Goal: Task Accomplishment & Management: Manage account settings

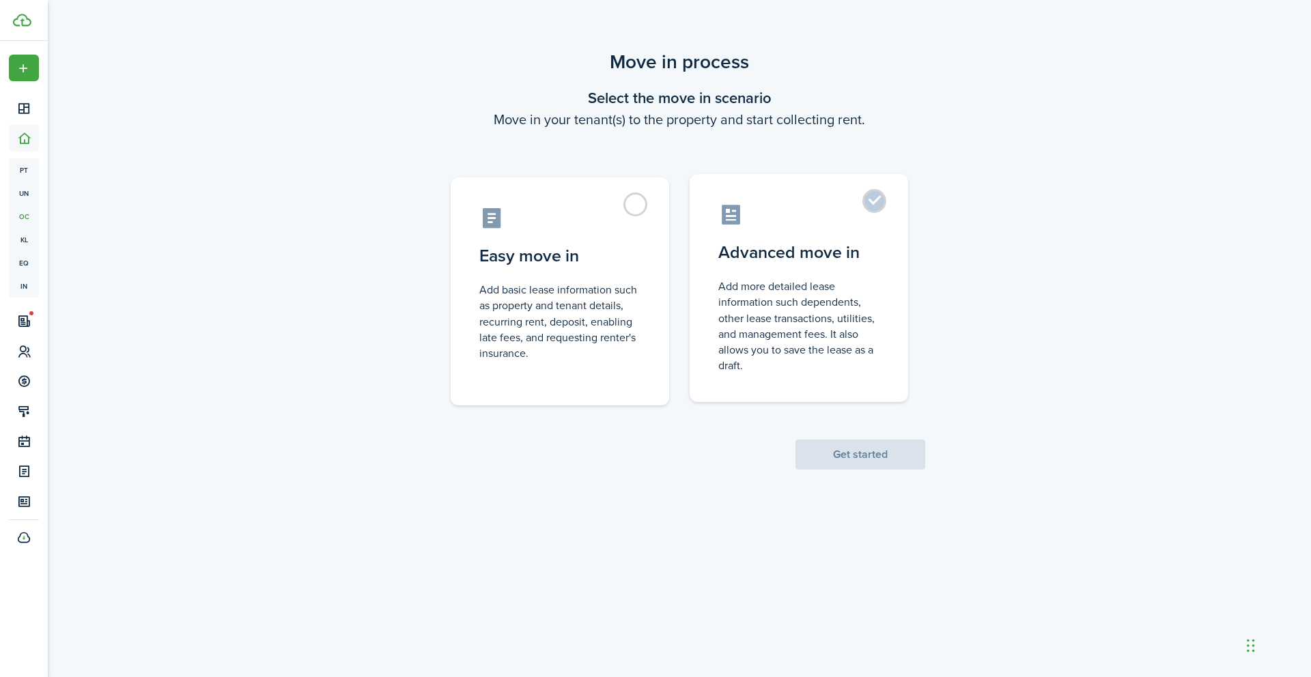
click at [875, 210] on label "Advanced move in Add more detailed lease information such dependents, other lea…" at bounding box center [799, 288] width 218 height 228
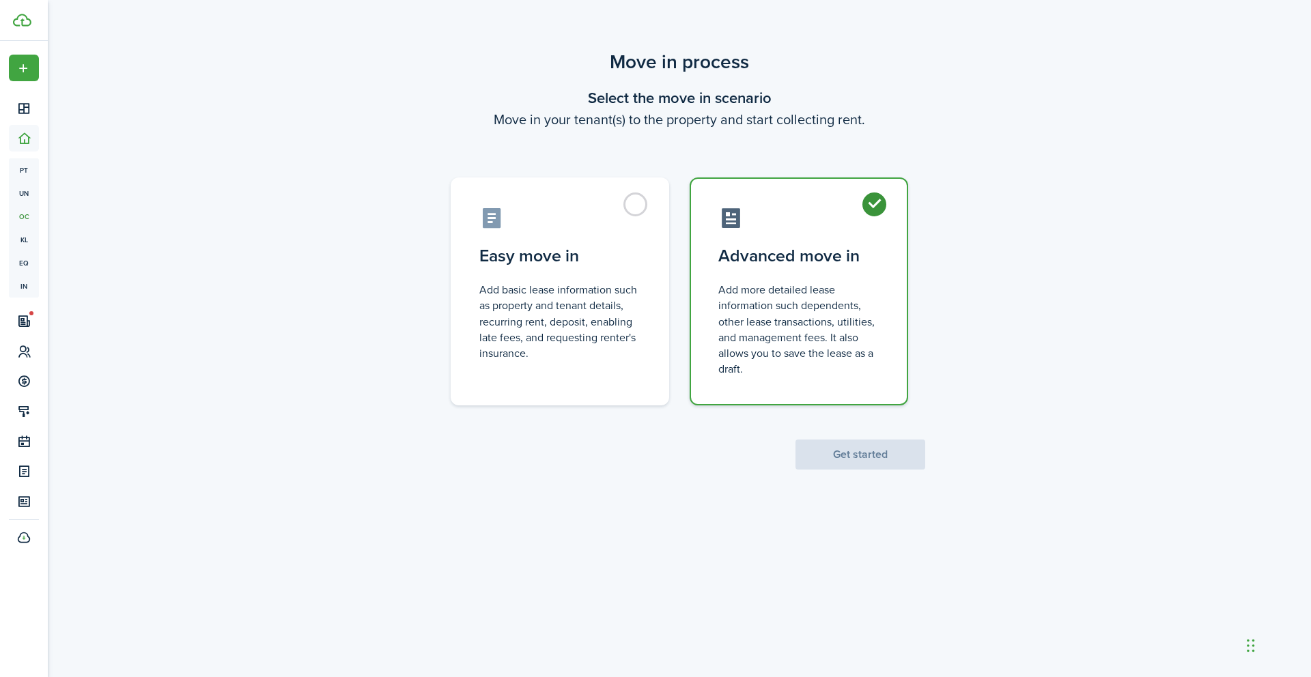
radio input "true"
click at [840, 453] on button "Get started" at bounding box center [860, 455] width 130 height 30
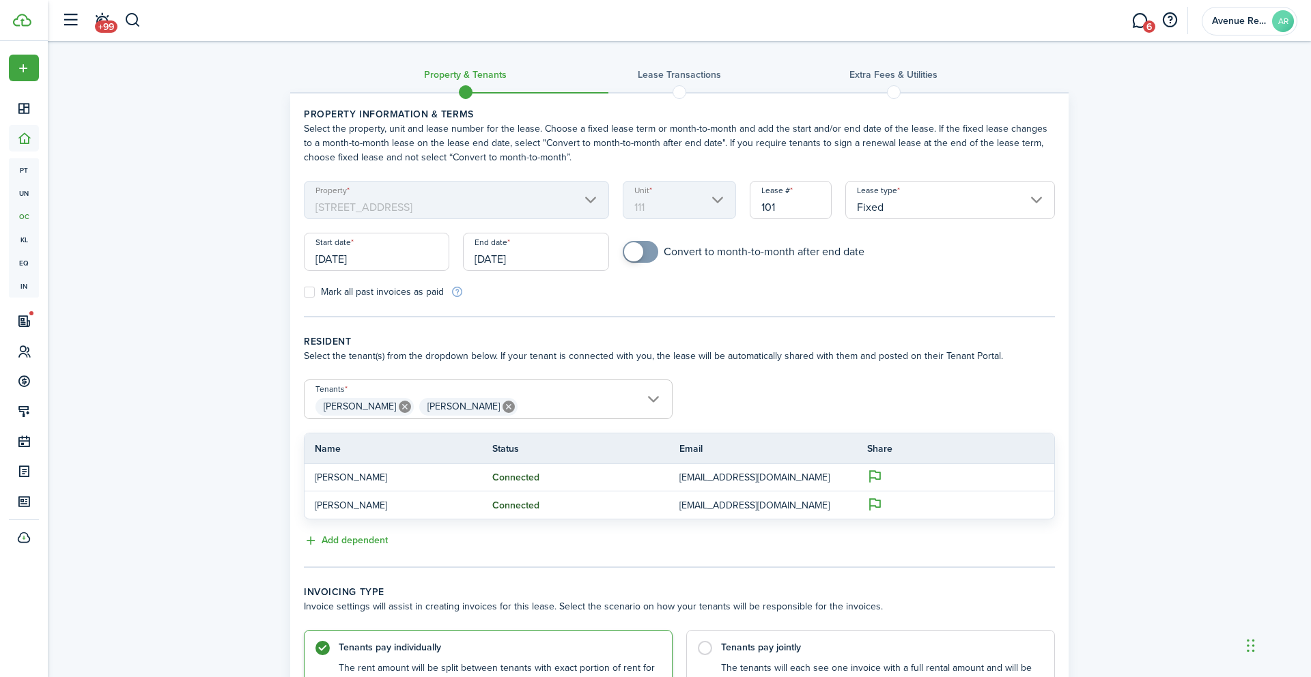
click at [395, 258] on input "[DATE]" at bounding box center [376, 252] width 145 height 38
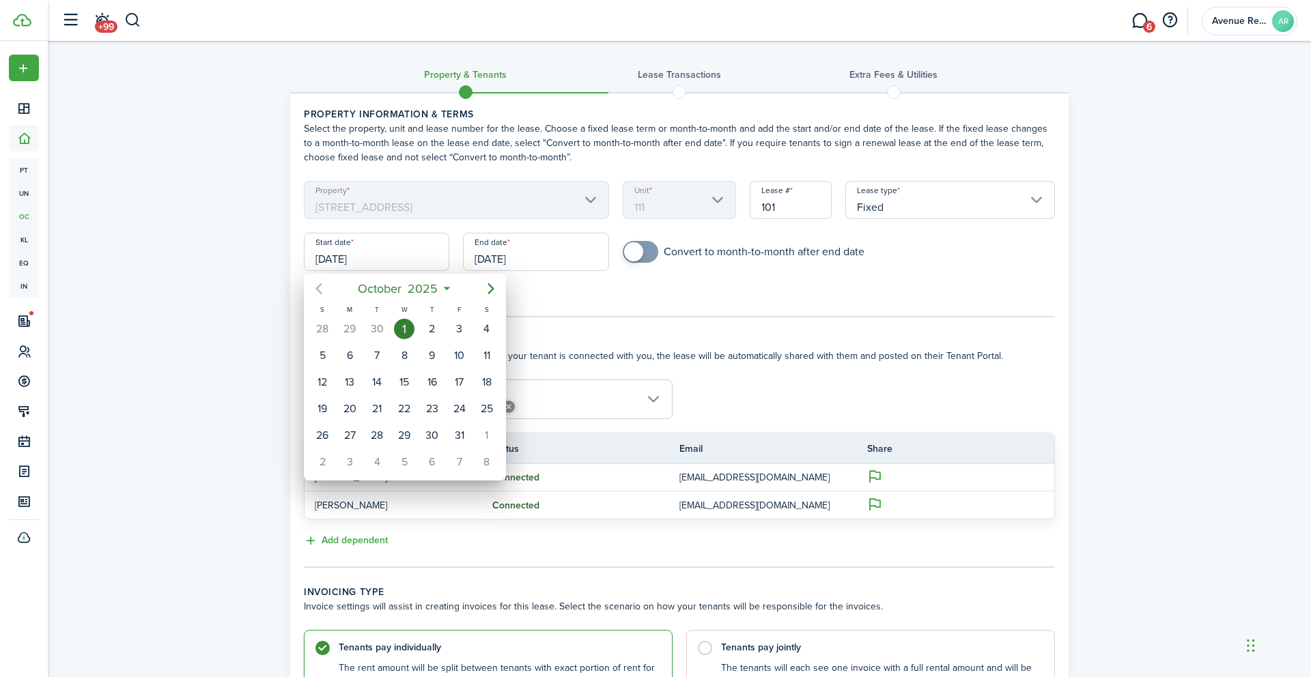
click at [321, 285] on icon "Previous page" at bounding box center [319, 289] width 16 height 16
click at [459, 403] on div "26" at bounding box center [459, 409] width 20 height 20
type input "[DATE]"
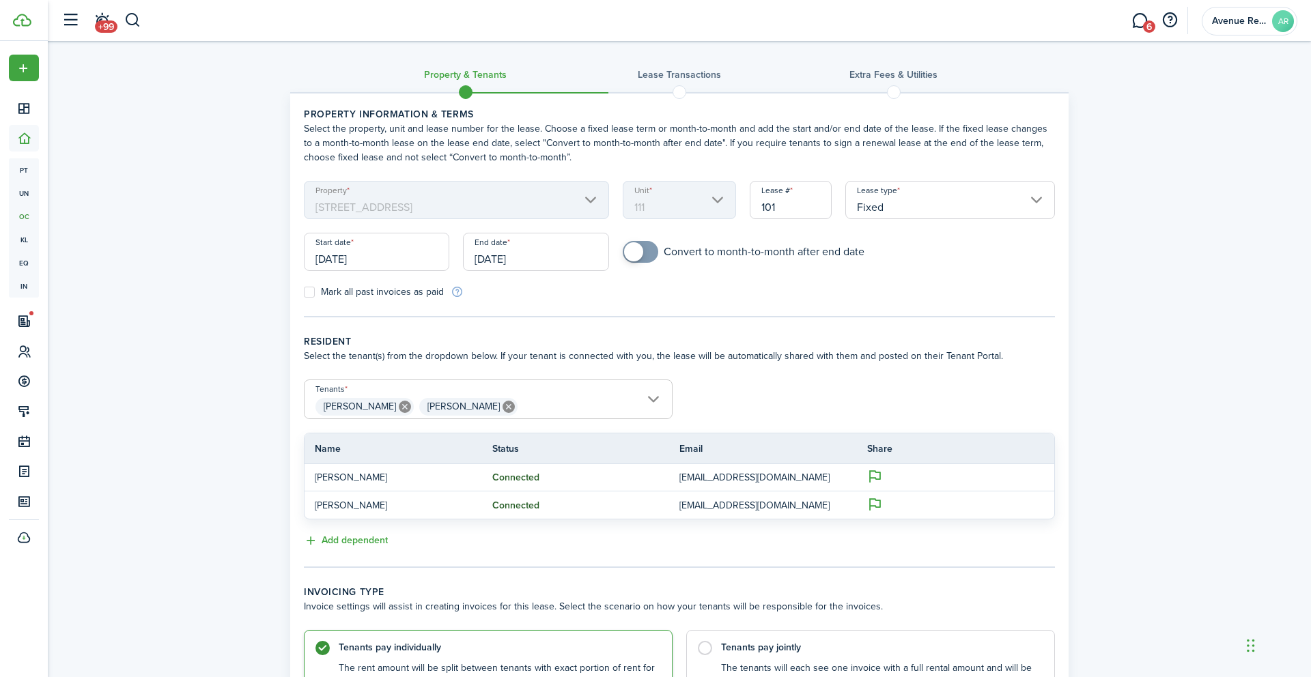
click at [562, 256] on input "[DATE]" at bounding box center [535, 252] width 145 height 38
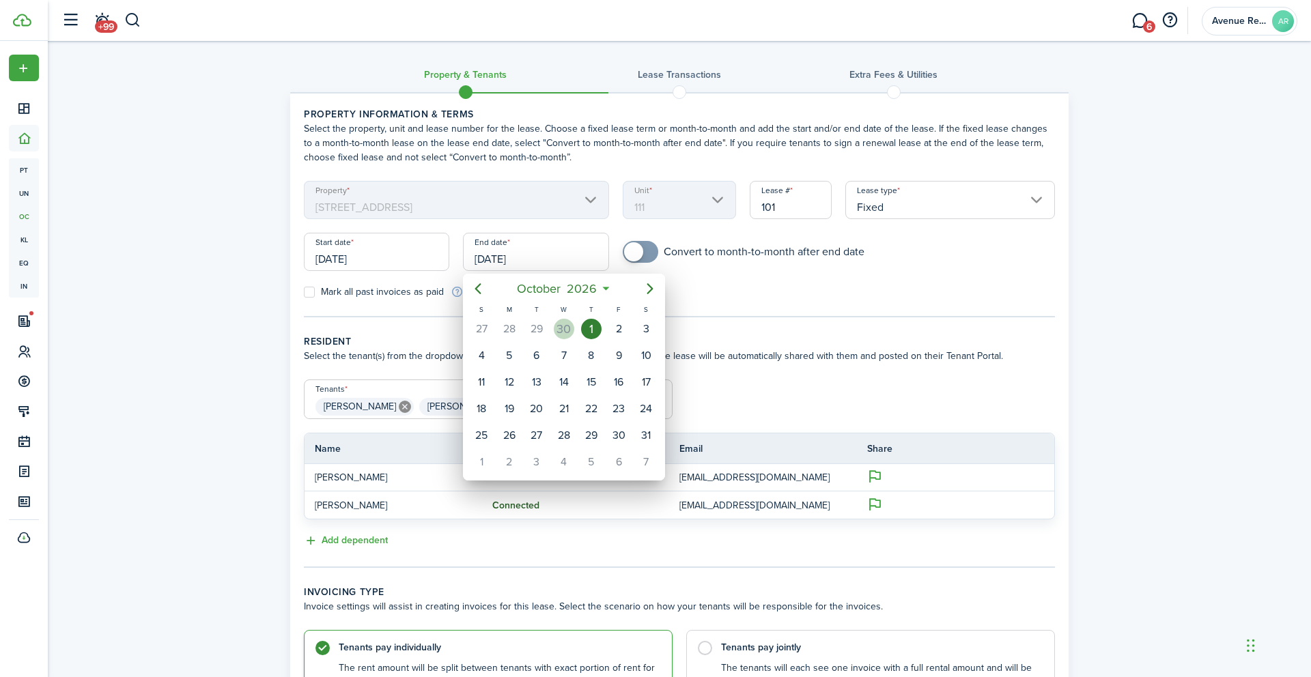
click at [562, 330] on div "30" at bounding box center [564, 329] width 20 height 20
type input "[DATE]"
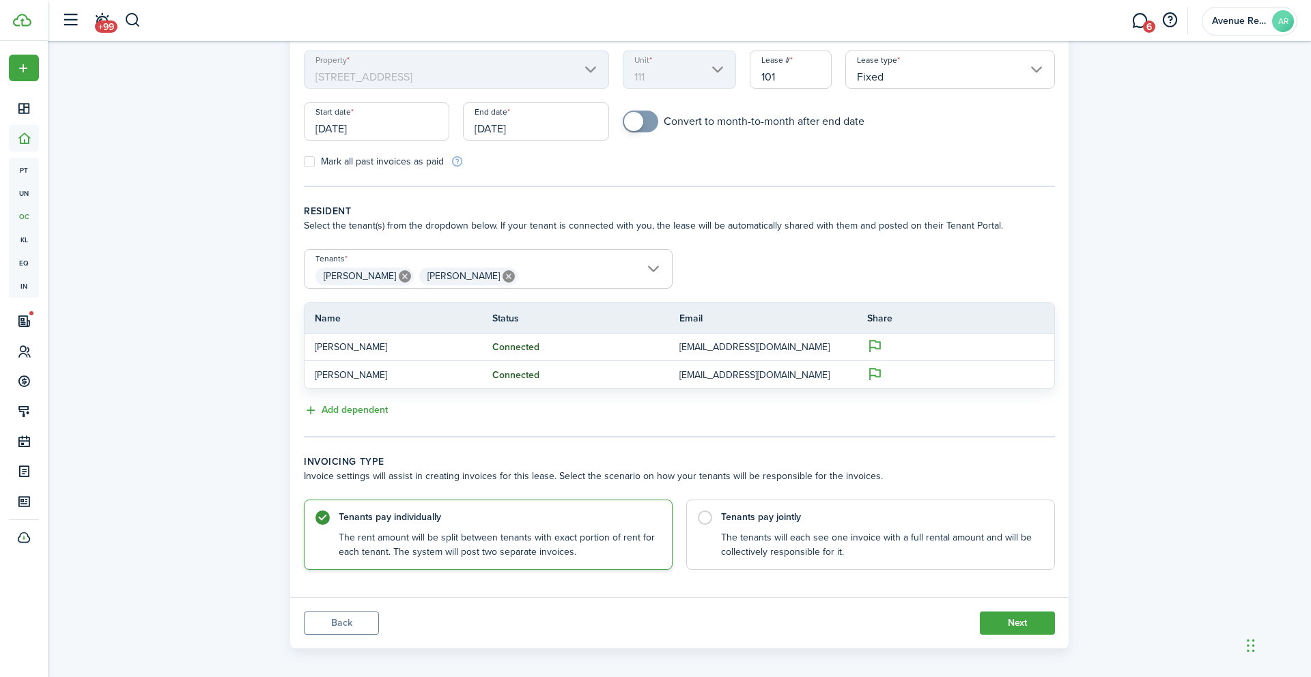
scroll to position [139, 0]
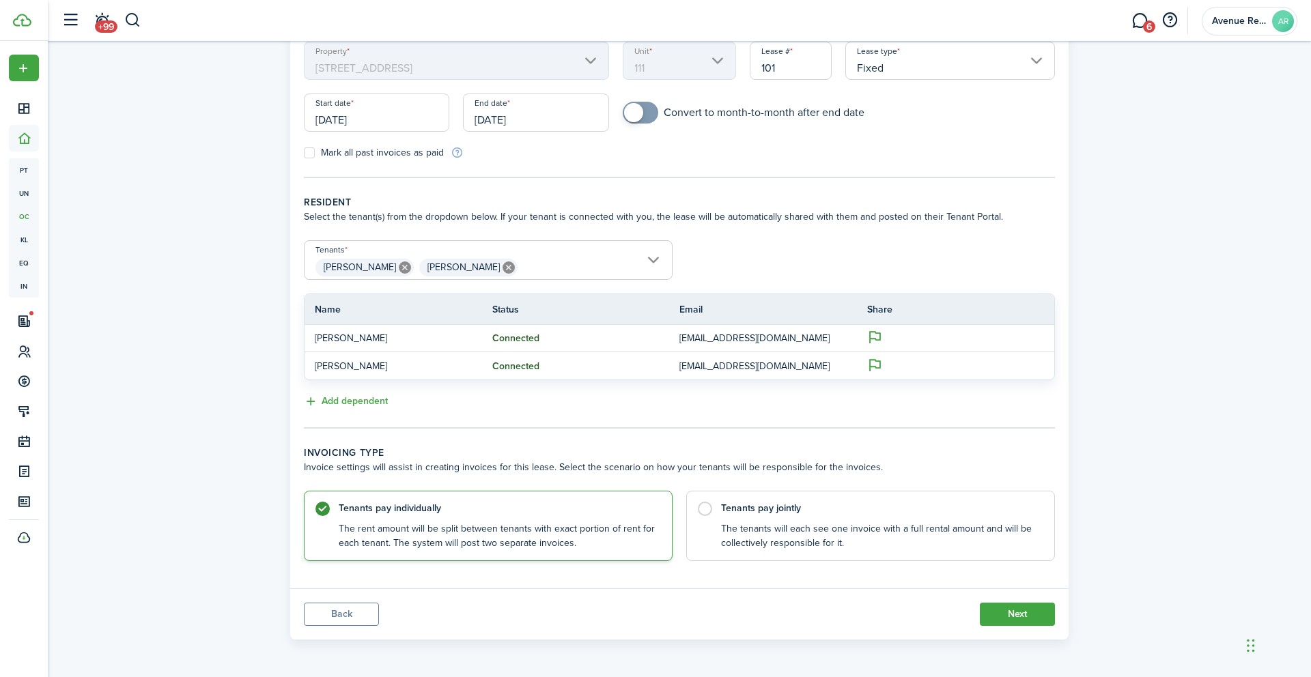
click at [502, 268] on icon at bounding box center [508, 267] width 12 height 12
type input "[PERSON_NAME]"
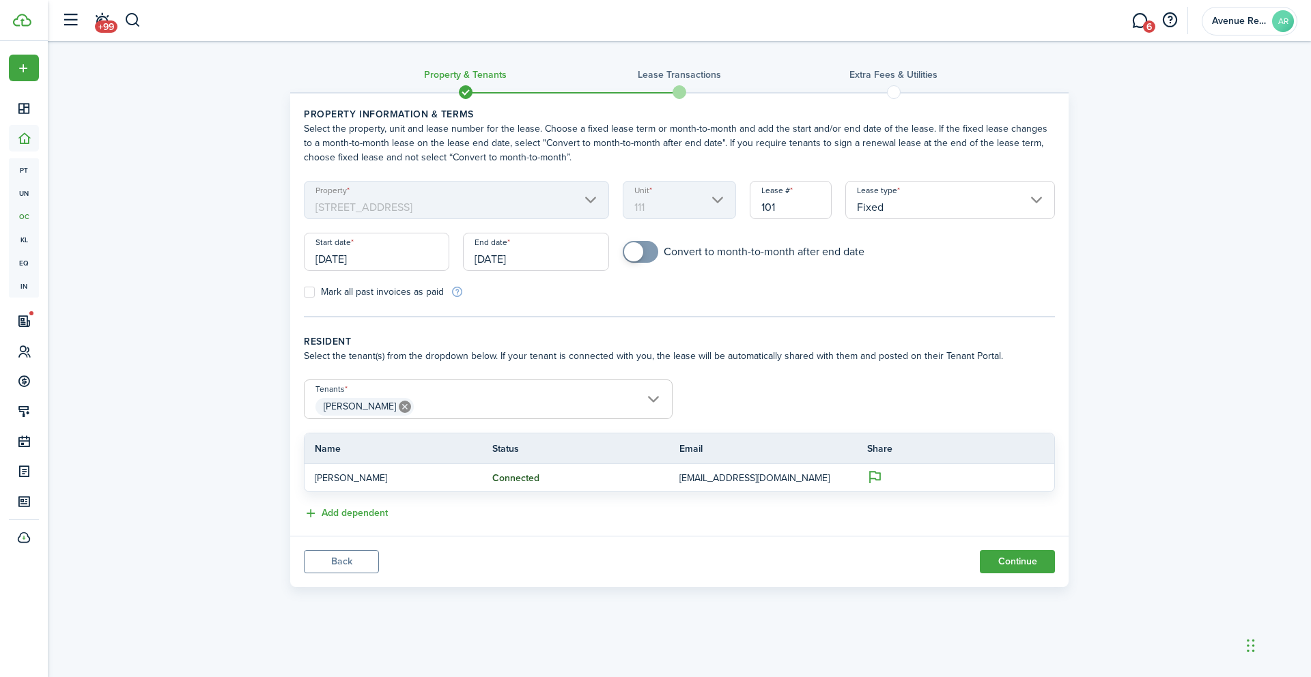
scroll to position [0, 0]
click at [1012, 564] on button "Continue" at bounding box center [1017, 561] width 75 height 23
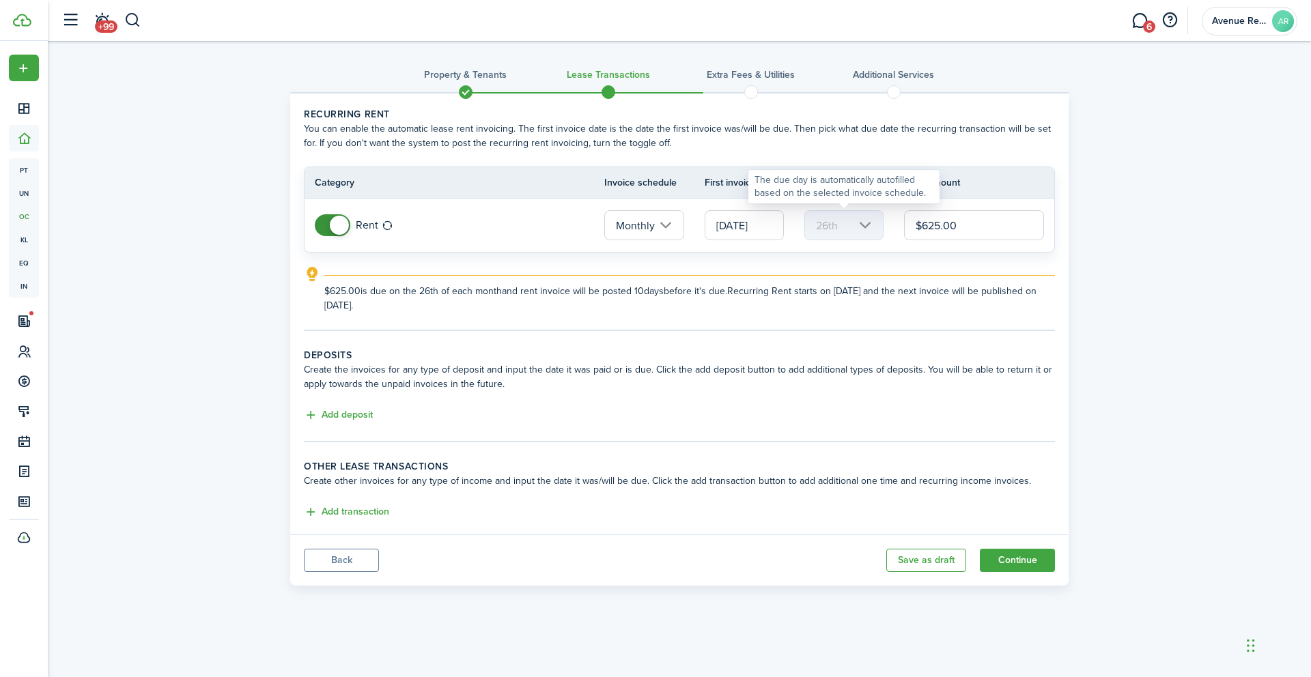
click at [869, 225] on mbsc-scroller "26th" at bounding box center [843, 225] width 79 height 30
click at [774, 229] on input "[DATE]" at bounding box center [744, 225] width 79 height 30
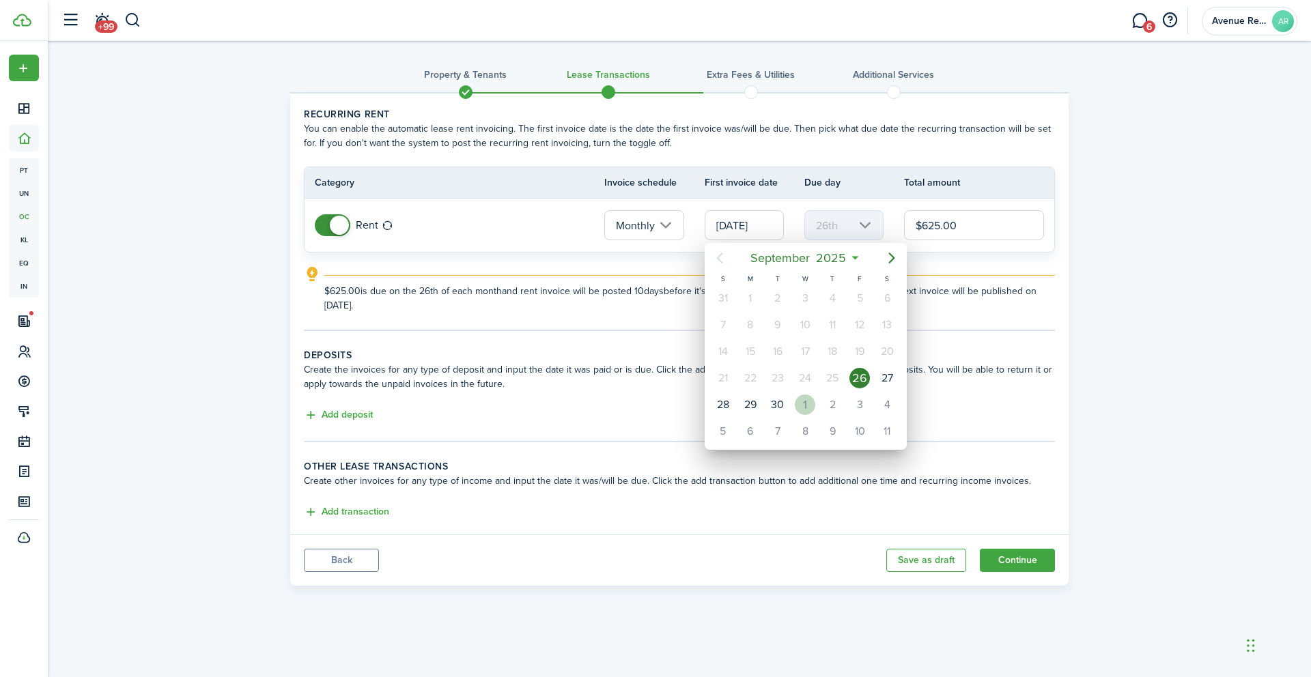
click at [806, 403] on div "1" at bounding box center [805, 405] width 20 height 20
type input "[DATE]"
type input "1st"
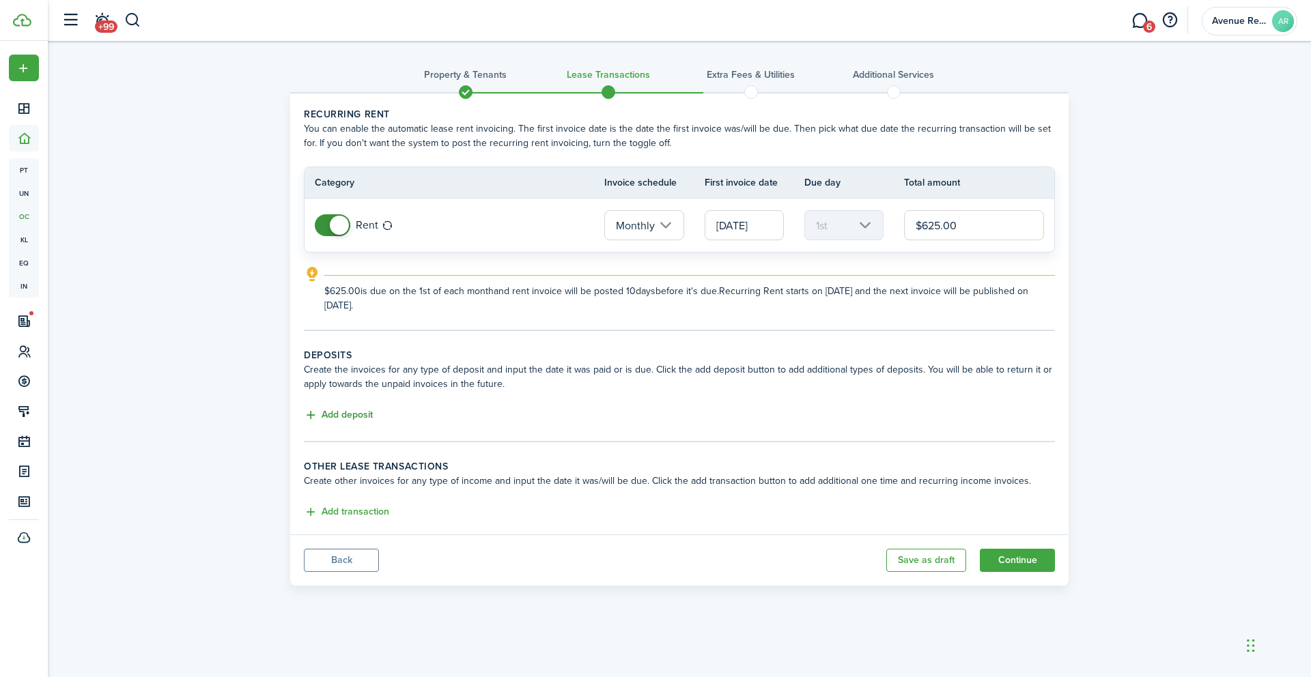
click at [356, 414] on button "Add deposit" at bounding box center [338, 416] width 69 height 16
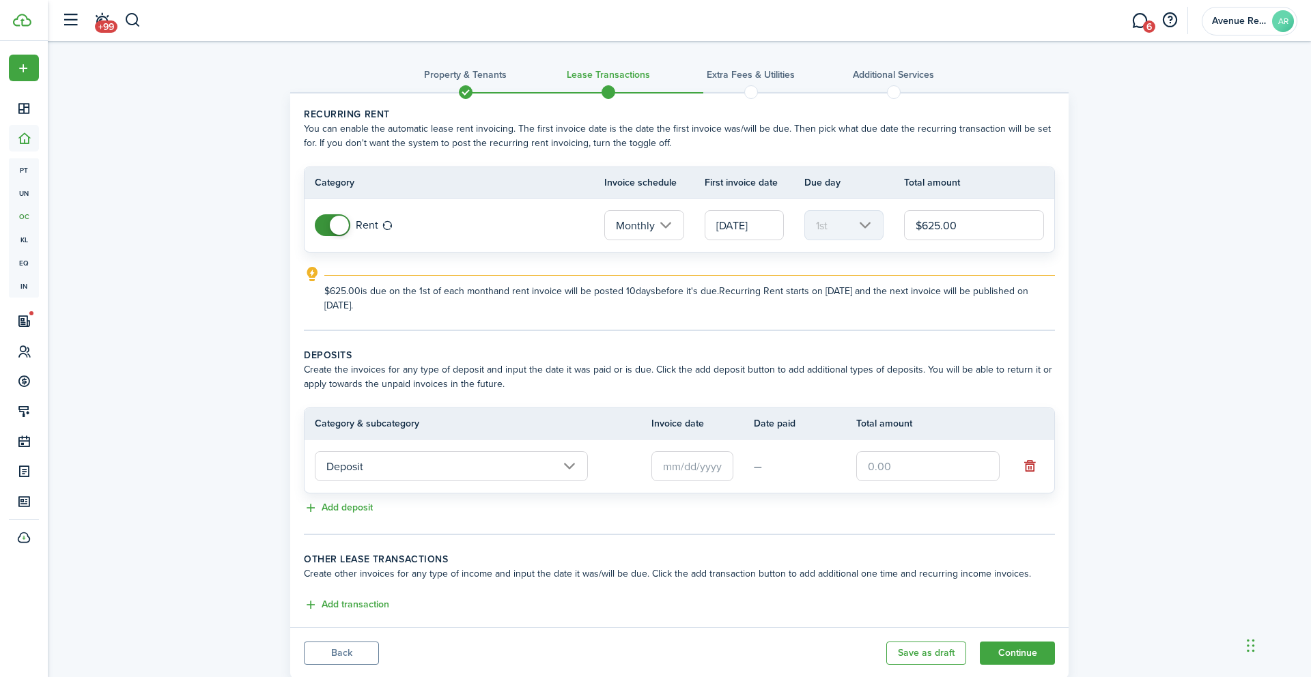
click at [694, 470] on input "text" at bounding box center [692, 466] width 82 height 30
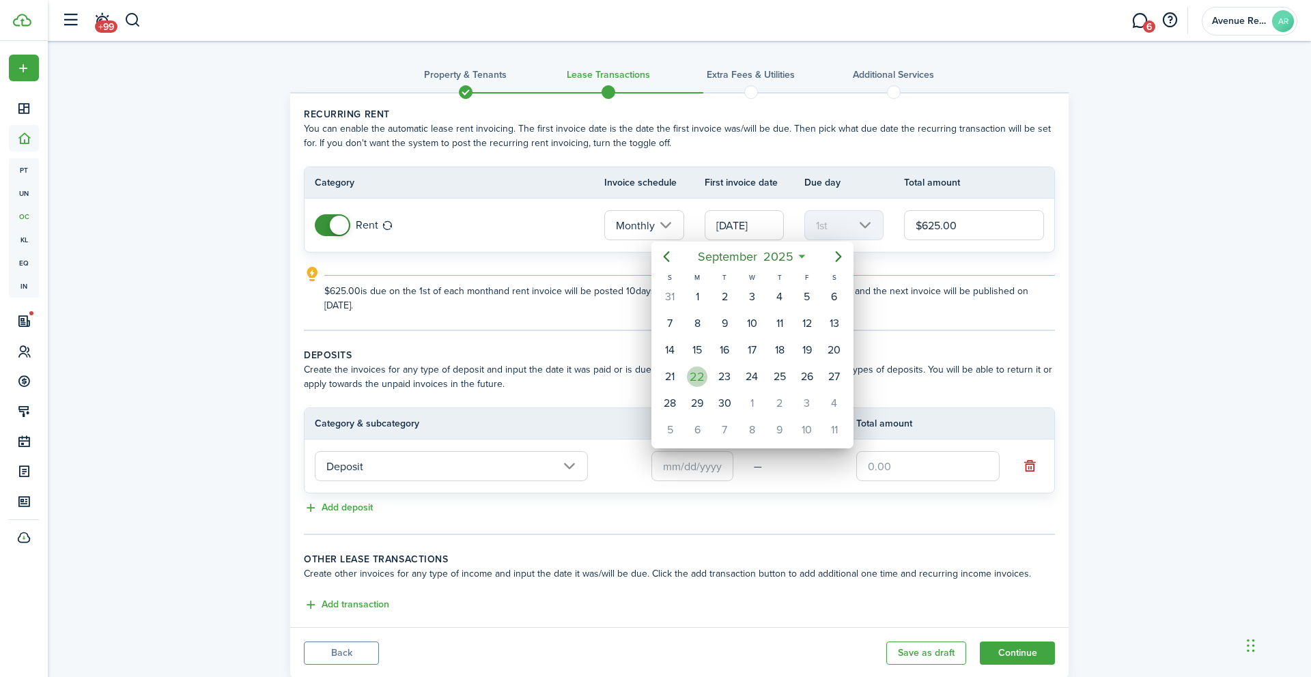
click at [698, 377] on div "22" at bounding box center [697, 377] width 20 height 20
type input "[DATE]"
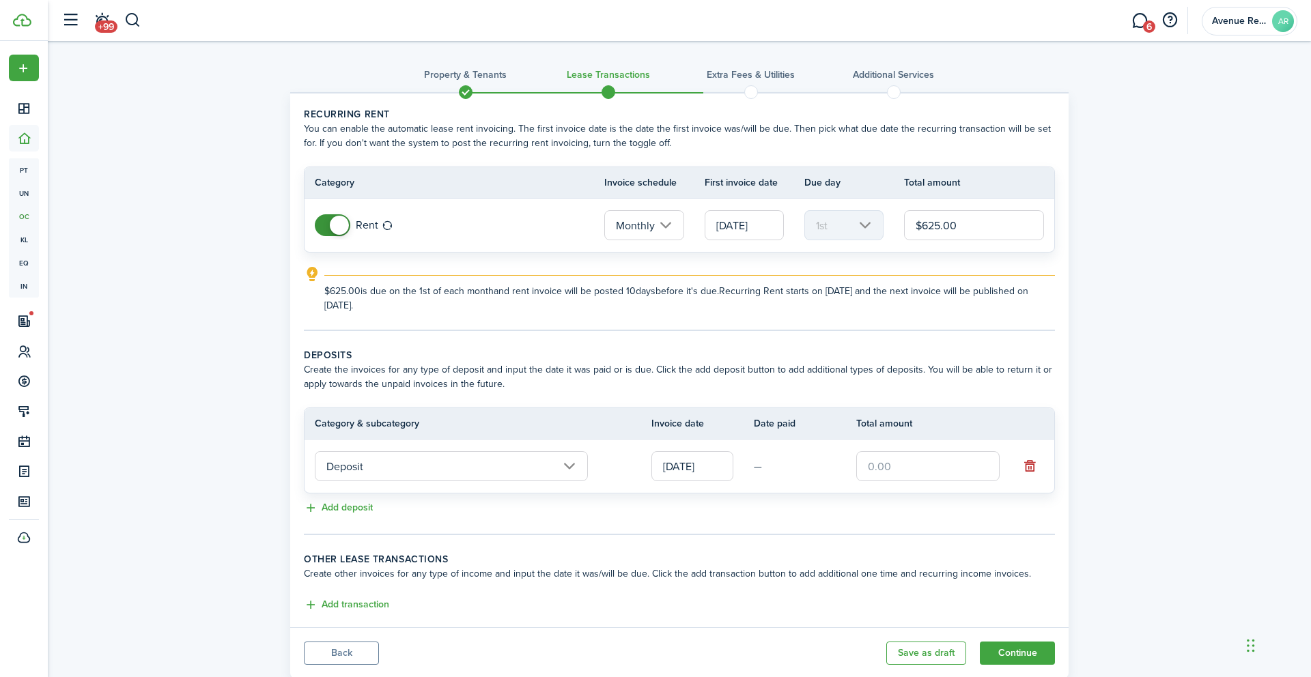
click at [913, 470] on input "text" at bounding box center [927, 466] width 143 height 30
type input "$625.00"
click at [360, 606] on button "Add transaction" at bounding box center [346, 605] width 85 height 16
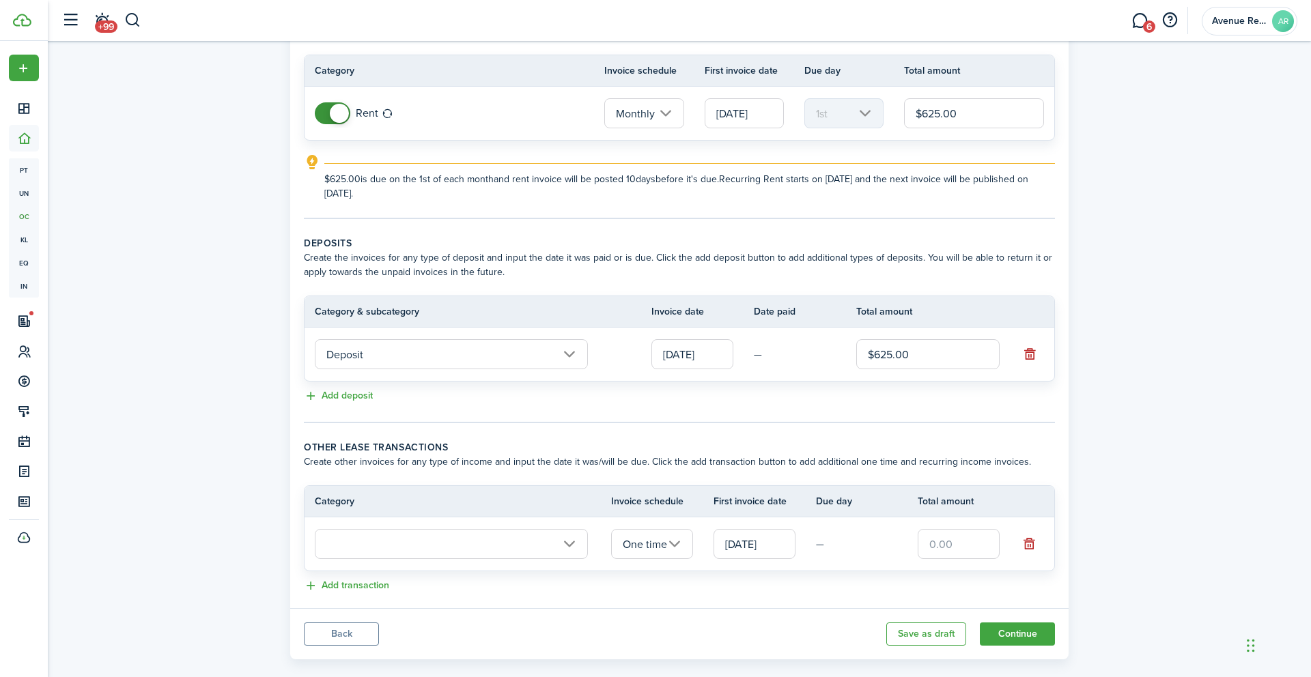
scroll to position [132, 0]
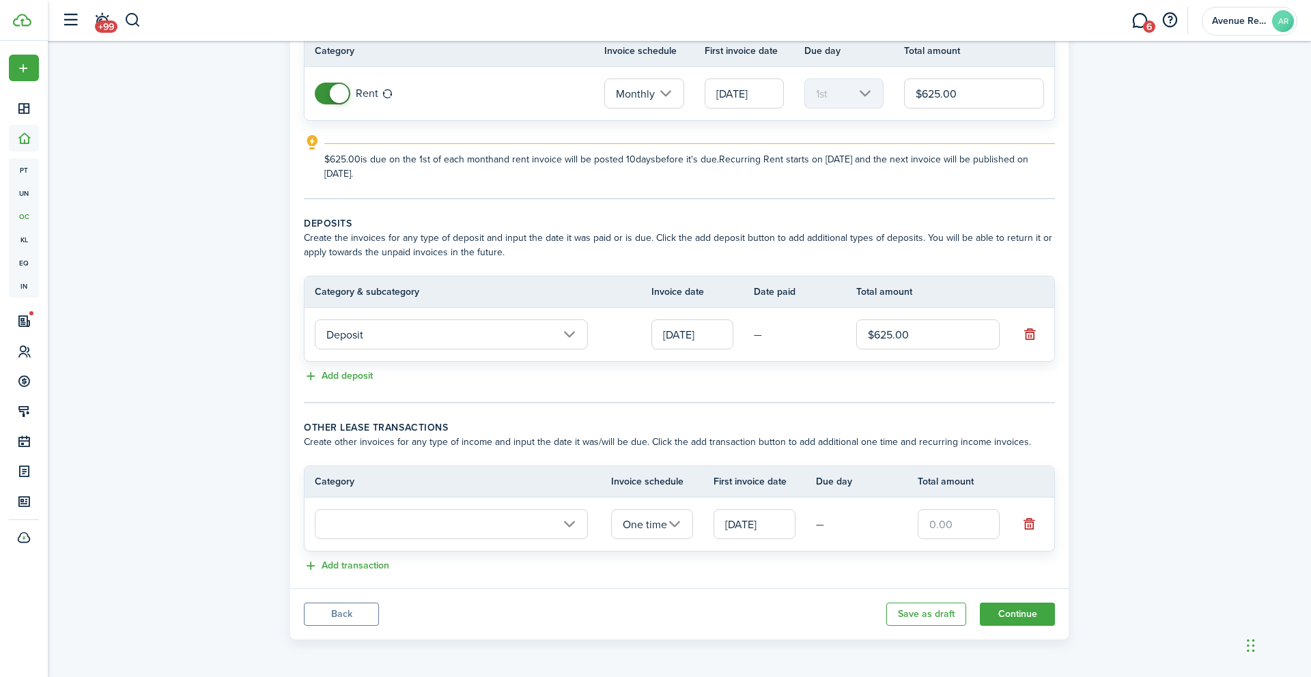
click at [577, 519] on input "text" at bounding box center [451, 524] width 273 height 30
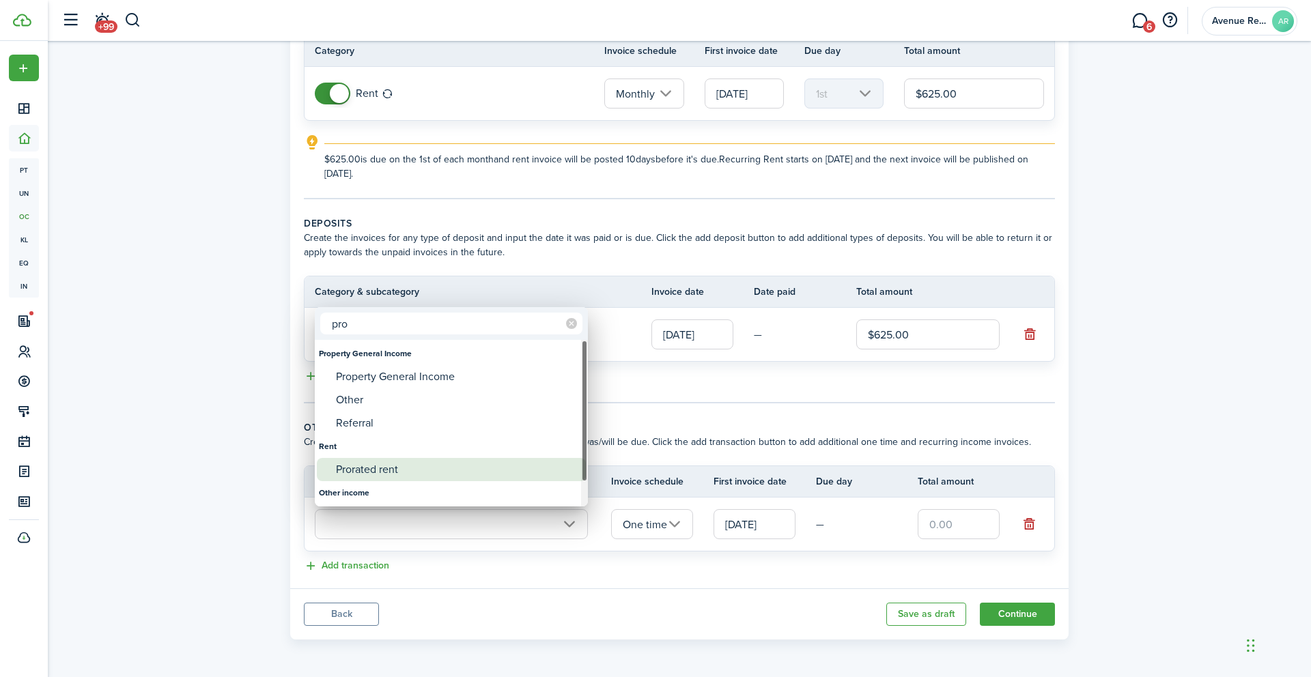
type input "pro"
click at [390, 472] on div "Prorated rent" at bounding box center [457, 469] width 242 height 23
type input "Rent / Prorated rent"
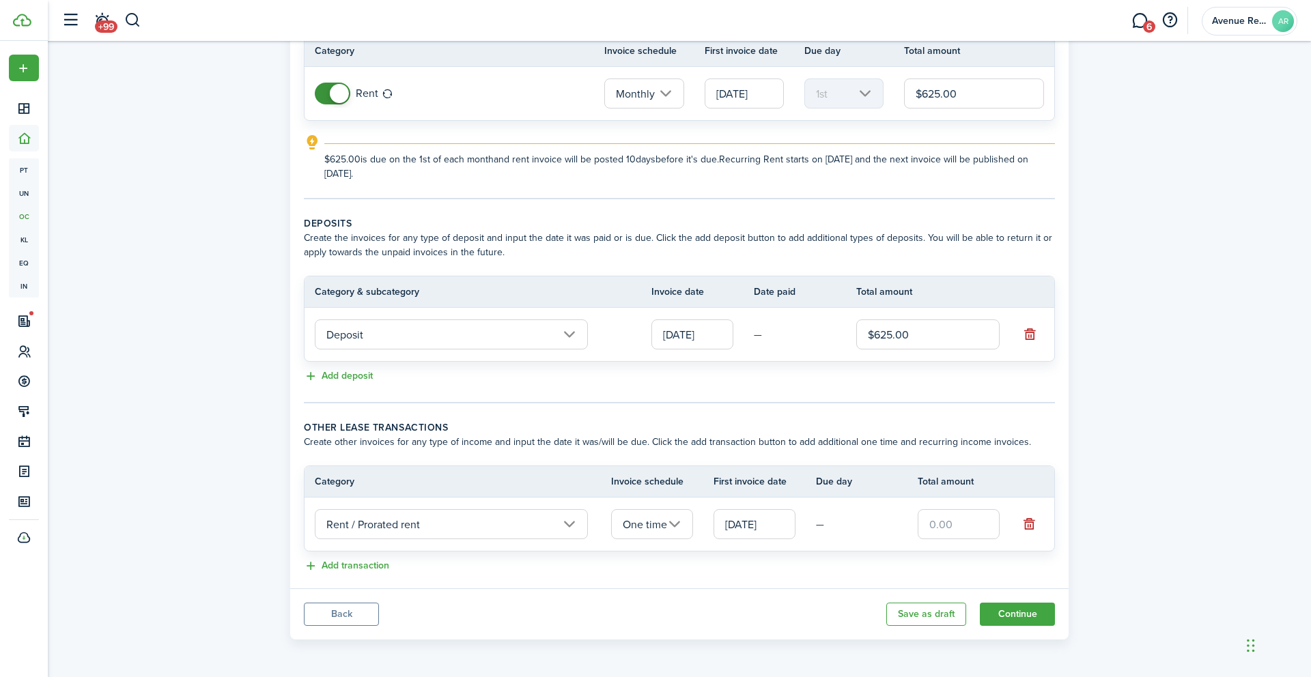
click at [789, 528] on input "[DATE]" at bounding box center [754, 524] width 82 height 30
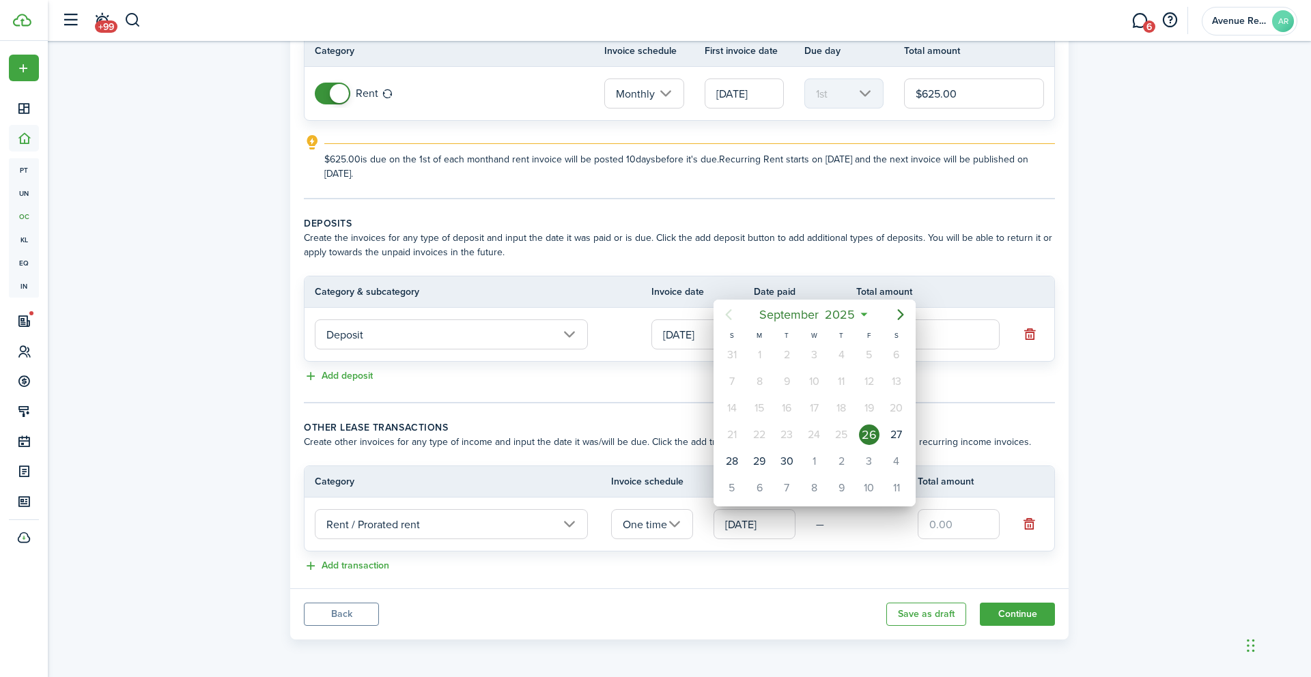
click at [866, 436] on div "26" at bounding box center [869, 435] width 20 height 20
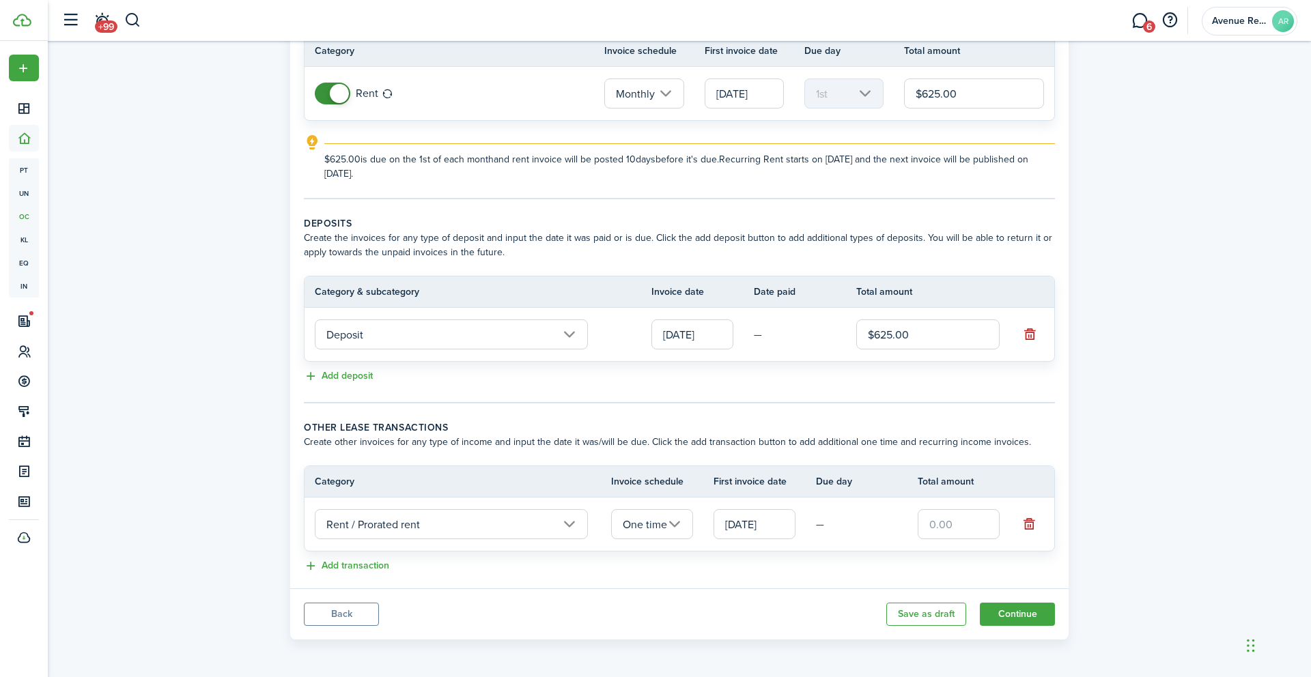
click at [950, 528] on input "text" at bounding box center [959, 524] width 82 height 30
type input "$104.15"
click at [1021, 614] on button "Continue" at bounding box center [1017, 614] width 75 height 23
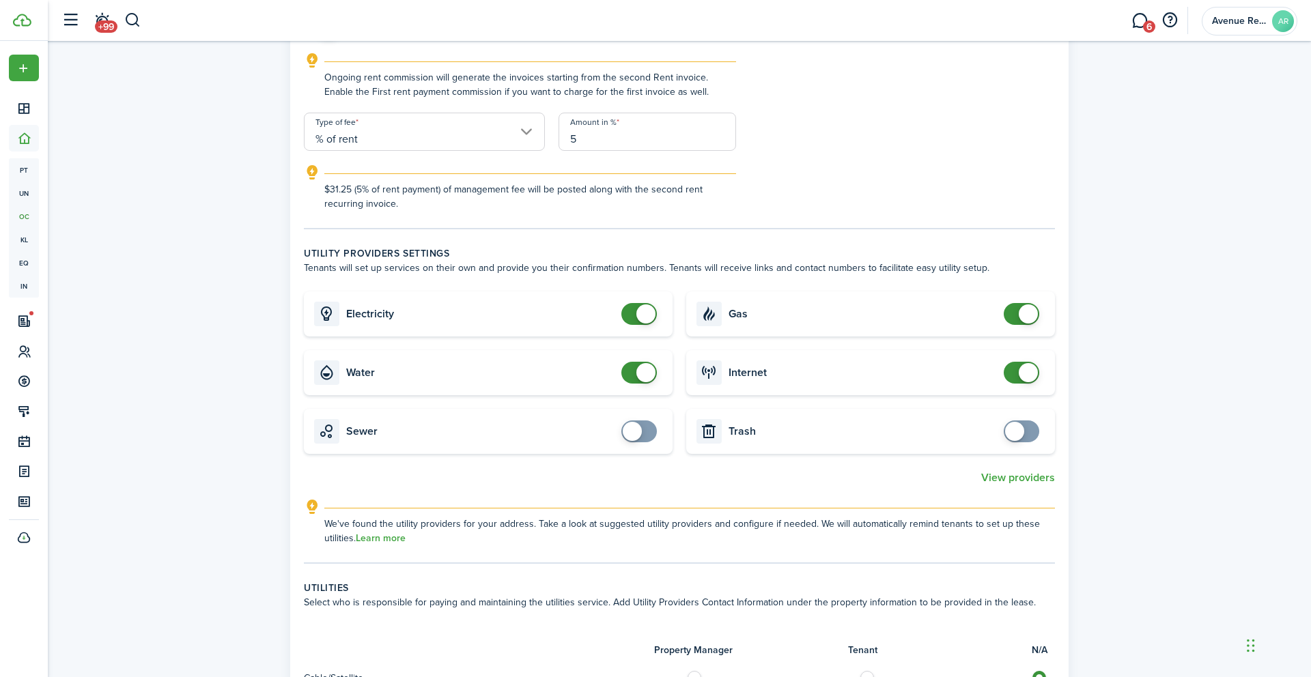
scroll to position [657, 0]
checkbox input "false"
click at [1014, 312] on span at bounding box center [1021, 313] width 14 height 22
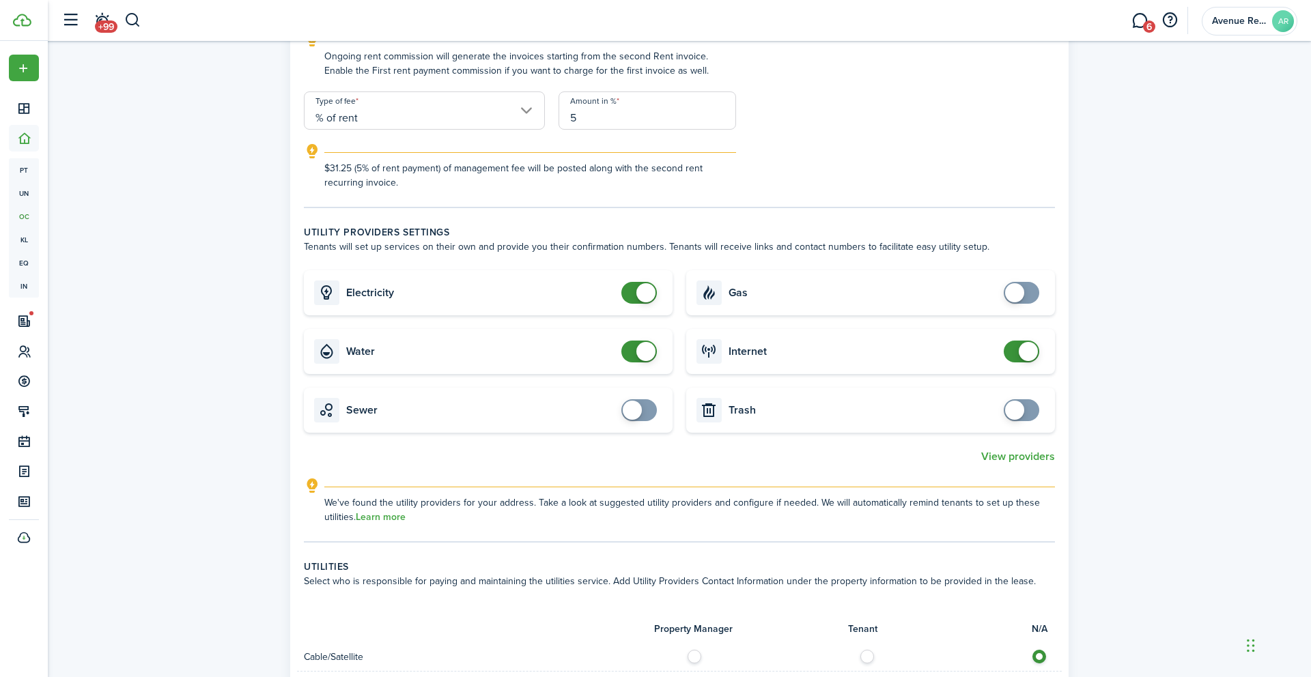
scroll to position [679, 0]
checkbox input "true"
click at [646, 410] on span at bounding box center [639, 410] width 14 height 22
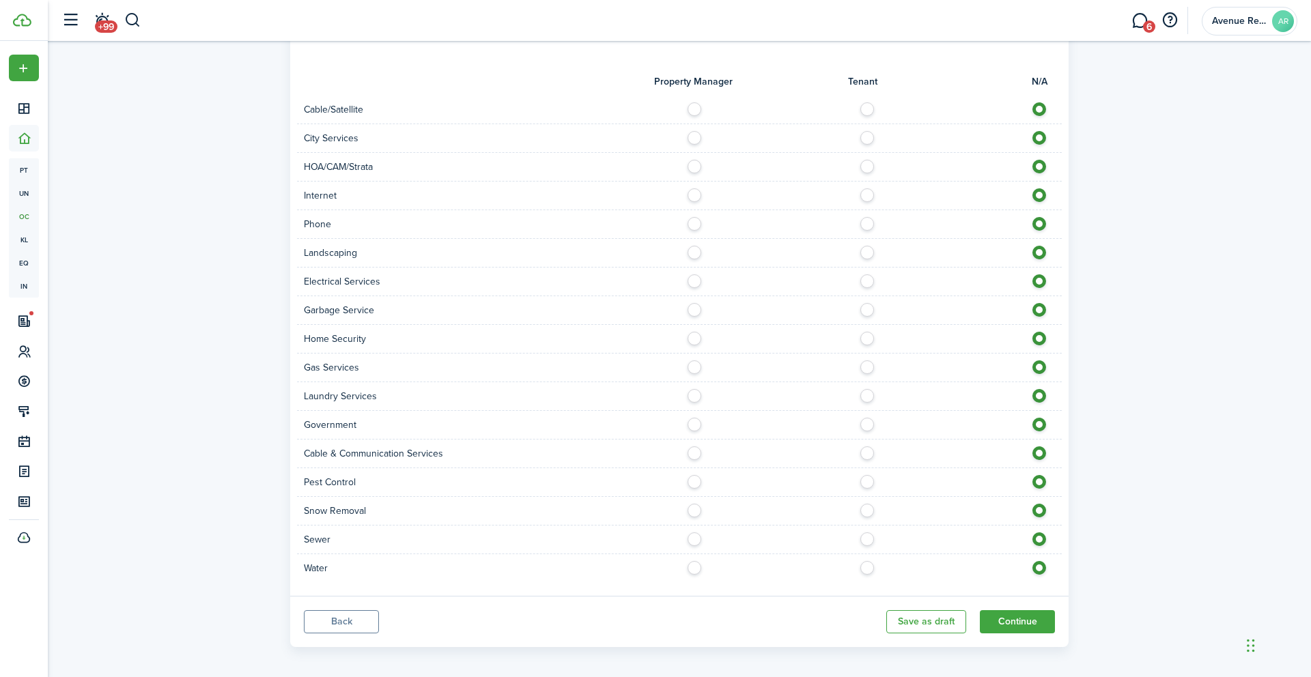
scroll to position [1228, 0]
click at [867, 535] on label at bounding box center [871, 533] width 24 height 7
radio input "true"
click at [866, 565] on label at bounding box center [871, 561] width 24 height 7
radio input "true"
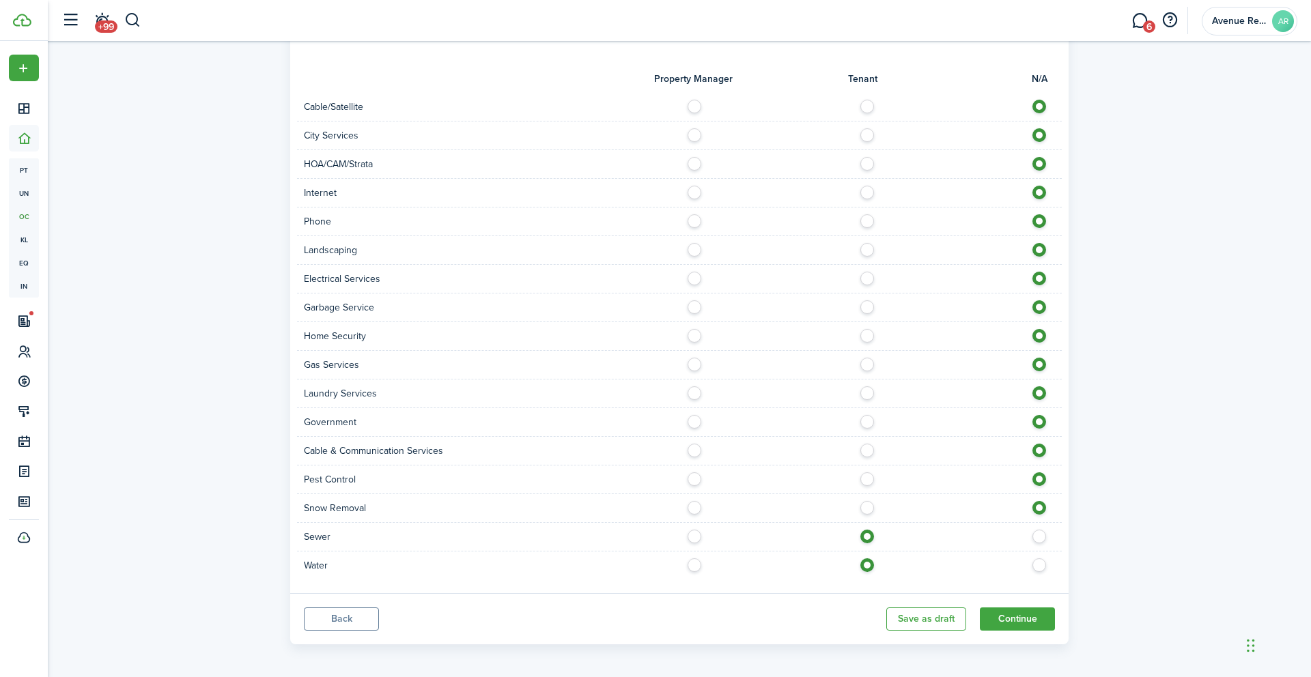
click at [866, 279] on label at bounding box center [871, 275] width 24 height 7
radio input "true"
click at [1006, 621] on button "Continue" at bounding box center [1017, 619] width 75 height 23
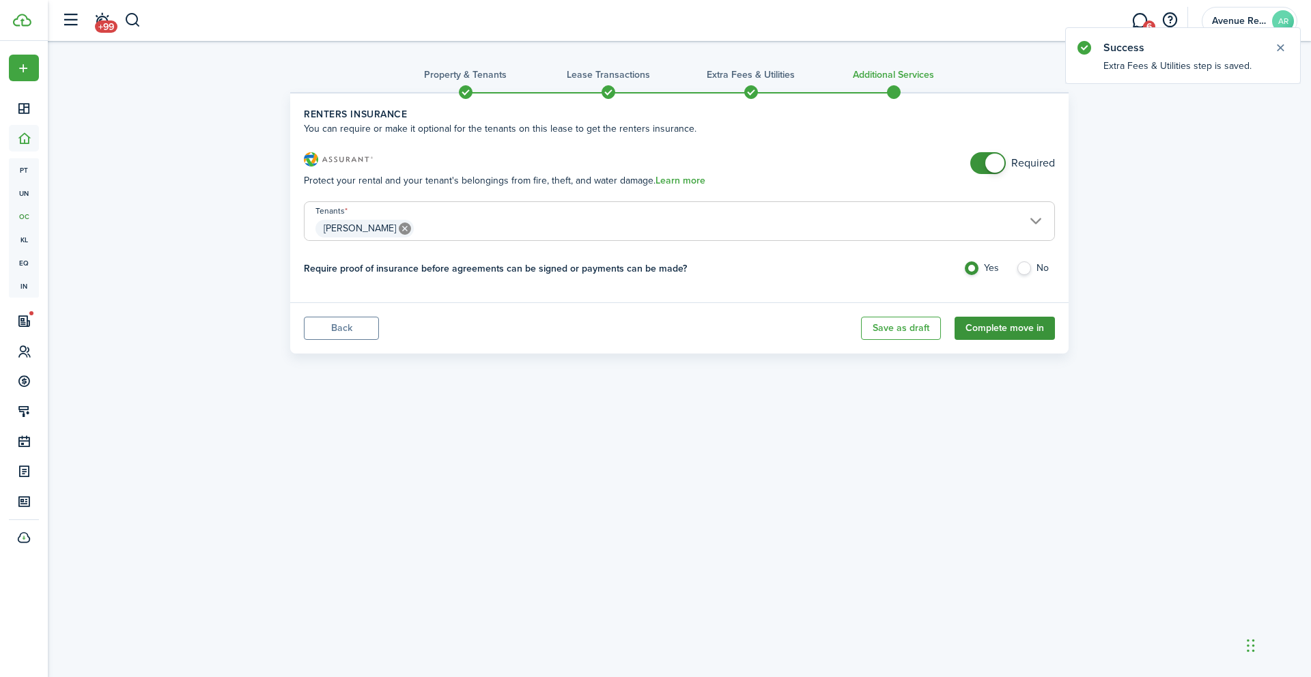
click at [988, 330] on button "Complete move in" at bounding box center [1004, 328] width 100 height 23
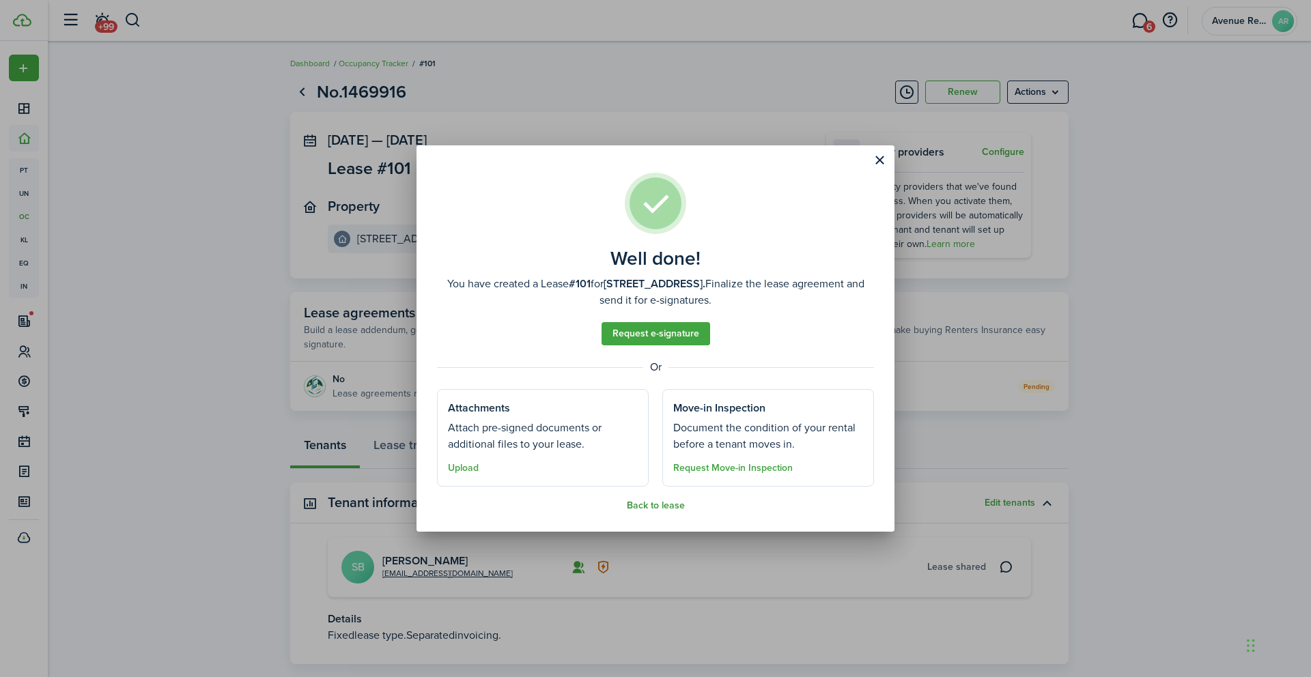
click at [658, 505] on button "Back to lease" at bounding box center [656, 505] width 58 height 11
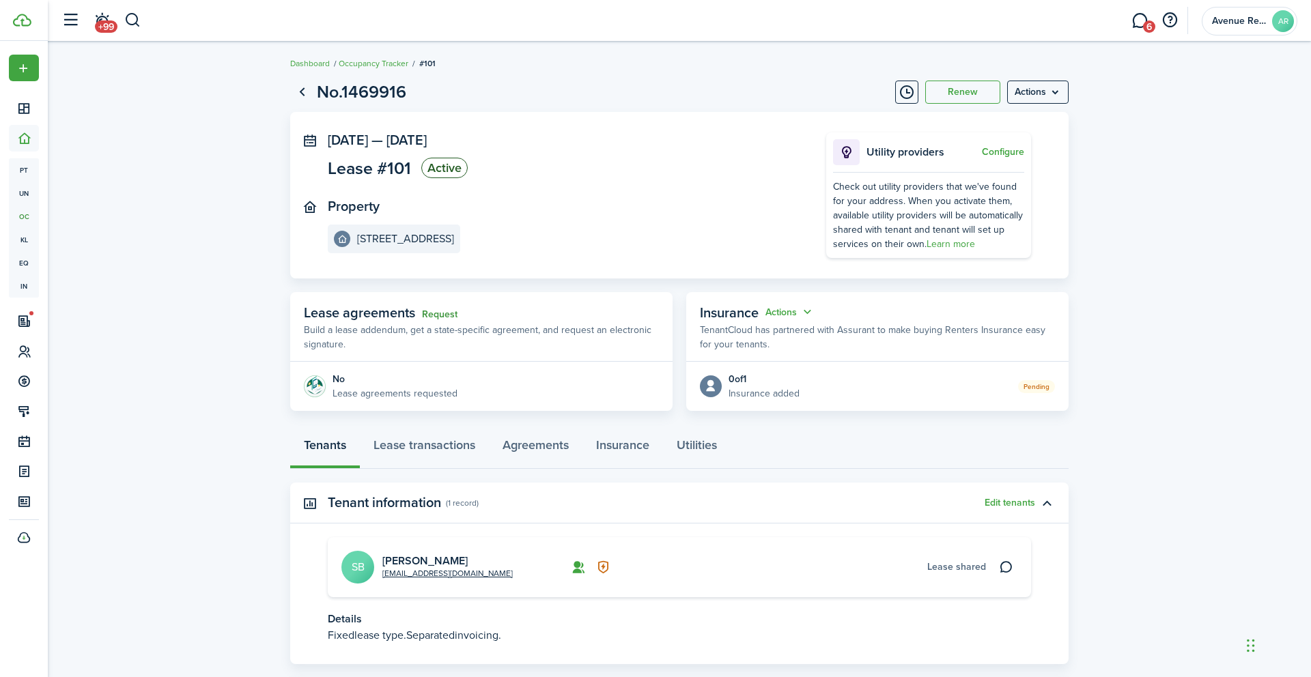
click at [437, 313] on link "Request" at bounding box center [439, 314] width 35 height 11
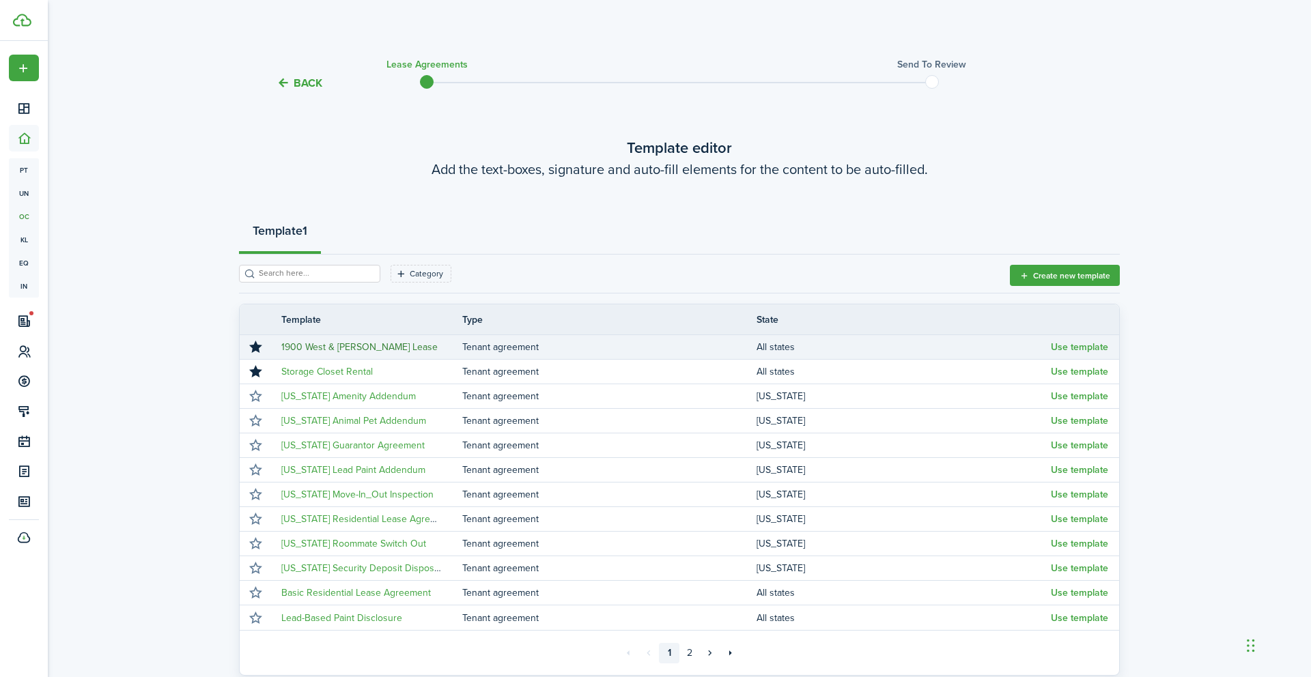
click at [368, 345] on link "1900 West & [PERSON_NAME] Lease" at bounding box center [359, 347] width 156 height 14
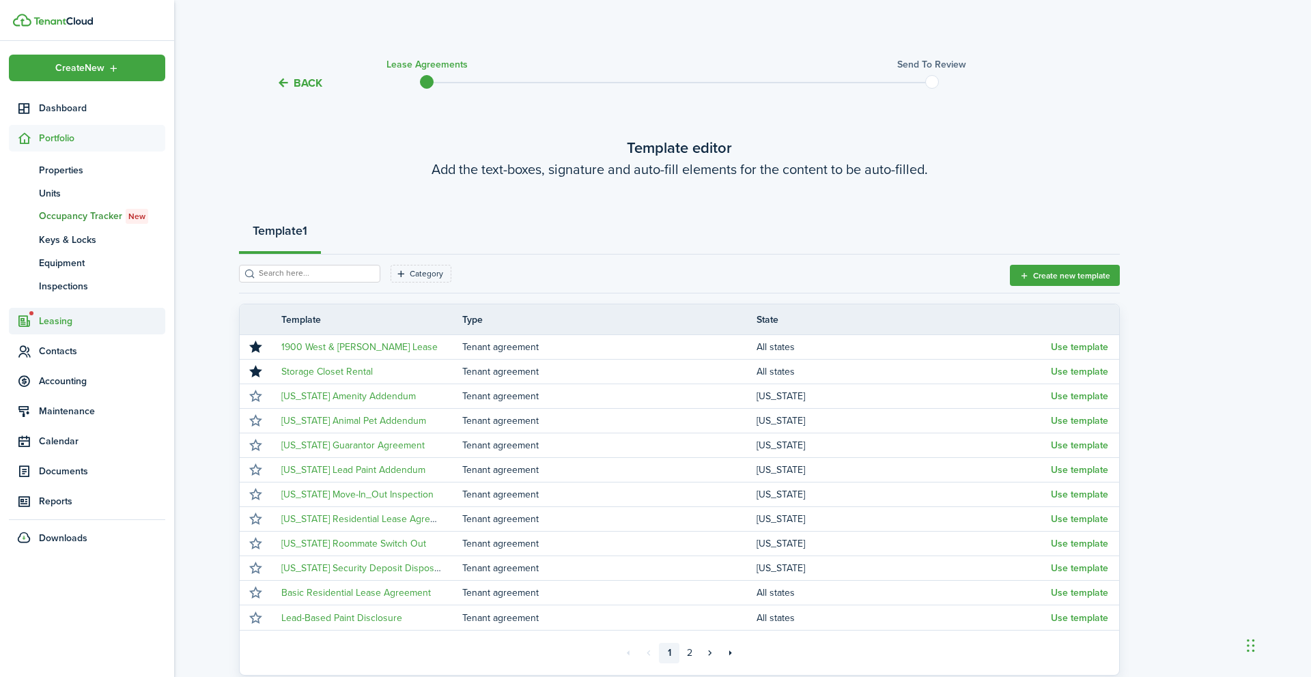
click at [68, 320] on span "Leasing" at bounding box center [102, 321] width 126 height 14
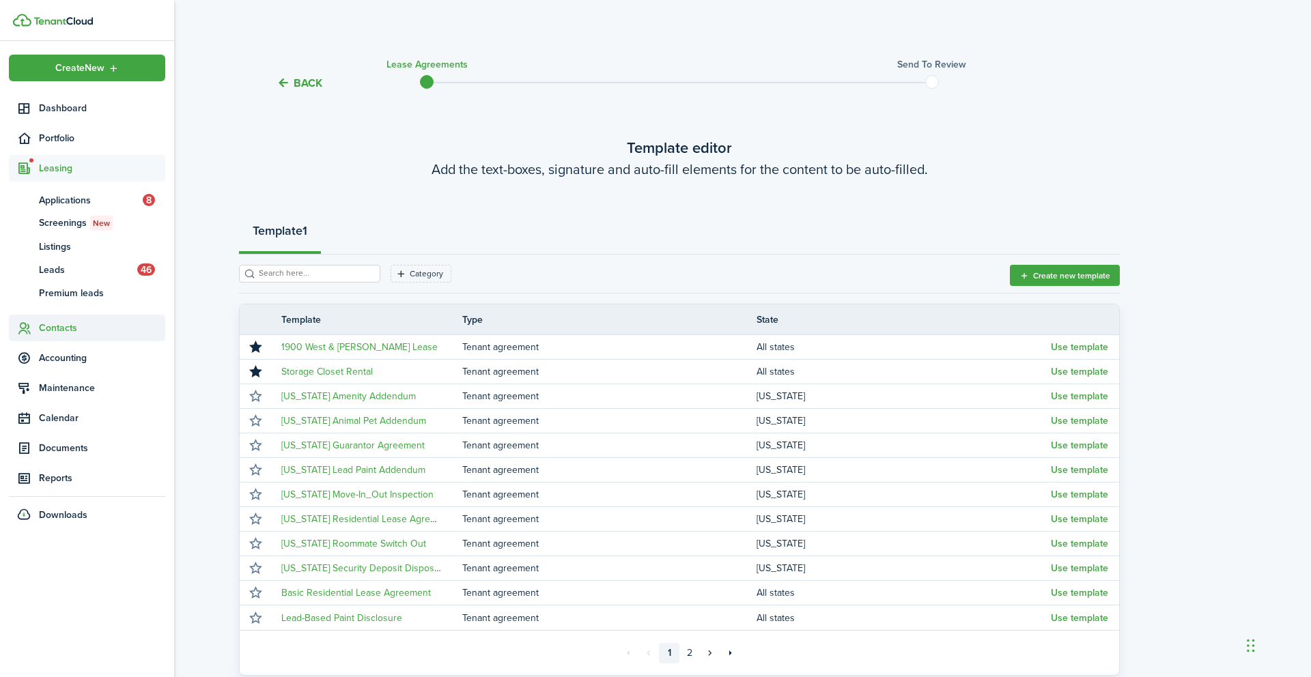
click at [58, 331] on span "Contacts" at bounding box center [102, 328] width 126 height 14
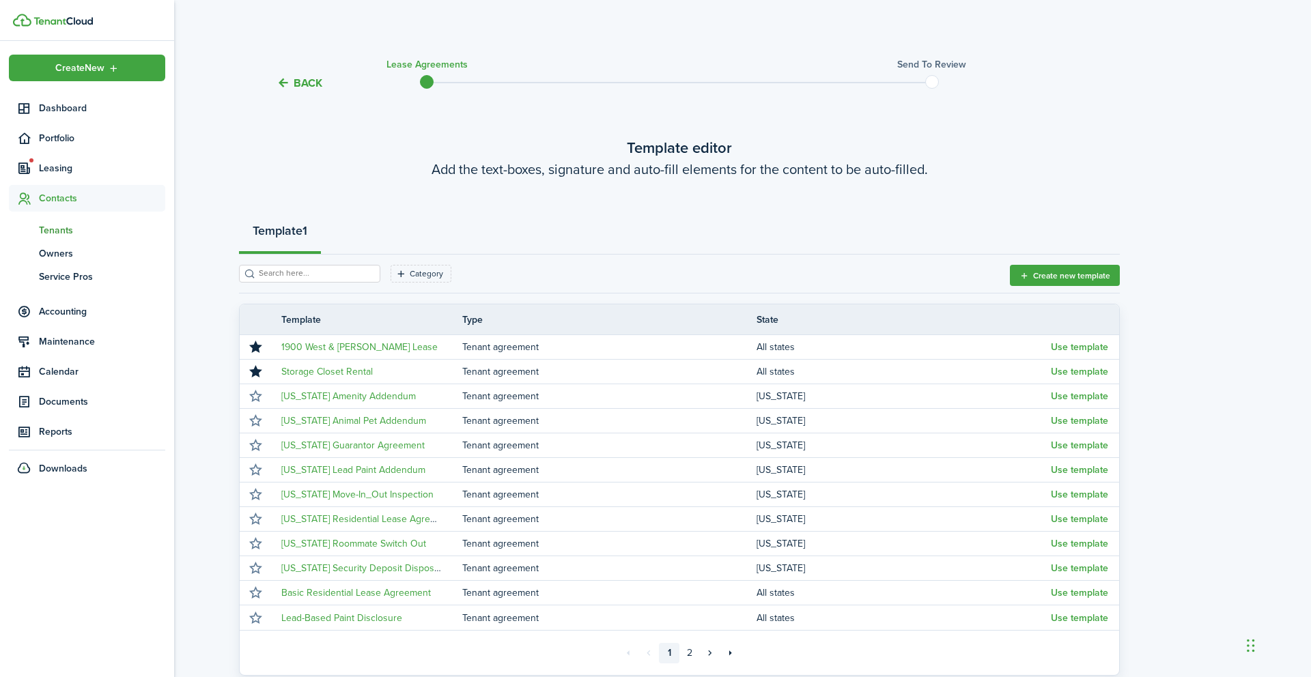
click at [55, 233] on span "Tenants" at bounding box center [102, 230] width 126 height 14
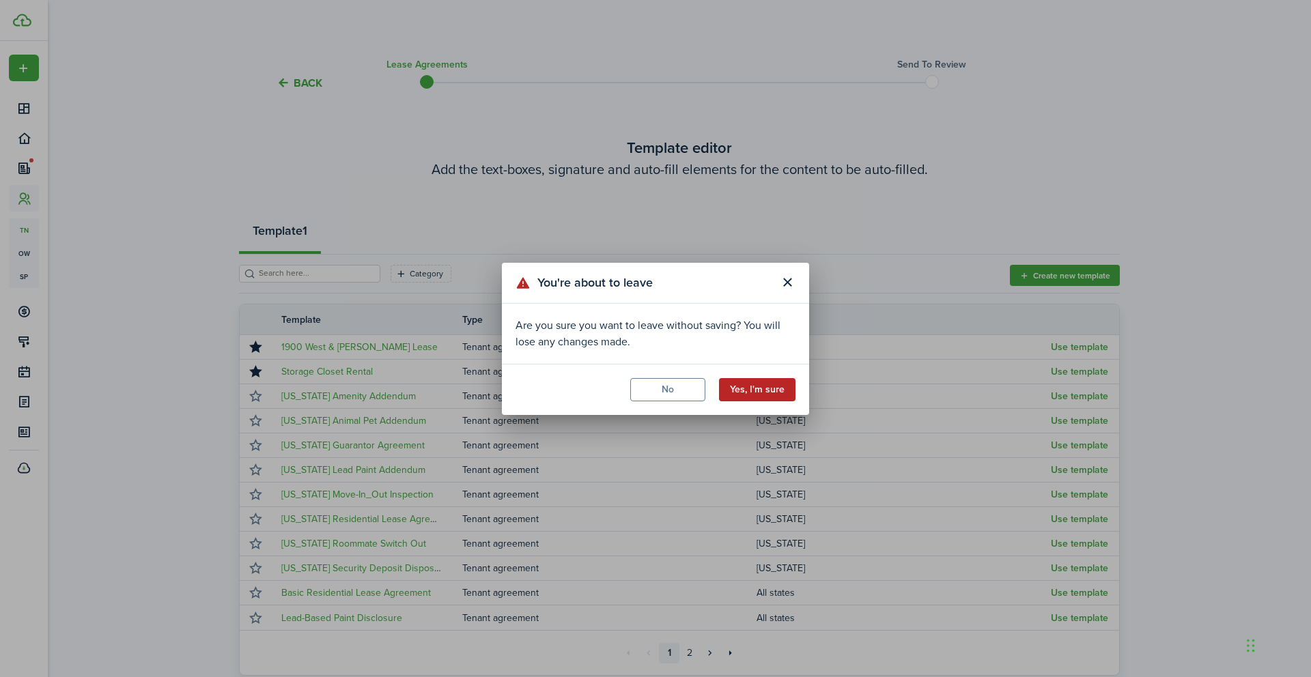
click at [762, 388] on button "Yes, I'm sure" at bounding box center [757, 389] width 76 height 23
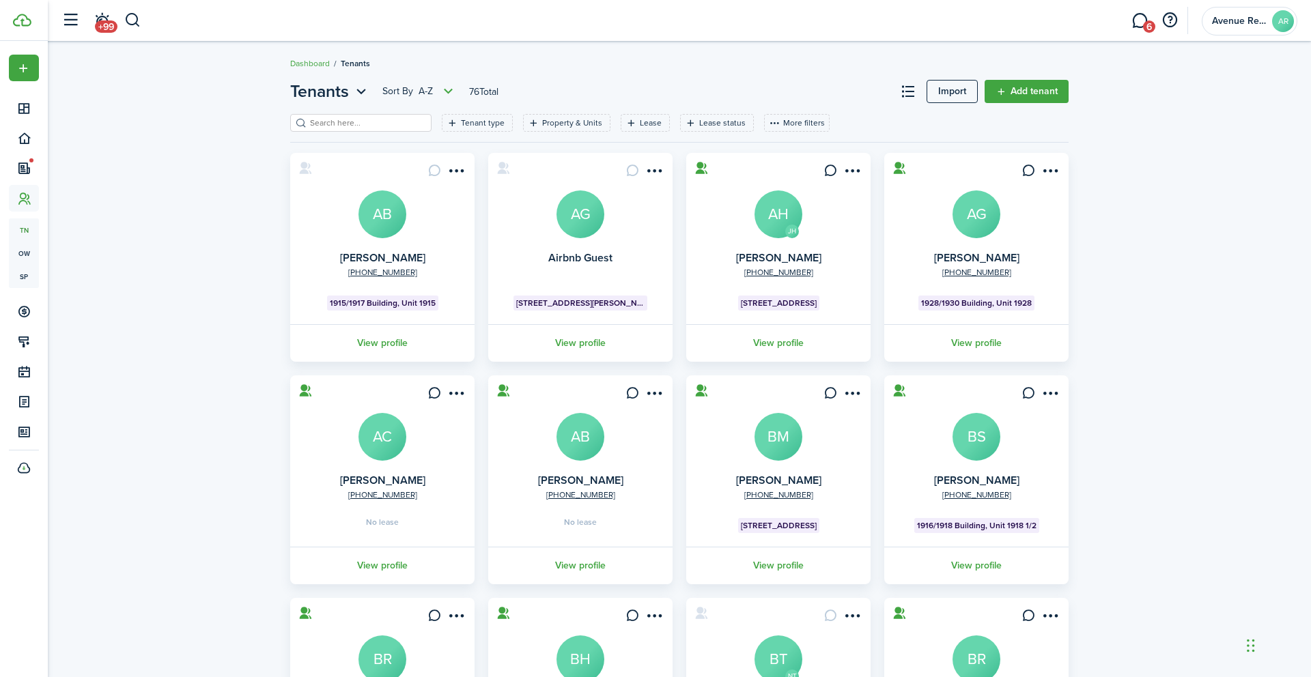
click at [353, 127] on input "search" at bounding box center [367, 123] width 120 height 13
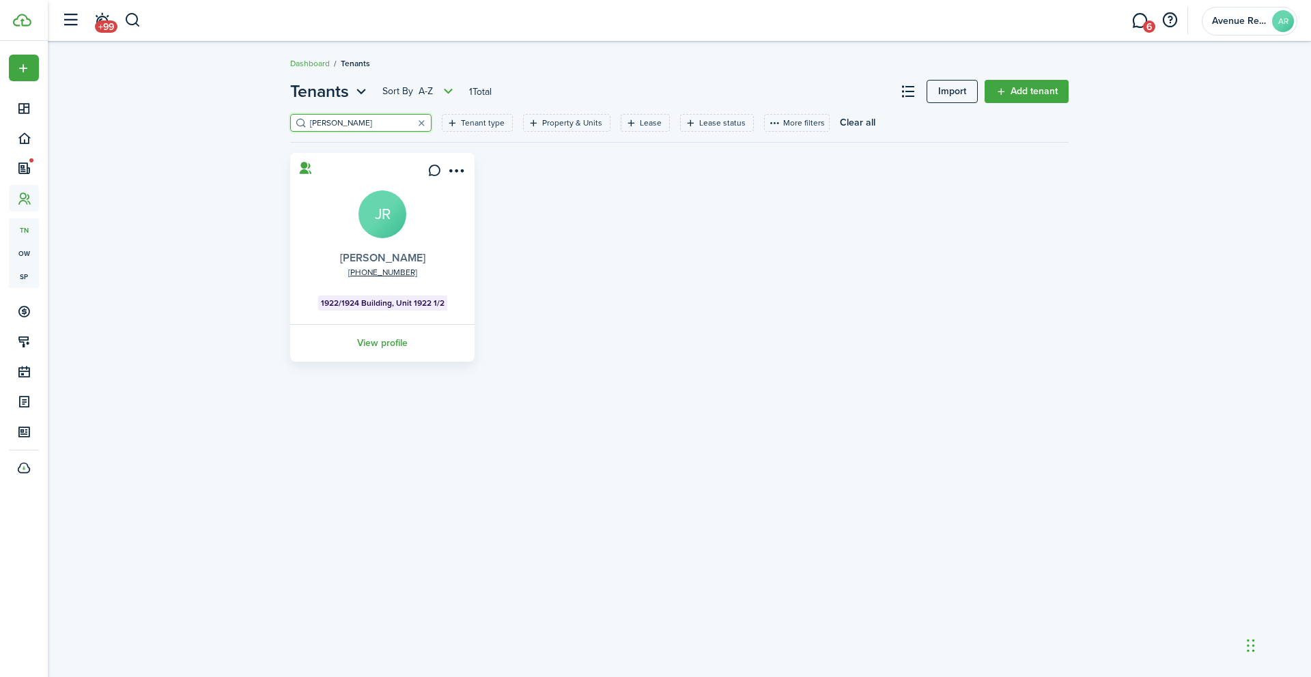
type input "[PERSON_NAME]"
click at [374, 257] on link "[PERSON_NAME]" at bounding box center [382, 258] width 85 height 16
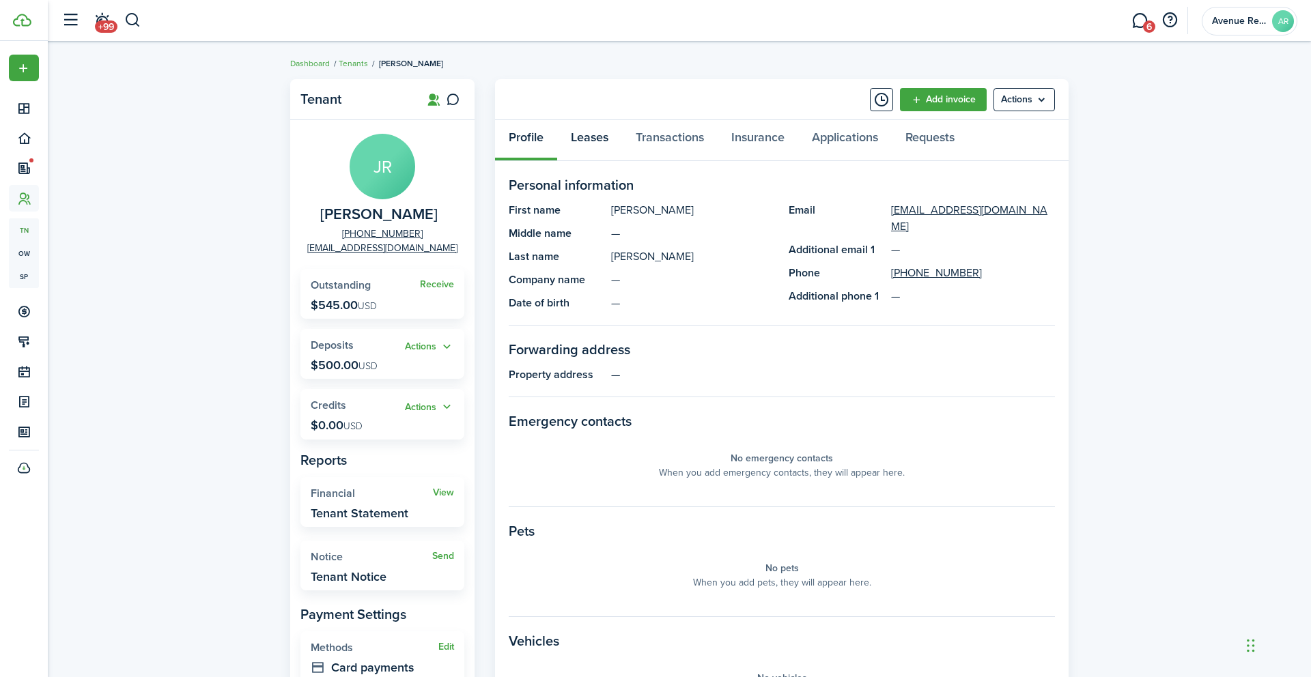
click at [599, 134] on link "Leases" at bounding box center [589, 140] width 65 height 41
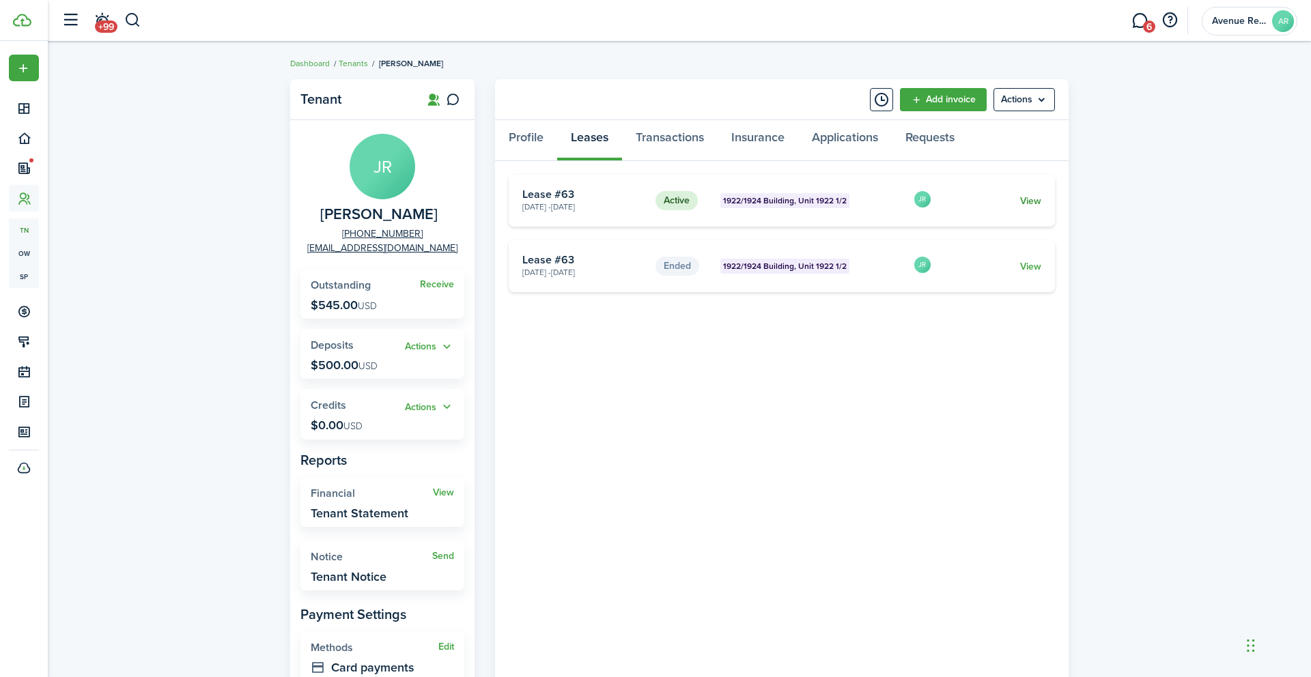
click at [1030, 201] on link "View" at bounding box center [1030, 201] width 21 height 14
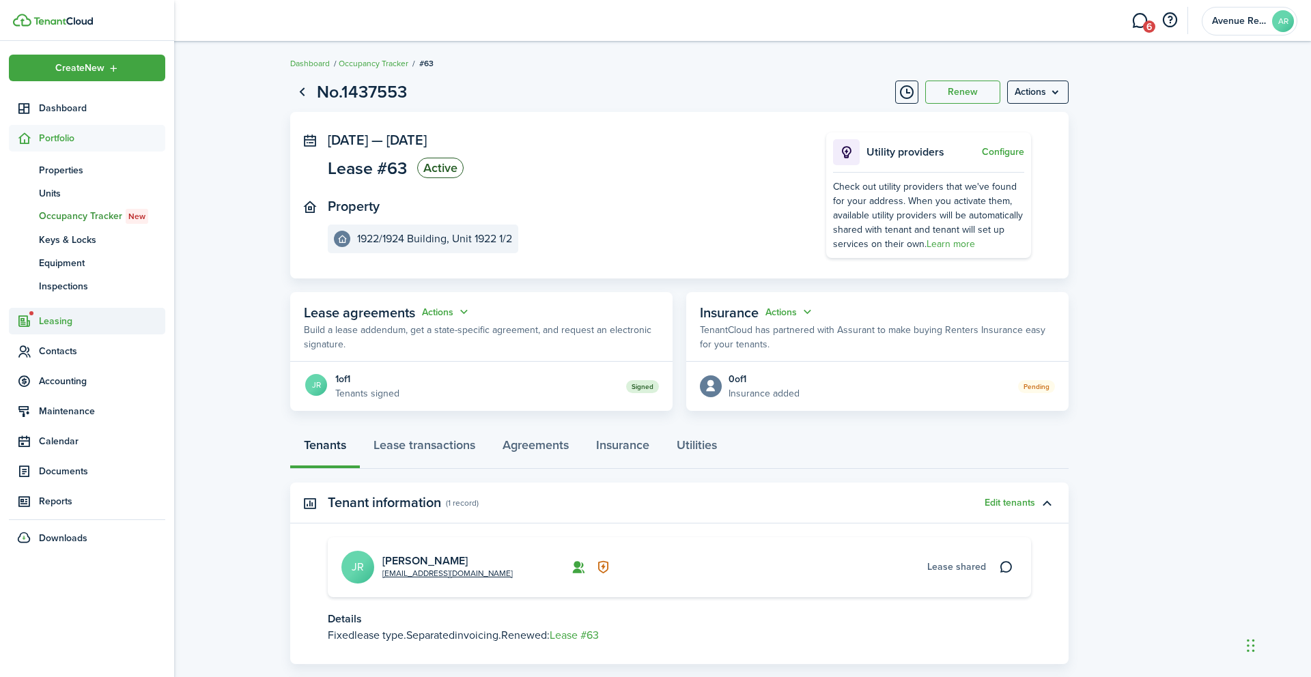
click at [58, 325] on span "Leasing" at bounding box center [102, 321] width 126 height 14
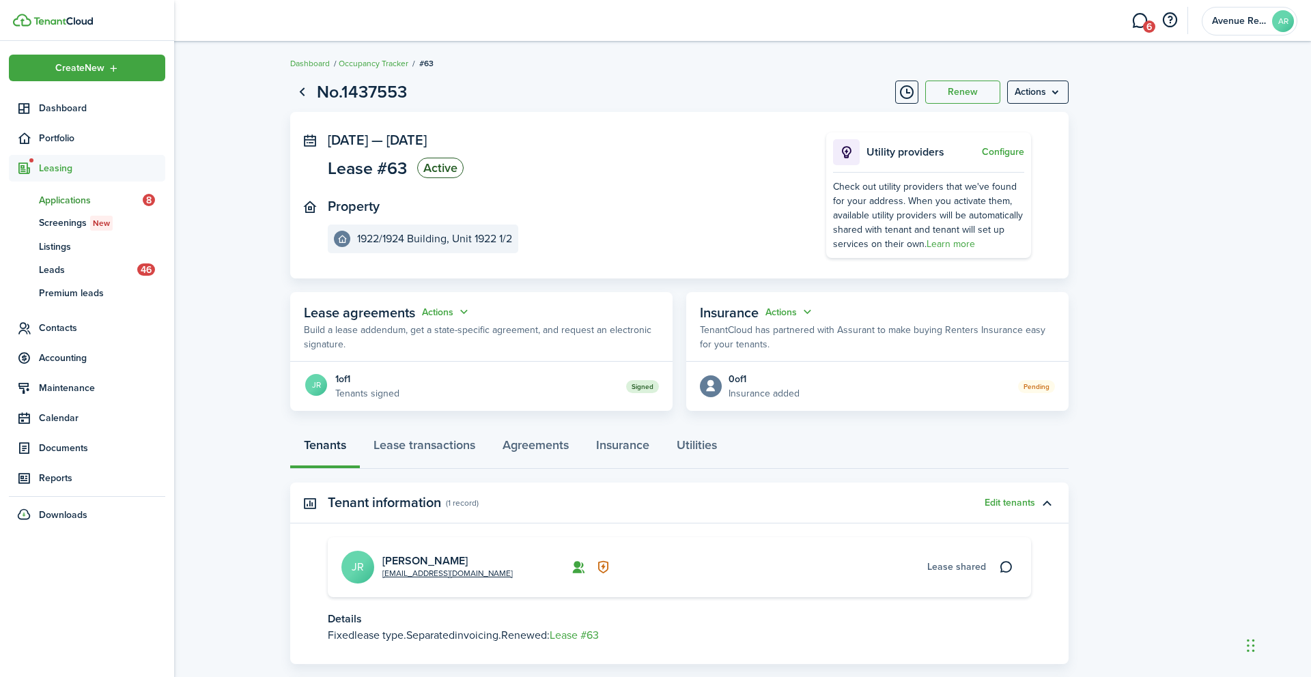
click at [73, 196] on span "Applications" at bounding box center [91, 200] width 104 height 14
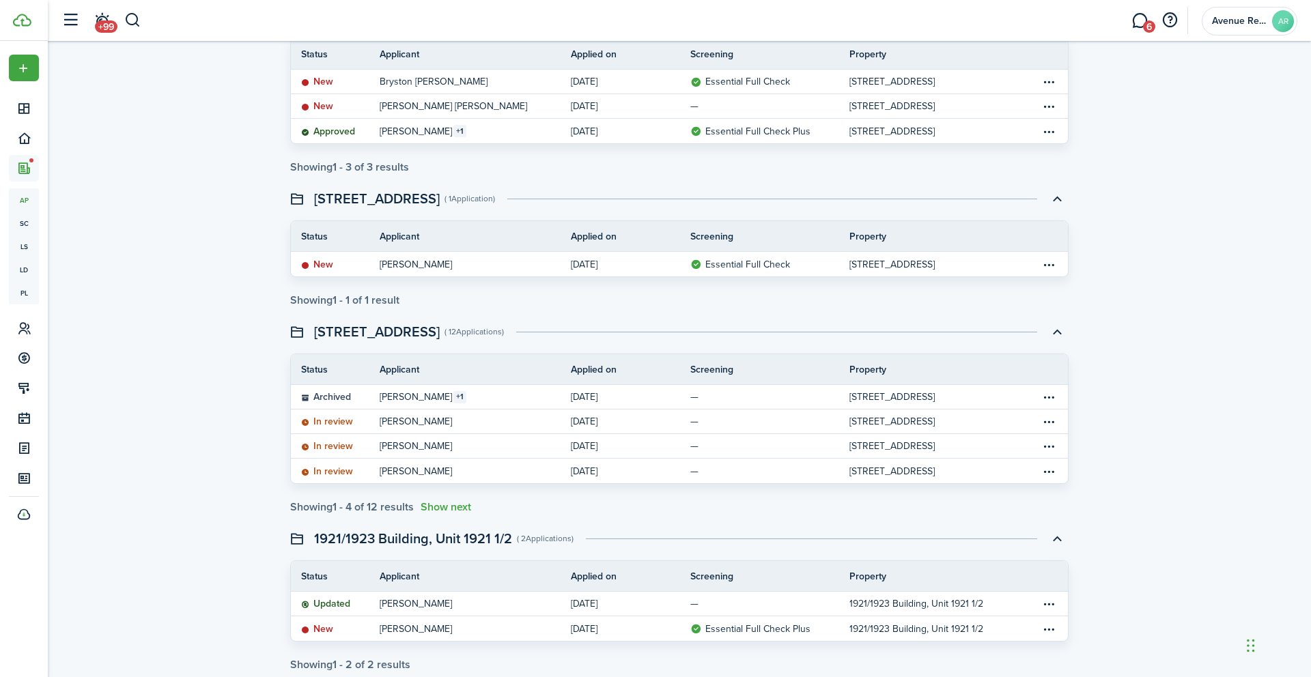
scroll to position [151, 0]
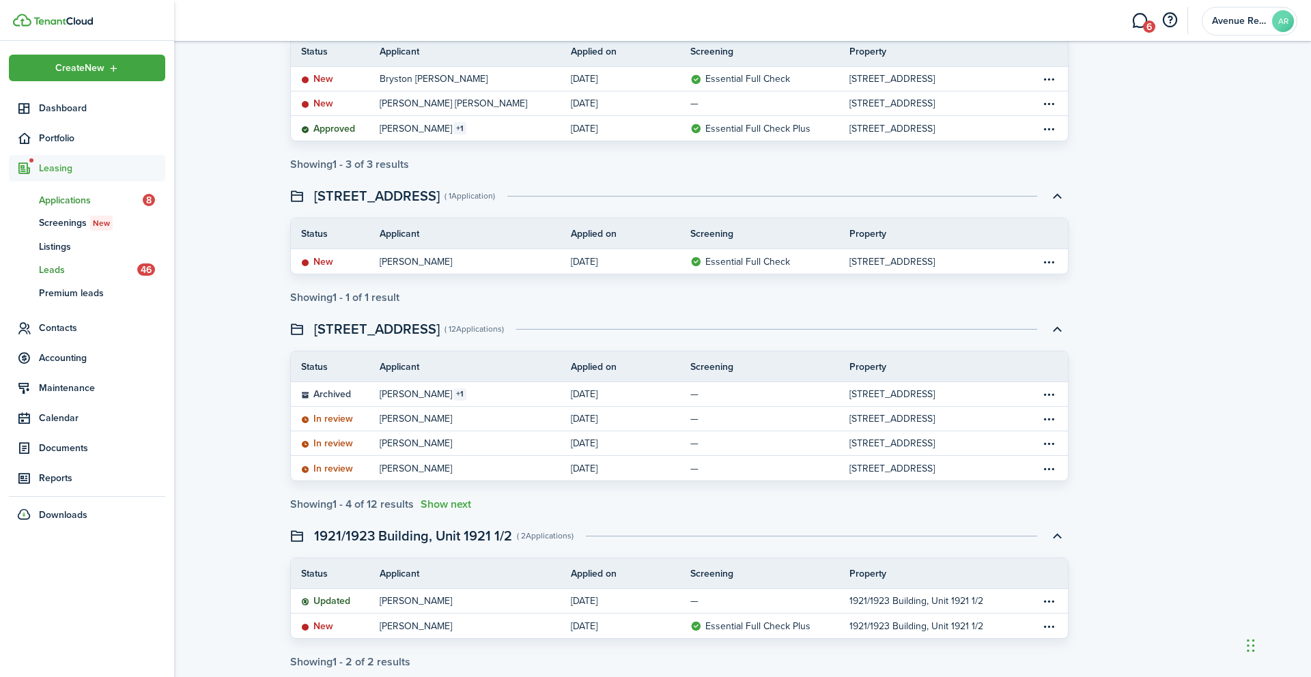
click at [64, 270] on span "Leads" at bounding box center [88, 270] width 98 height 14
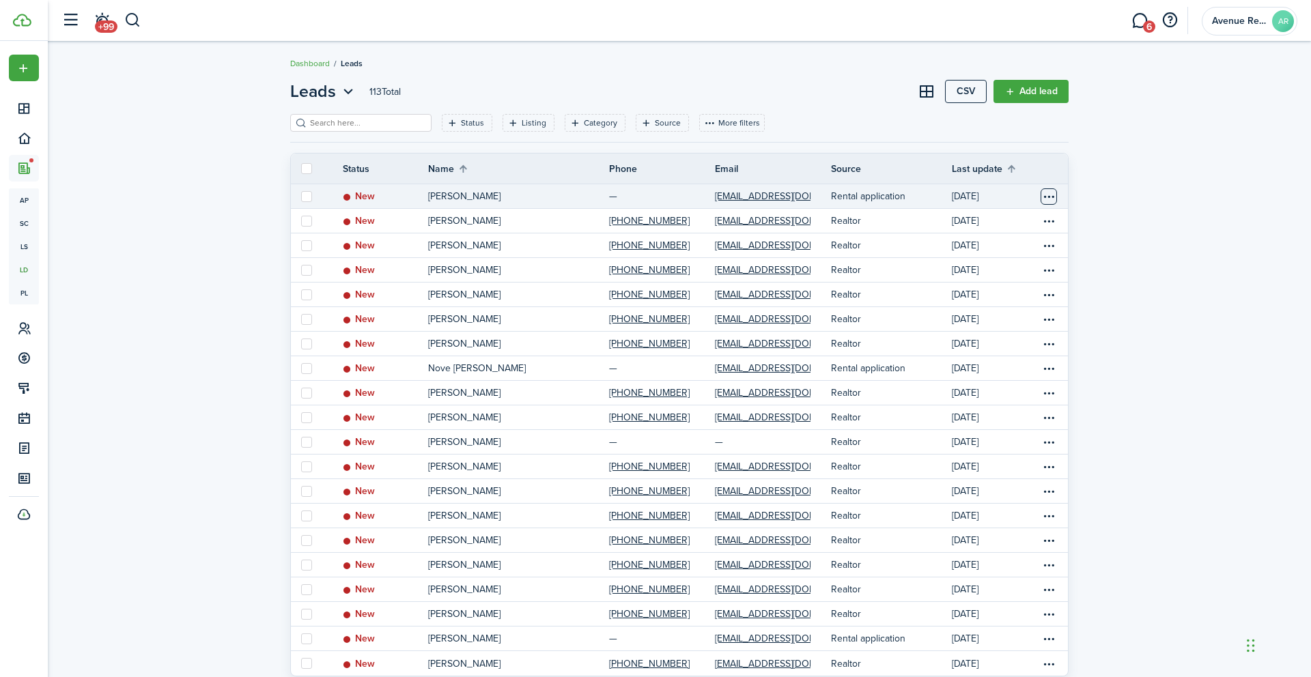
click at [1051, 194] on table-menu-btn-icon "Open menu" at bounding box center [1048, 196] width 16 height 16
click at [1111, 229] on div "Leads 113 Total CSV Add lead Status Listing Category Source More filters Save f…" at bounding box center [679, 401] width 1263 height 659
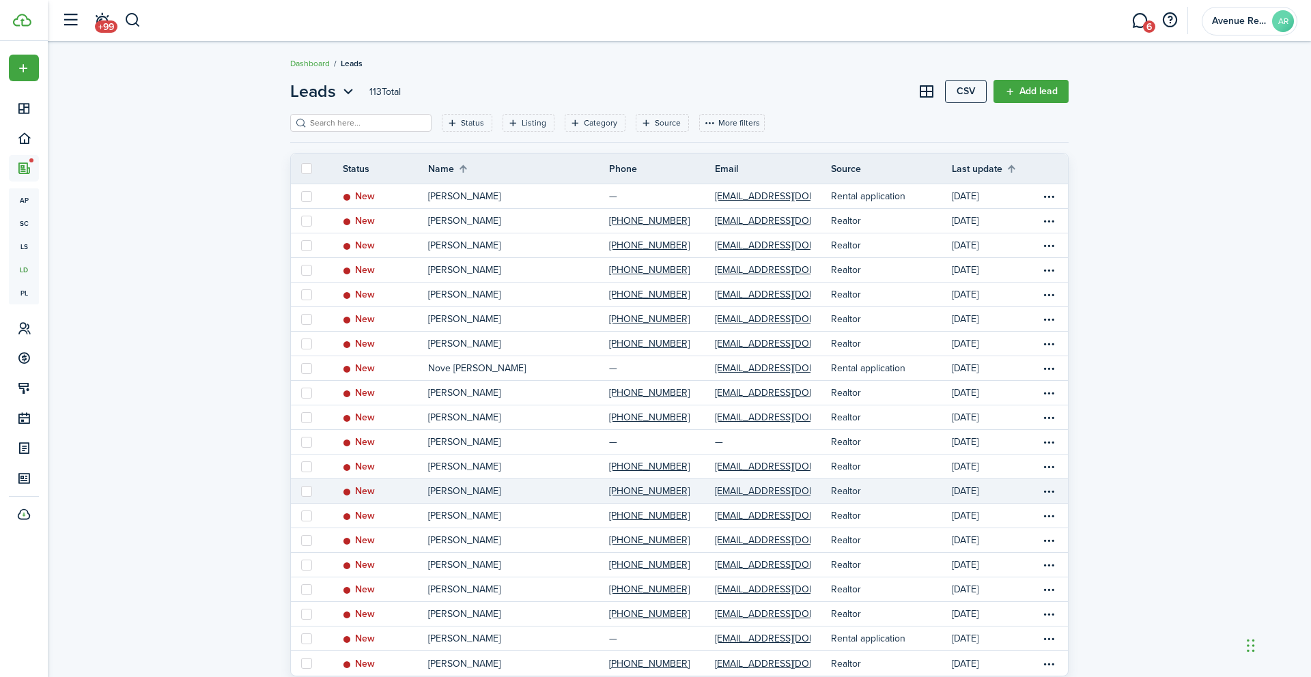
scroll to position [85, 0]
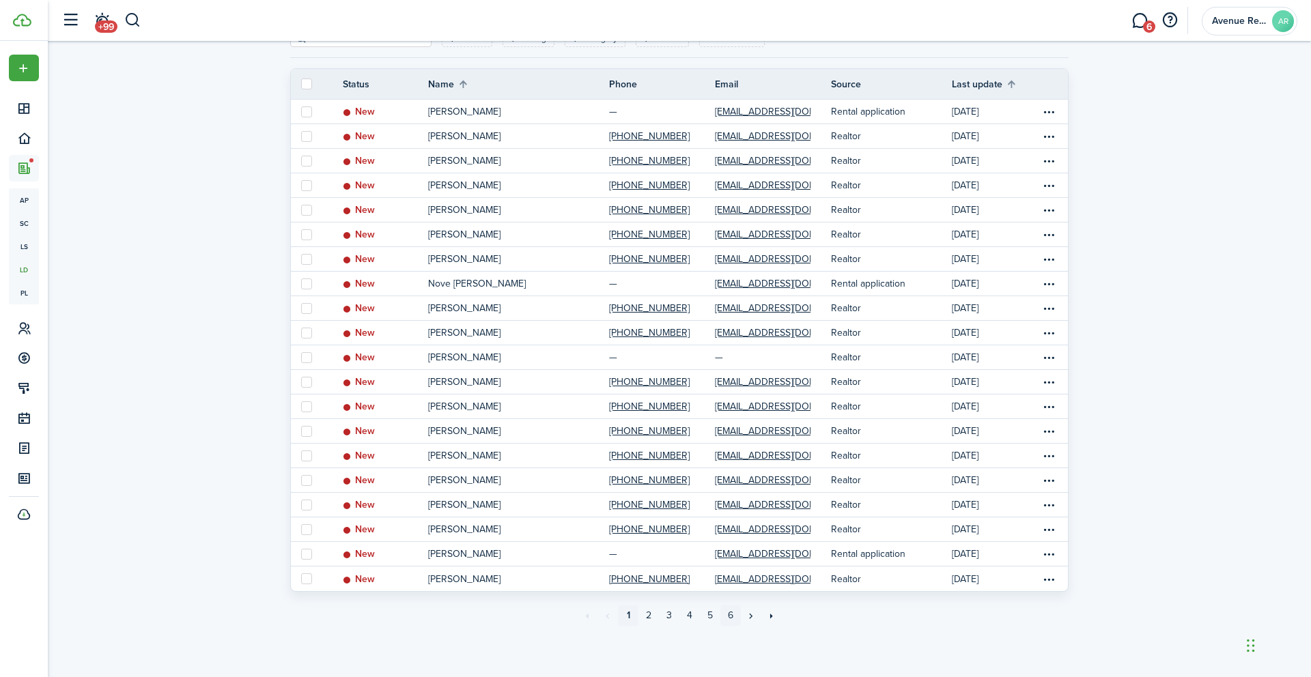
click at [729, 614] on link "6" at bounding box center [730, 616] width 20 height 20
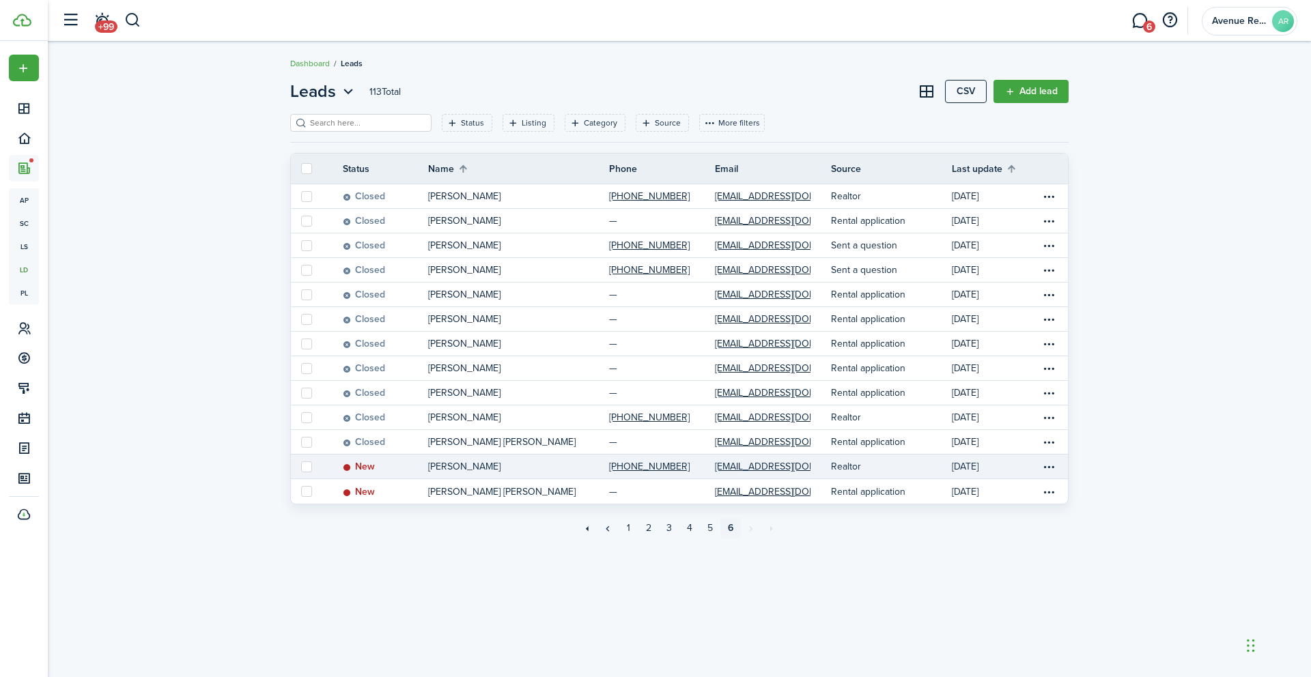
click at [1014, 466] on link "[DATE]" at bounding box center [996, 467] width 89 height 24
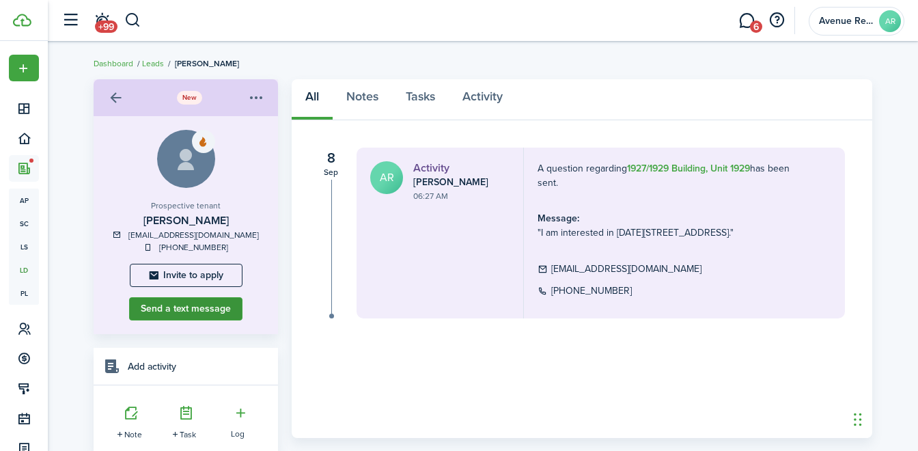
click at [175, 307] on button "Send a text message" at bounding box center [185, 308] width 113 height 23
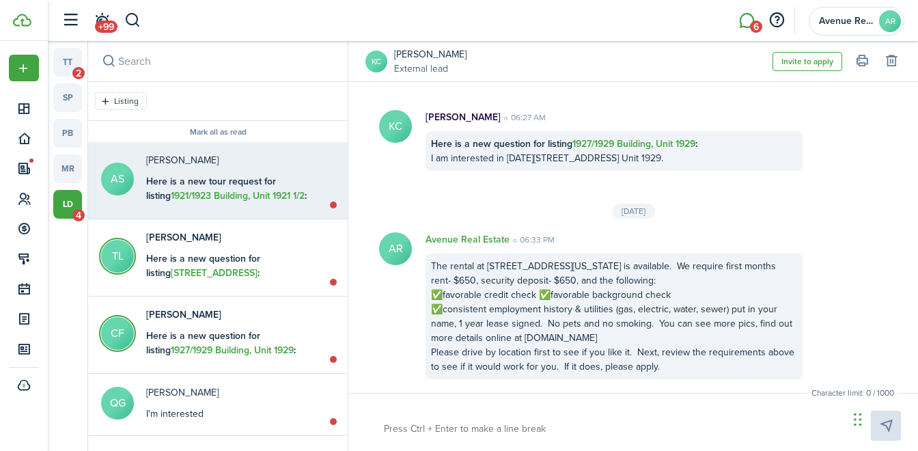
click at [229, 188] on b "Here is a new tour request for listing 1921/1923 Building, Unit 1921 1/2 :" at bounding box center [226, 188] width 160 height 29
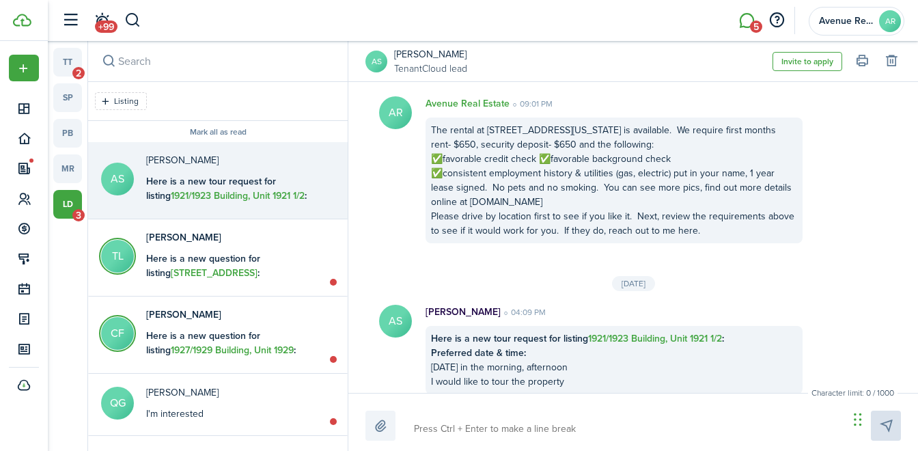
scroll to position [327, 0]
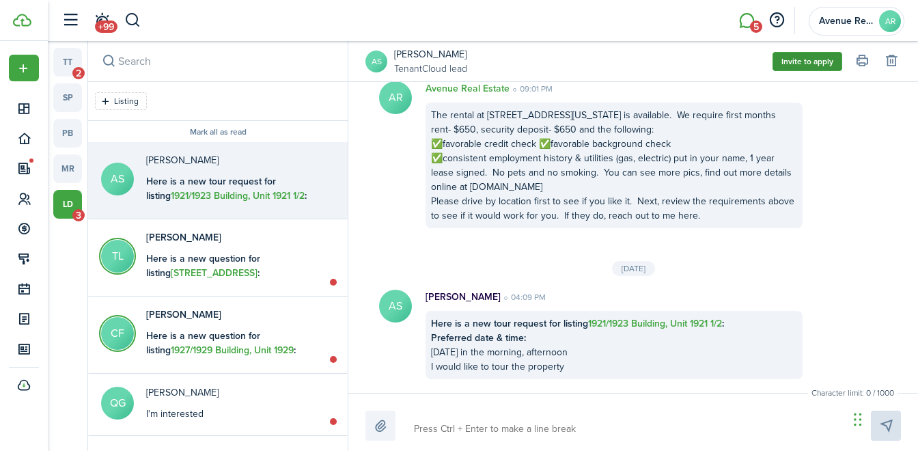
click at [808, 62] on button "Invite to apply" at bounding box center [807, 61] width 70 height 19
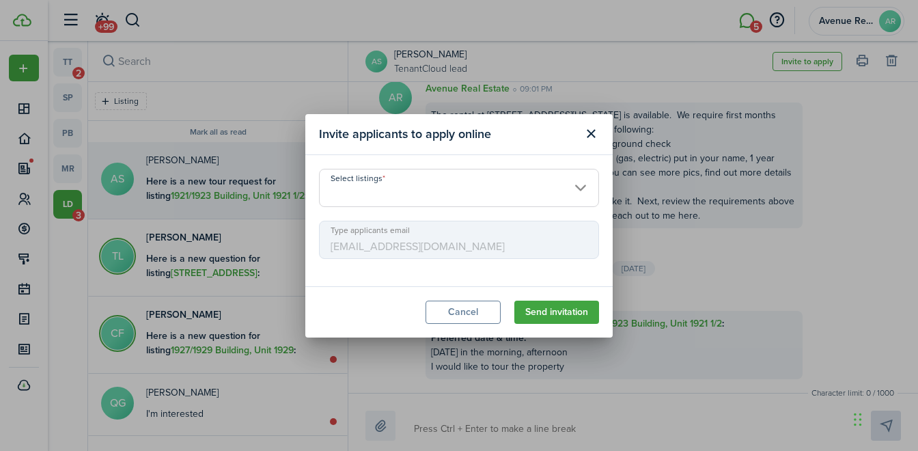
click at [576, 190] on input "Select listings" at bounding box center [459, 188] width 280 height 38
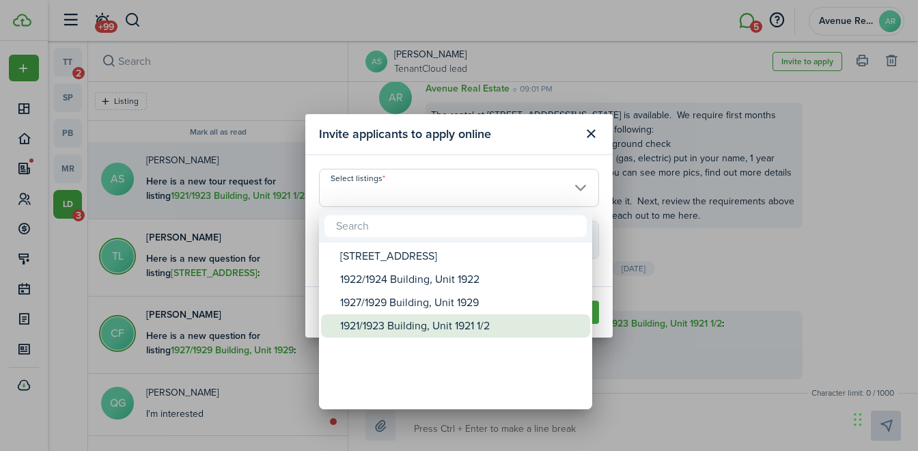
click at [483, 322] on div "1921/1923 Building, Unit 1921 1/2" at bounding box center [461, 325] width 242 height 23
type input "1921/1923 Building, Unit 1921 1/2"
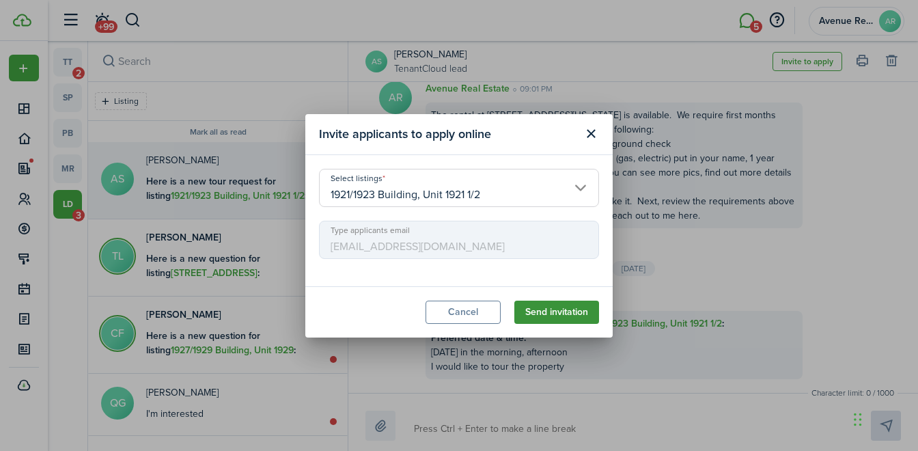
click at [547, 313] on button "Send invitation" at bounding box center [556, 311] width 85 height 23
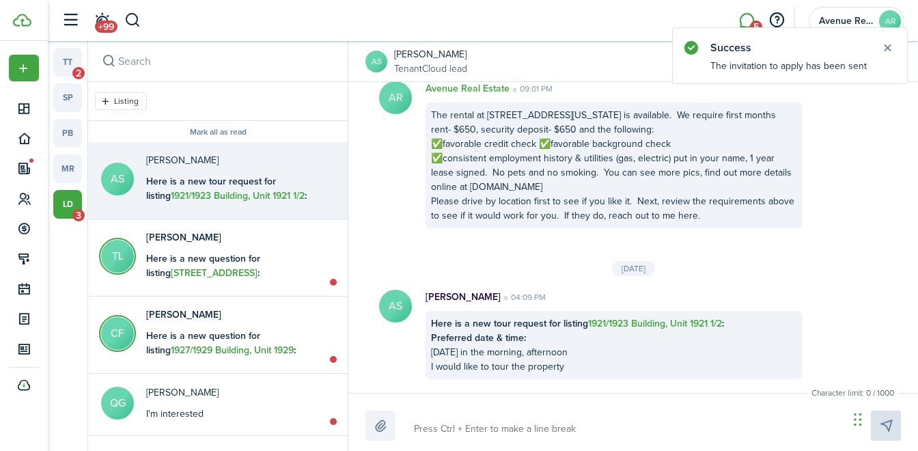
click at [220, 159] on p "[PERSON_NAME]" at bounding box center [231, 160] width 171 height 14
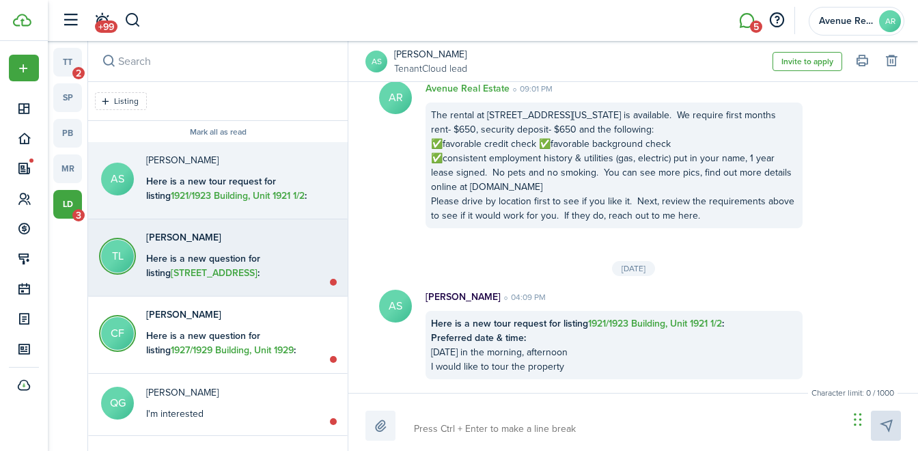
click at [252, 242] on p "[PERSON_NAME]" at bounding box center [231, 237] width 171 height 14
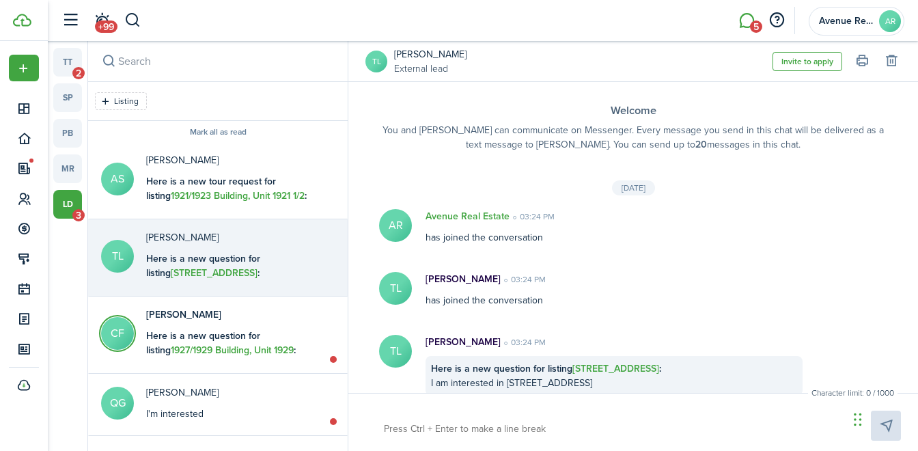
scroll to position [16, 0]
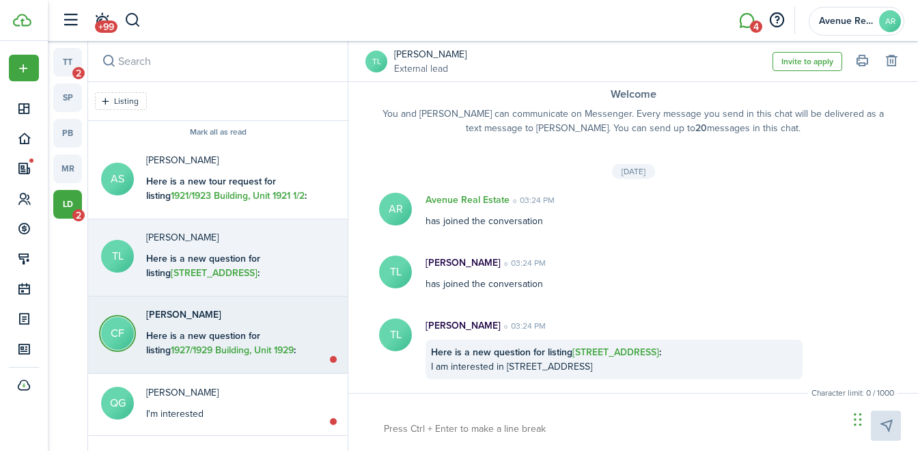
click at [210, 336] on b "Here is a new question for listing 1927/1929 Building, Unit 1929 :" at bounding box center [221, 342] width 150 height 29
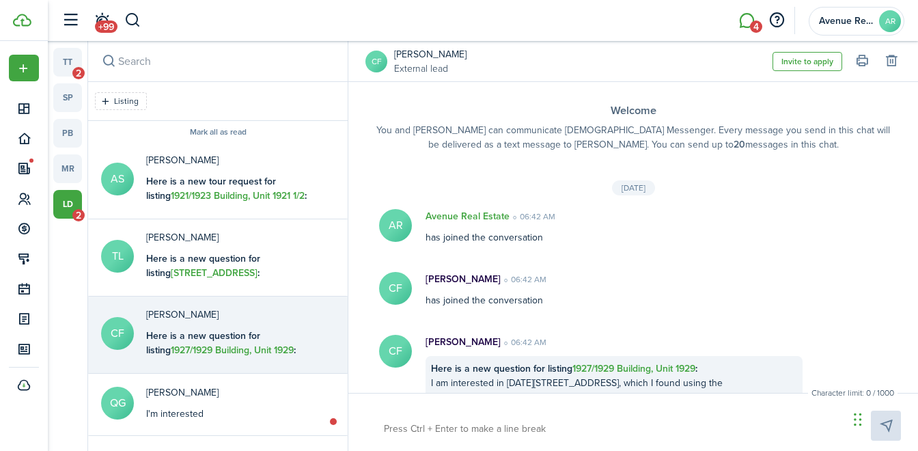
scroll to position [16, 0]
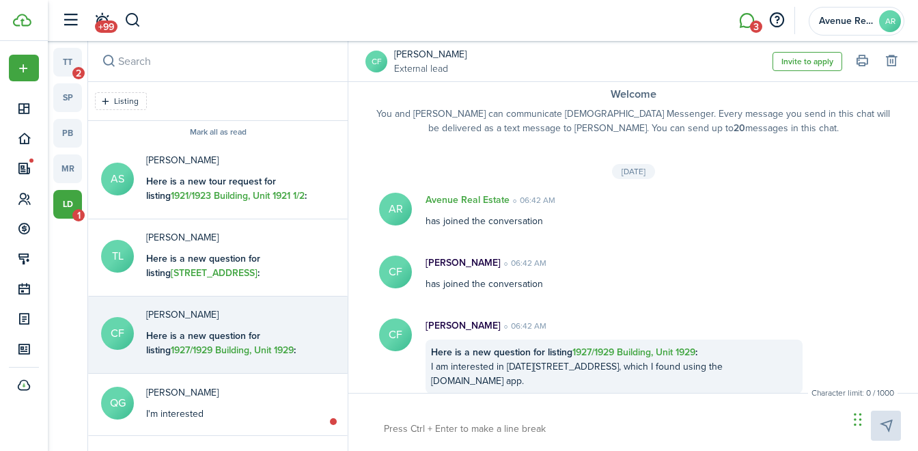
click at [401, 421] on textarea at bounding box center [611, 428] width 464 height 23
paste textarea "The rental at [STREET_ADDRESS][US_STATE] is available. We require first months …"
type textarea "The rental at [STREET_ADDRESS][US_STATE] is available. We require first months …"
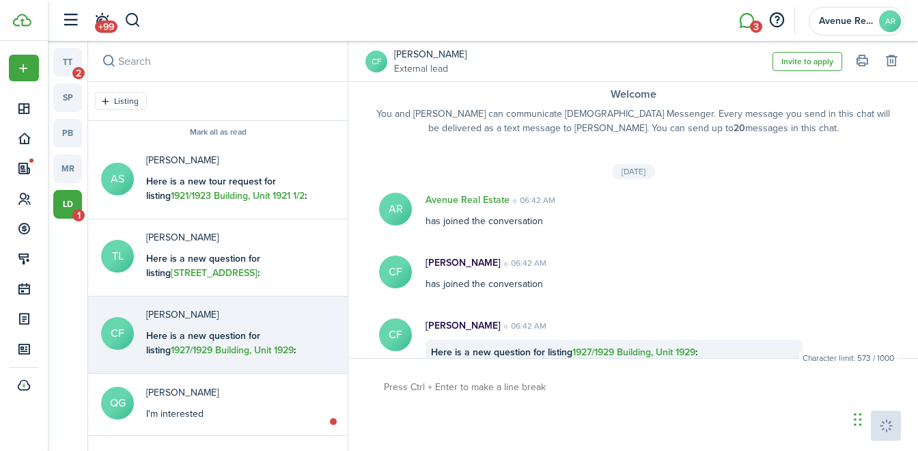
scroll to position [0, 0]
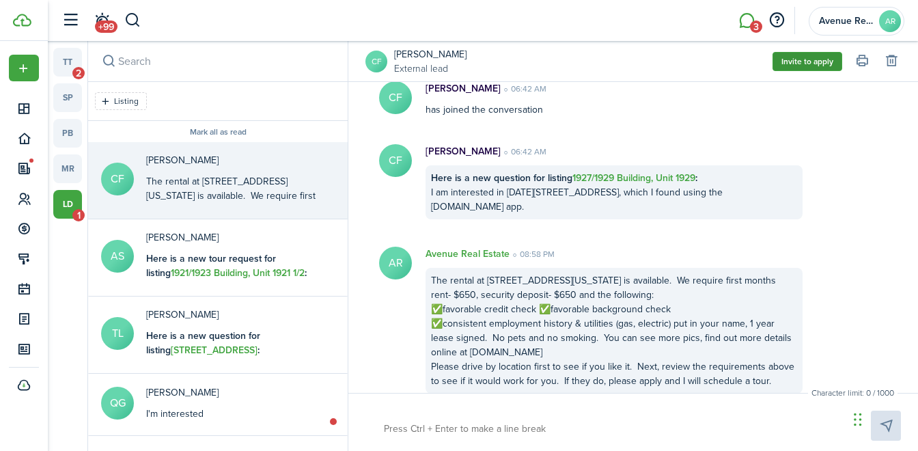
click at [797, 57] on button "Invite to apply" at bounding box center [807, 61] width 70 height 19
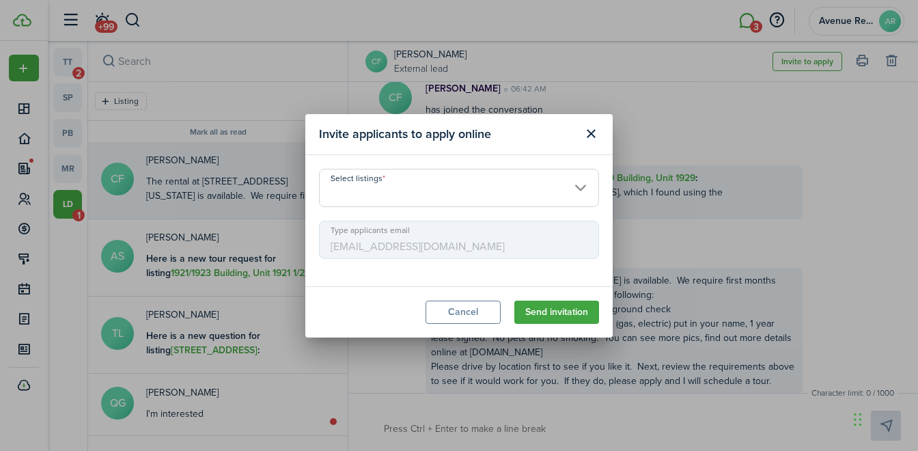
click at [526, 180] on input "Select listings" at bounding box center [459, 188] width 280 height 38
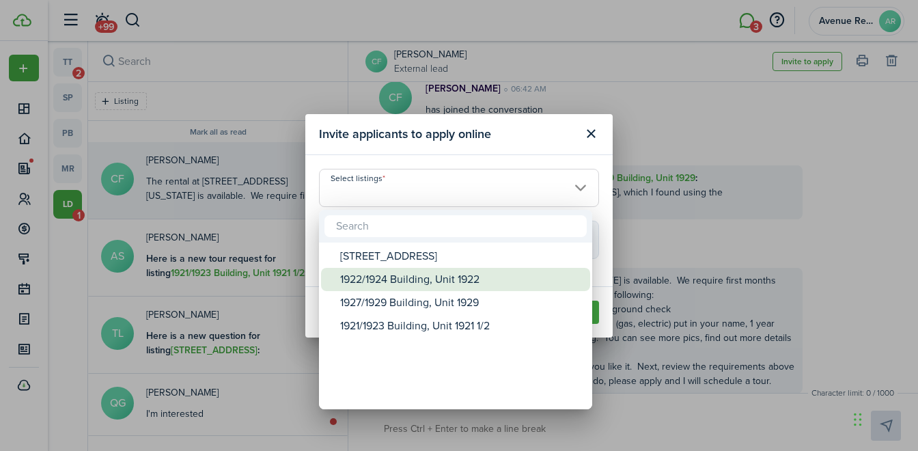
click at [451, 275] on div "1922/1924 Building, Unit 1922" at bounding box center [461, 279] width 242 height 23
type input "1922/1924 Building, Unit 1922"
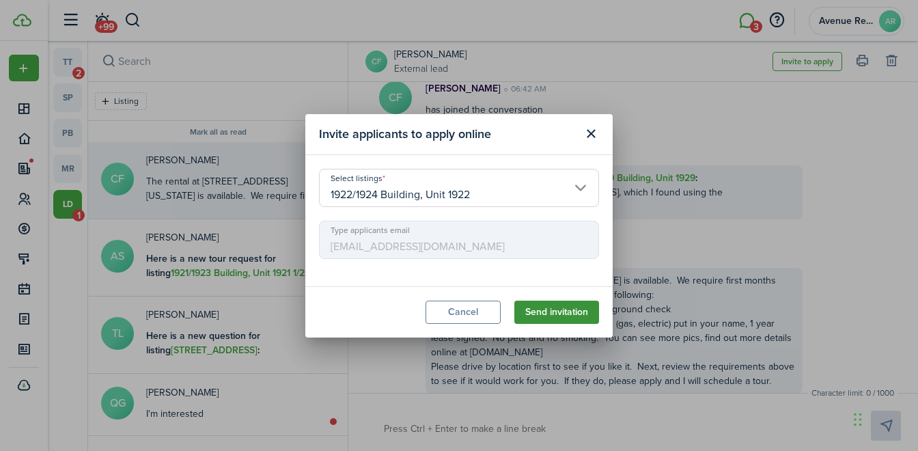
click at [556, 311] on button "Send invitation" at bounding box center [556, 311] width 85 height 23
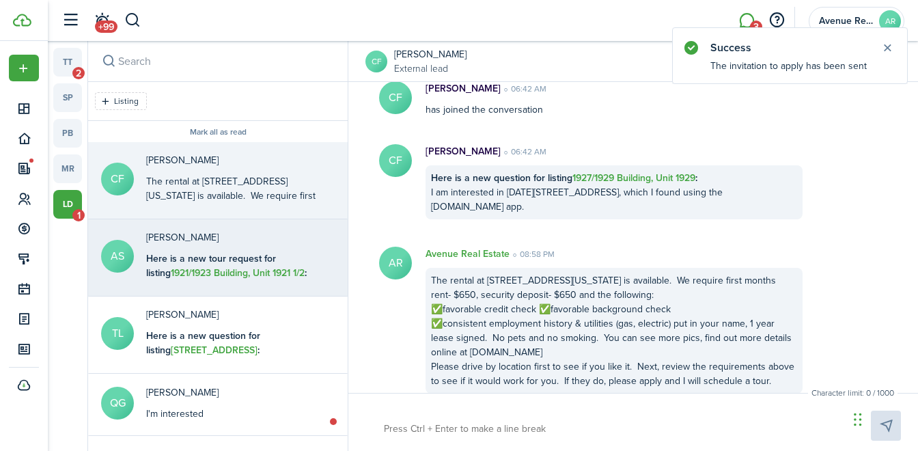
click at [307, 267] on div "Here is a new tour request for listing 1921/1923 Building, Unit 1921 1/2 : Pref…" at bounding box center [231, 287] width 171 height 72
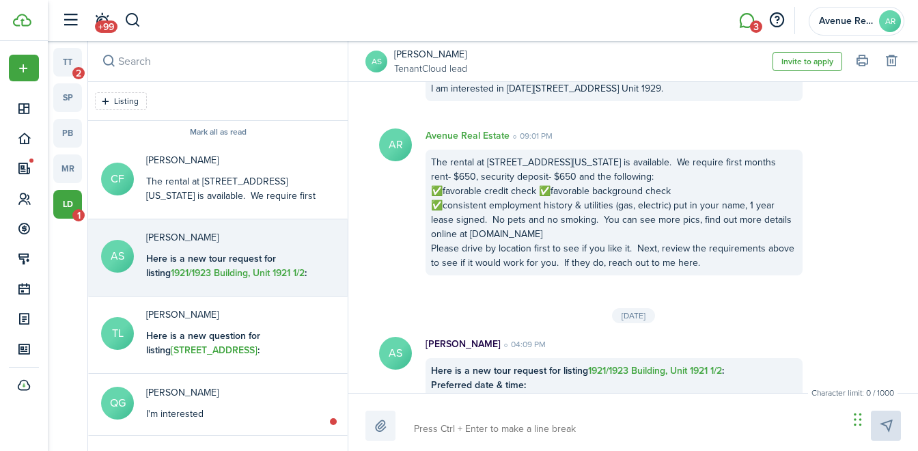
scroll to position [327, 0]
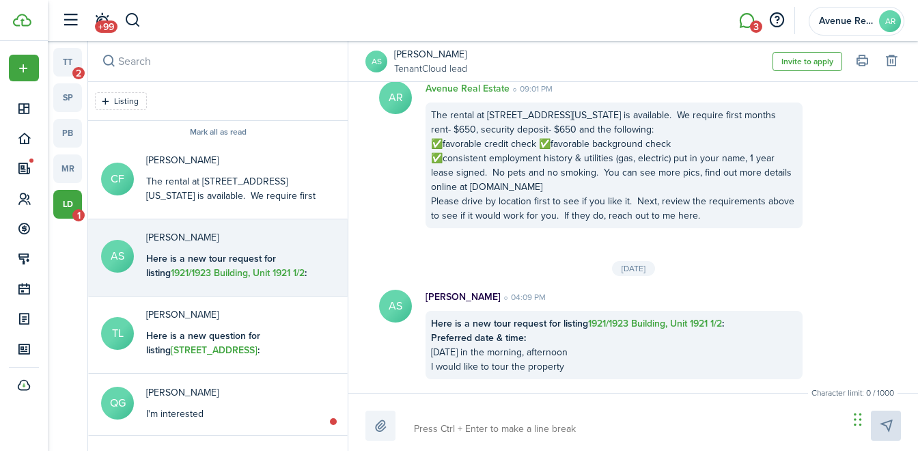
click at [424, 425] on textarea at bounding box center [626, 428] width 434 height 23
type textarea "P"
type textarea "PL"
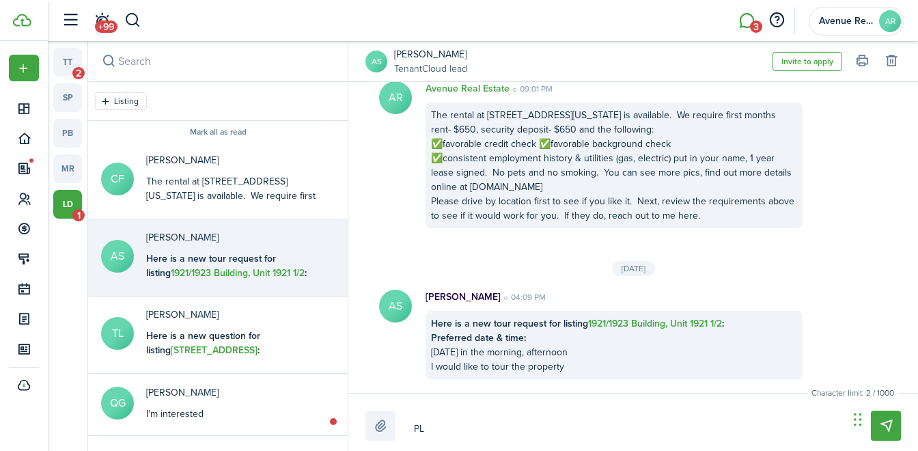
type textarea "PLe"
type textarea "PLea"
type textarea "PLeas"
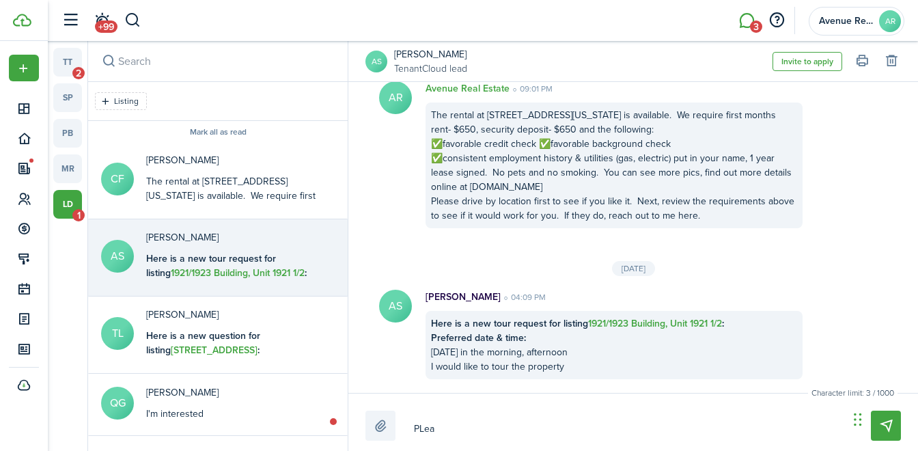
type textarea "PLeas"
type textarea "PLease"
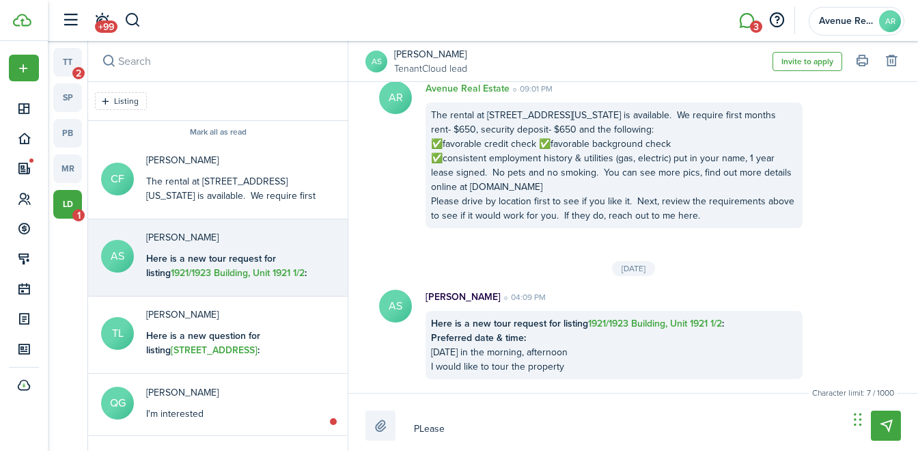
type textarea "PLease"
type textarea "PLeas"
type textarea "PLea"
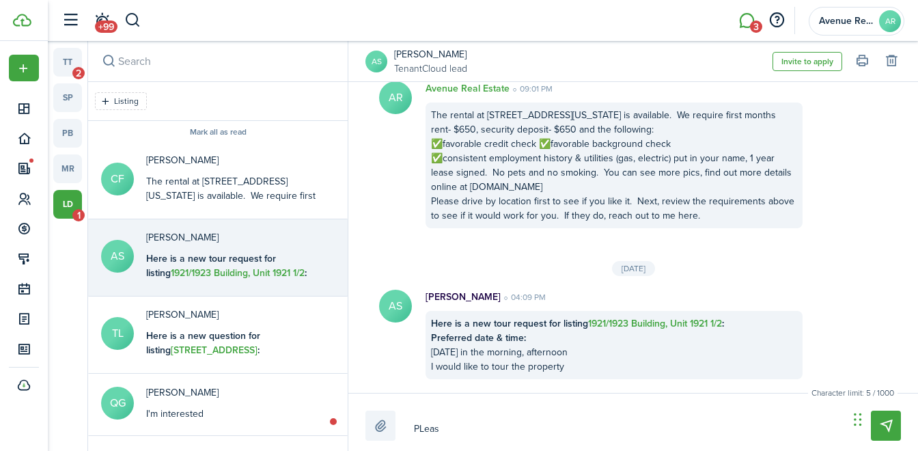
type textarea "PLea"
type textarea "PLe"
type textarea "PL"
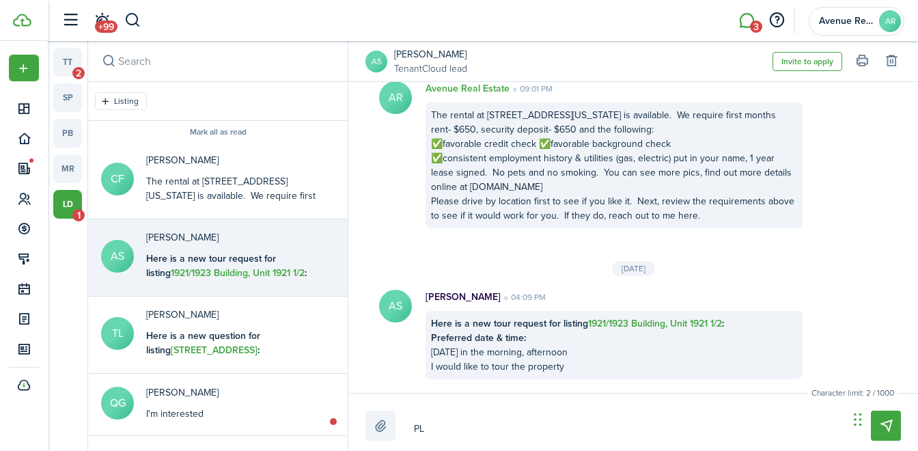
type textarea "P"
type textarea "Pl"
type textarea "Ple"
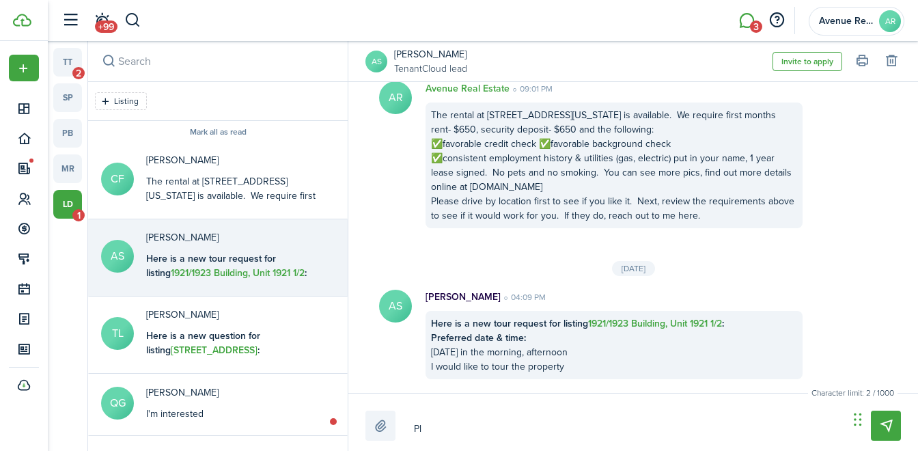
type textarea "Ple"
type textarea "Plea"
type textarea "Pleas"
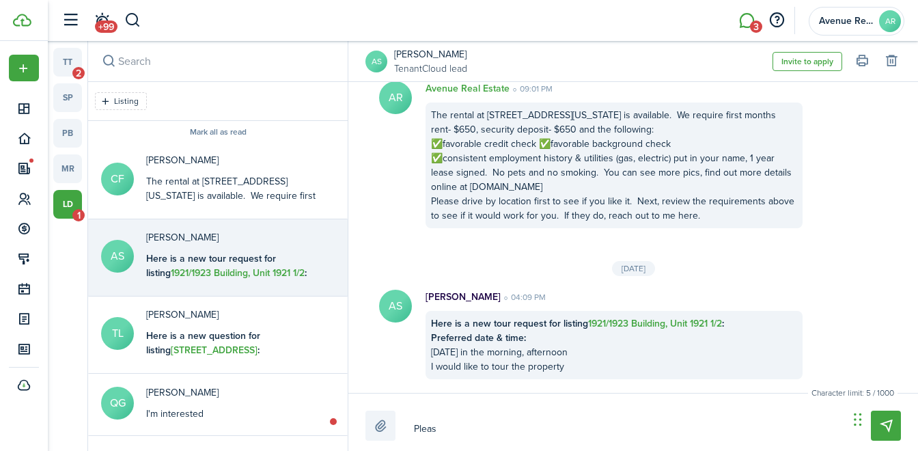
type textarea "Please"
type textarea "Please g"
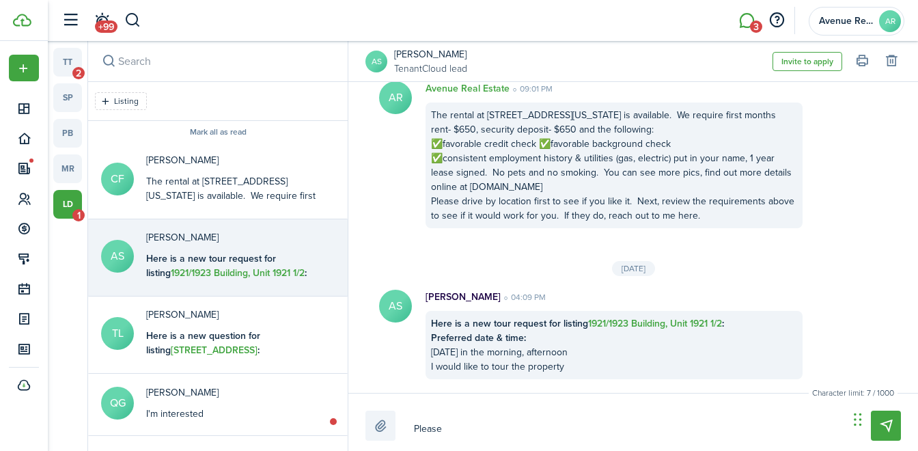
type textarea "Please g"
type textarea "Please gi"
type textarea "Please giv"
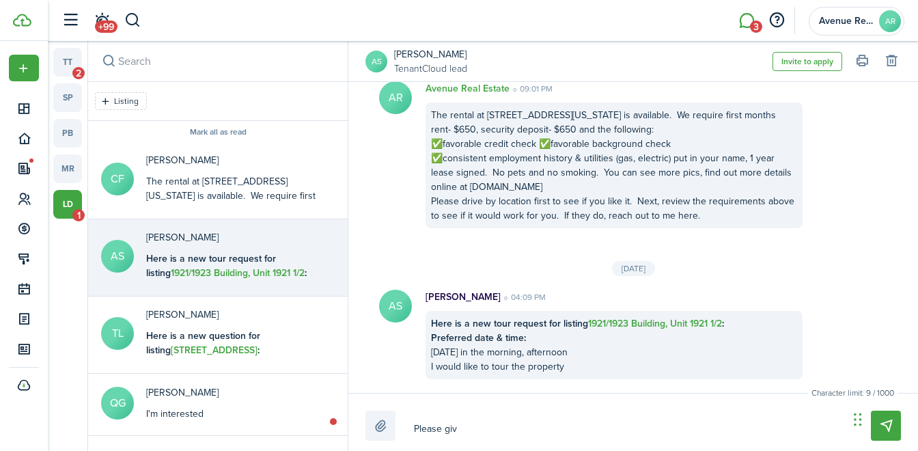
type textarea "Please give"
type textarea "Please give m"
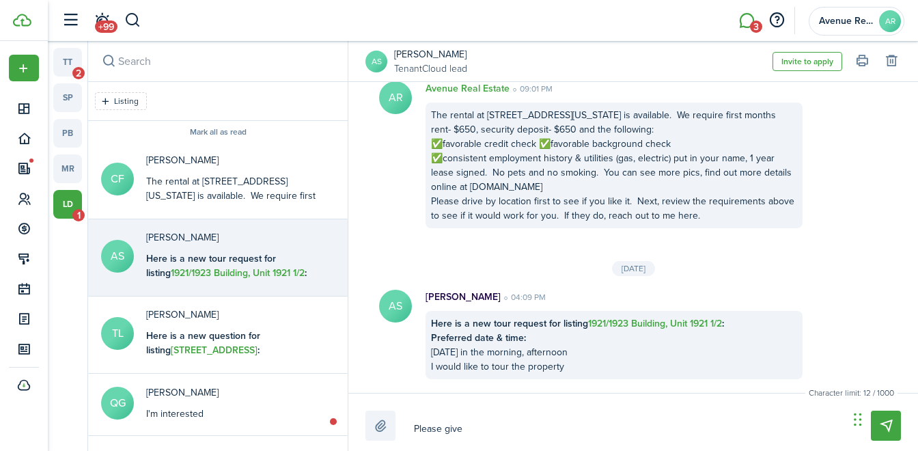
type textarea "Please give m"
type textarea "Please give me"
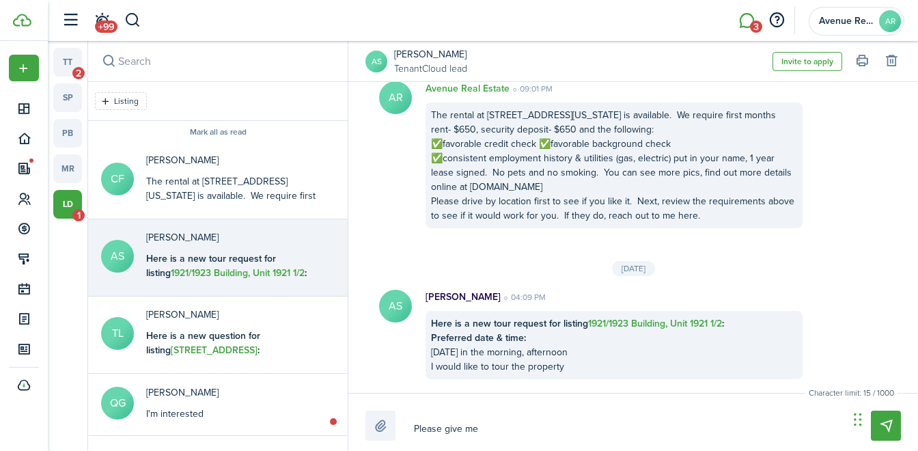
type textarea "Please give me a"
type textarea "Please give me a c"
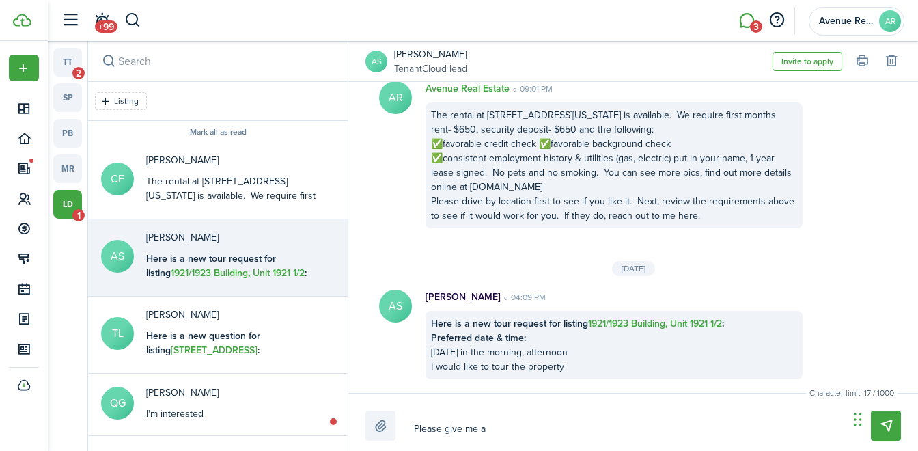
type textarea "Please give me a c"
type textarea "Please give me a ca"
type textarea "Please give me a cal"
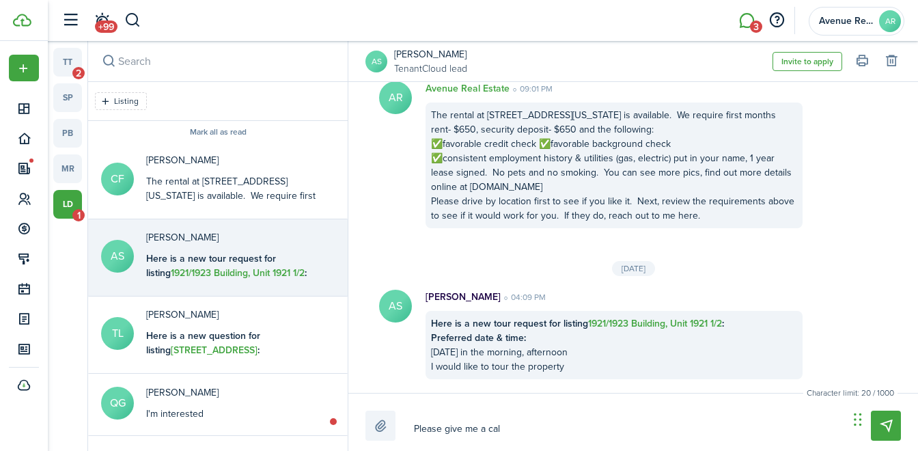
type textarea "Please give me a call"
type textarea "Please give me a call t"
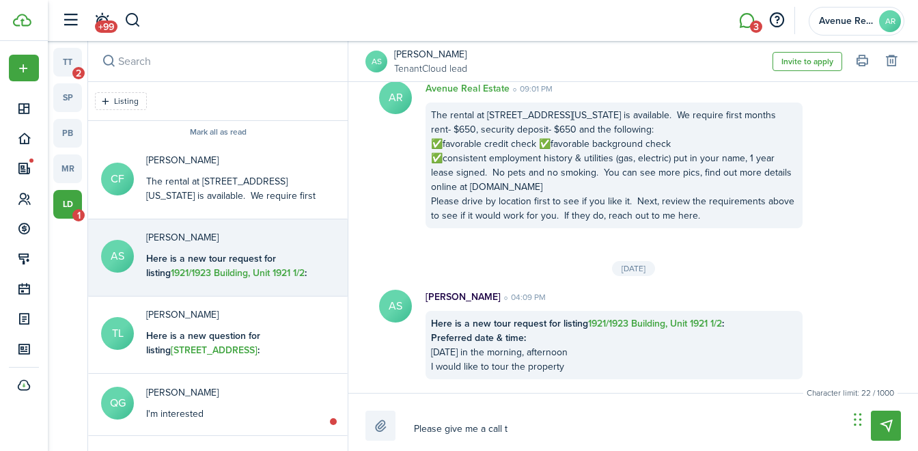
type textarea "Please give me a call t"
type textarea "Please give me a call to"
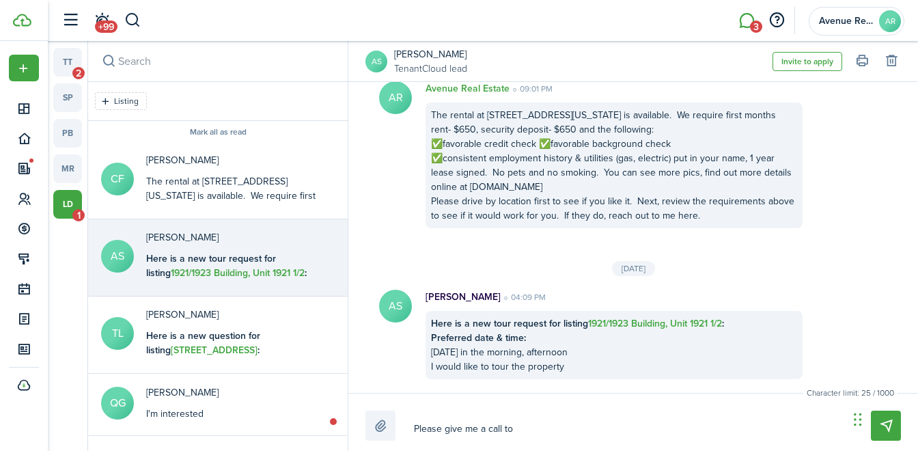
type textarea "Please give me a call to d"
type textarea "Please give me a call to di"
type textarea "Please give me a call to dis"
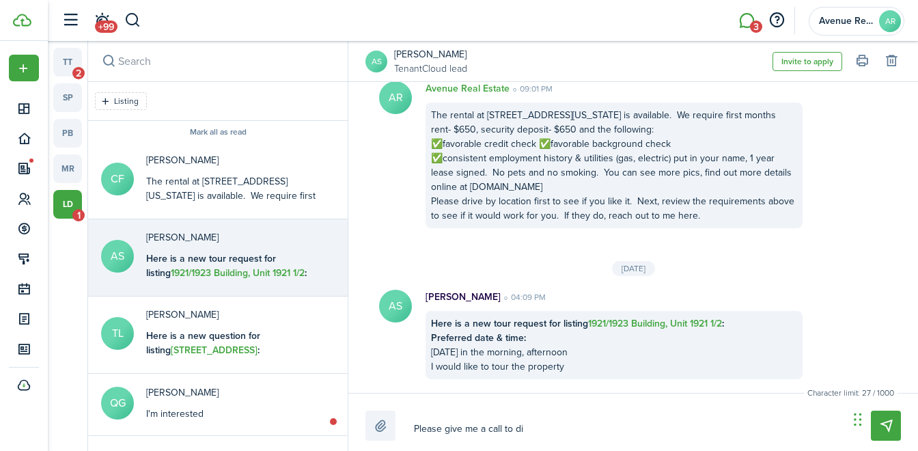
type textarea "Please give me a call to dis"
type textarea "Please give me a call to disc"
type textarea "Please give me a call to discu"
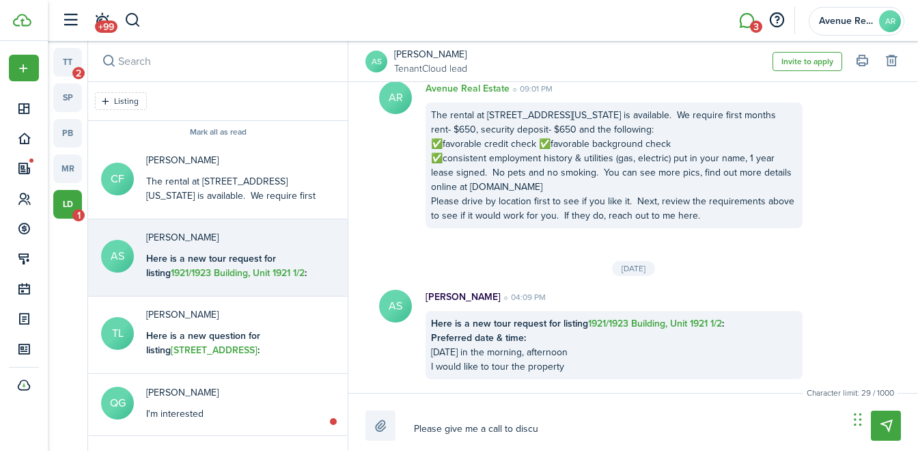
type textarea "Please give me a call to discus"
type textarea "Please give me a call to discuss"
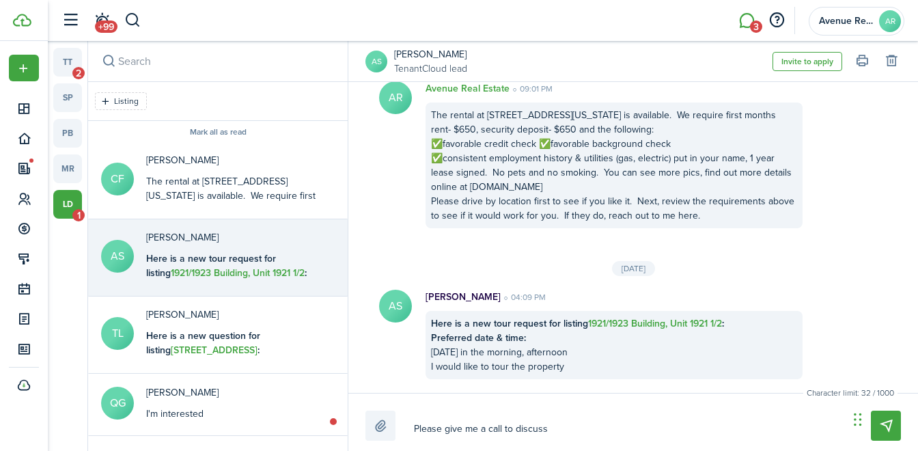
type textarea "Please give me a call to discuss"
type textarea "Please give me a call to discuss a"
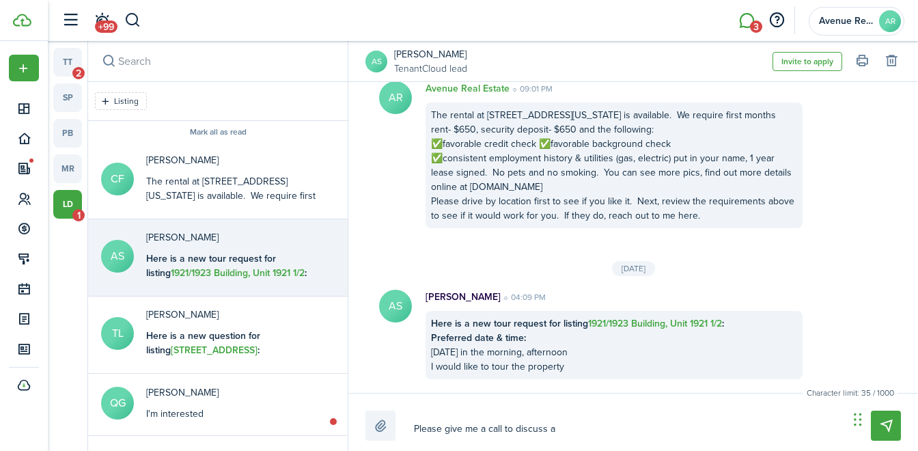
type textarea "Please give me a call to discuss a t"
type textarea "Please give me a call to discuss a to"
type textarea "Please give me a call to discuss a tou"
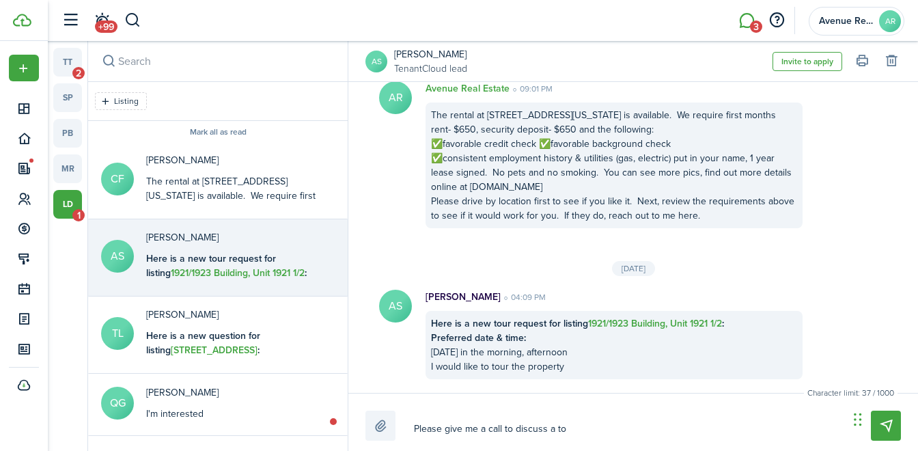
type textarea "Please give me a call to discuss a tou"
type textarea "Please give me a call to discuss a tour"
type textarea "Please give me a call to discuss a tour."
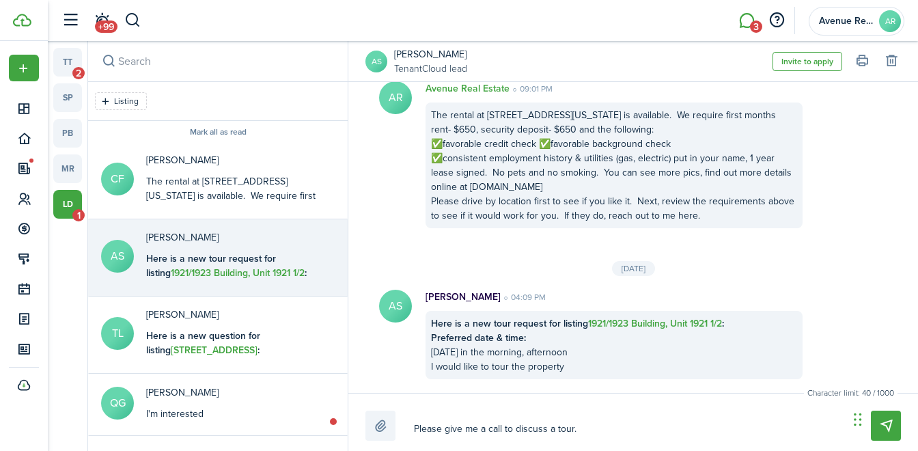
type textarea "Please give me a call to discuss a tour."
type textarea "Please give me a call to discuss a tour. 7"
type textarea "Please give me a call to discuss a tour. 76"
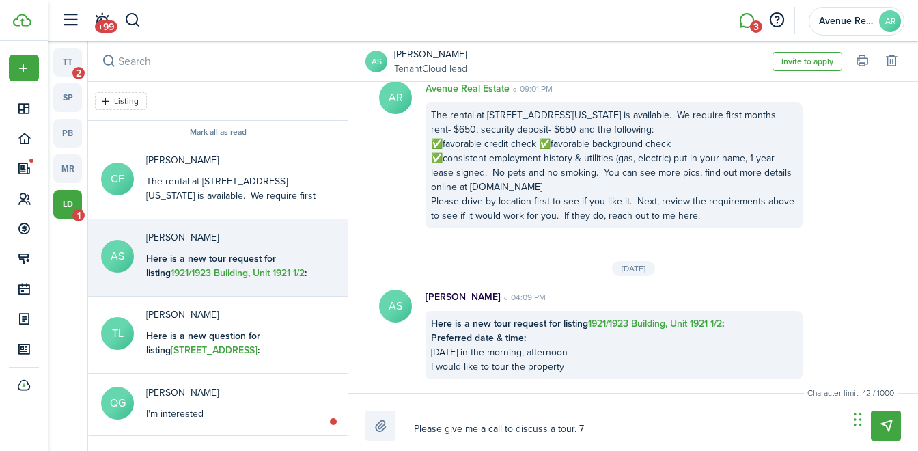
type textarea "Please give me a call to discuss a tour. 76"
type textarea "Please give me a call to discuss a tour. 765"
type textarea "Please give me a call to discuss a tour. 765-"
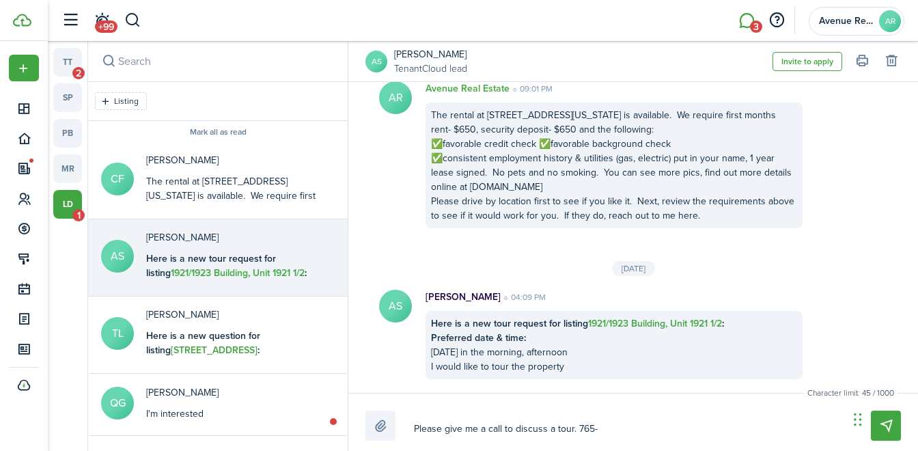
type textarea "Please give me a call to discuss a tour. 765-9"
type textarea "Please give me a call to discuss a tour. 765-97"
type textarea "Please give me a call to discuss a tour. 765-977"
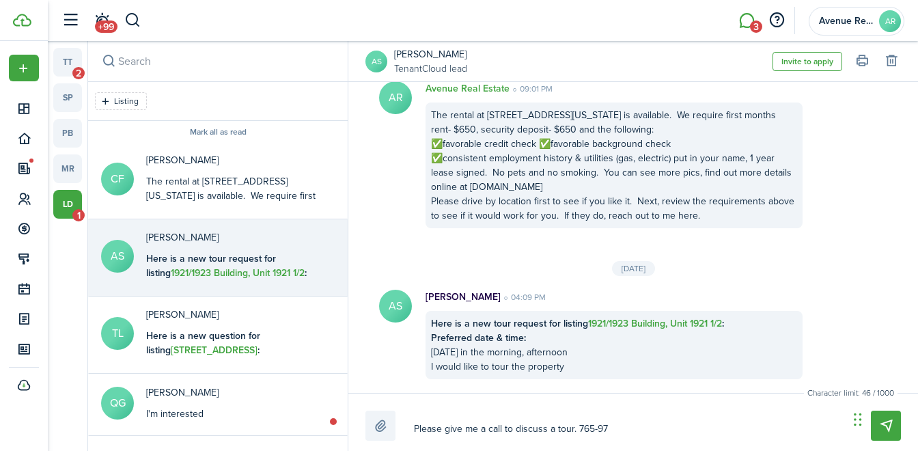
type textarea "Please give me a call to discuss a tour. 765-977"
type textarea "Please give me a call to discuss a tour. 765-977-"
type textarea "Please give me a call to discuss a tour. [PHONE_NUMBER]"
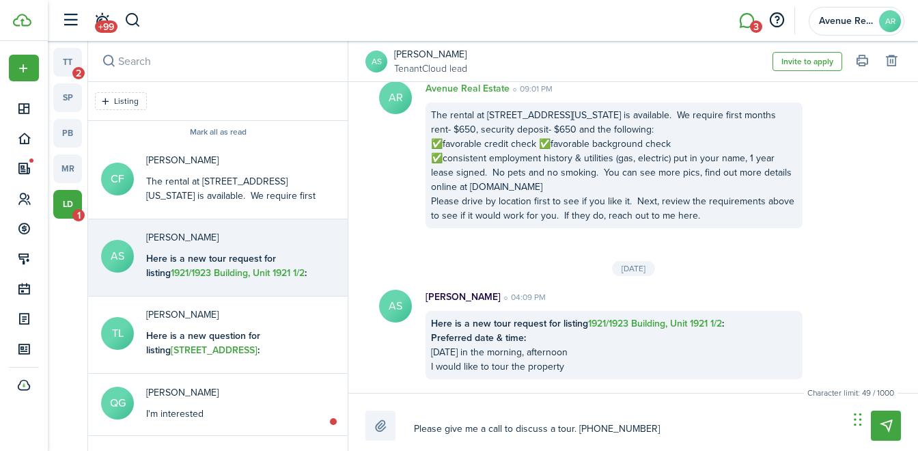
type textarea "Please give me a call to discuss a tour. [PHONE_NUMBER]"
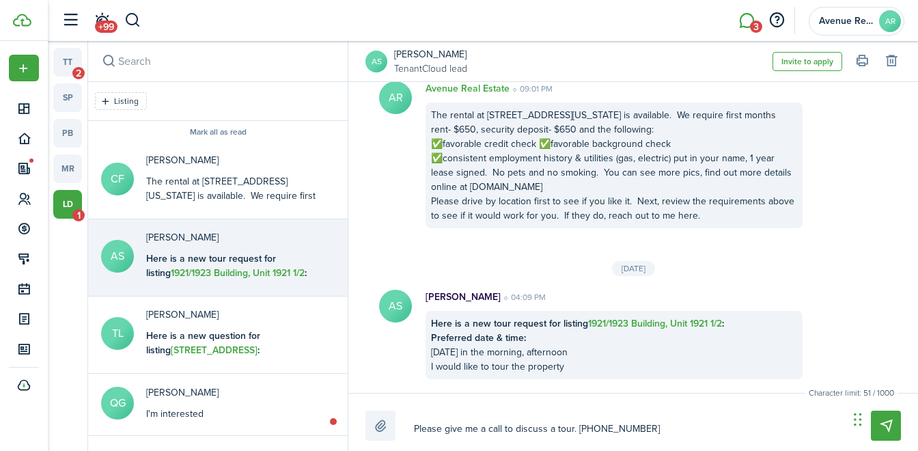
type textarea "Please give me a call to discuss a tour. [PHONE_NUMBER]"
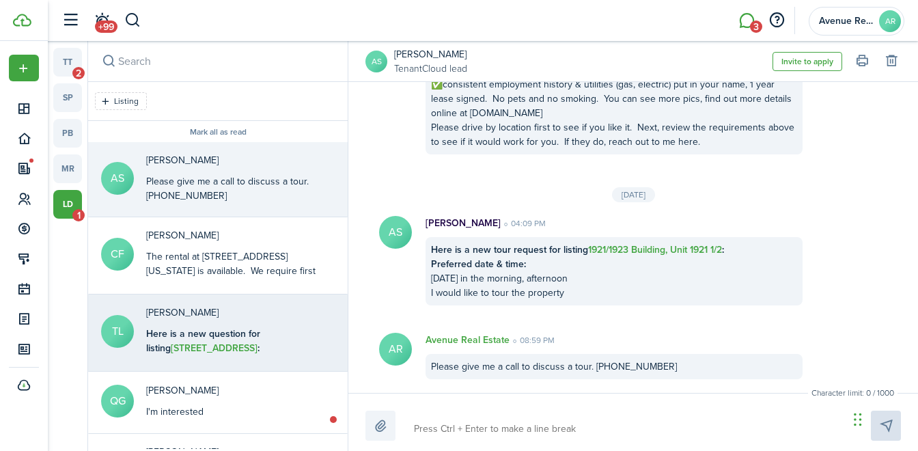
click at [216, 339] on b "Here is a new question for listing [STREET_ADDRESS] :" at bounding box center [203, 340] width 114 height 29
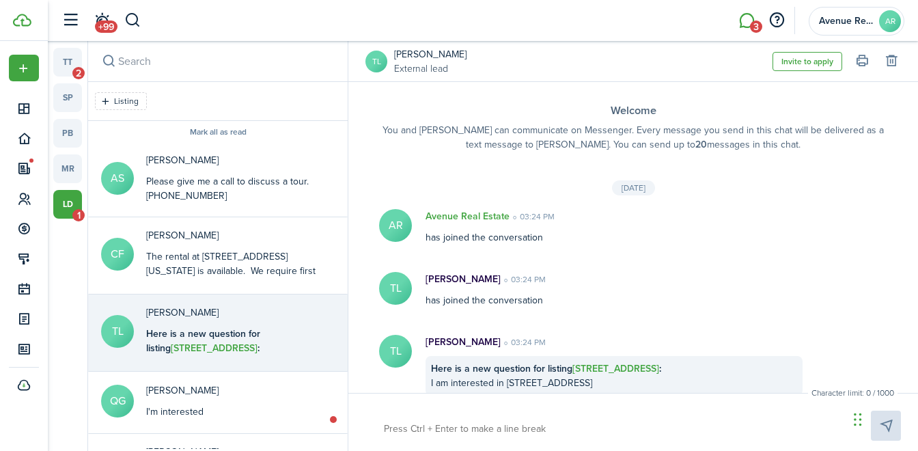
scroll to position [16, 0]
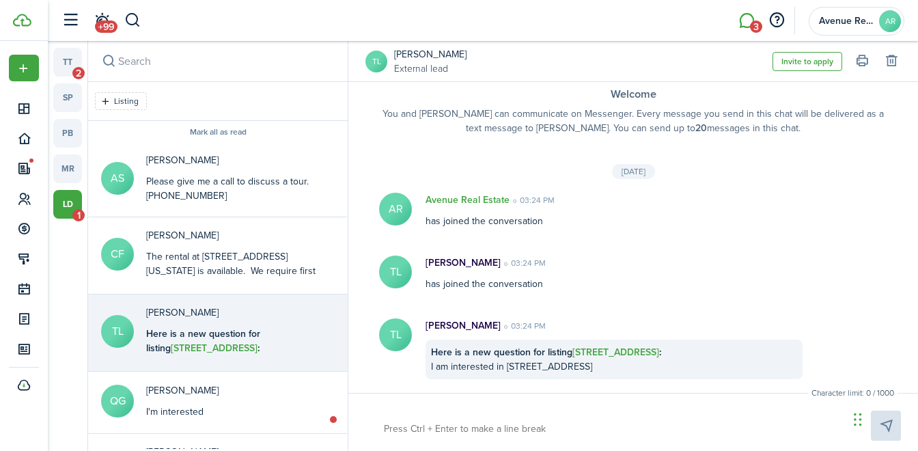
click at [386, 425] on textarea at bounding box center [611, 428] width 464 height 23
paste textarea "The rental at [STREET_ADDRESS][US_STATE] is available. We require first months …"
type textarea "The rental at [STREET_ADDRESS][US_STATE] is available. We require first months …"
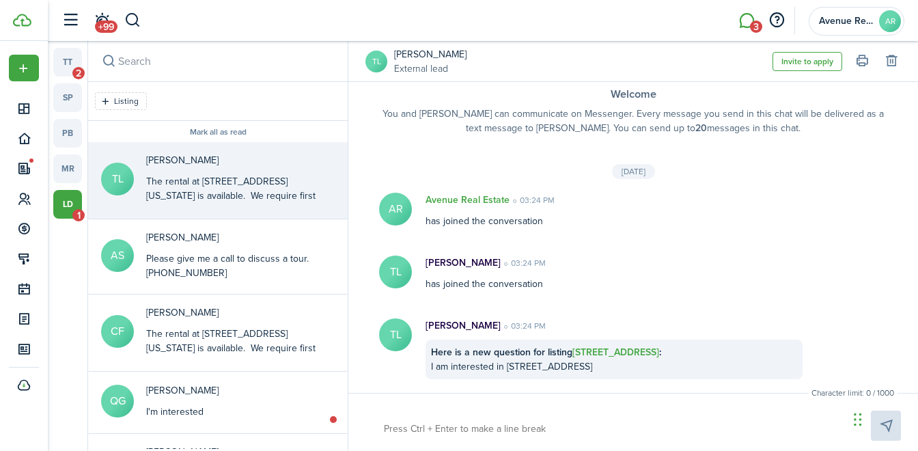
scroll to position [0, 0]
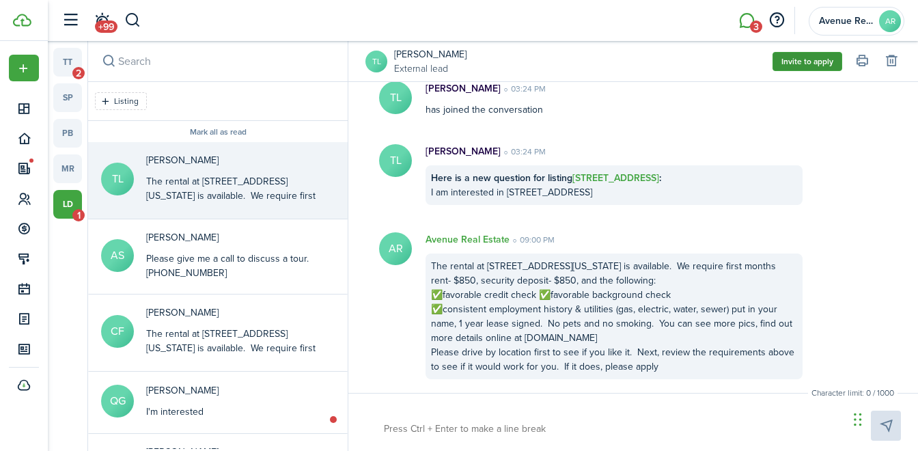
click at [805, 63] on button "Invite to apply" at bounding box center [807, 61] width 70 height 19
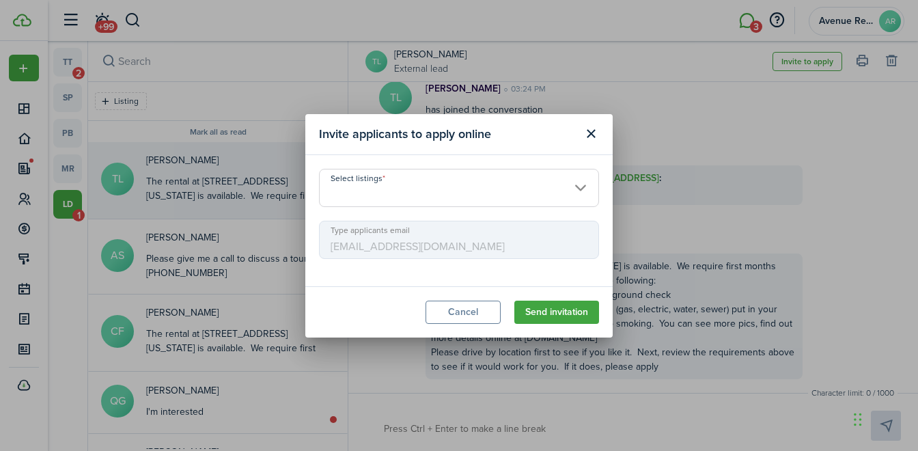
click at [419, 190] on input "Select listings" at bounding box center [459, 188] width 280 height 38
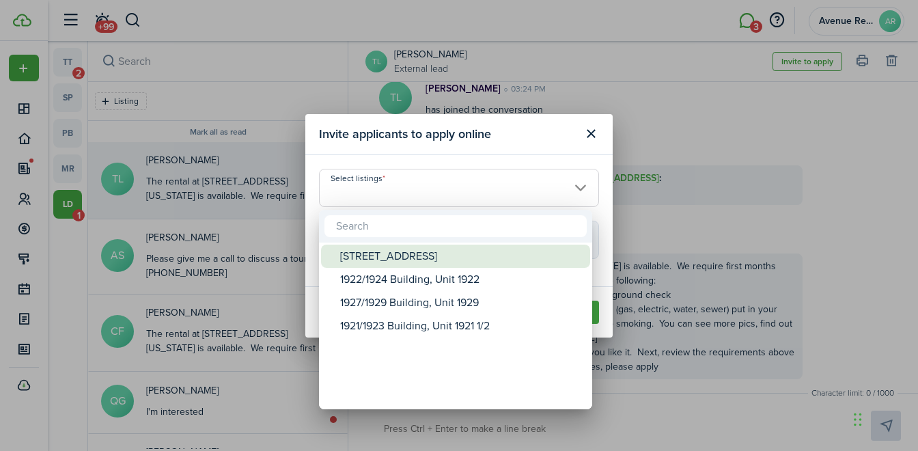
click at [412, 258] on div "[STREET_ADDRESS]" at bounding box center [461, 255] width 242 height 23
type input "[STREET_ADDRESS]"
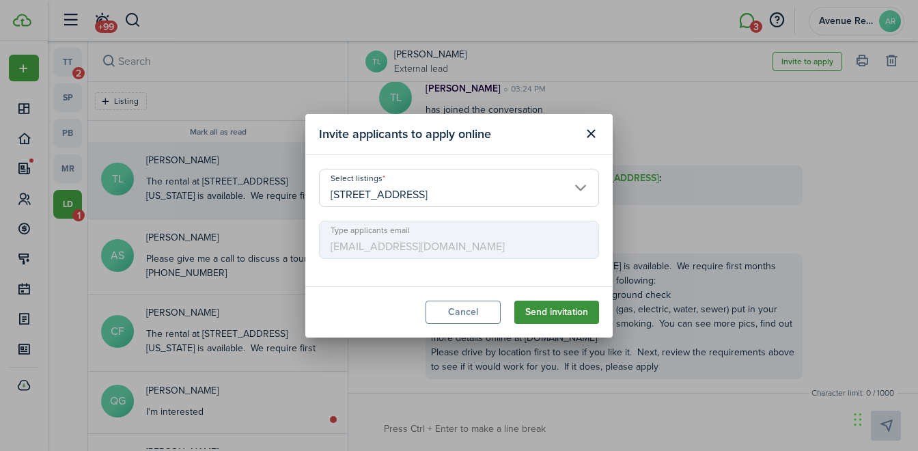
click at [546, 310] on button "Send invitation" at bounding box center [556, 311] width 85 height 23
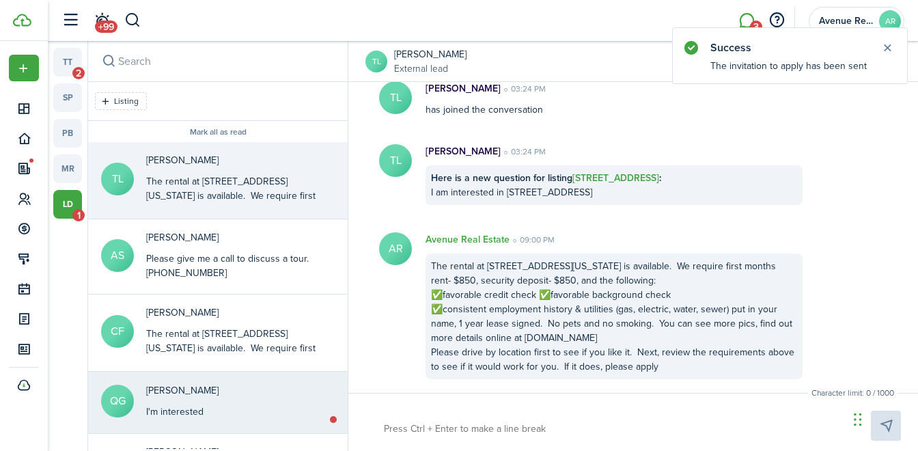
click at [218, 405] on div "I'm interested" at bounding box center [182, 411] width 72 height 14
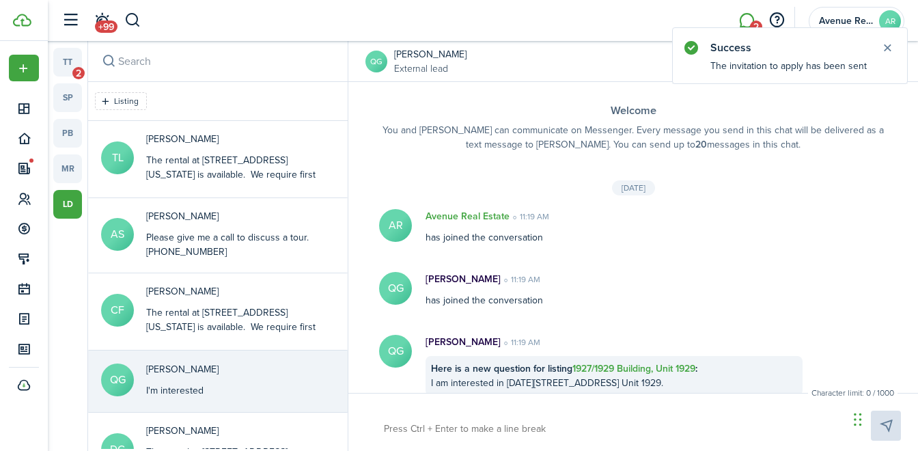
scroll to position [455, 0]
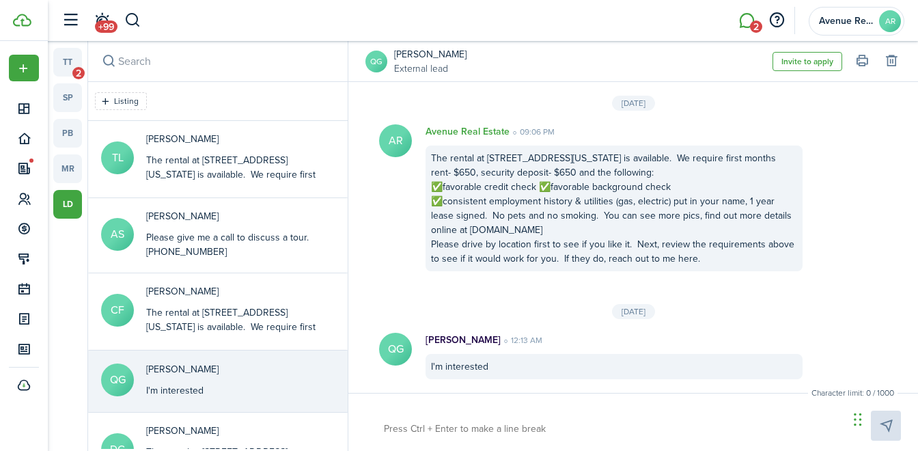
click at [388, 431] on textarea at bounding box center [611, 428] width 464 height 23
type textarea "P"
type textarea "Pl"
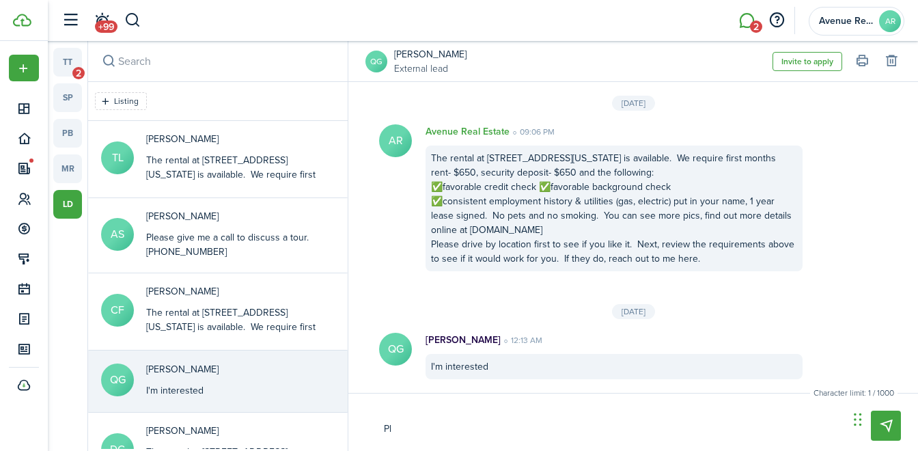
type textarea "Ple"
type textarea "Plea"
type textarea "Pleas"
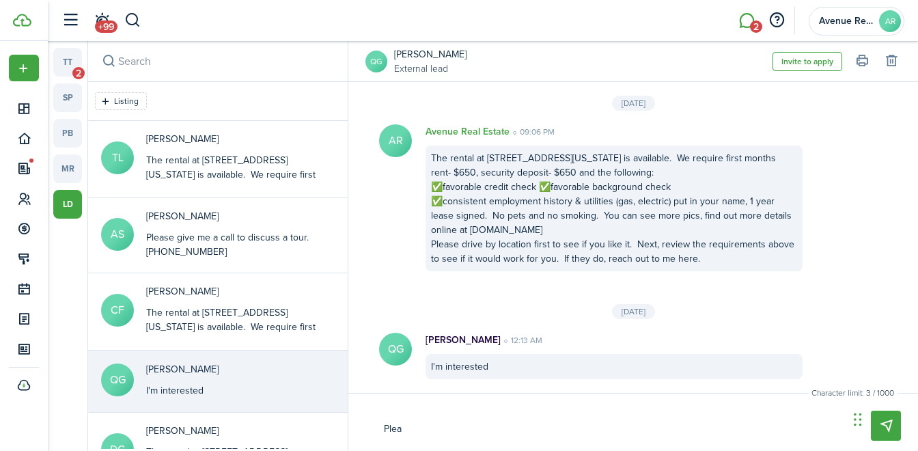
type textarea "Pleas"
type textarea "Please"
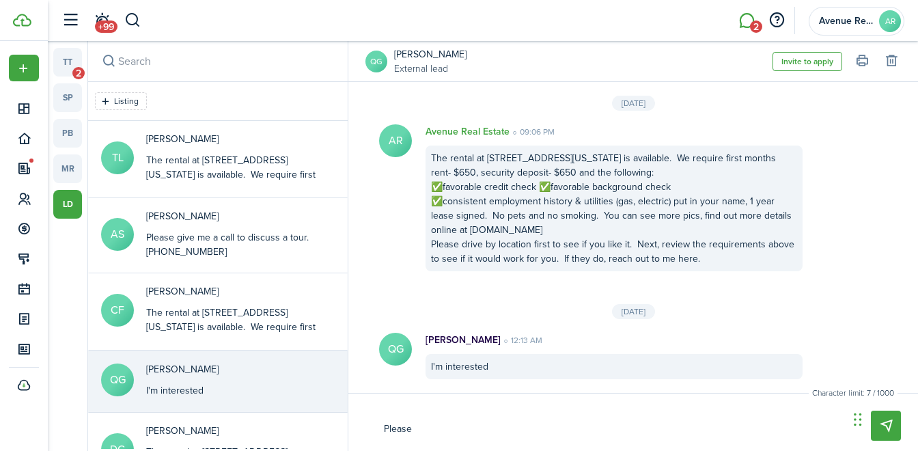
type textarea "Please g"
type textarea "Please gi"
type textarea "Please giv"
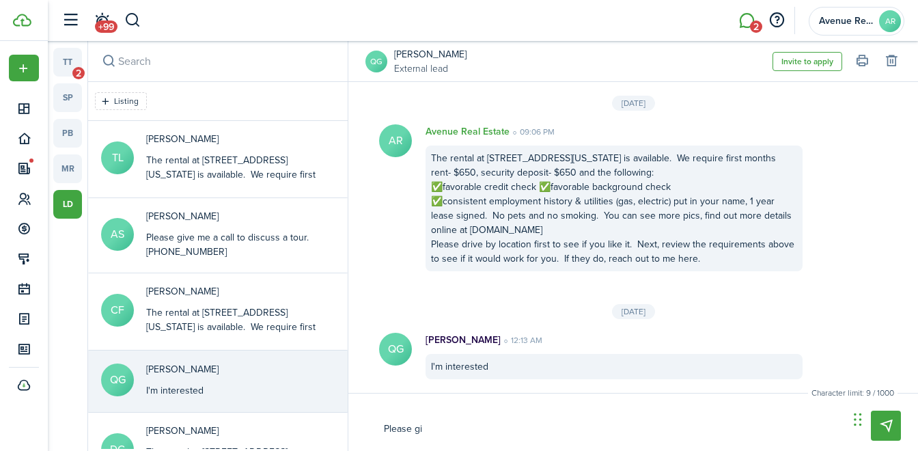
type textarea "Please giv"
type textarea "Please give"
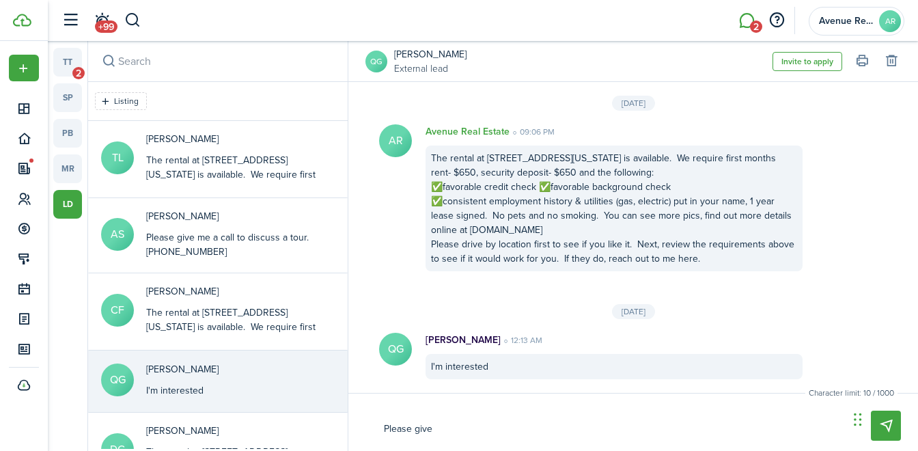
type textarea "Please give m"
type textarea "Please give me"
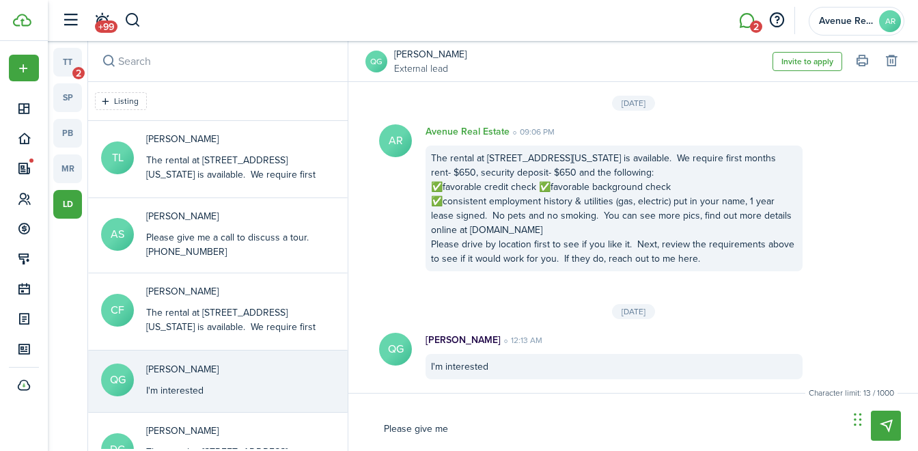
type textarea "Please give me"
type textarea "Please give me a"
type textarea "Please give me"
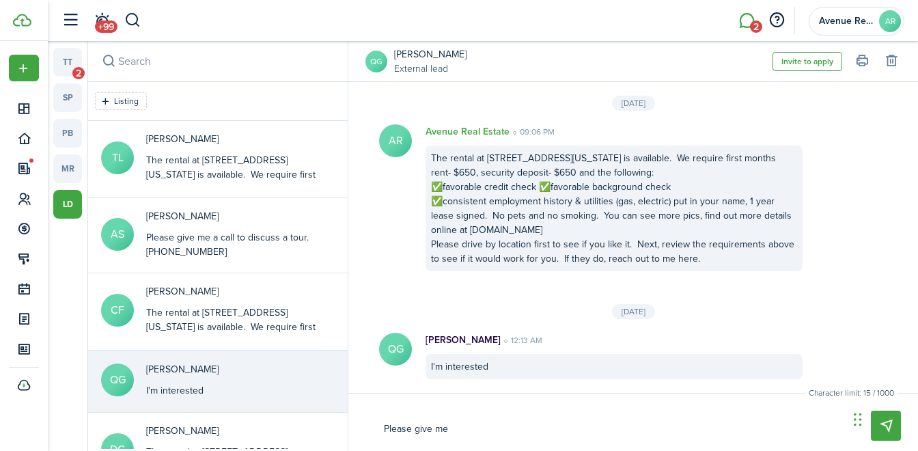
type textarea "Please give me c"
type textarea "Please give me"
type textarea "Please give me a"
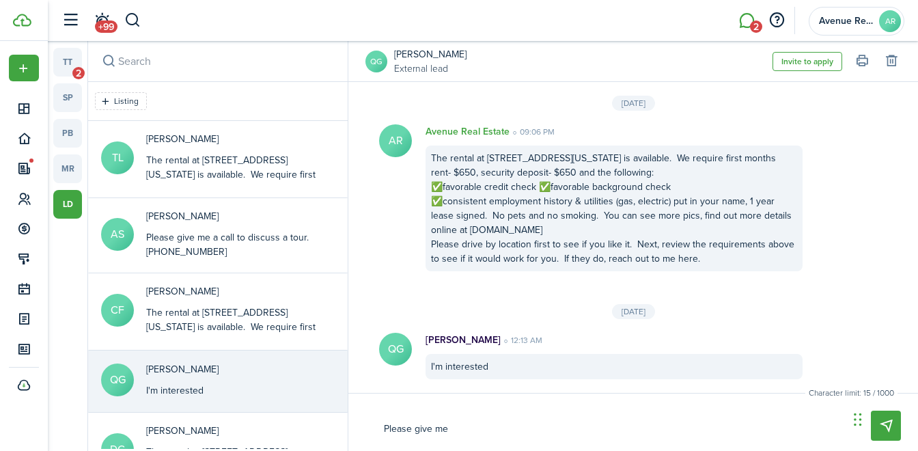
type textarea "Please give me a"
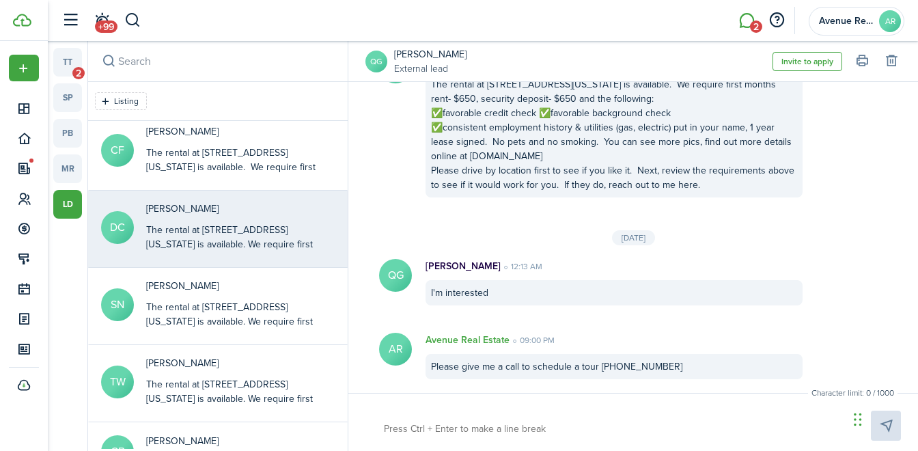
scroll to position [236, 0]
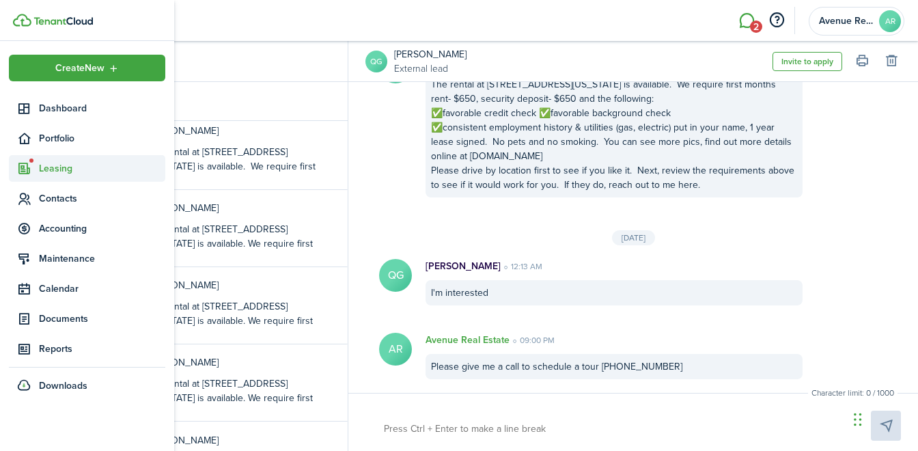
click at [57, 171] on span "Leasing" at bounding box center [102, 168] width 126 height 14
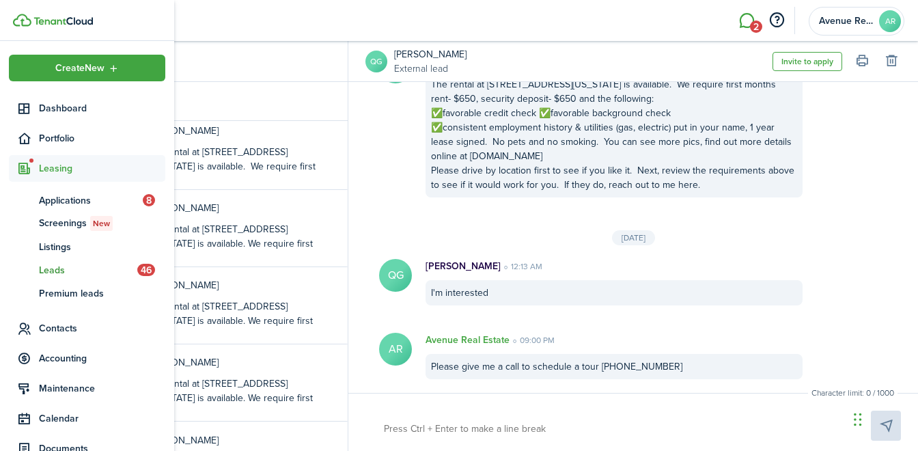
click at [69, 268] on span "Leads" at bounding box center [88, 270] width 98 height 14
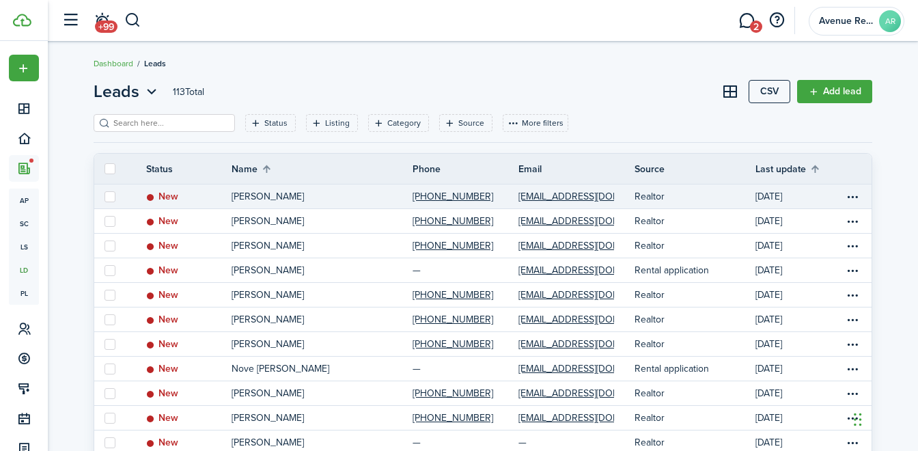
click at [704, 195] on link "Realtor" at bounding box center [694, 196] width 121 height 24
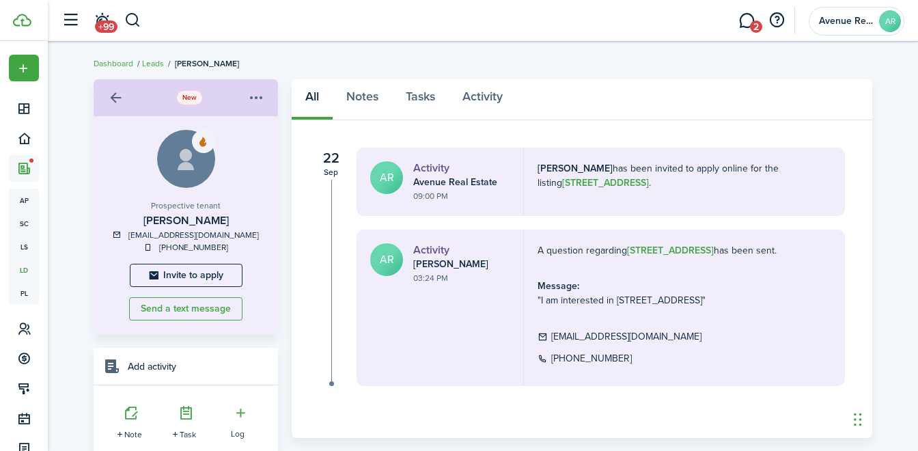
scroll to position [38, 0]
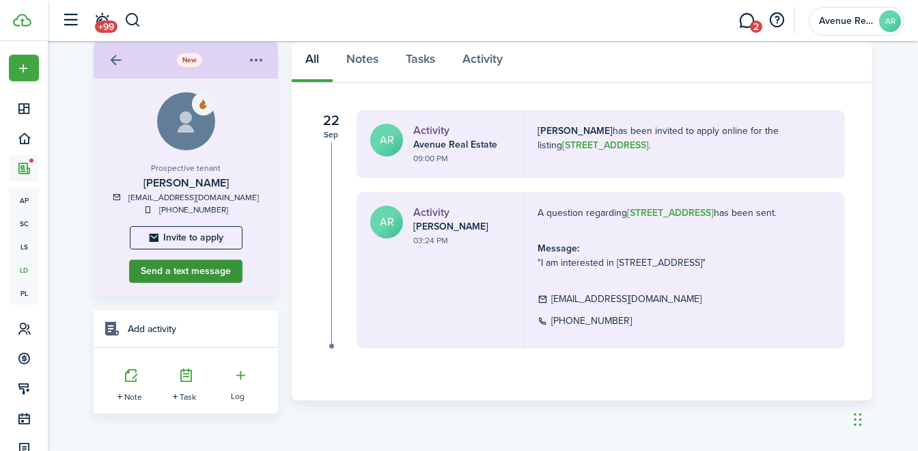
click at [175, 272] on button "Send a text message" at bounding box center [185, 270] width 113 height 23
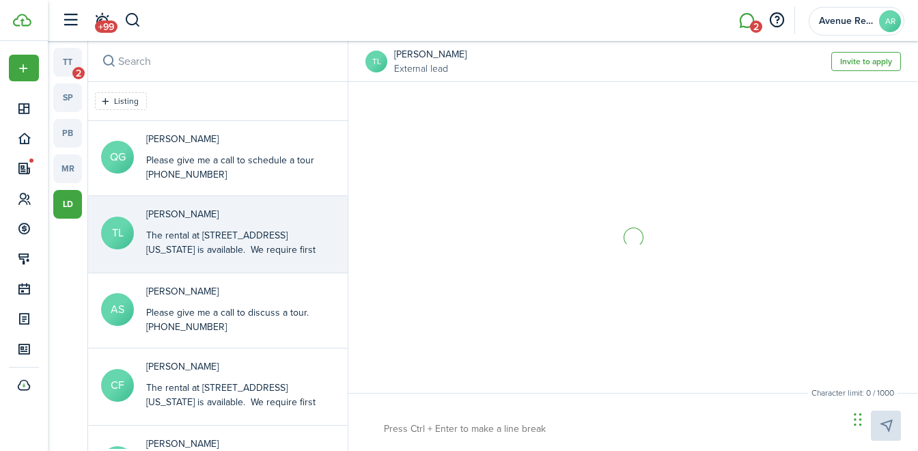
scroll to position [190, 0]
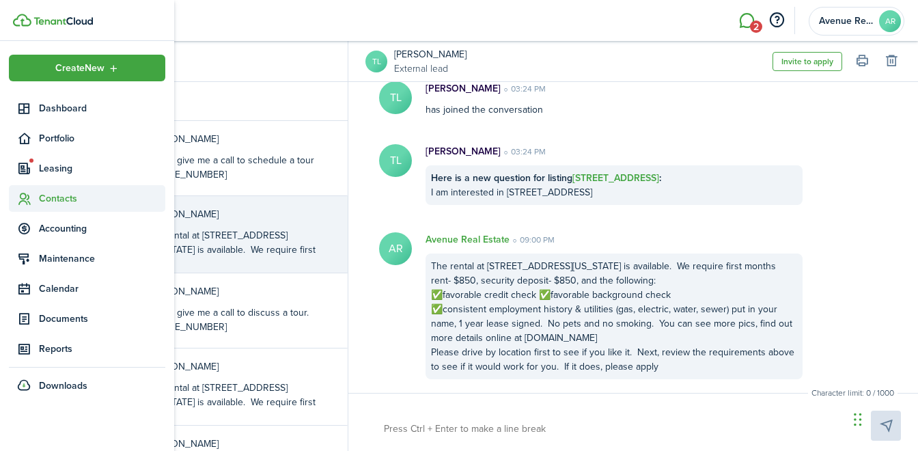
click at [61, 201] on span "Contacts" at bounding box center [102, 198] width 126 height 14
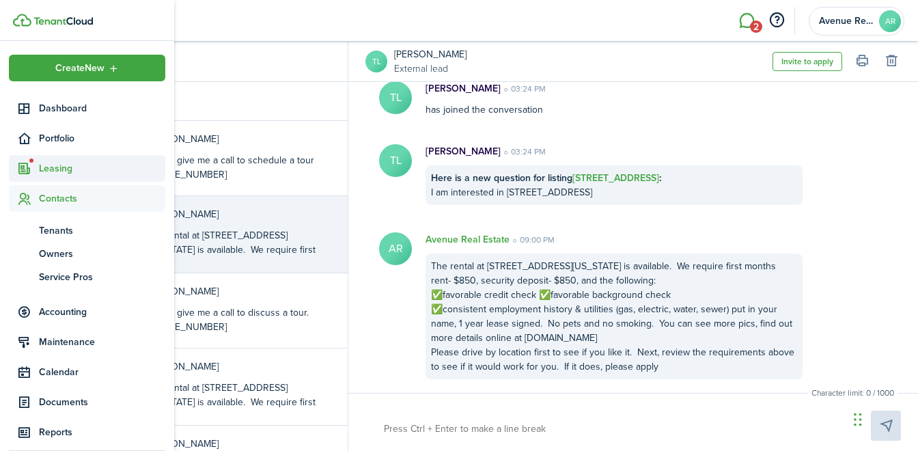
click at [59, 169] on span "Leasing" at bounding box center [102, 168] width 126 height 14
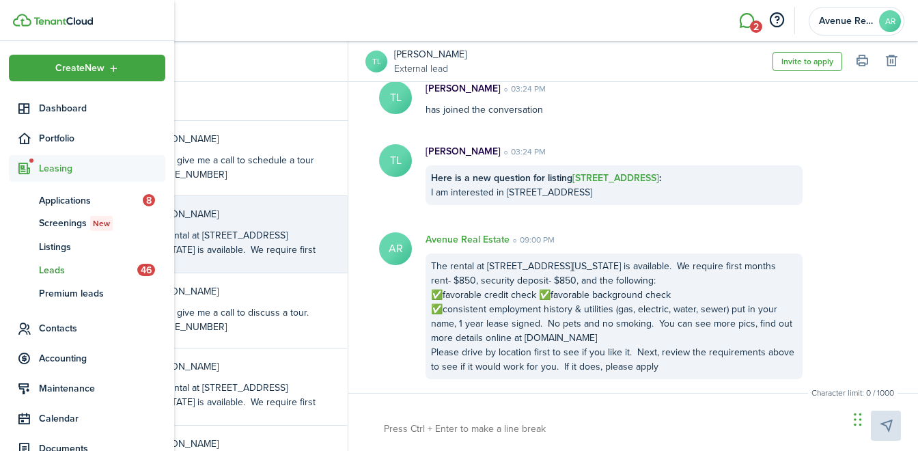
click at [76, 268] on span "Leads" at bounding box center [88, 270] width 98 height 14
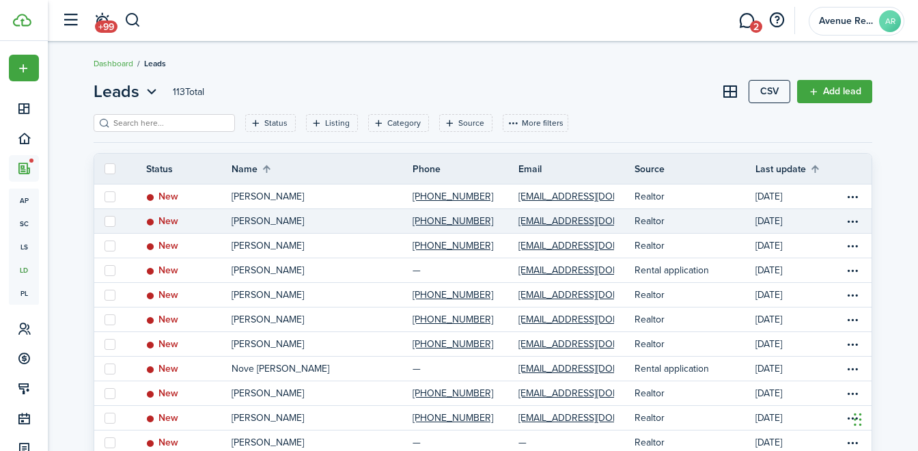
click at [704, 218] on link "Realtor" at bounding box center [694, 221] width 121 height 24
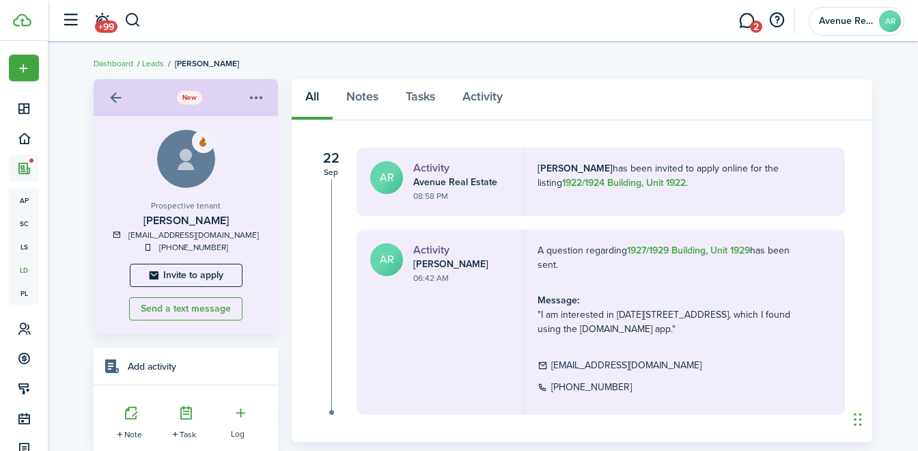
scroll to position [38, 0]
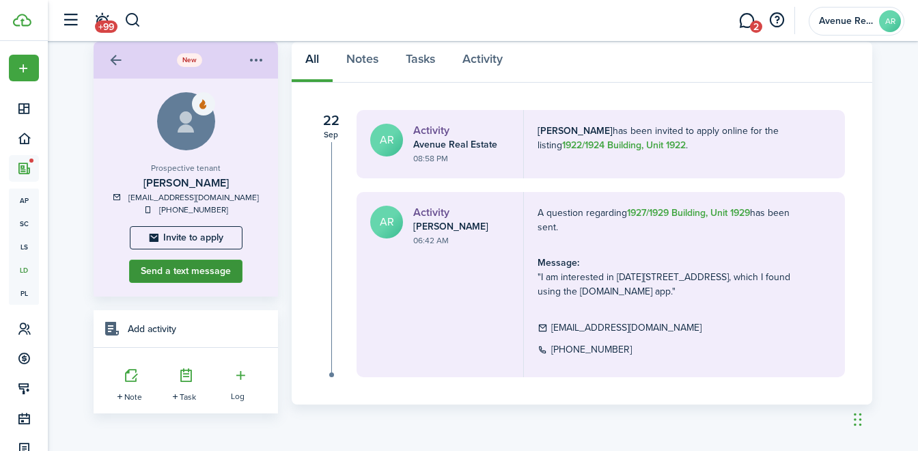
click at [203, 274] on button "Send a text message" at bounding box center [185, 270] width 113 height 23
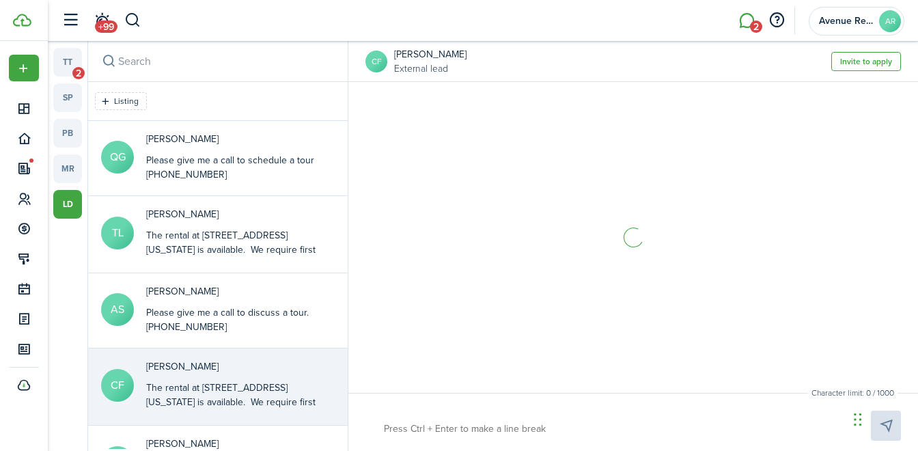
scroll to position [190, 0]
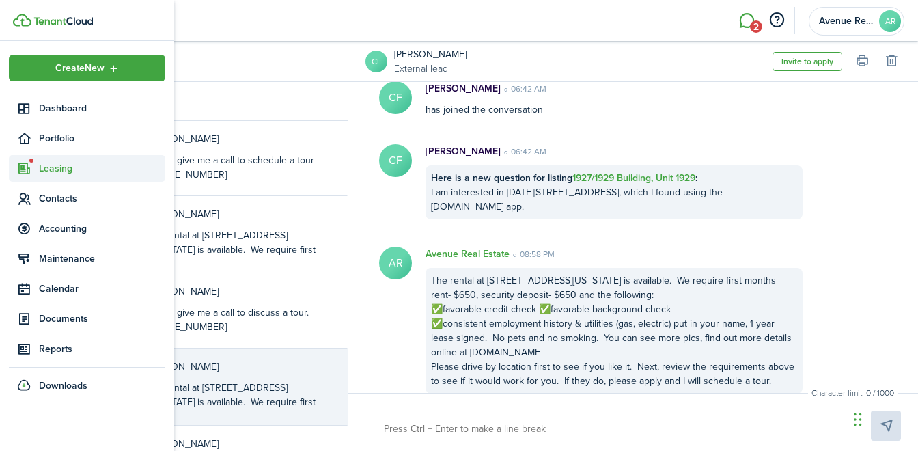
click at [56, 175] on span "Leasing" at bounding box center [102, 168] width 126 height 14
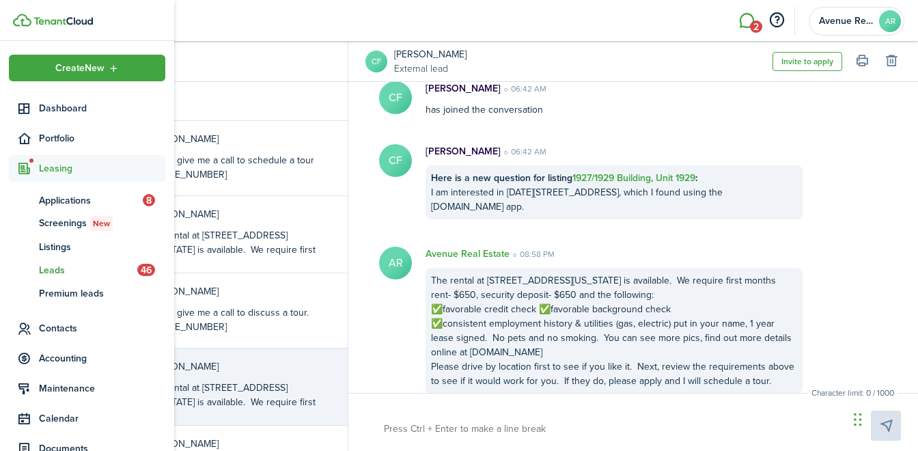
click at [73, 269] on span "Leads" at bounding box center [88, 270] width 98 height 14
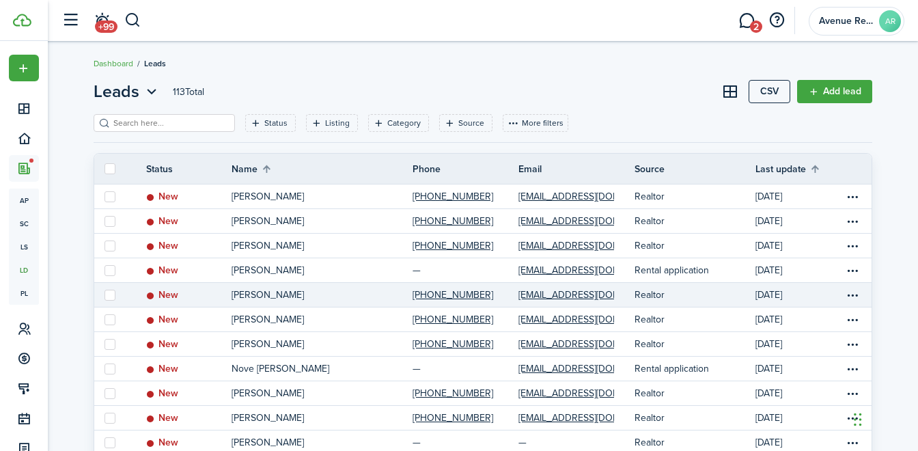
click at [681, 289] on link "Realtor" at bounding box center [694, 295] width 121 height 24
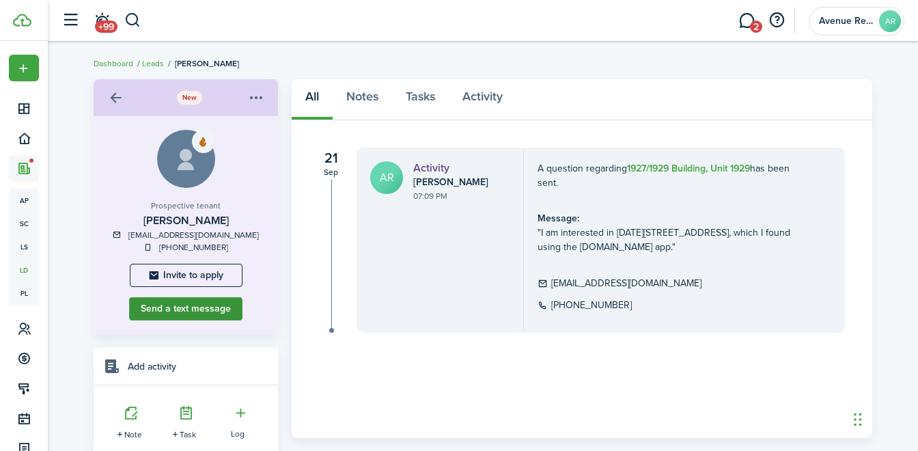
click at [189, 317] on button "Send a text message" at bounding box center [185, 308] width 113 height 23
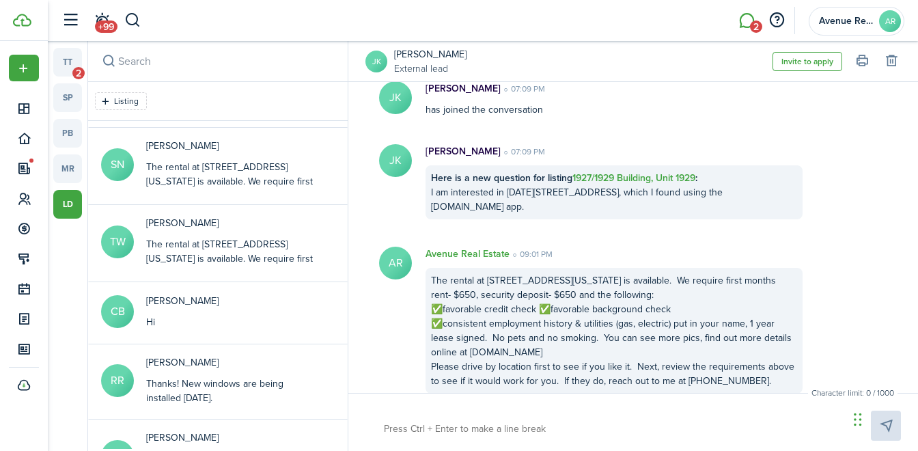
scroll to position [388, 0]
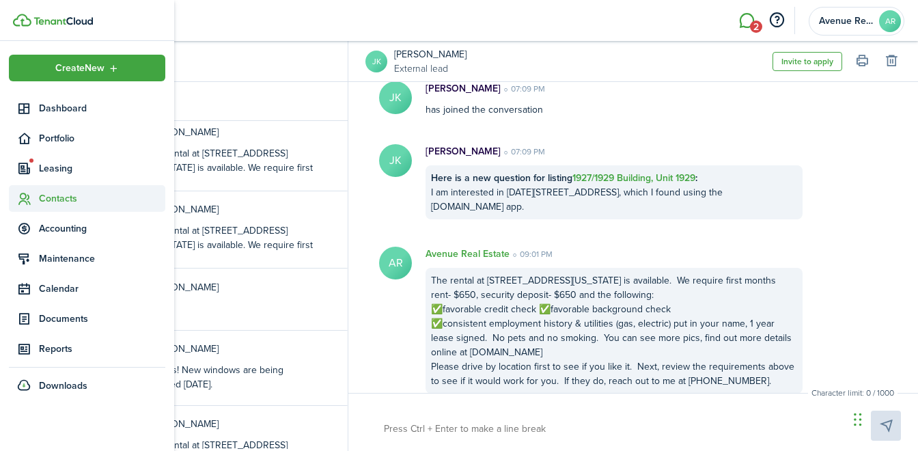
click at [61, 200] on span "Contacts" at bounding box center [102, 198] width 126 height 14
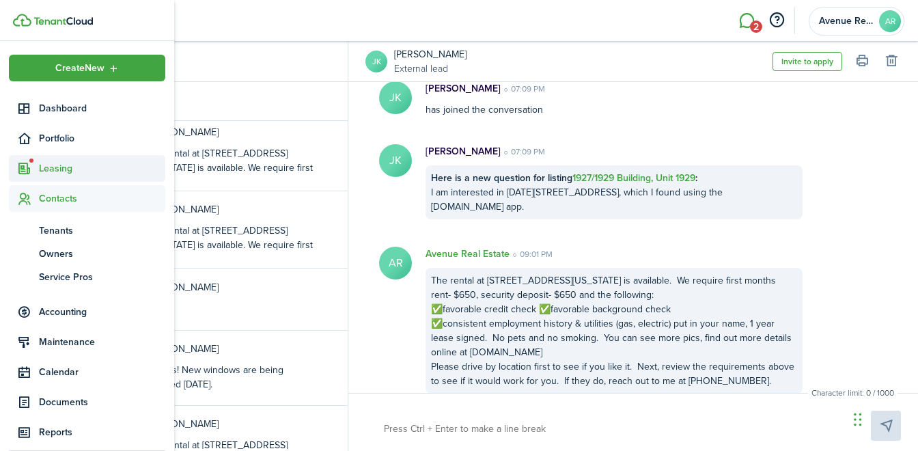
click at [65, 171] on span "Leasing" at bounding box center [102, 168] width 126 height 14
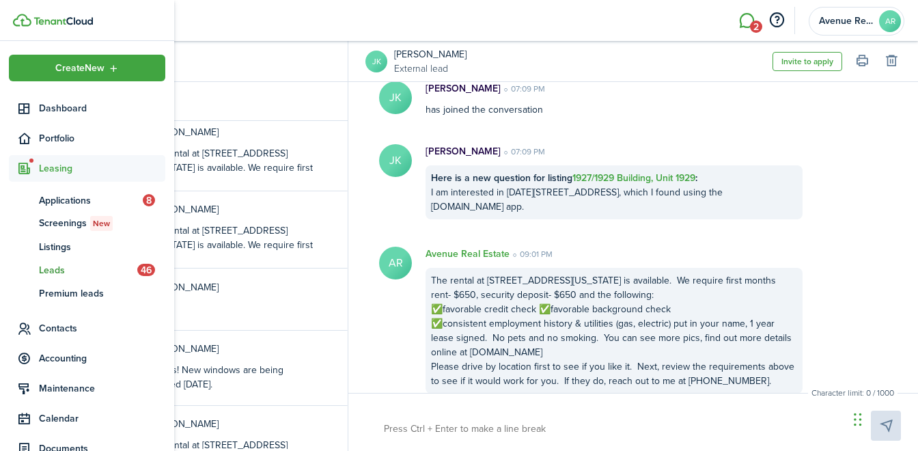
click at [66, 270] on span "Leads" at bounding box center [88, 270] width 98 height 14
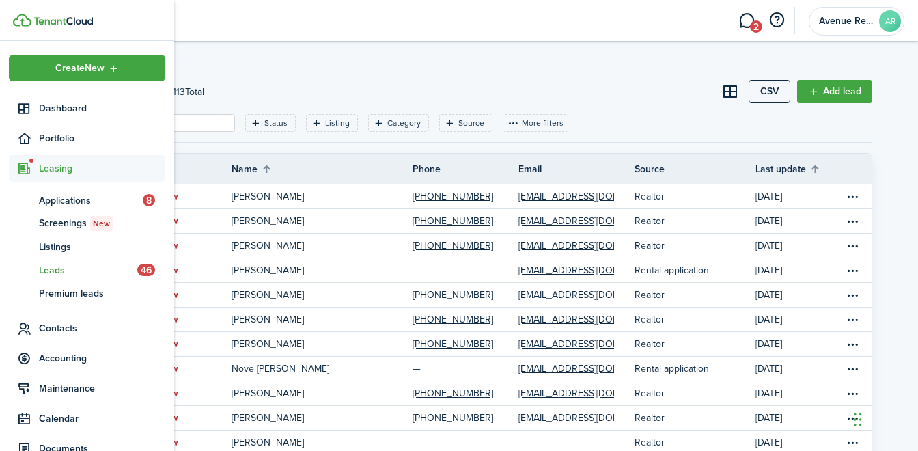
click at [55, 268] on span "Leads" at bounding box center [88, 270] width 98 height 14
click at [55, 196] on span "Applications" at bounding box center [91, 200] width 104 height 14
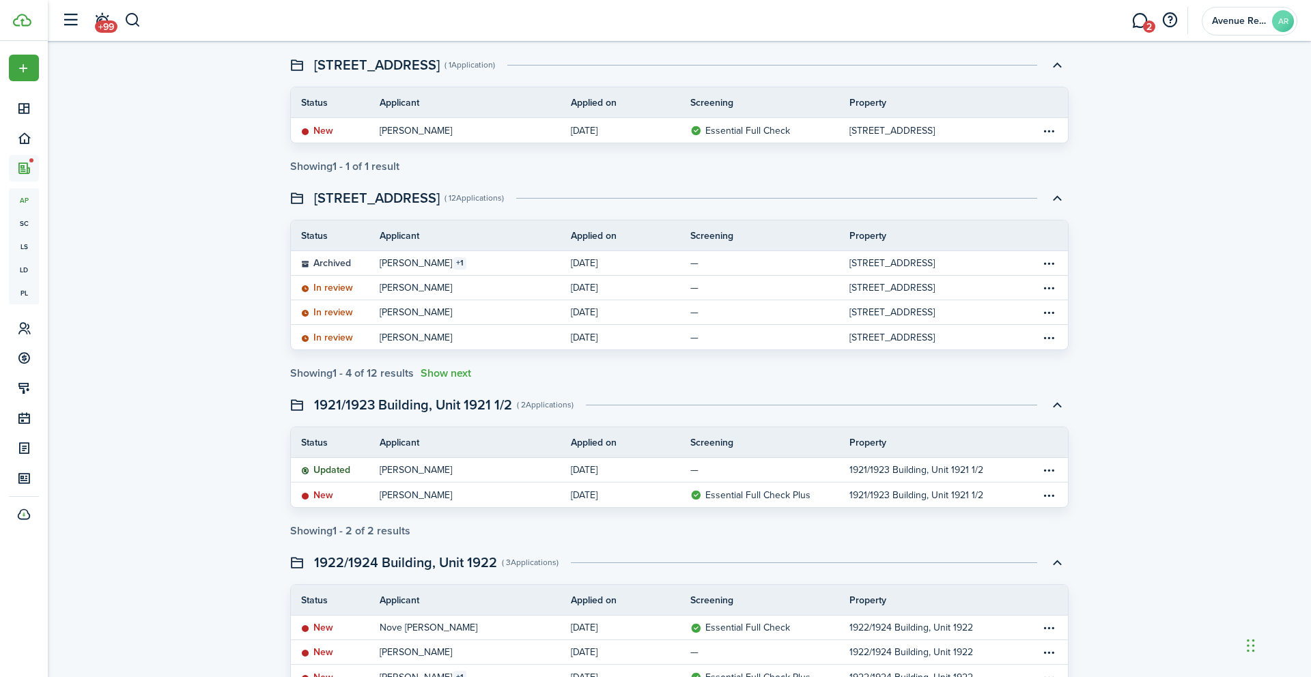
scroll to position [284, 0]
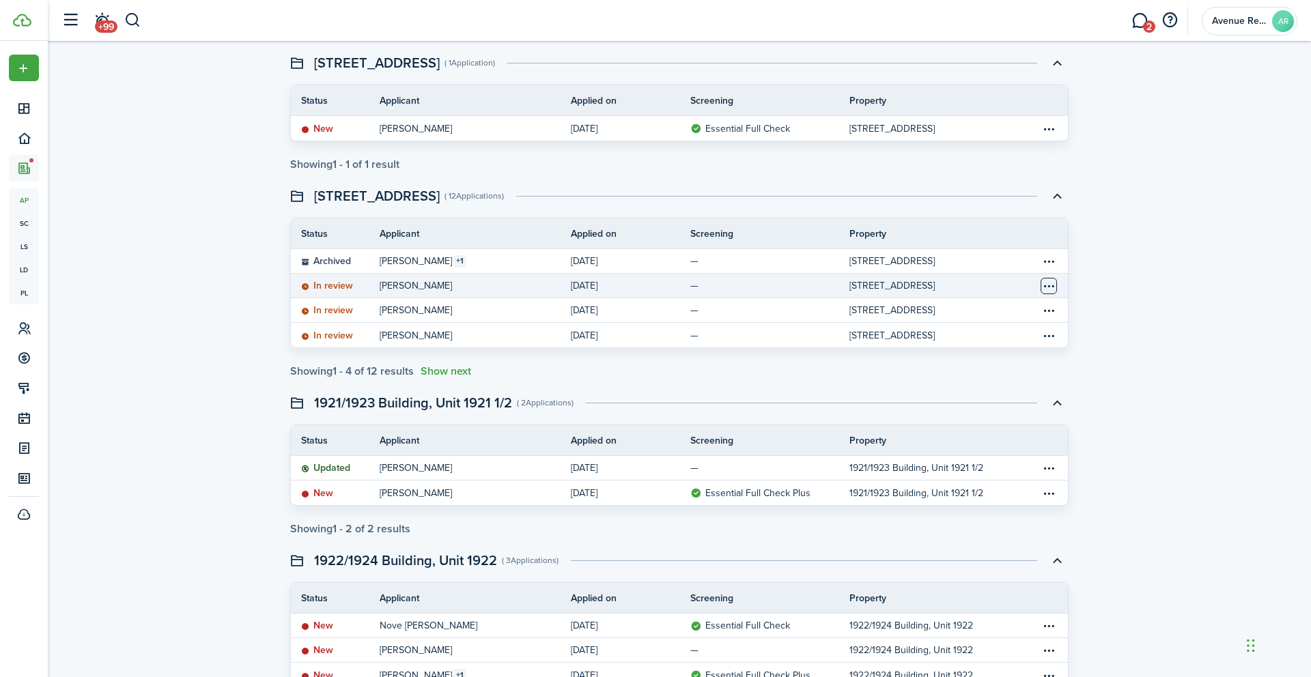
click at [1053, 283] on table-menu-btn-icon "Open menu" at bounding box center [1048, 286] width 16 height 16
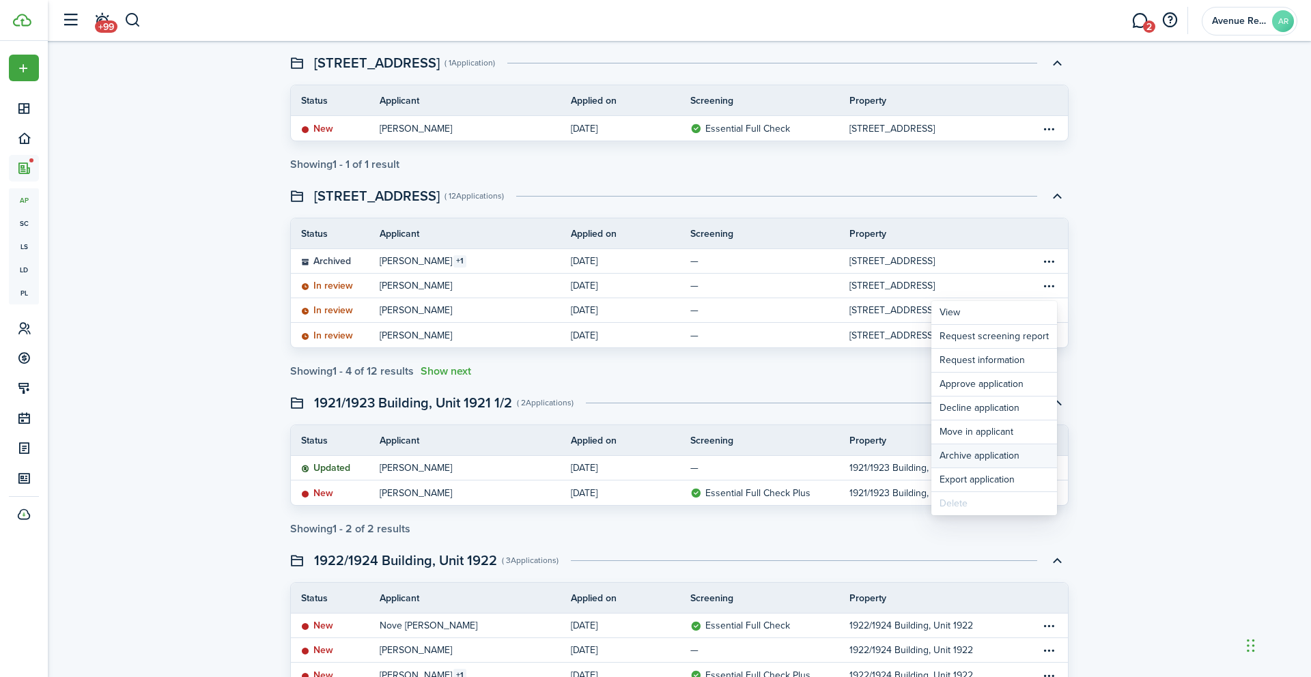
click at [986, 457] on button "Archive application" at bounding box center [994, 455] width 126 height 23
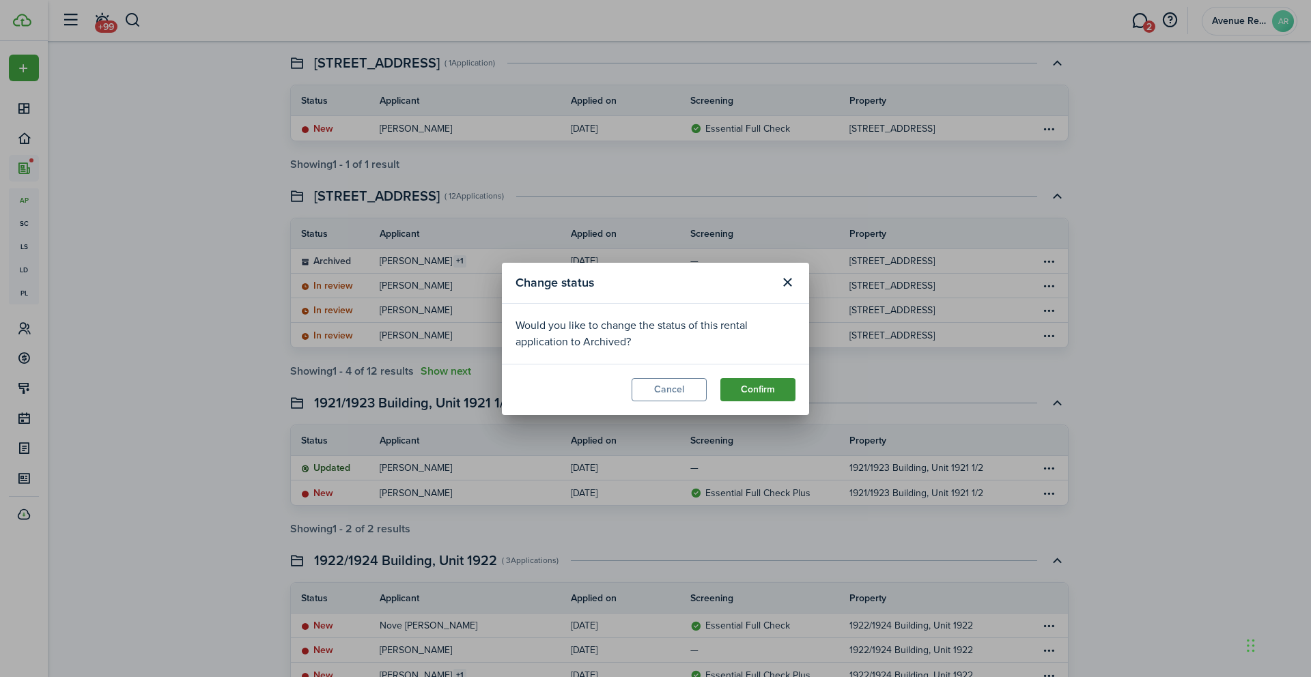
click at [758, 391] on button "Confirm" at bounding box center [757, 389] width 75 height 23
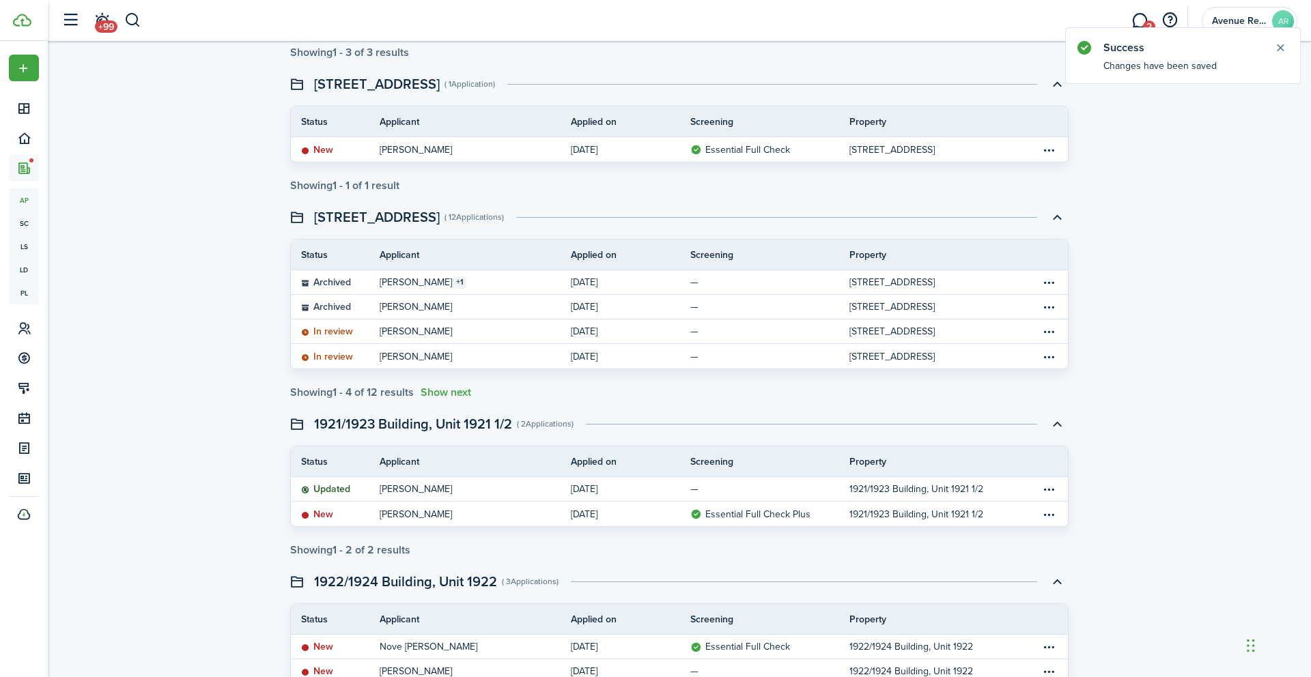
scroll to position [269, 0]
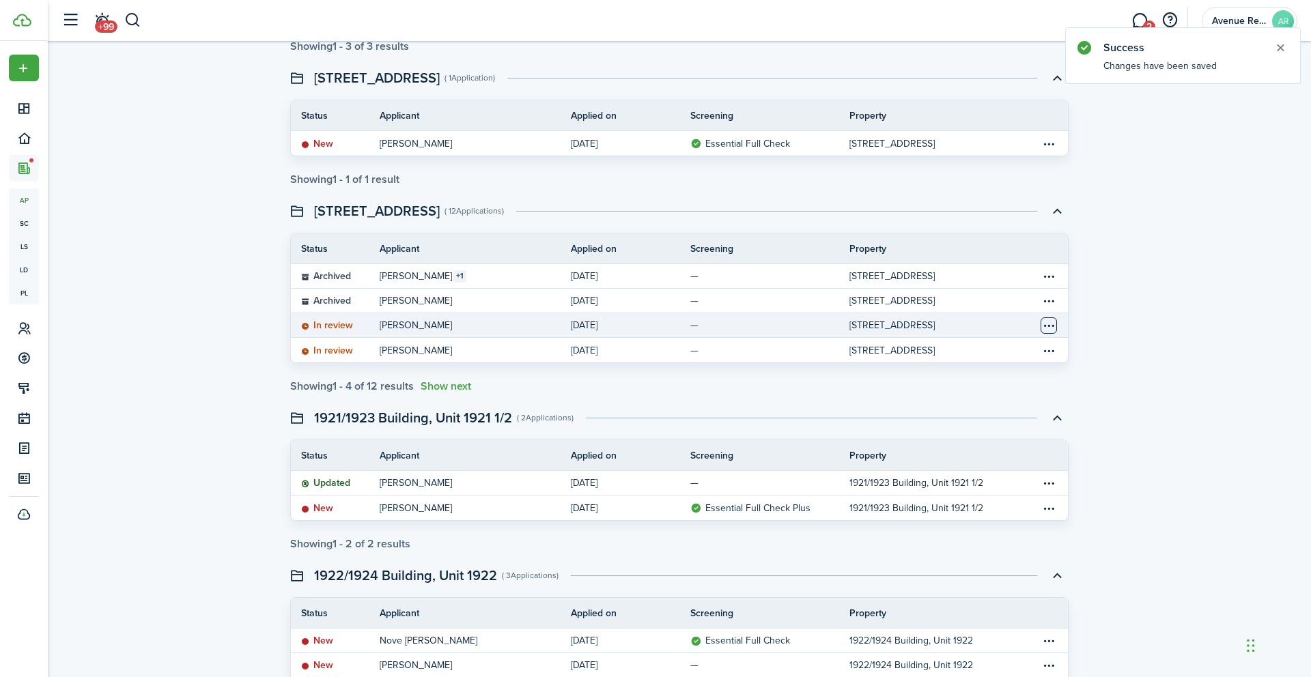
click at [1049, 325] on table-menu-btn-icon "Open menu" at bounding box center [1048, 325] width 16 height 16
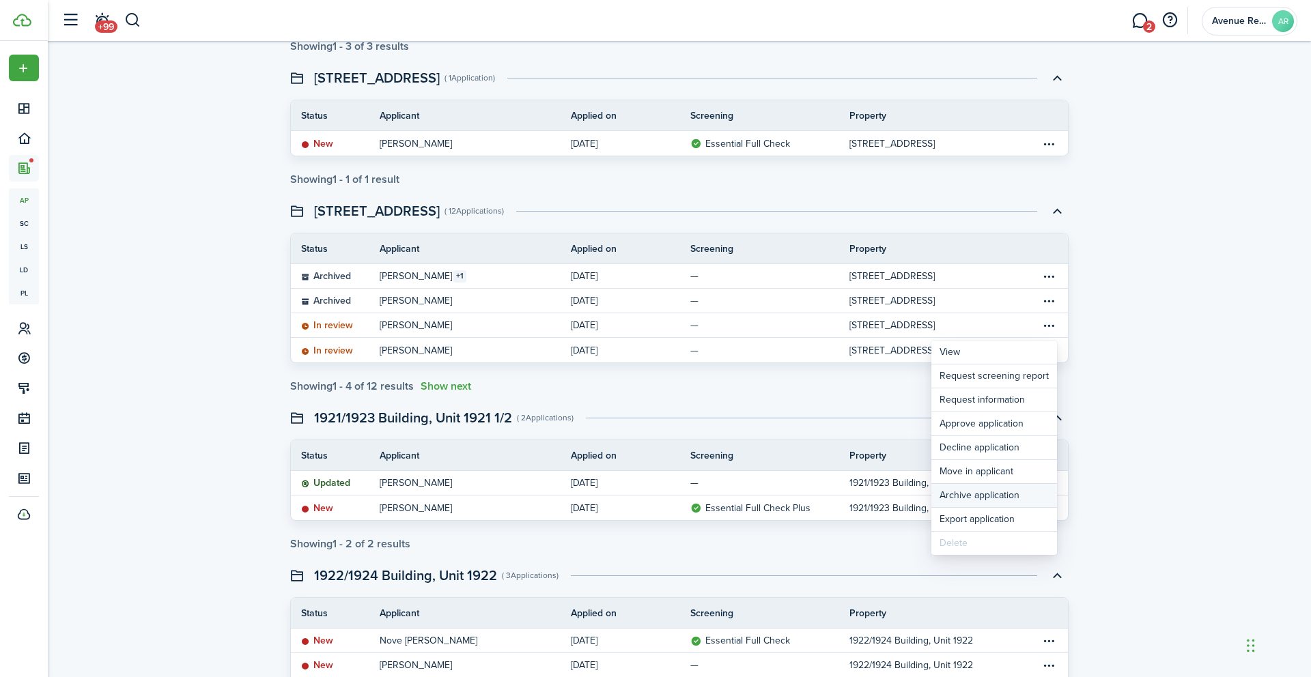
click at [979, 501] on button "Archive application" at bounding box center [994, 495] width 126 height 23
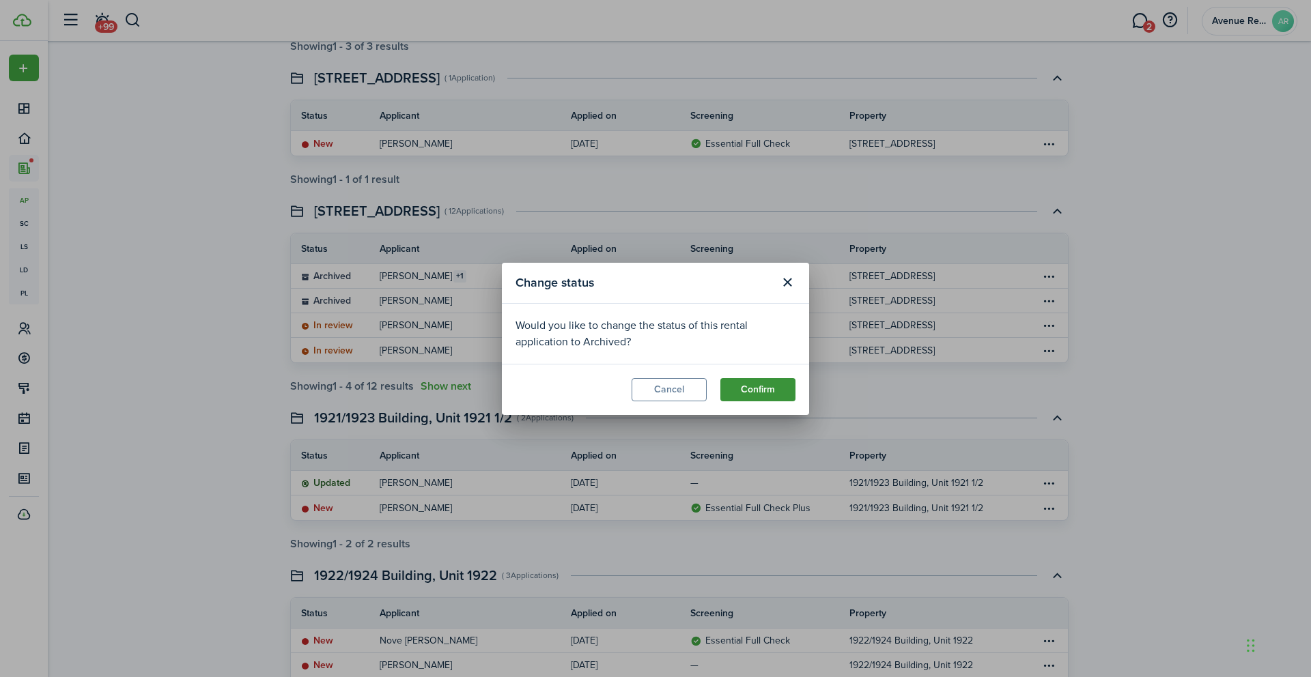
click at [750, 390] on button "Confirm" at bounding box center [757, 389] width 75 height 23
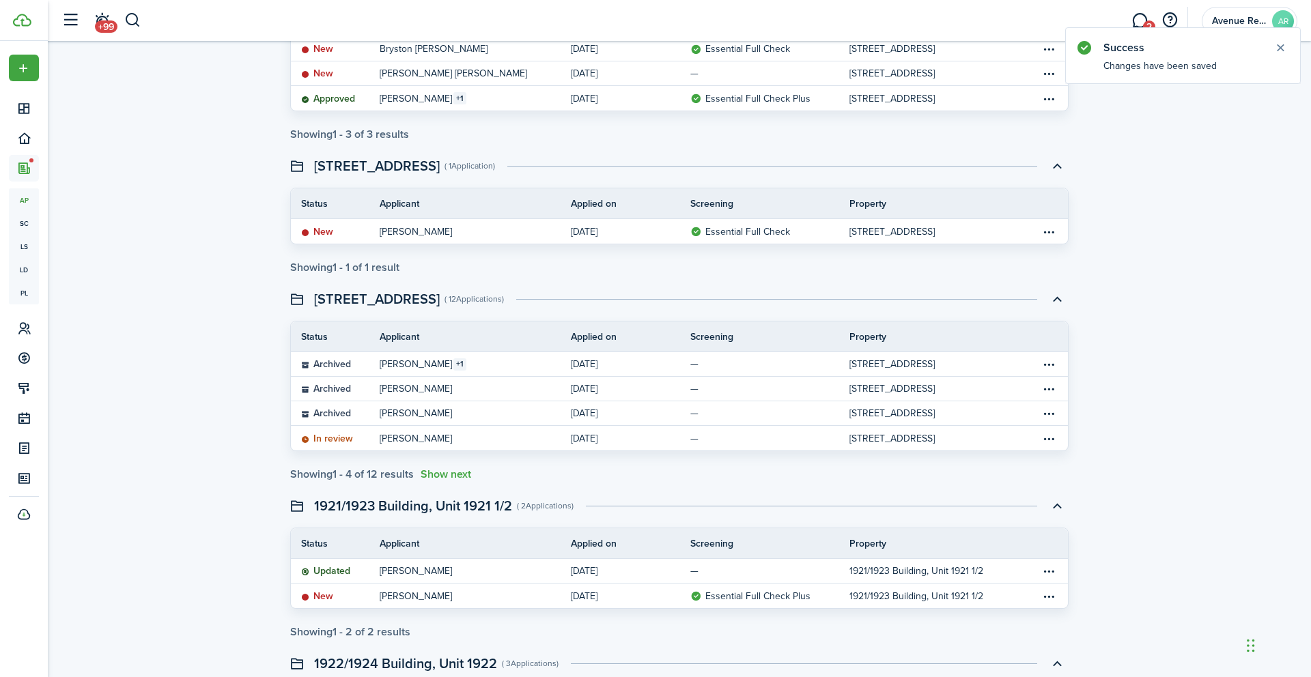
scroll to position [188, 0]
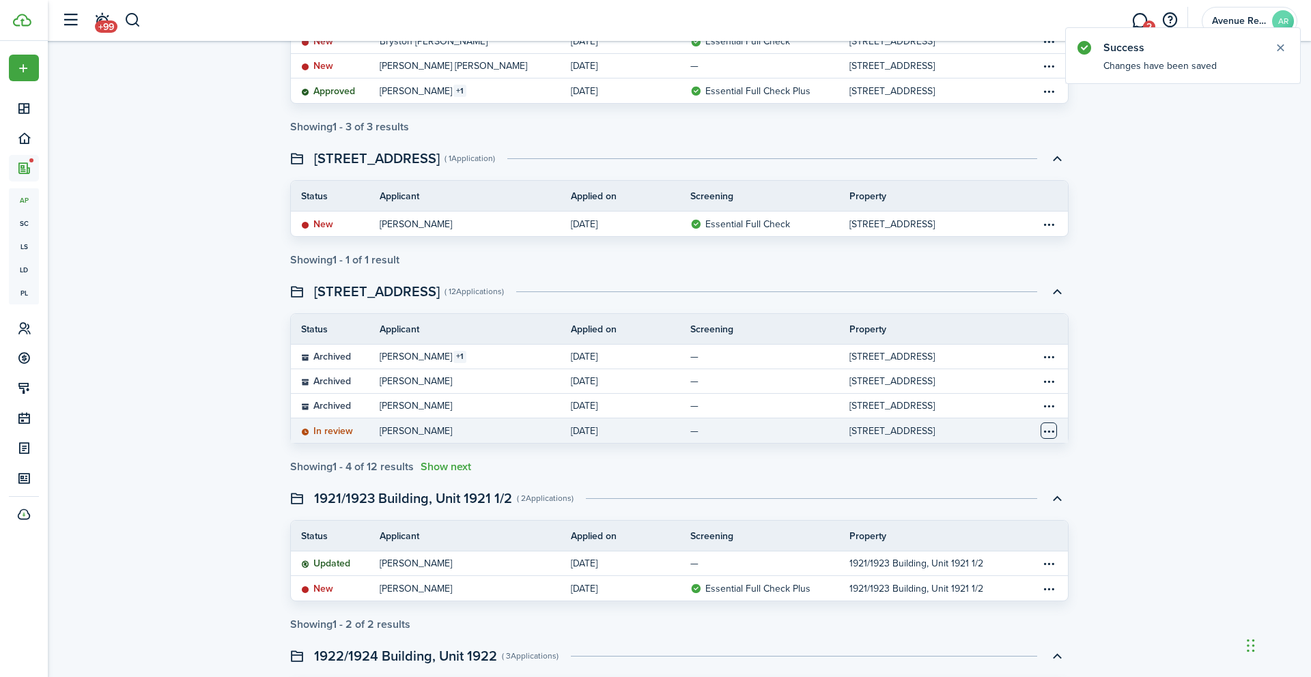
click at [1047, 432] on table-menu-btn-icon "Open menu" at bounding box center [1048, 431] width 16 height 16
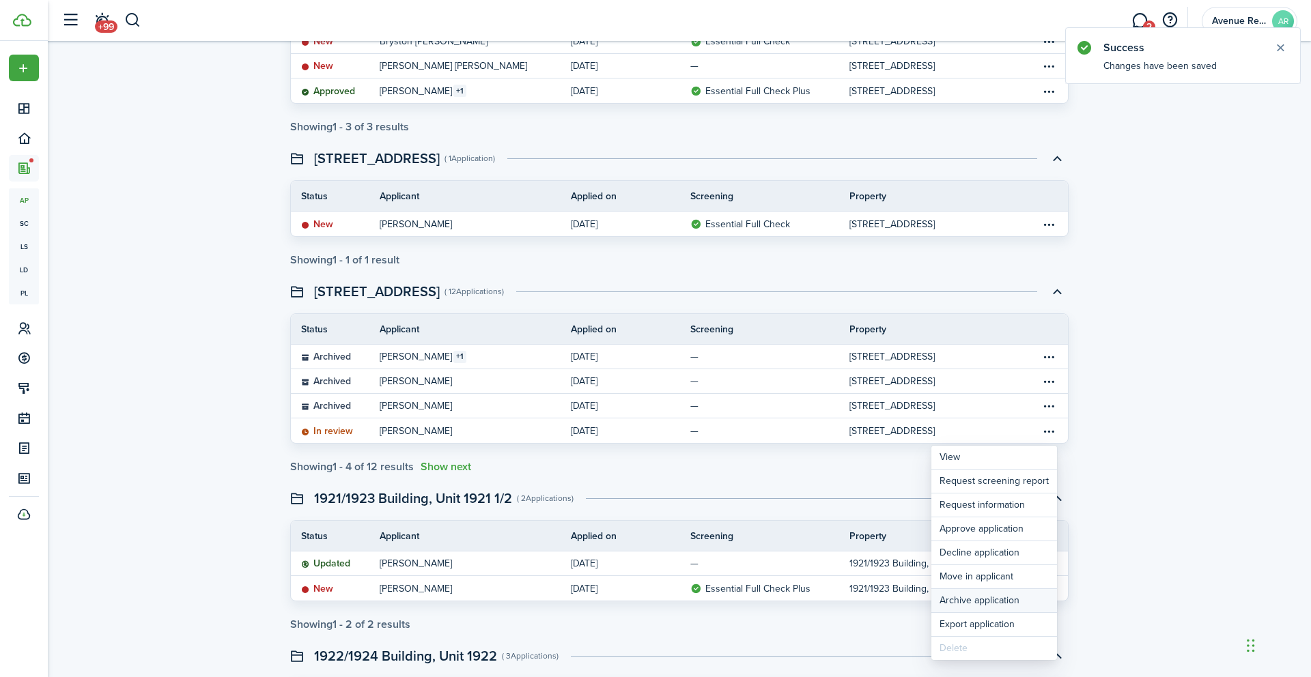
click at [995, 599] on button "Archive application" at bounding box center [994, 600] width 126 height 23
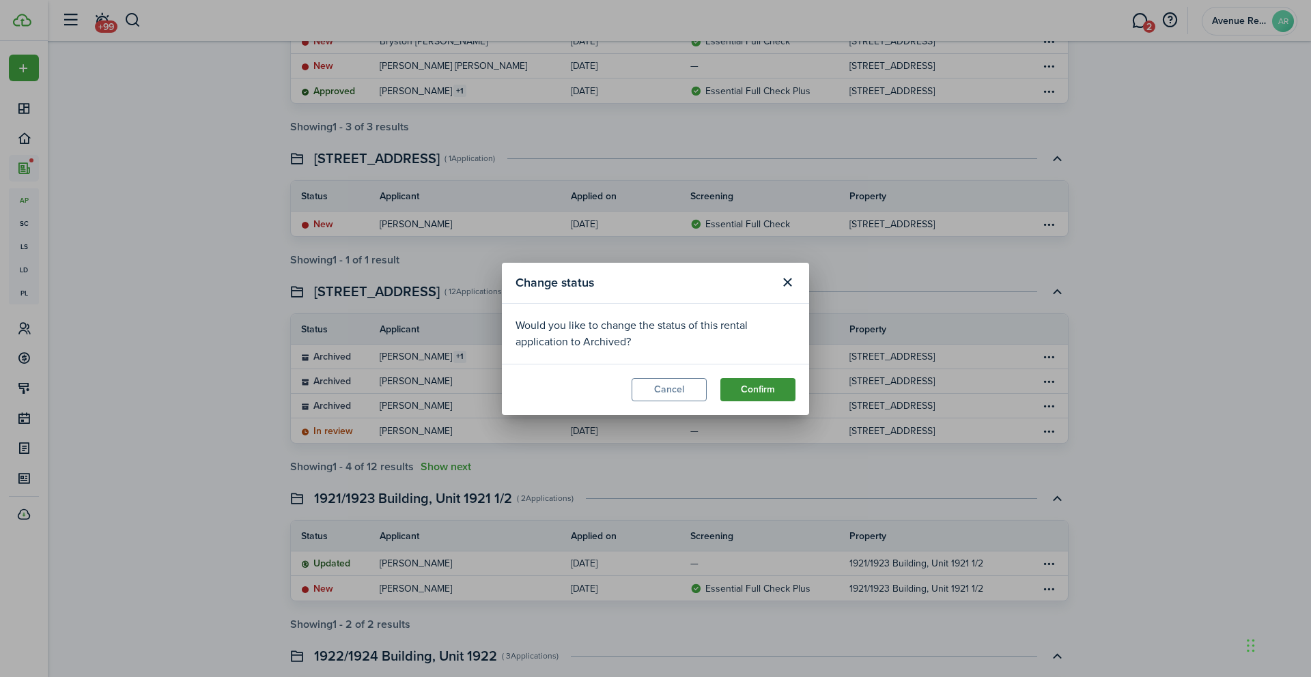
click at [765, 395] on button "Confirm" at bounding box center [757, 389] width 75 height 23
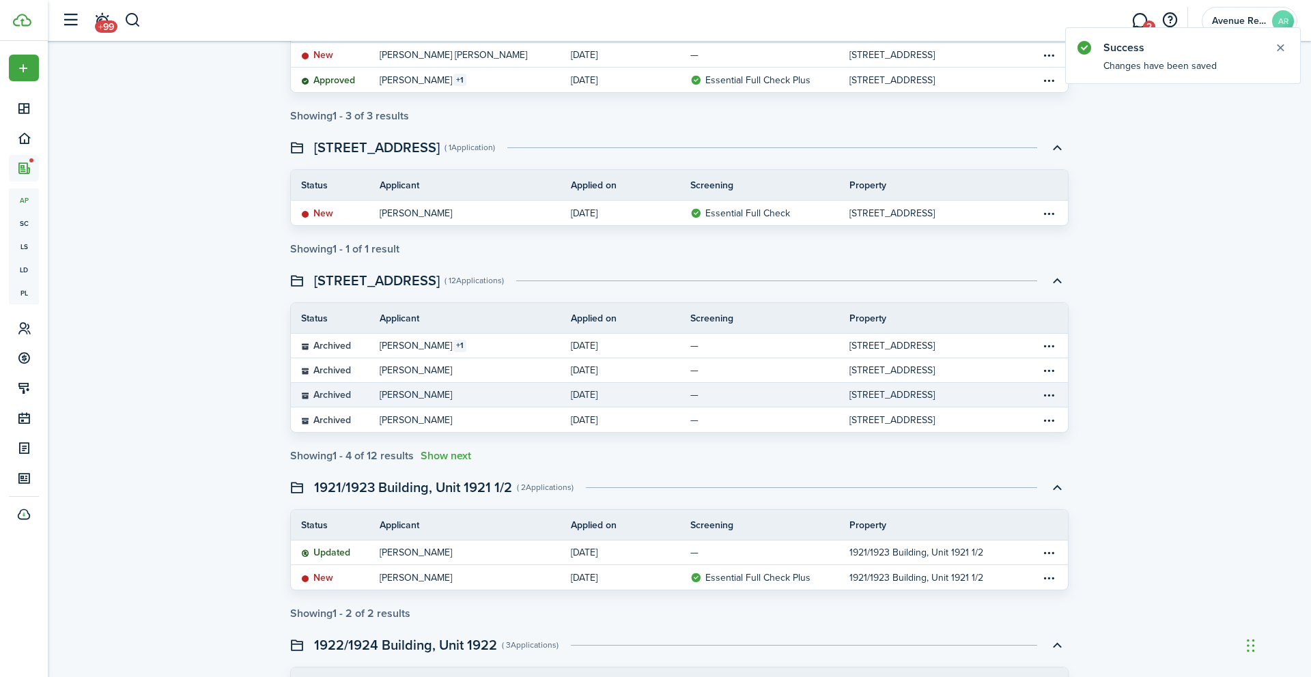
scroll to position [218, 0]
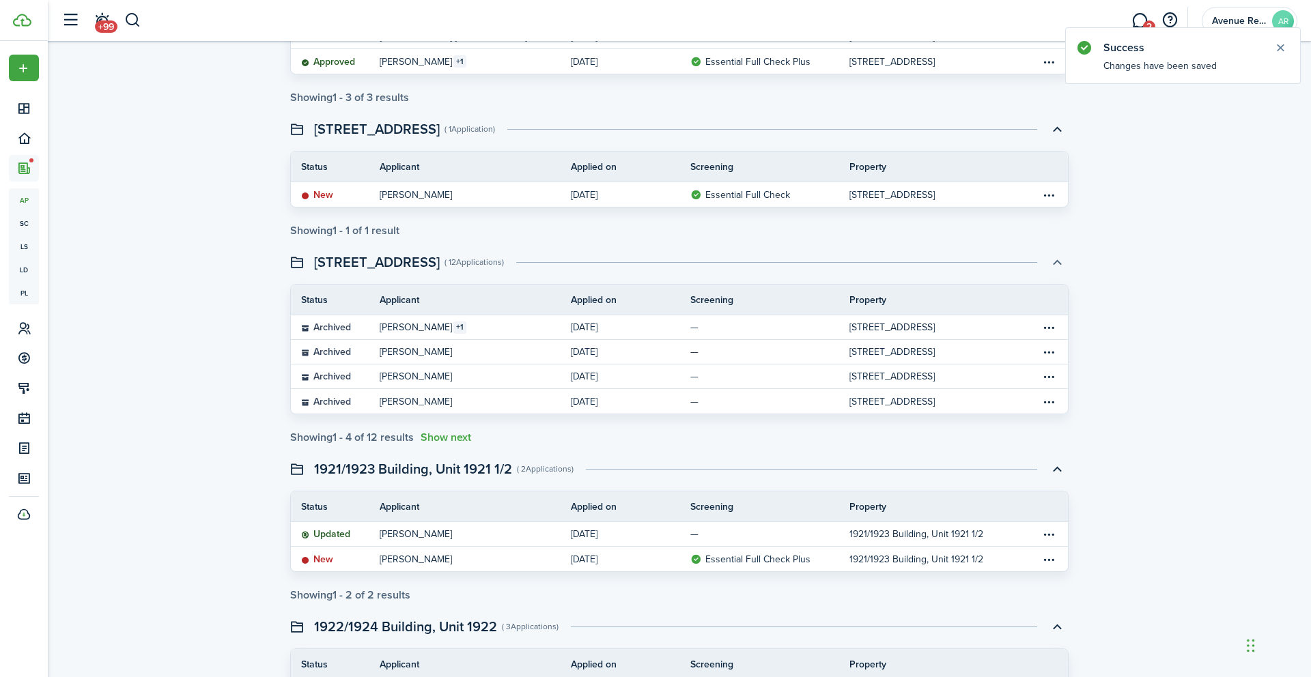
click at [1054, 265] on button "button" at bounding box center [1056, 262] width 23 height 23
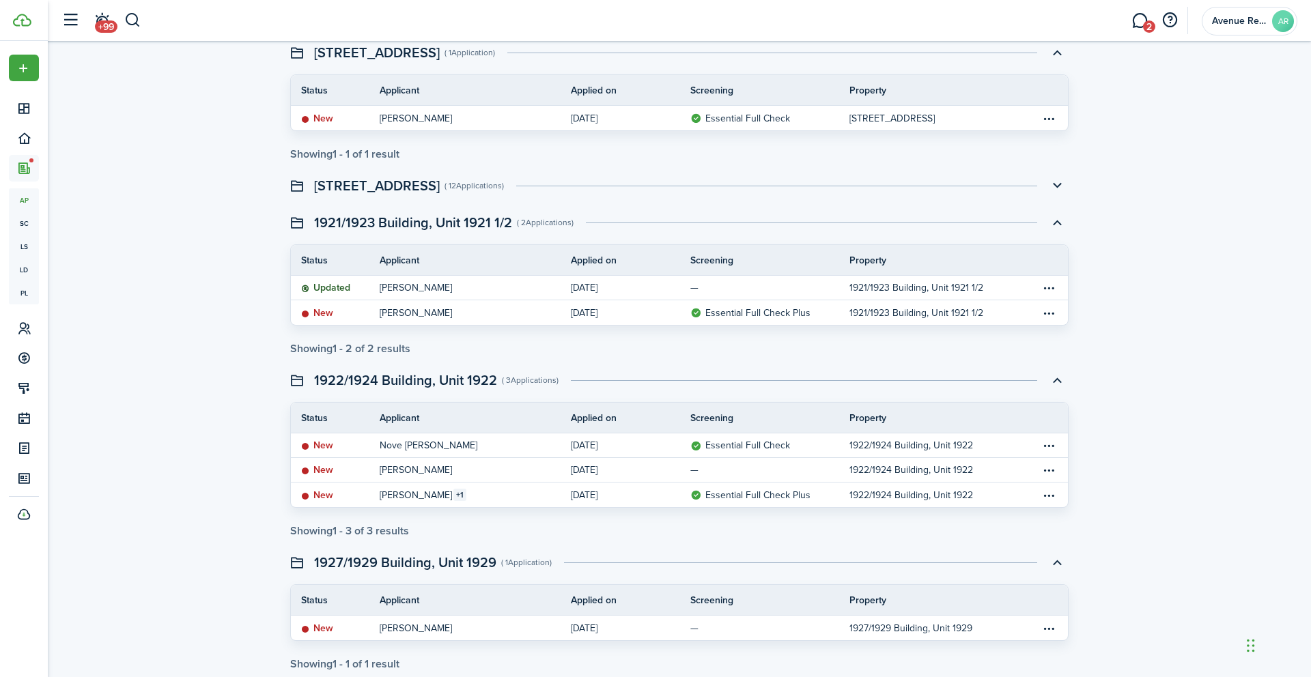
scroll to position [325, 0]
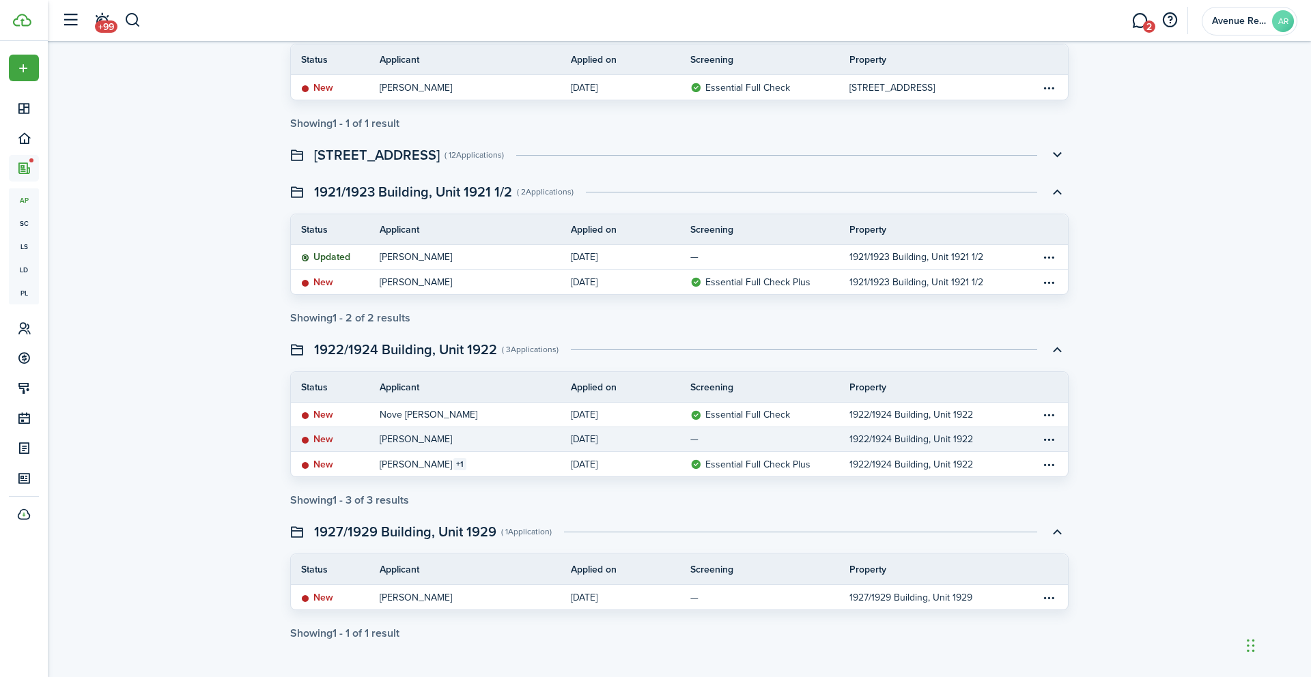
click at [469, 440] on link "[PERSON_NAME]" at bounding box center [475, 439] width 191 height 24
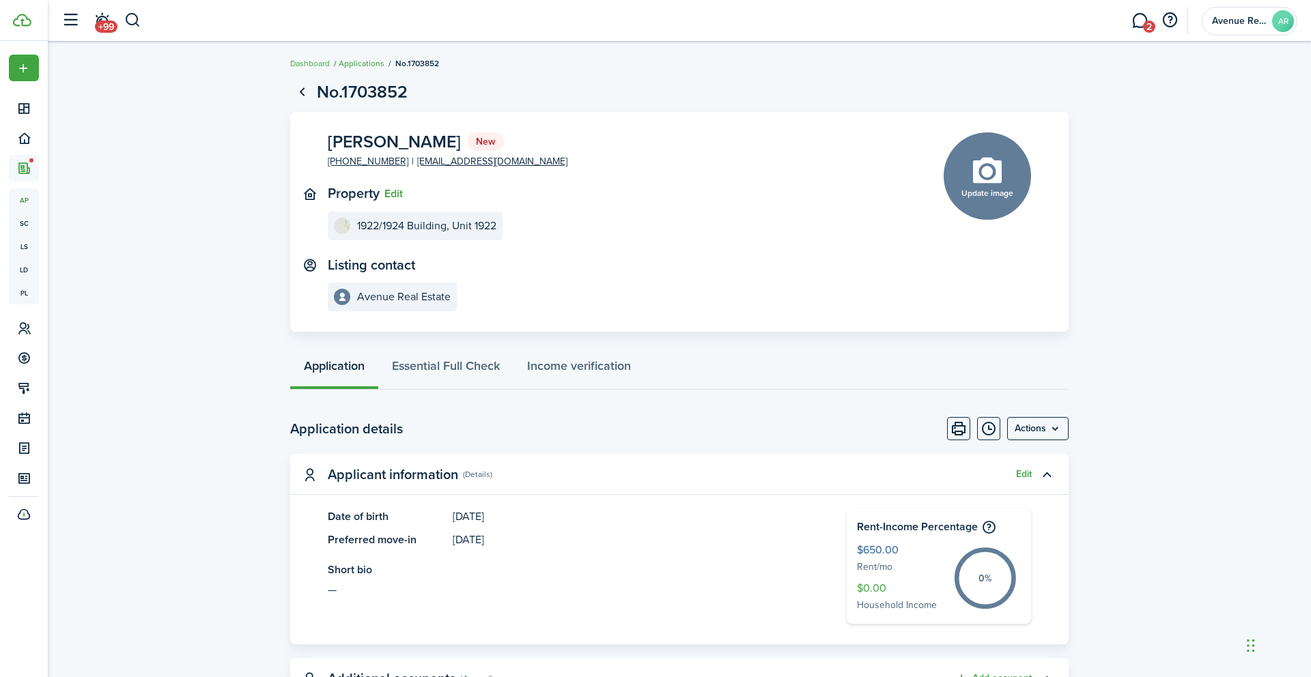
click at [361, 62] on link "Applications" at bounding box center [362, 63] width 46 height 12
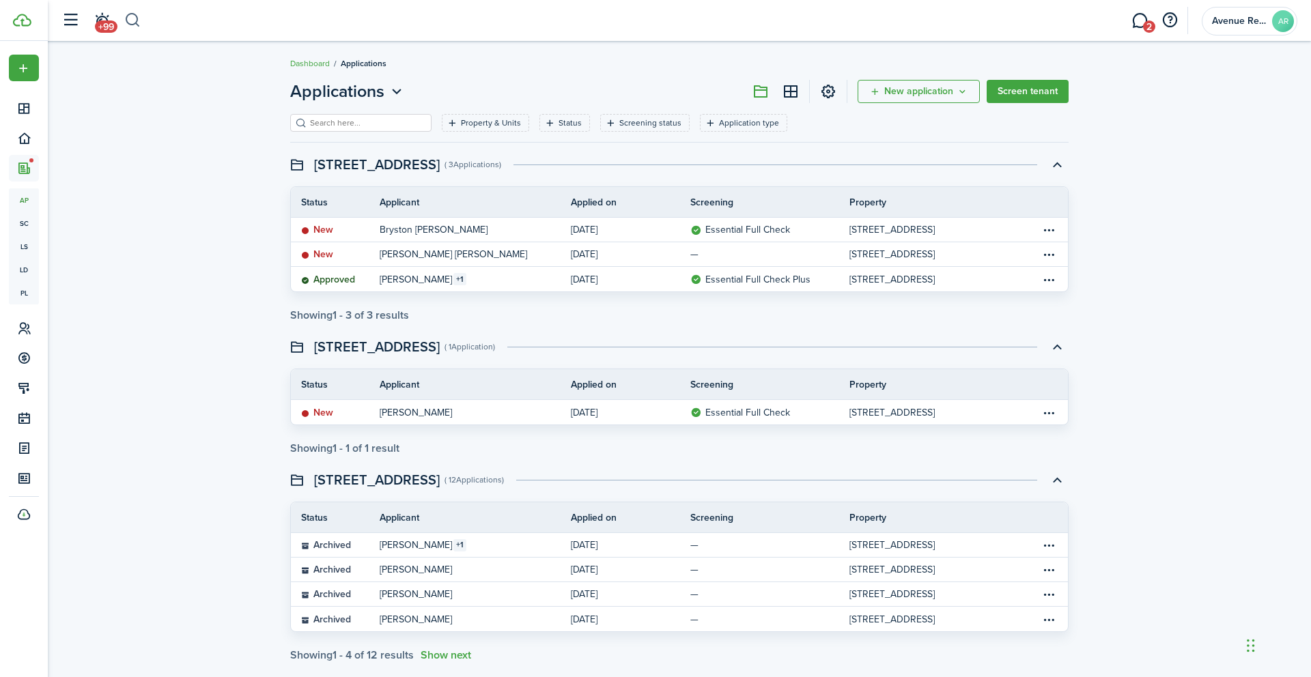
click at [134, 18] on button "button" at bounding box center [132, 20] width 17 height 23
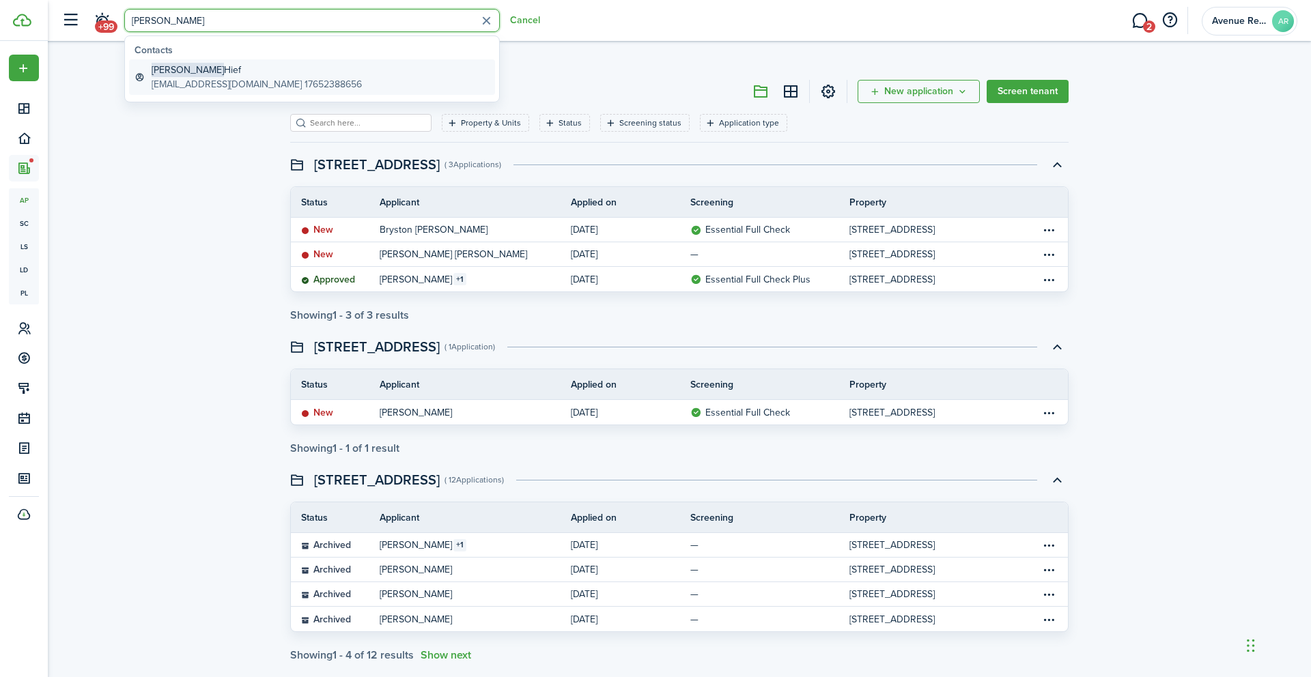
click at [196, 73] on global-search-item-title "[PERSON_NAME]" at bounding box center [257, 70] width 210 height 14
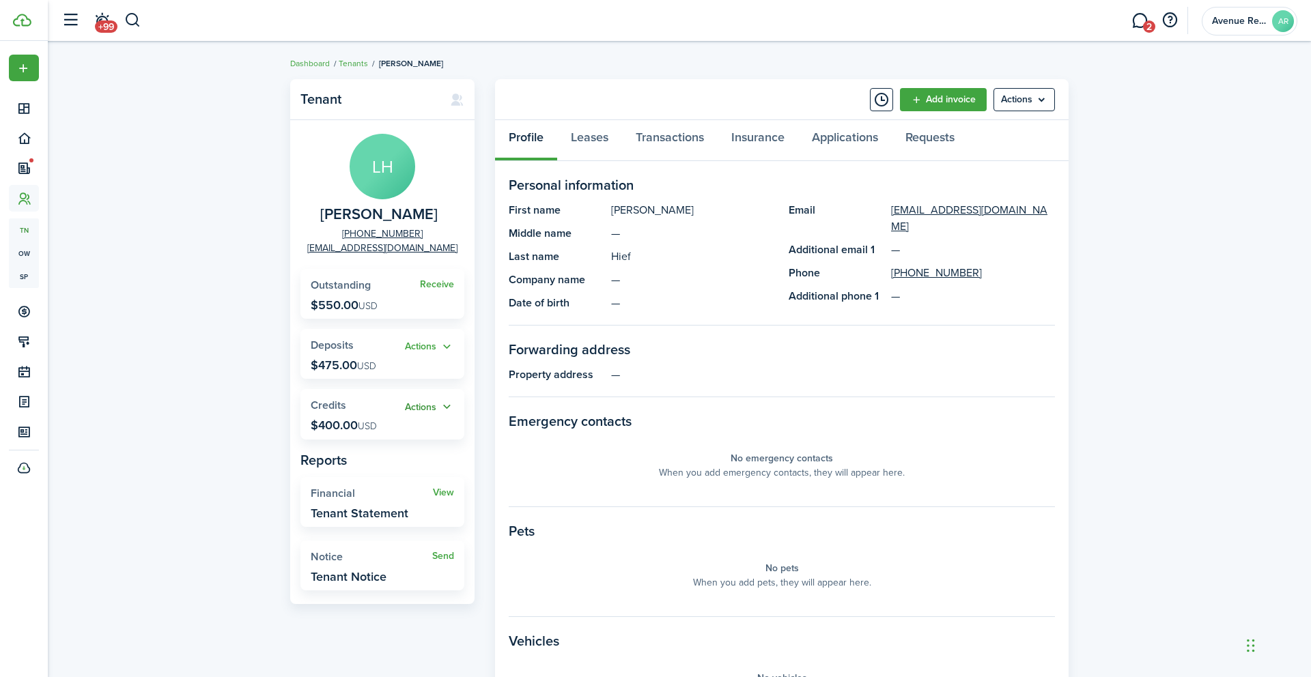
click at [438, 406] on button "Actions" at bounding box center [429, 407] width 49 height 16
click at [360, 434] on link "Add" at bounding box center [394, 434] width 119 height 24
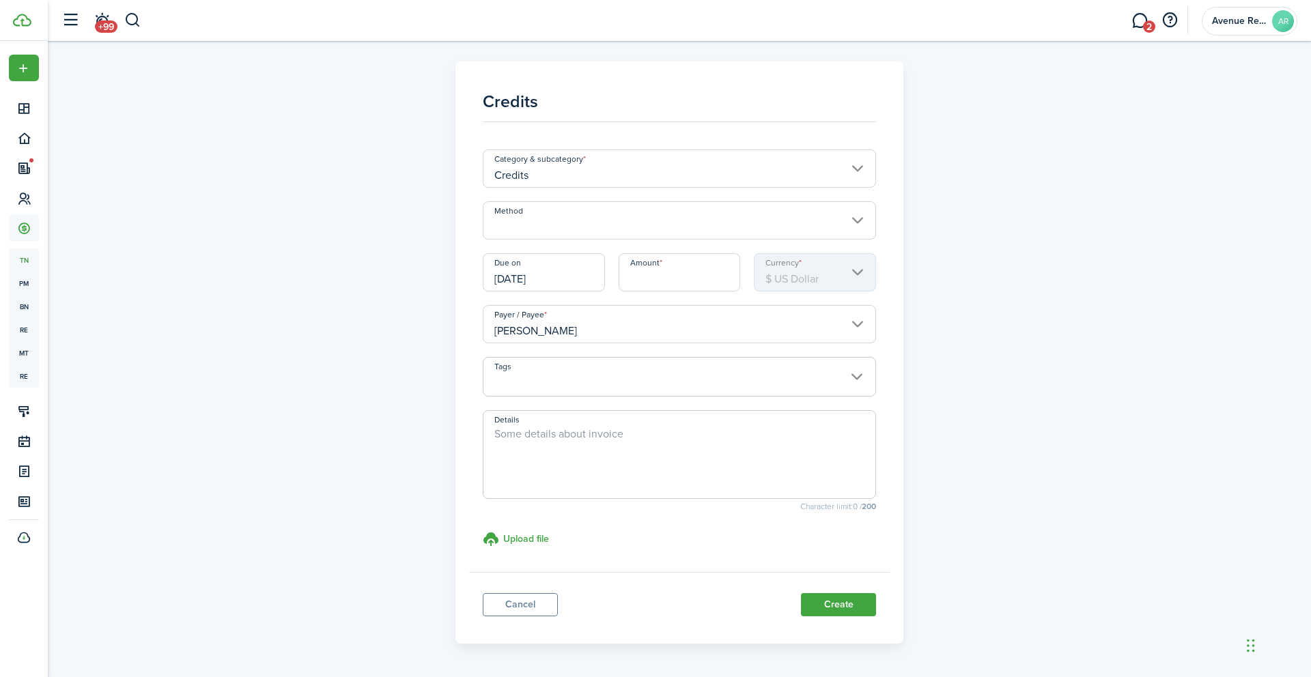
click at [599, 224] on input "Method" at bounding box center [680, 220] width 394 height 38
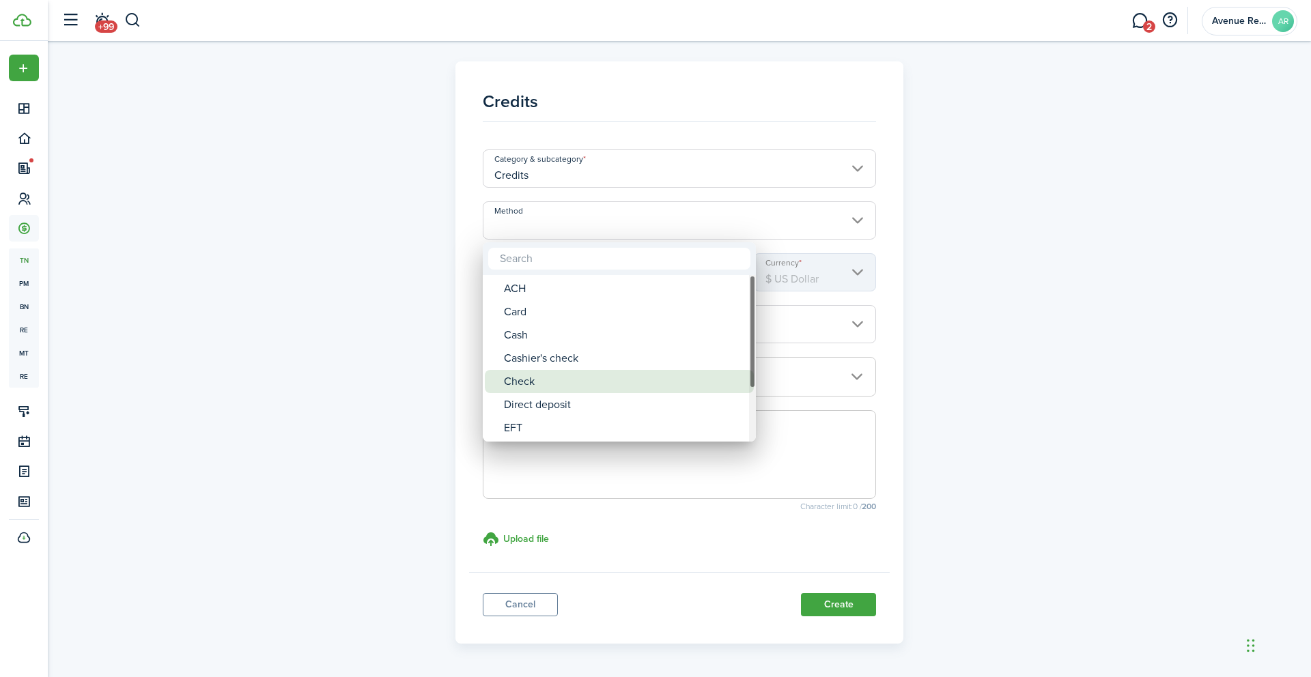
click at [543, 376] on div "Check" at bounding box center [625, 381] width 242 height 23
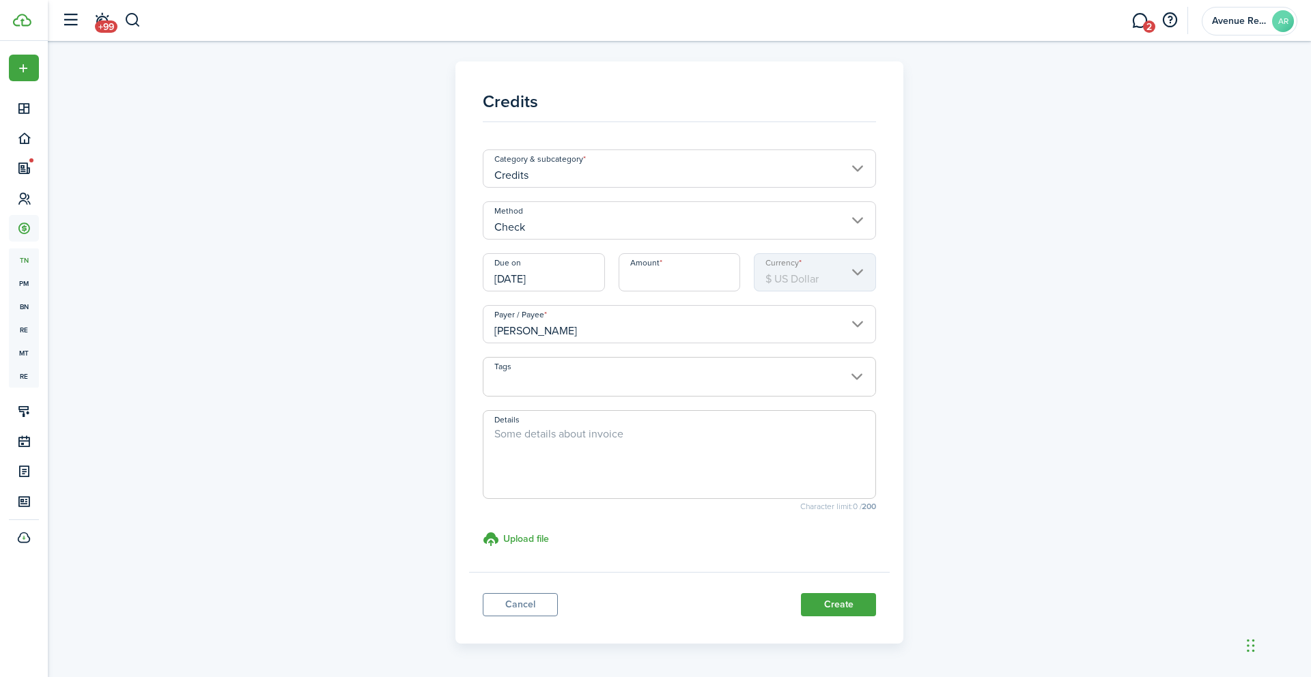
click at [661, 277] on input "Amount" at bounding box center [680, 272] width 122 height 38
click at [574, 271] on input "[DATE]" at bounding box center [544, 272] width 122 height 38
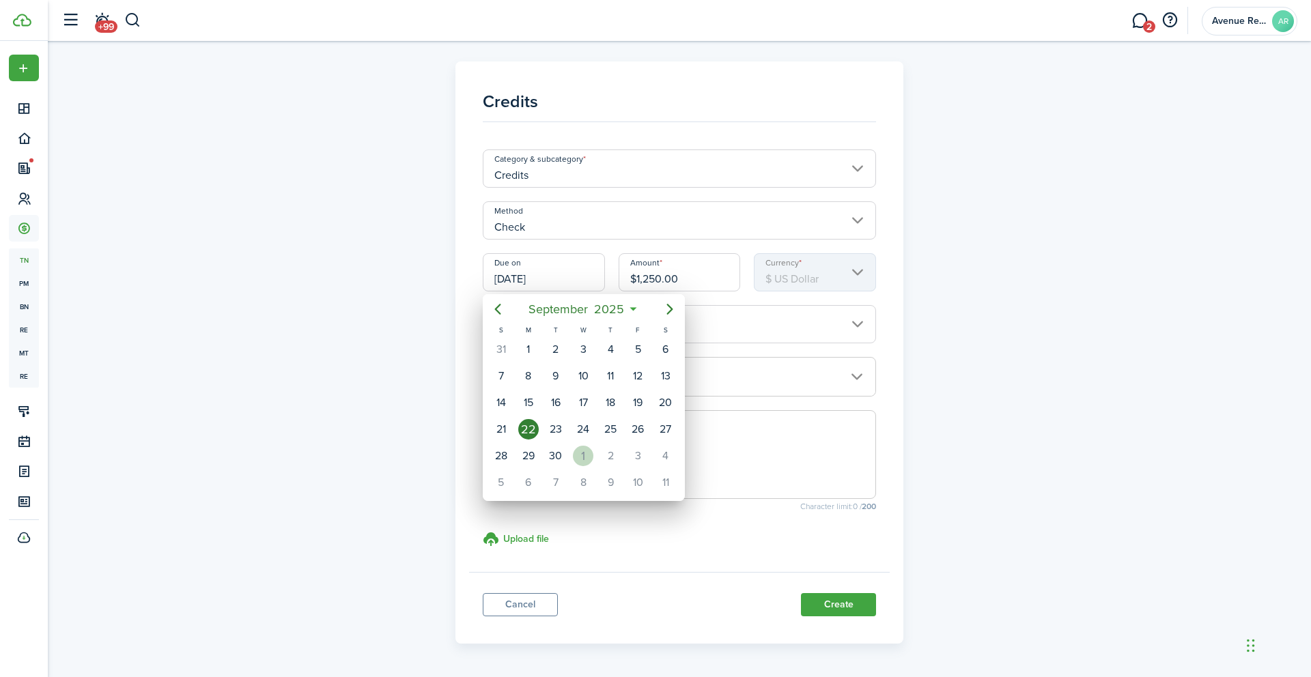
click at [584, 452] on div "1" at bounding box center [583, 456] width 20 height 20
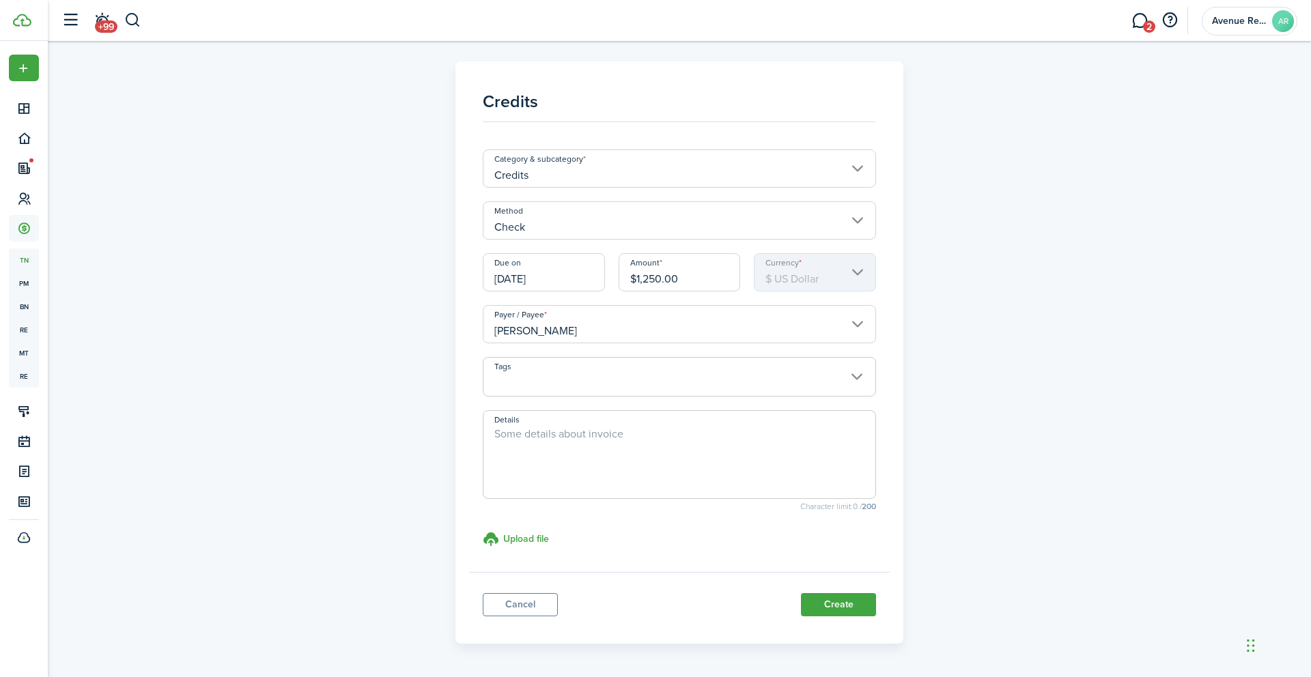
click at [571, 274] on input "[DATE]" at bounding box center [544, 272] width 122 height 38
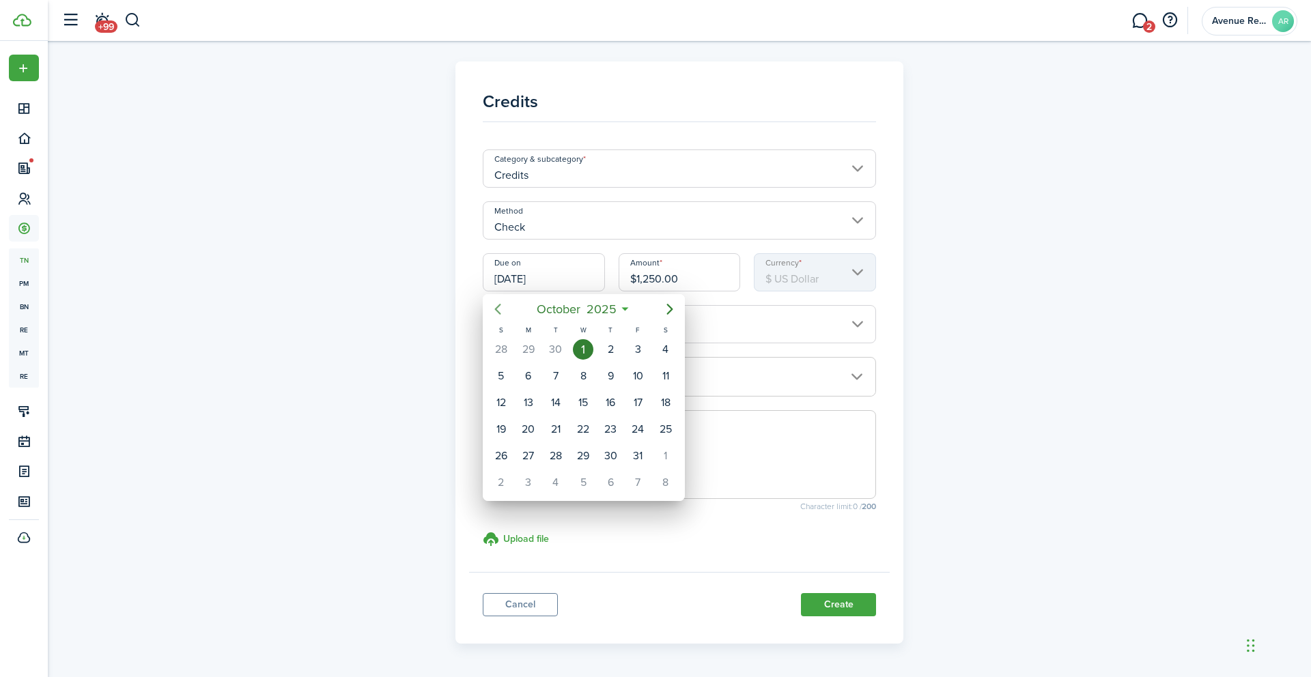
click at [500, 309] on icon "Previous page" at bounding box center [497, 309] width 16 height 16
click at [532, 429] on div "22" at bounding box center [528, 429] width 20 height 20
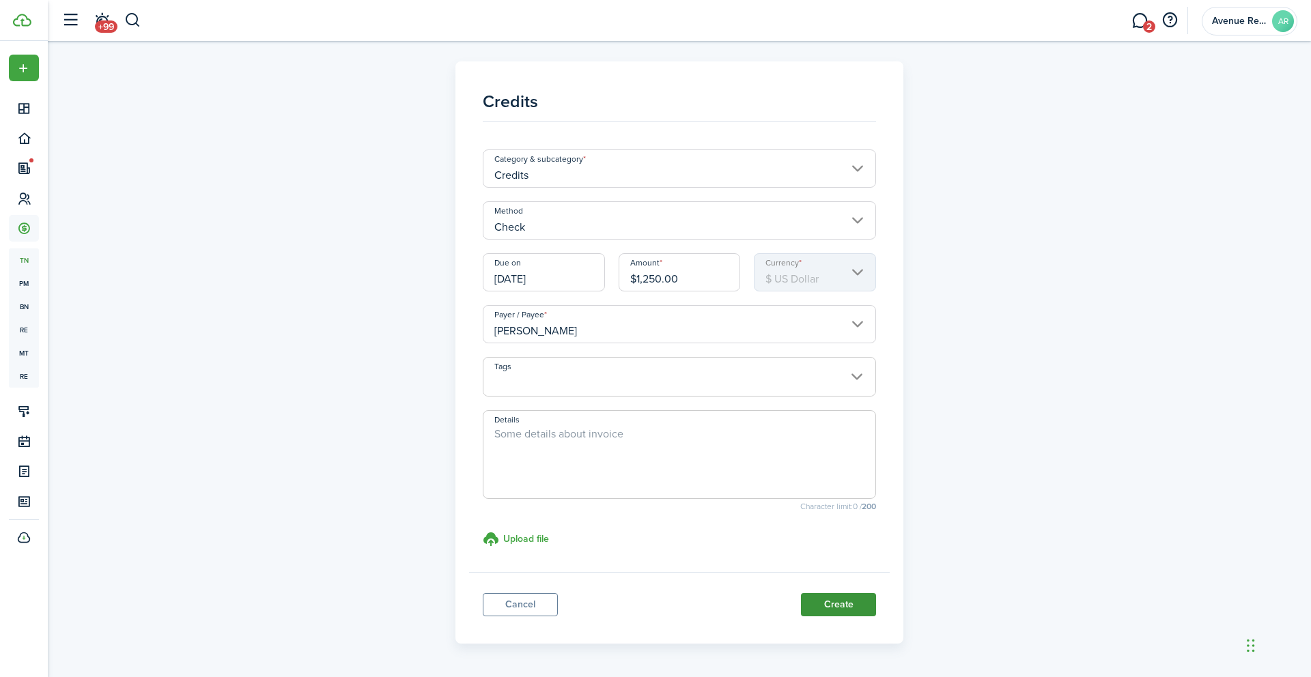
click at [838, 600] on button "Create" at bounding box center [838, 604] width 75 height 23
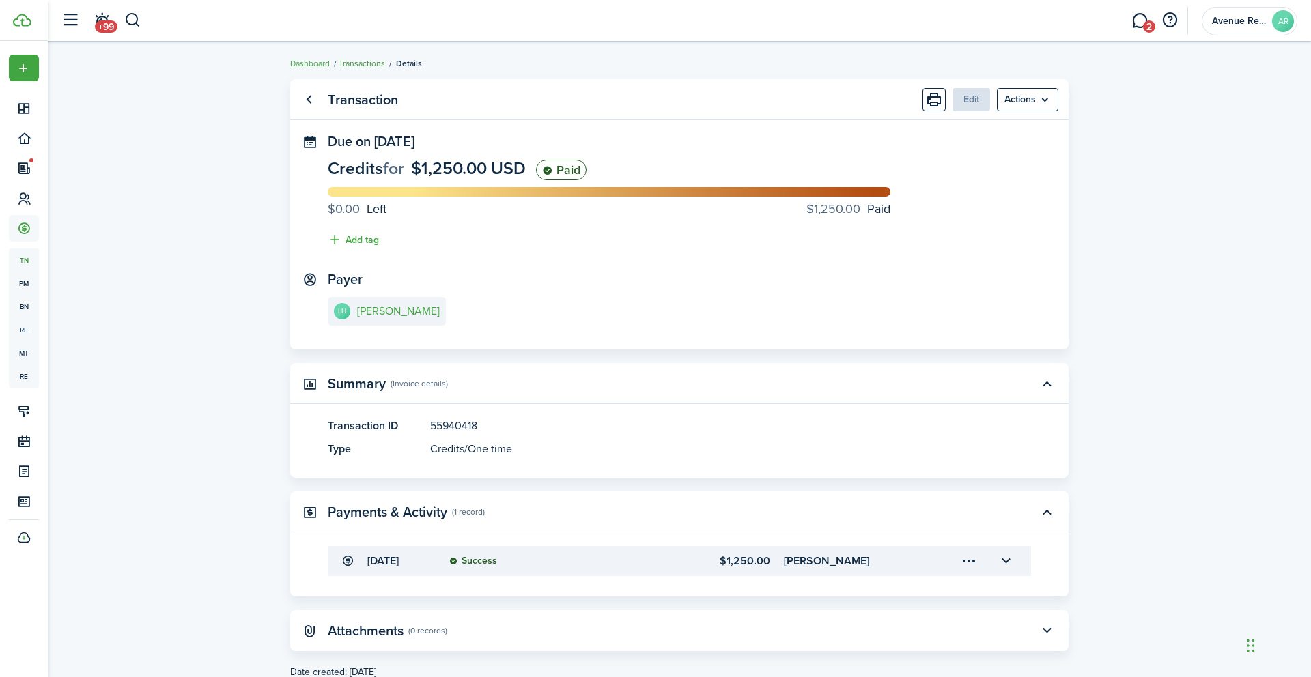
click at [356, 61] on link "Transactions" at bounding box center [362, 63] width 46 height 12
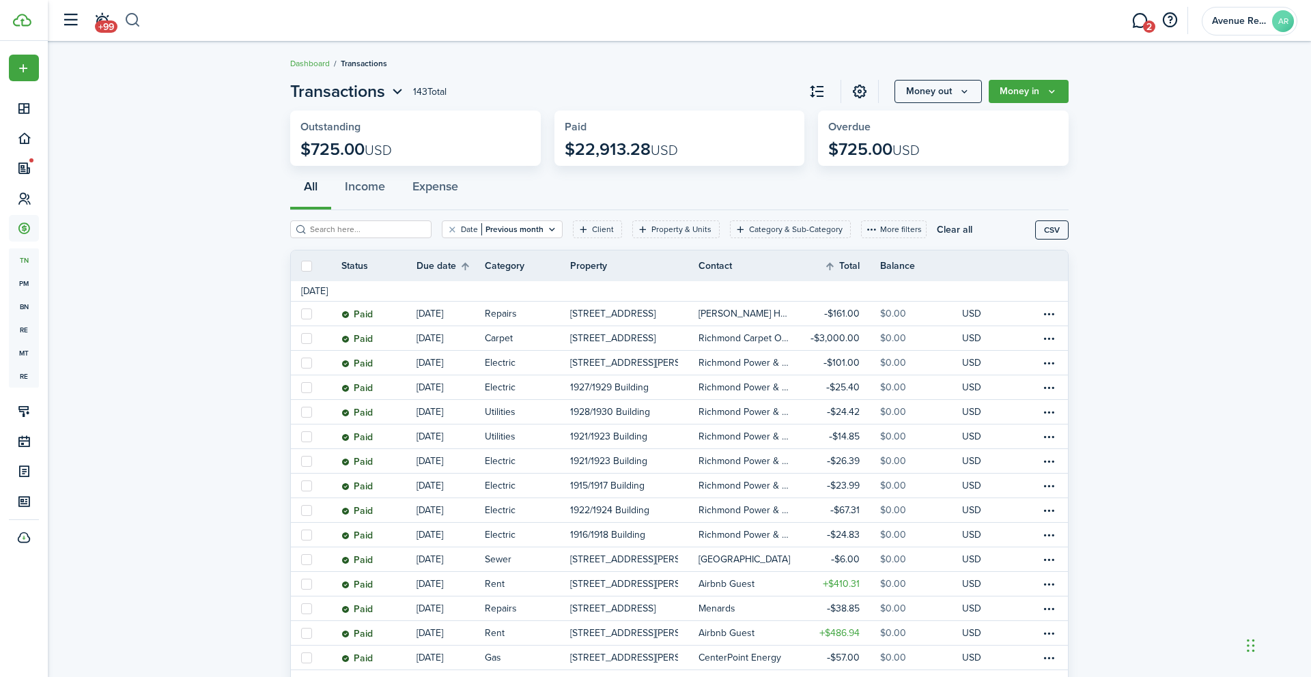
click at [129, 16] on button "button" at bounding box center [132, 20] width 17 height 23
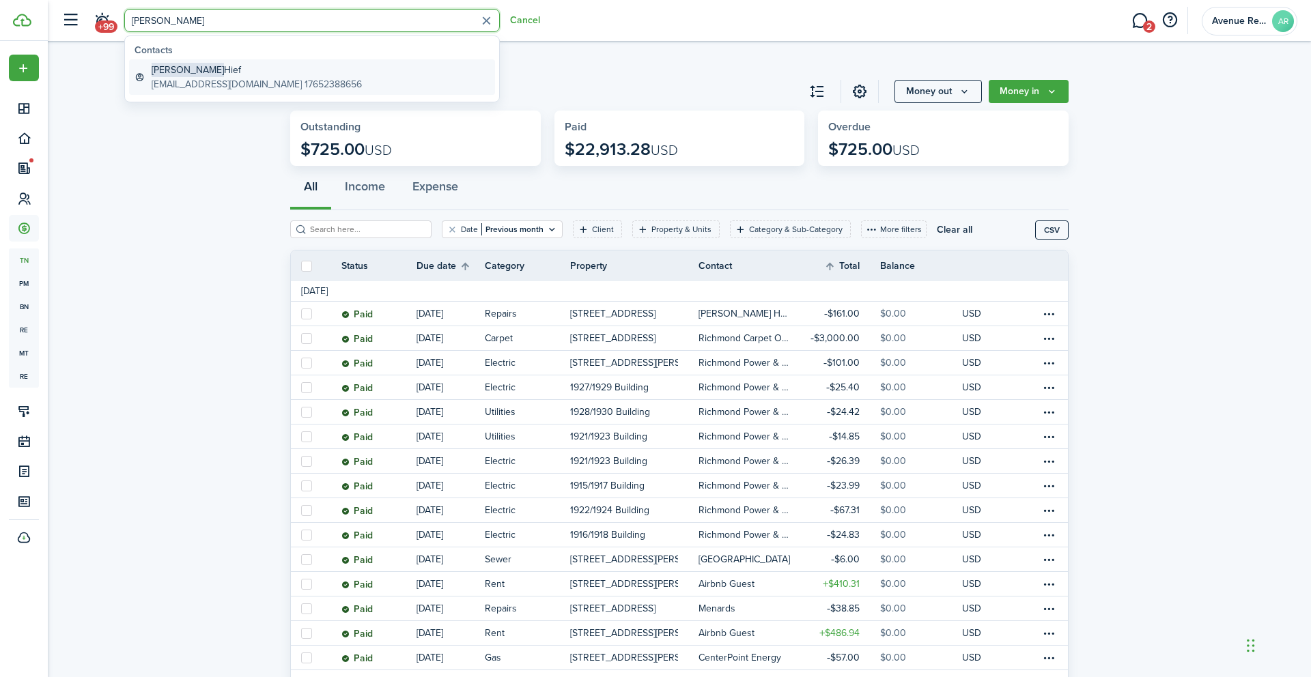
click at [191, 70] on global-search-item-title "[PERSON_NAME]" at bounding box center [257, 70] width 210 height 14
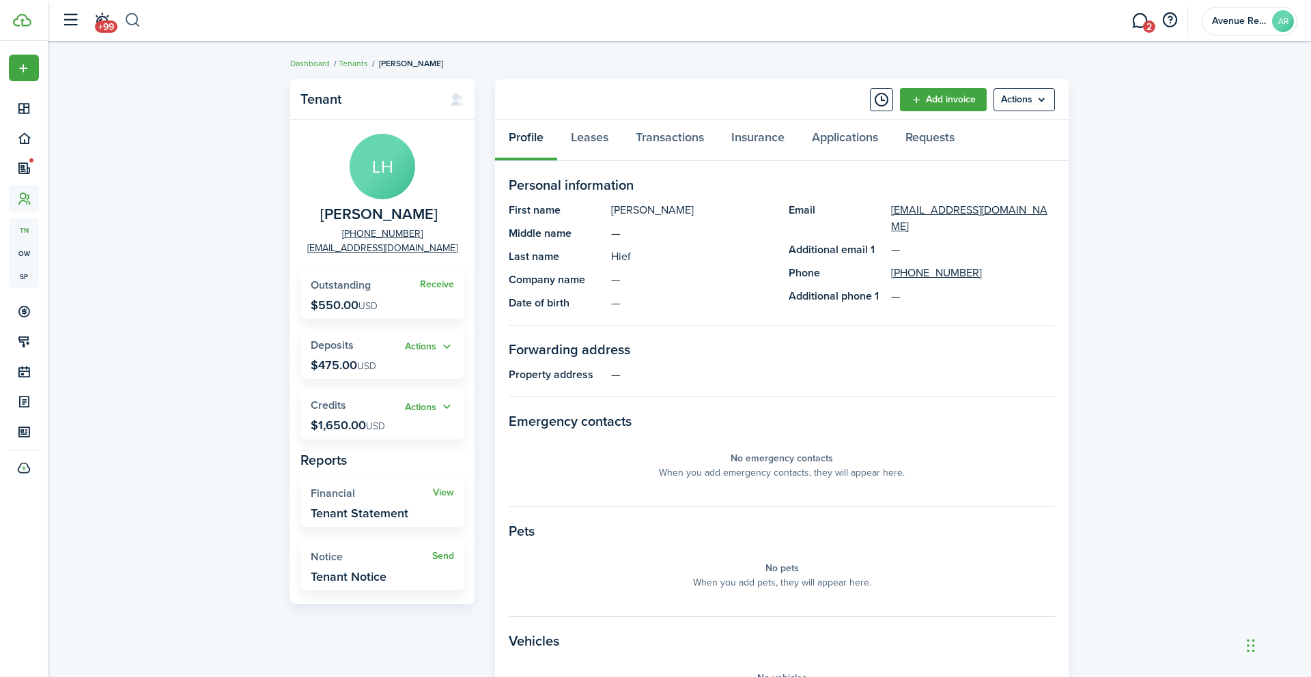
click at [137, 17] on button "button" at bounding box center [132, 20] width 17 height 23
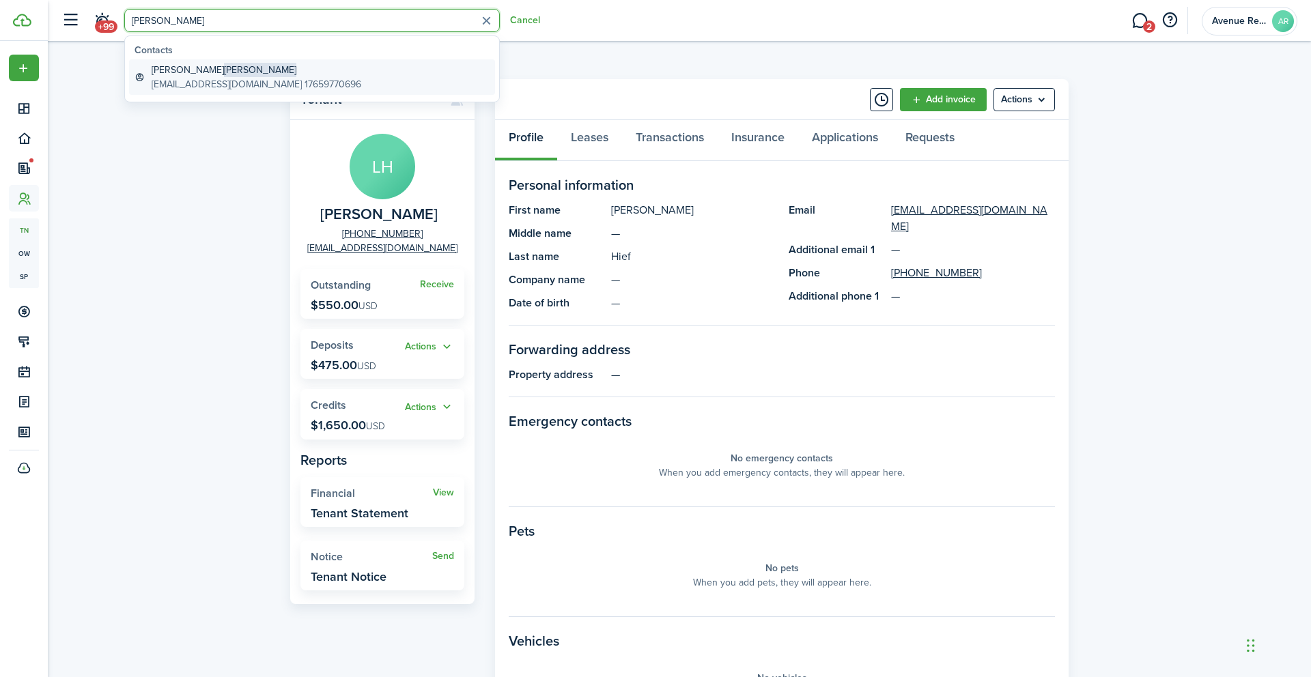
click at [208, 70] on global-search-item-title "[PERSON_NAME]" at bounding box center [257, 70] width 210 height 14
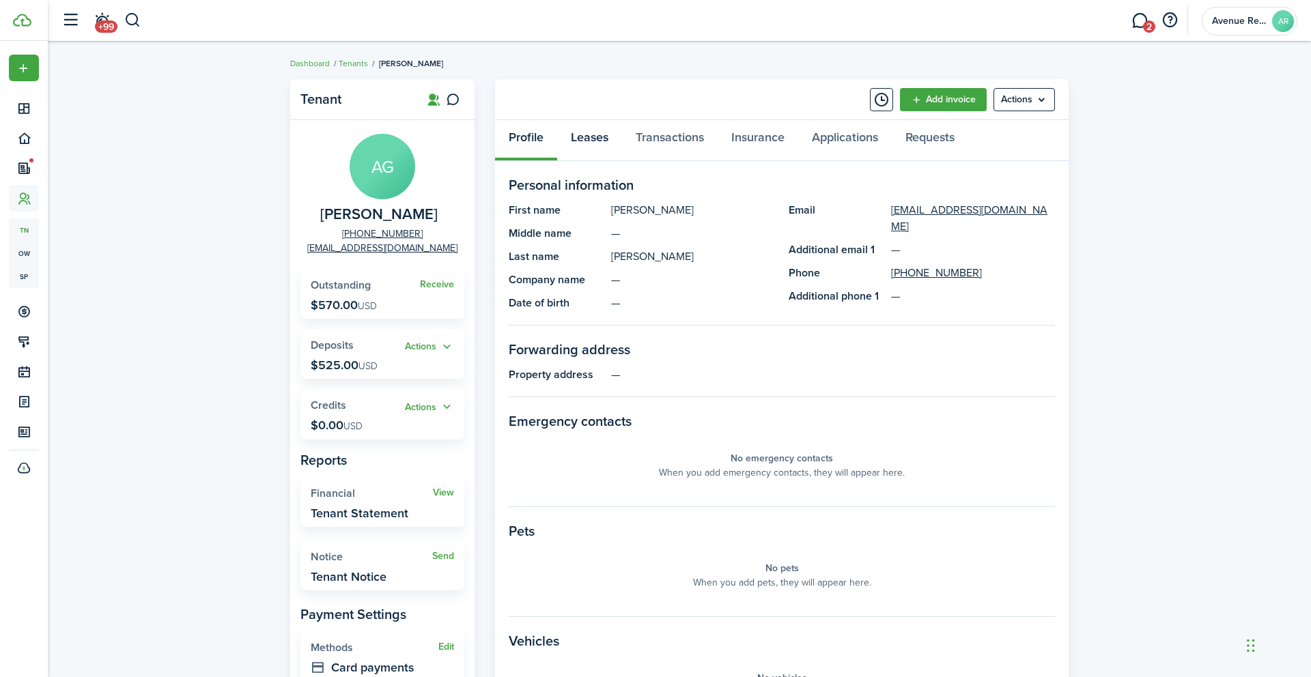
click at [592, 138] on link "Leases" at bounding box center [589, 140] width 65 height 41
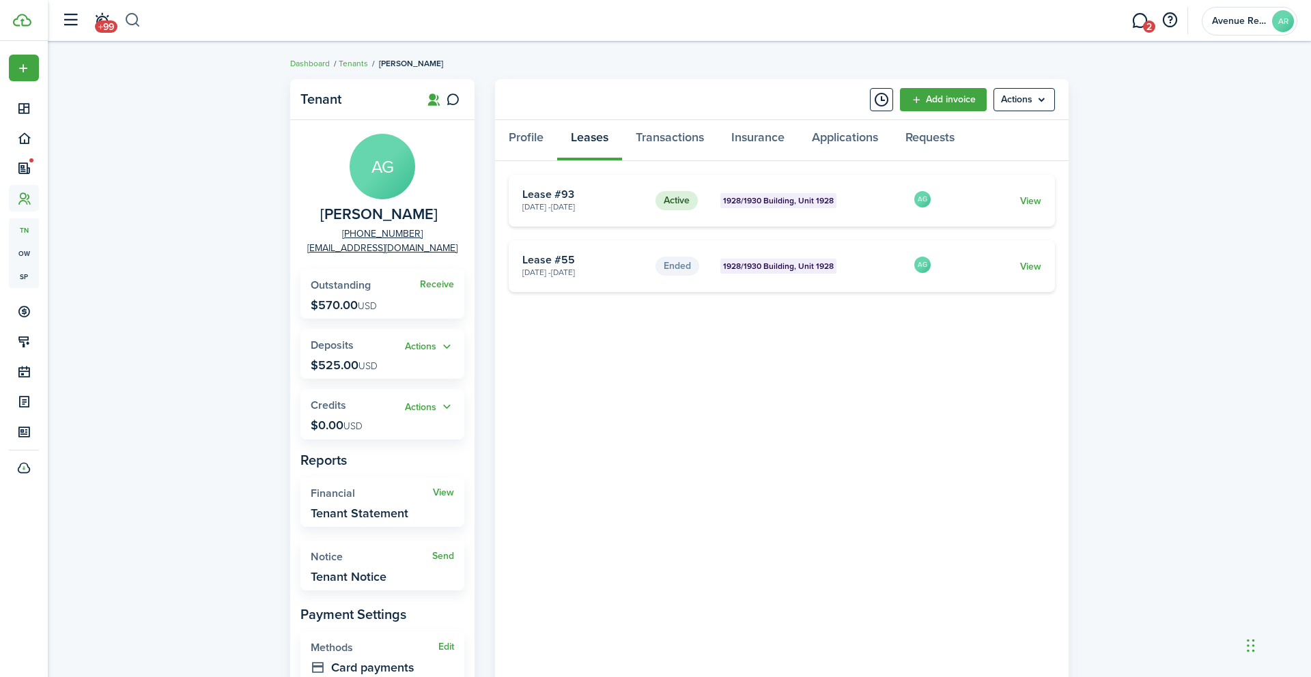
click at [134, 19] on button "button" at bounding box center [132, 20] width 17 height 23
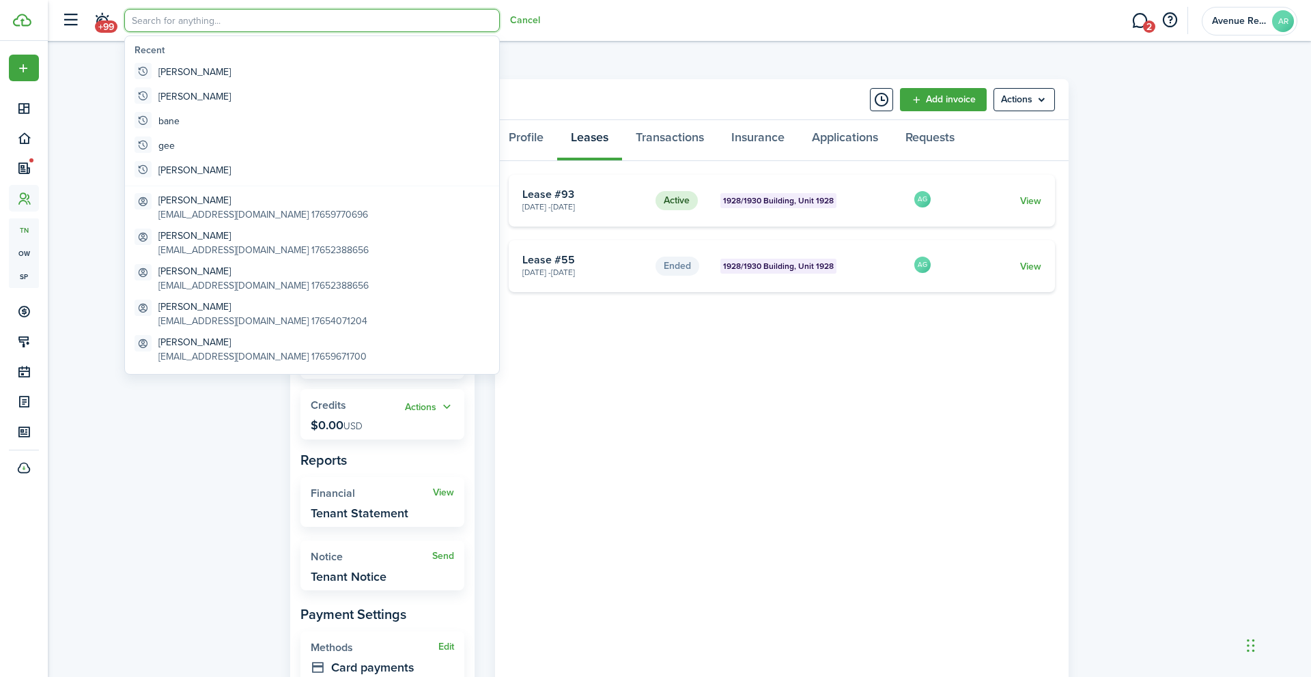
click at [548, 57] on breadcrumb "Dashboard Tenants [PERSON_NAME]" at bounding box center [679, 56] width 778 height 31
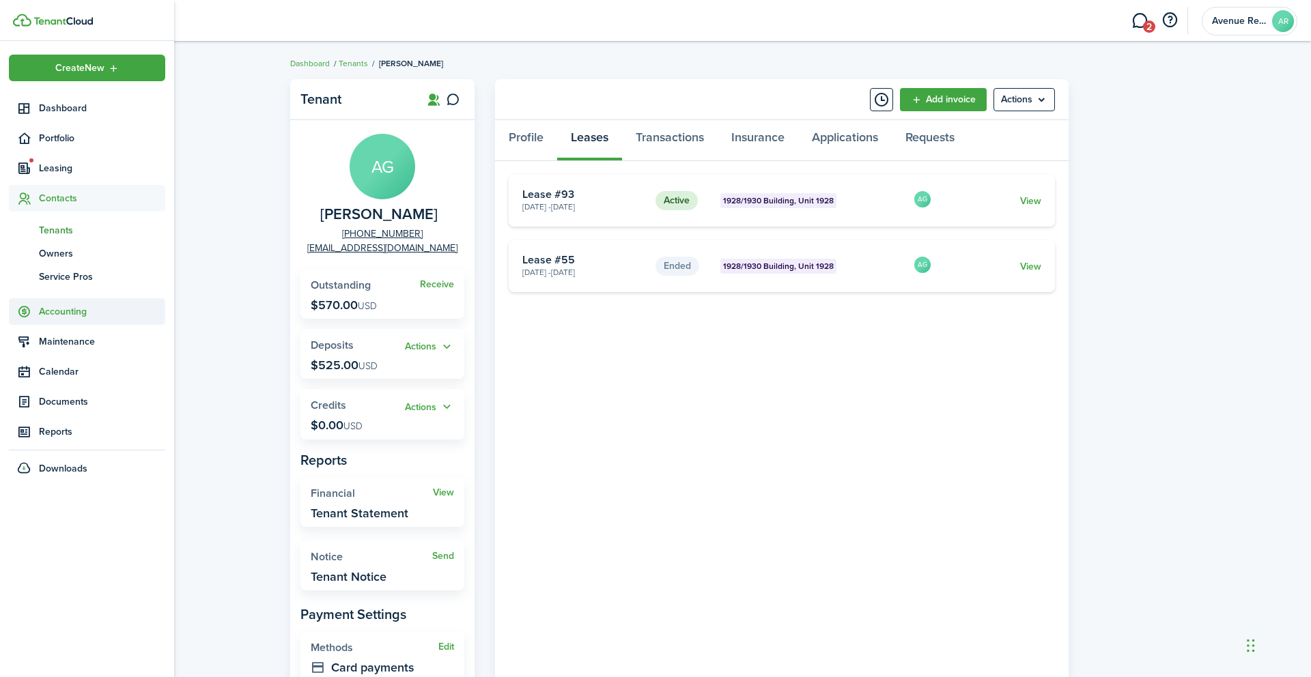
click at [58, 311] on span "Accounting" at bounding box center [102, 311] width 126 height 14
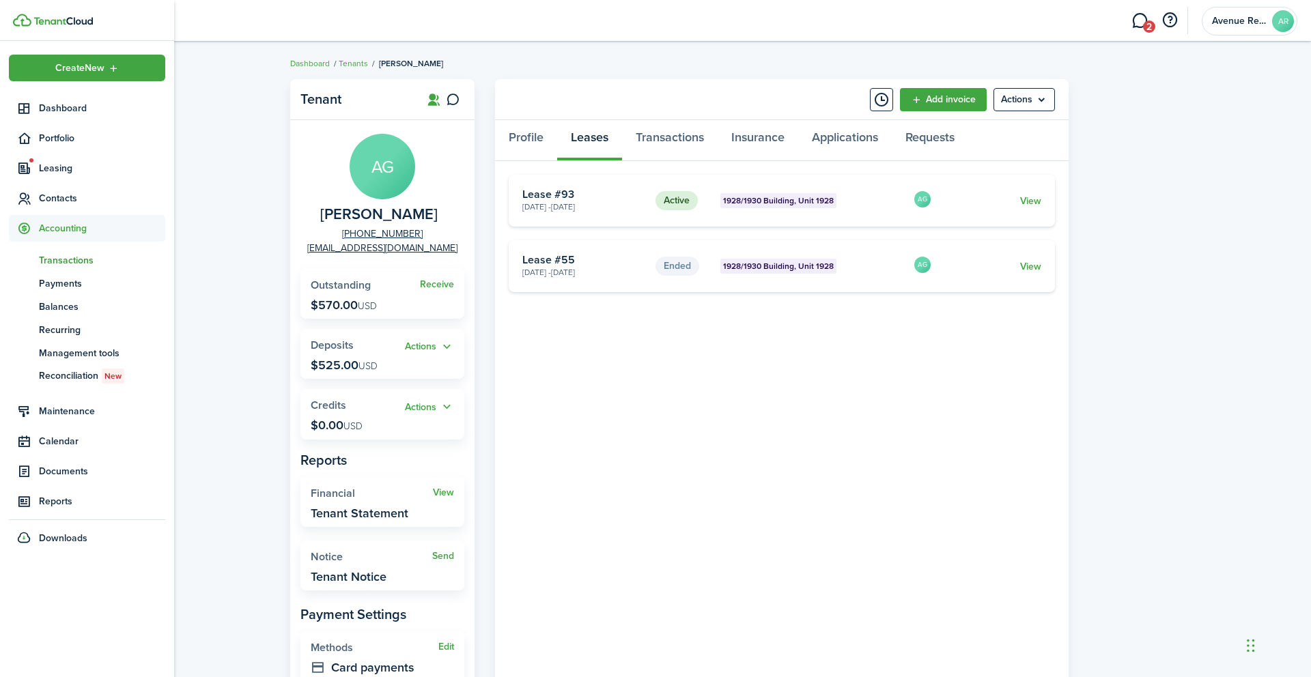
click at [74, 259] on span "Transactions" at bounding box center [102, 260] width 126 height 14
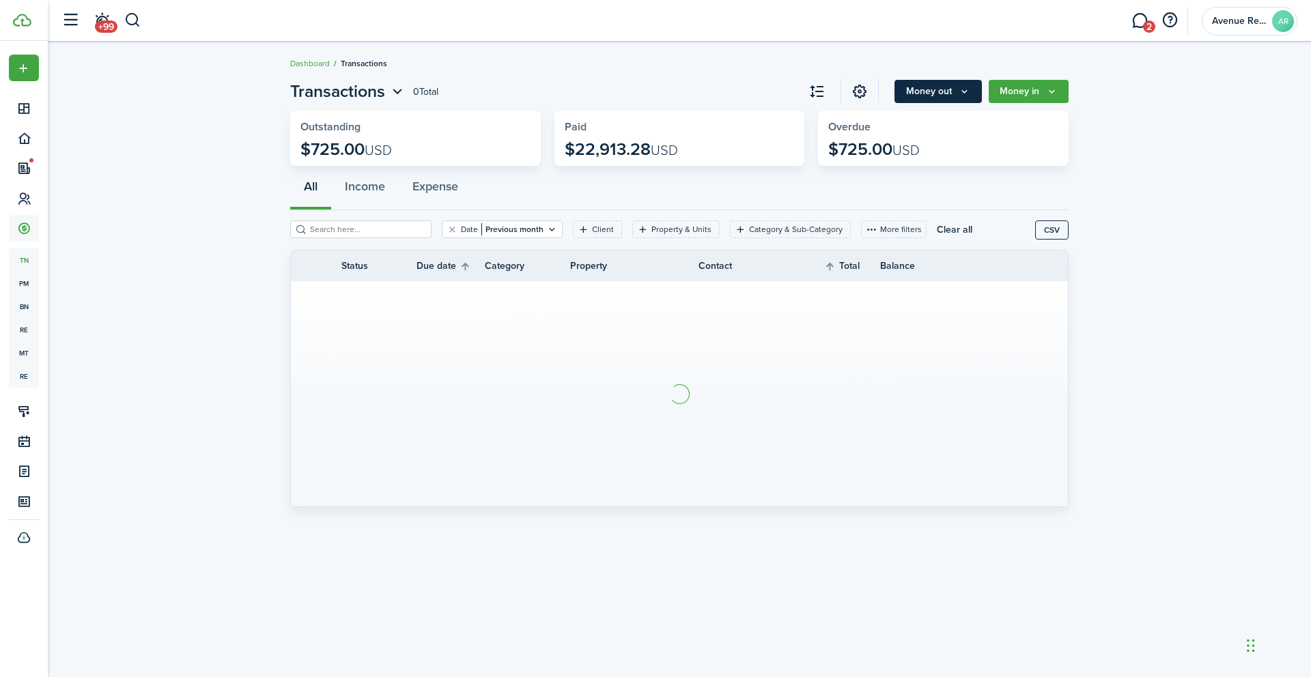
click at [960, 92] on icon "Money out" at bounding box center [964, 91] width 12 height 11
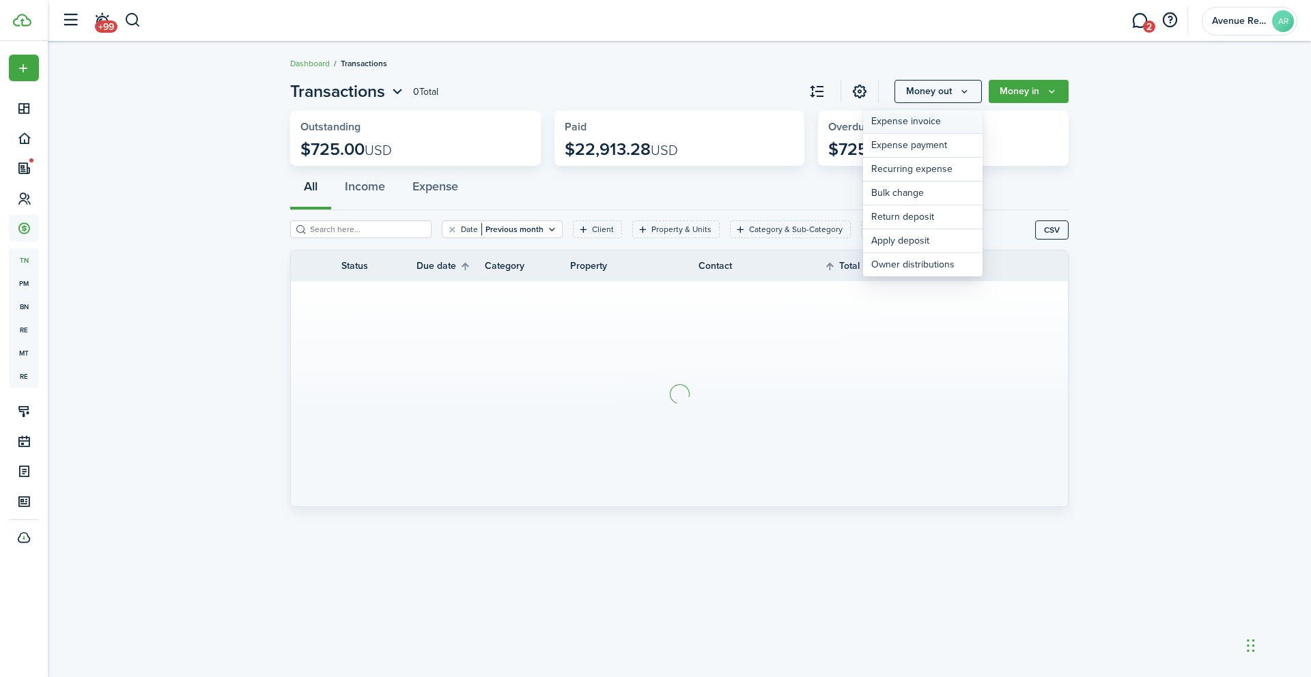
click at [916, 124] on link "Expense invoice" at bounding box center [922, 122] width 119 height 24
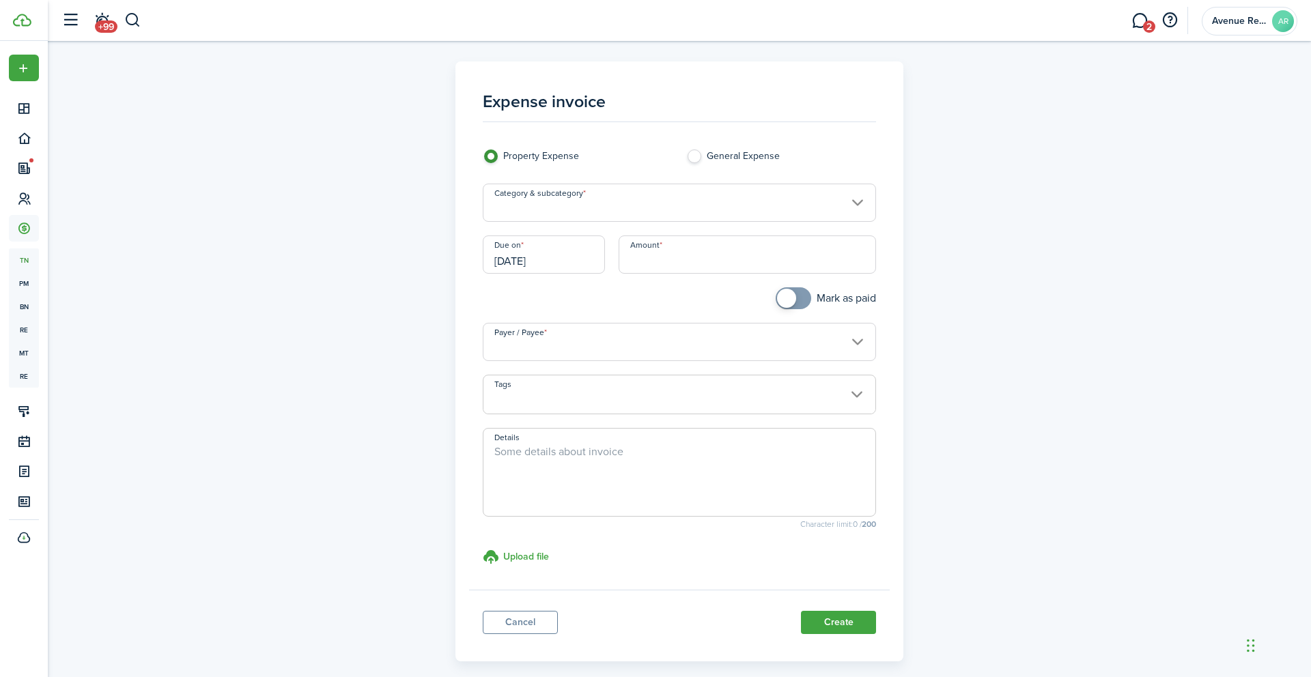
click at [556, 199] on input "Category & subcategory" at bounding box center [680, 203] width 394 height 38
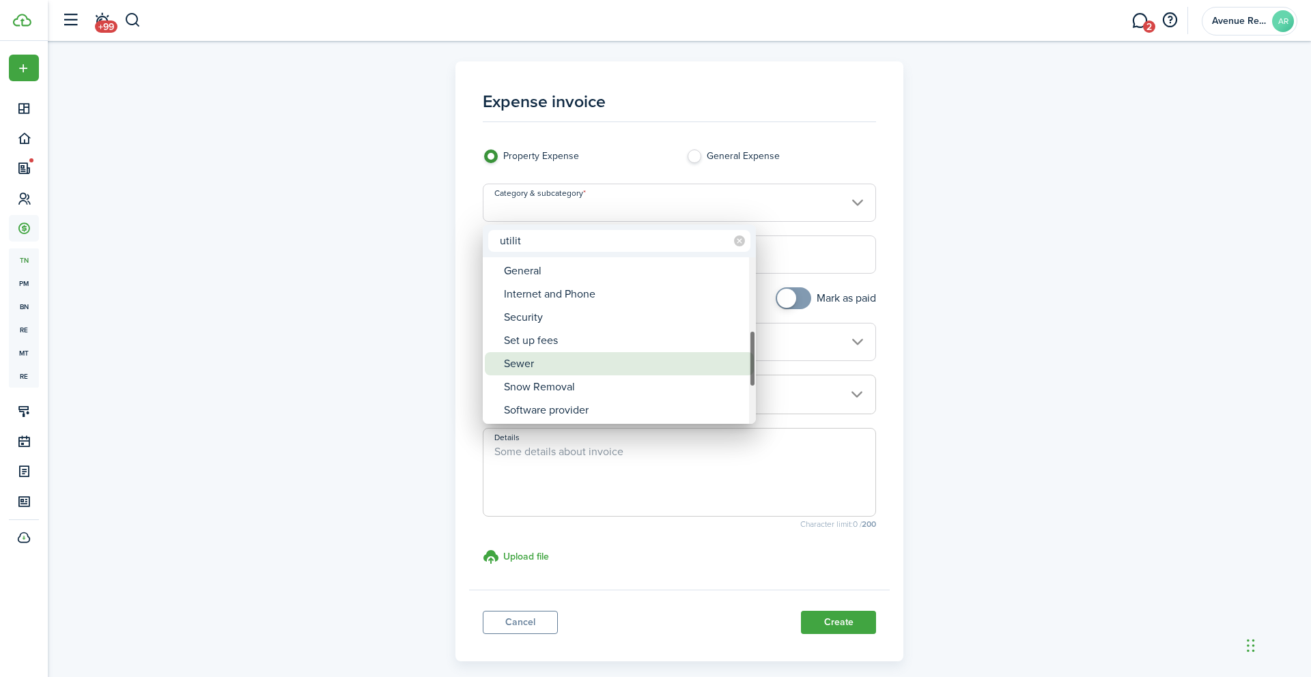
click at [535, 366] on div "Sewer" at bounding box center [625, 363] width 242 height 23
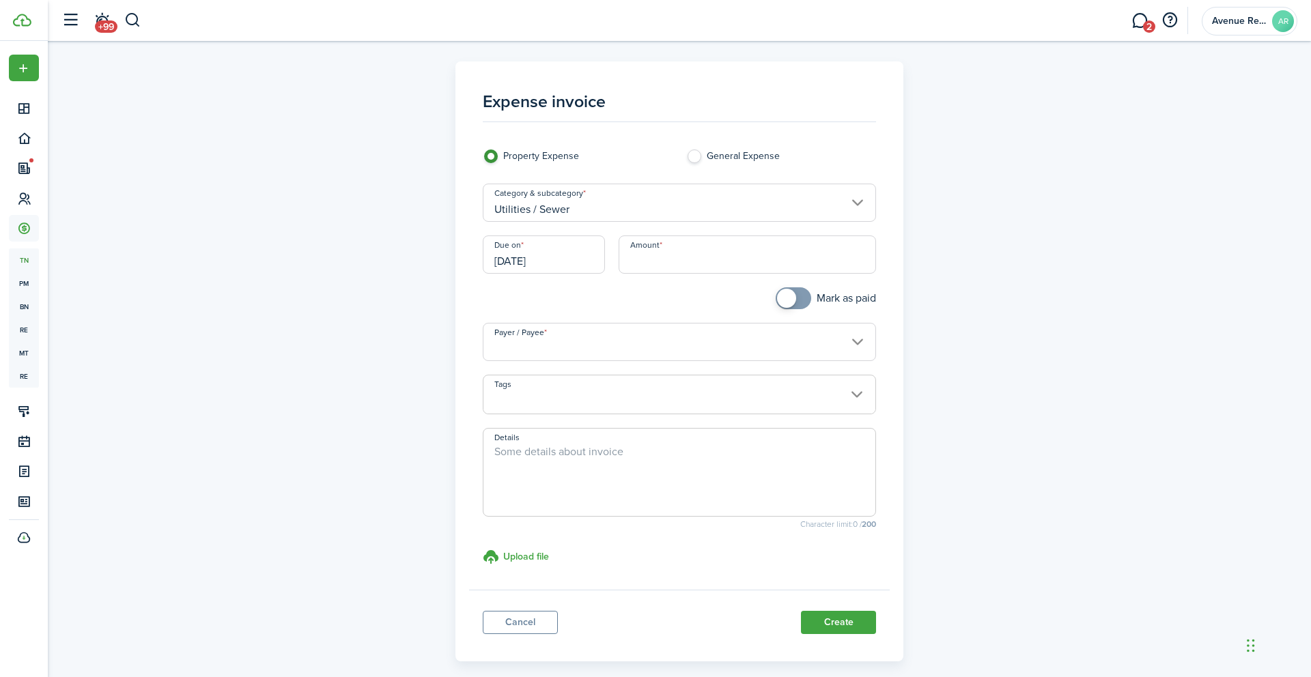
click at [663, 259] on input "Amount" at bounding box center [748, 255] width 258 height 38
click at [606, 343] on input "Payer / Payee" at bounding box center [680, 342] width 394 height 38
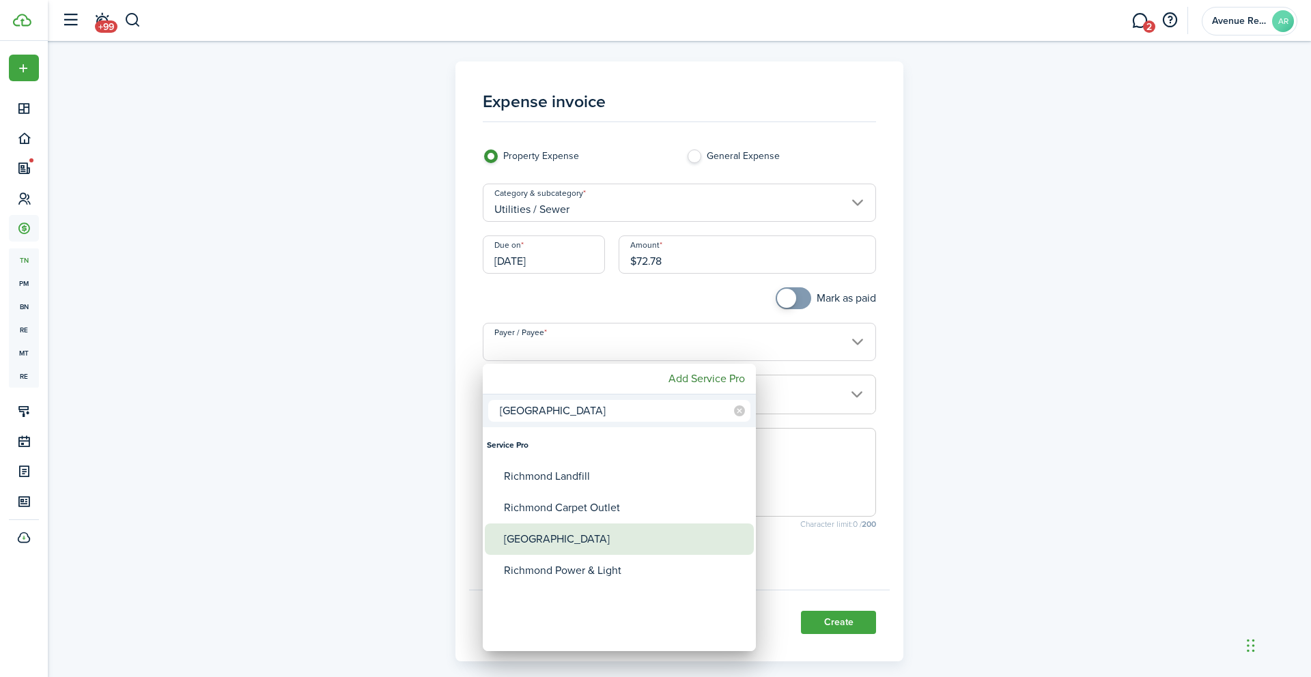
click at [596, 535] on div "[GEOGRAPHIC_DATA]" at bounding box center [625, 539] width 242 height 31
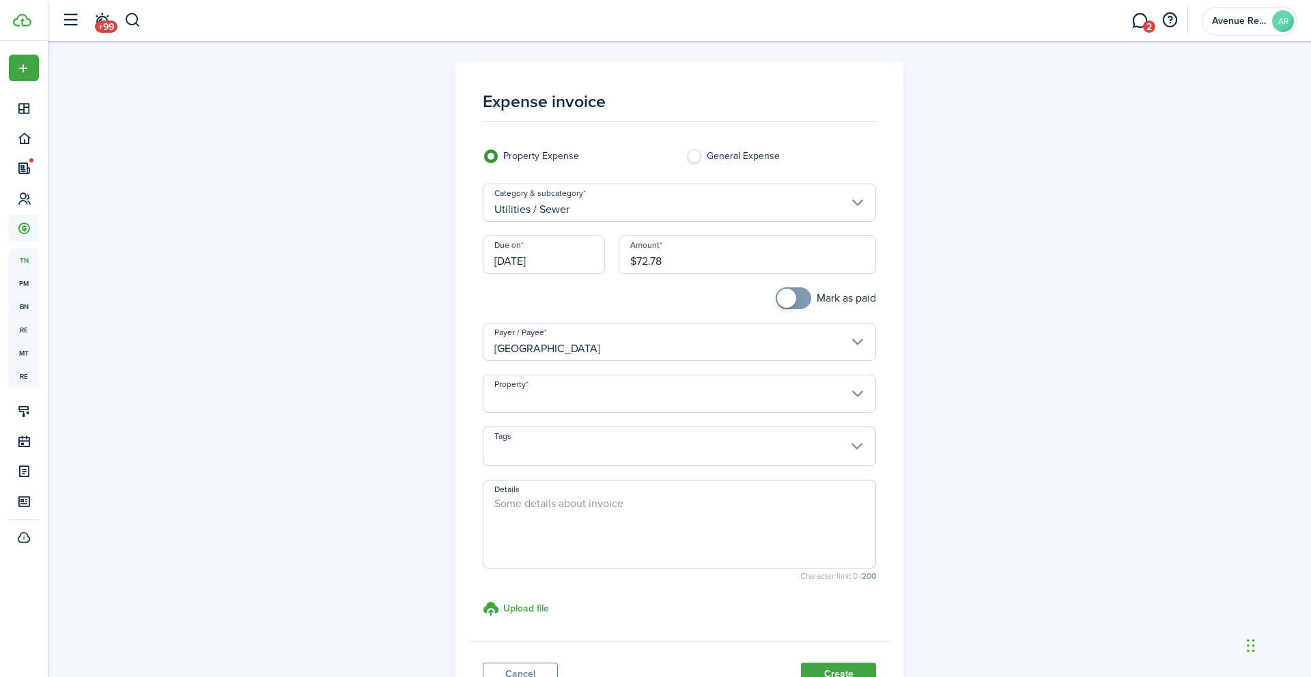
click at [576, 395] on input "Property" at bounding box center [680, 394] width 394 height 38
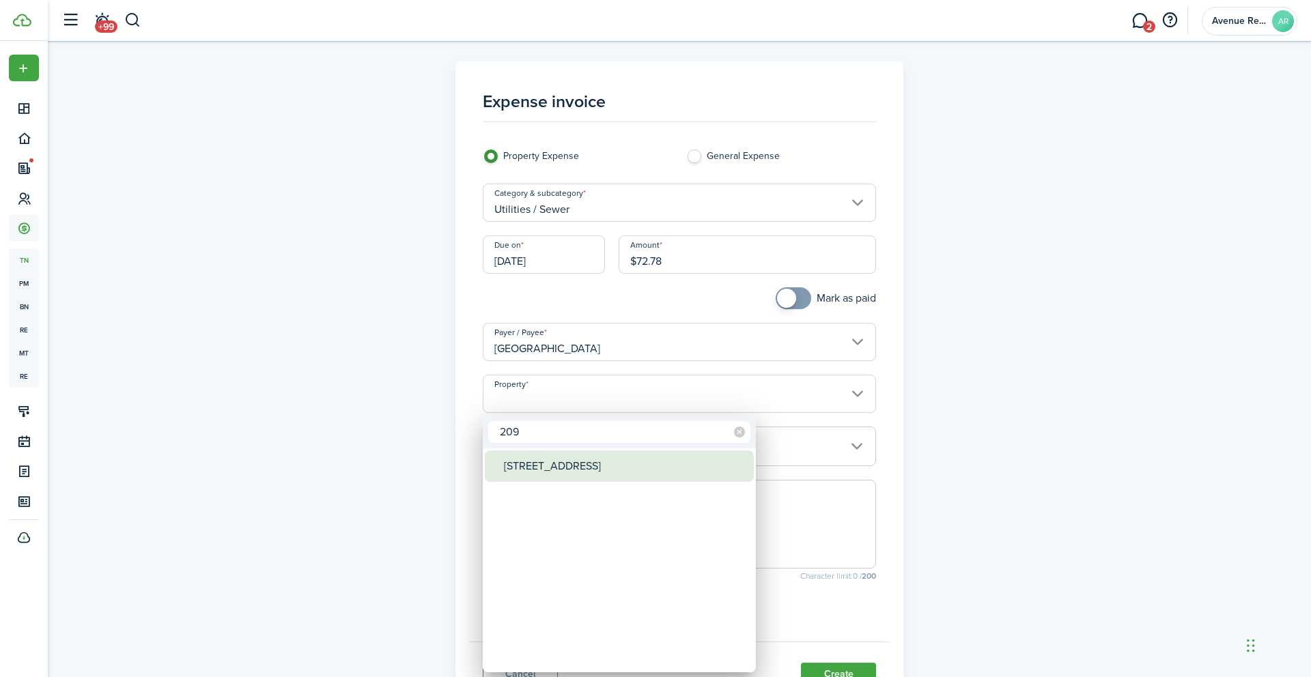
click at [571, 465] on div "[STREET_ADDRESS]" at bounding box center [625, 466] width 242 height 31
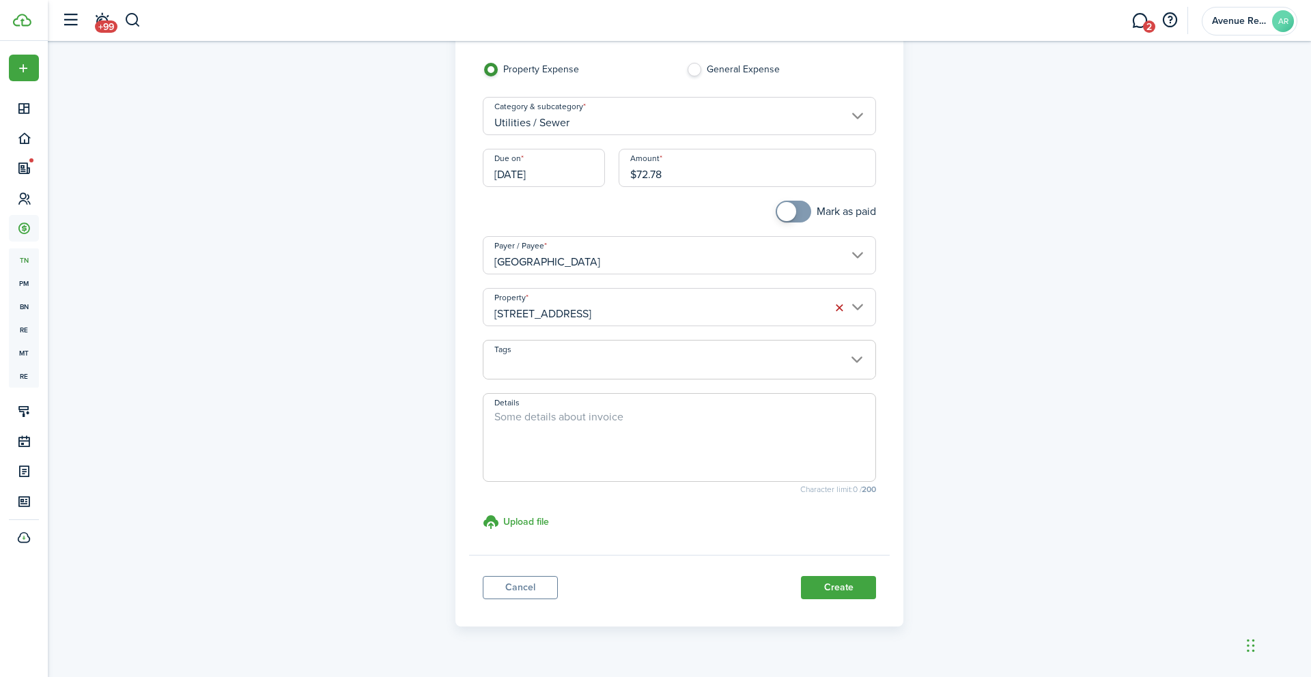
scroll to position [115, 0]
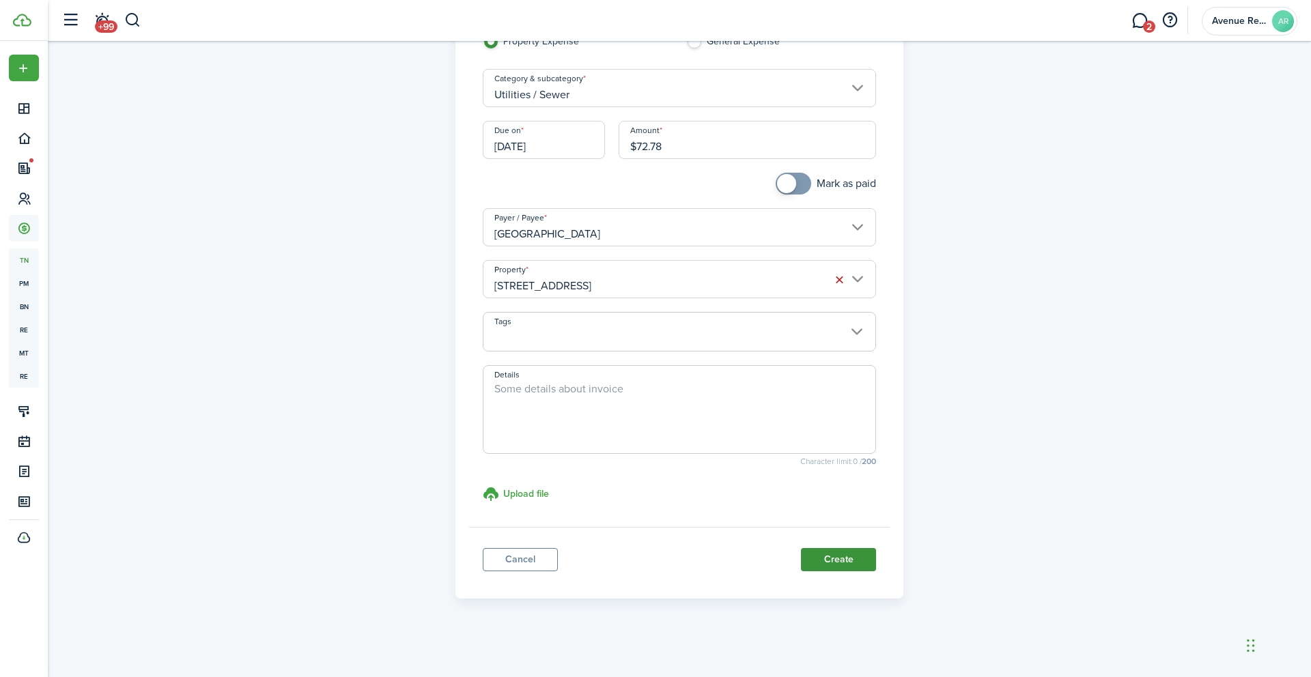
click at [843, 563] on button "Create" at bounding box center [838, 559] width 75 height 23
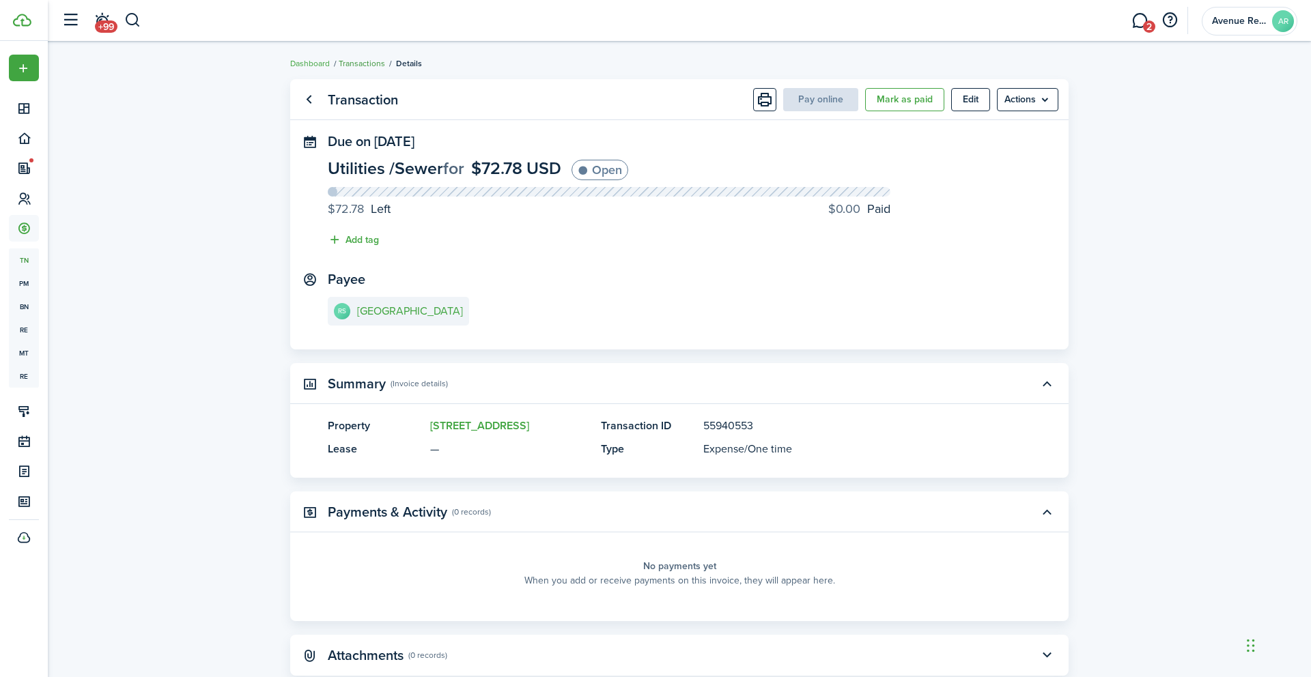
click at [352, 62] on link "Transactions" at bounding box center [362, 63] width 46 height 12
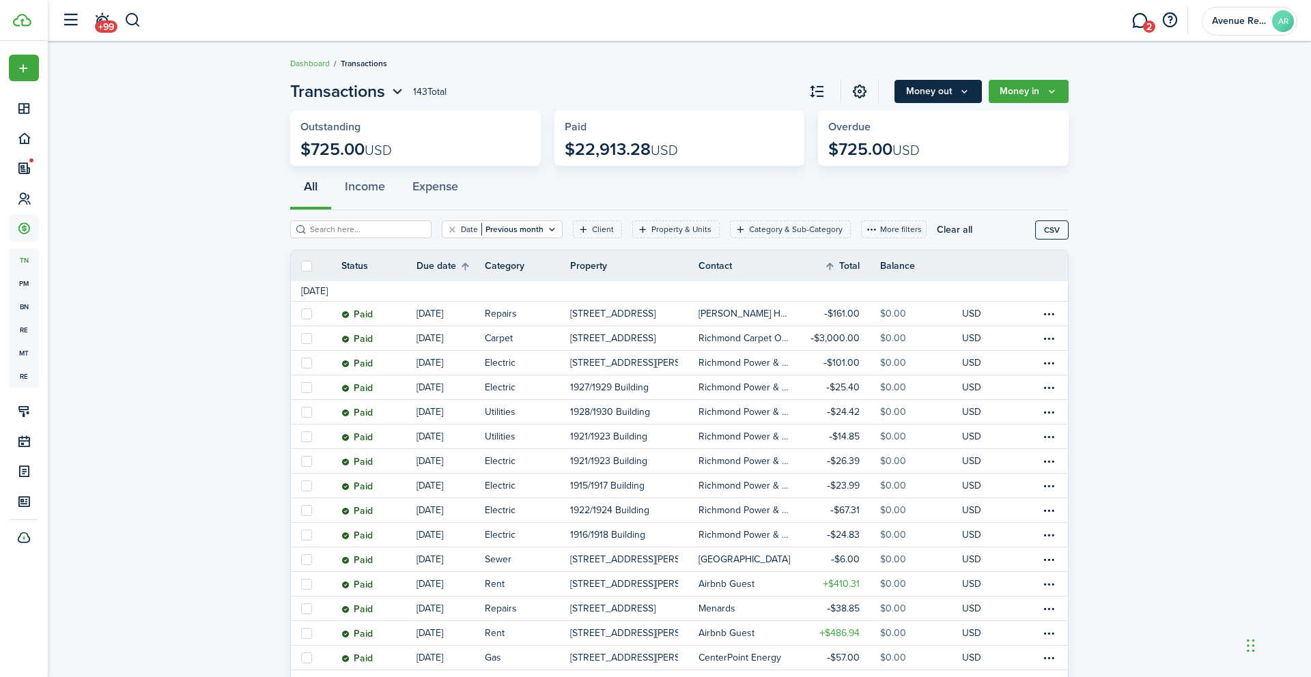
click at [941, 87] on button "Money out" at bounding box center [937, 91] width 87 height 23
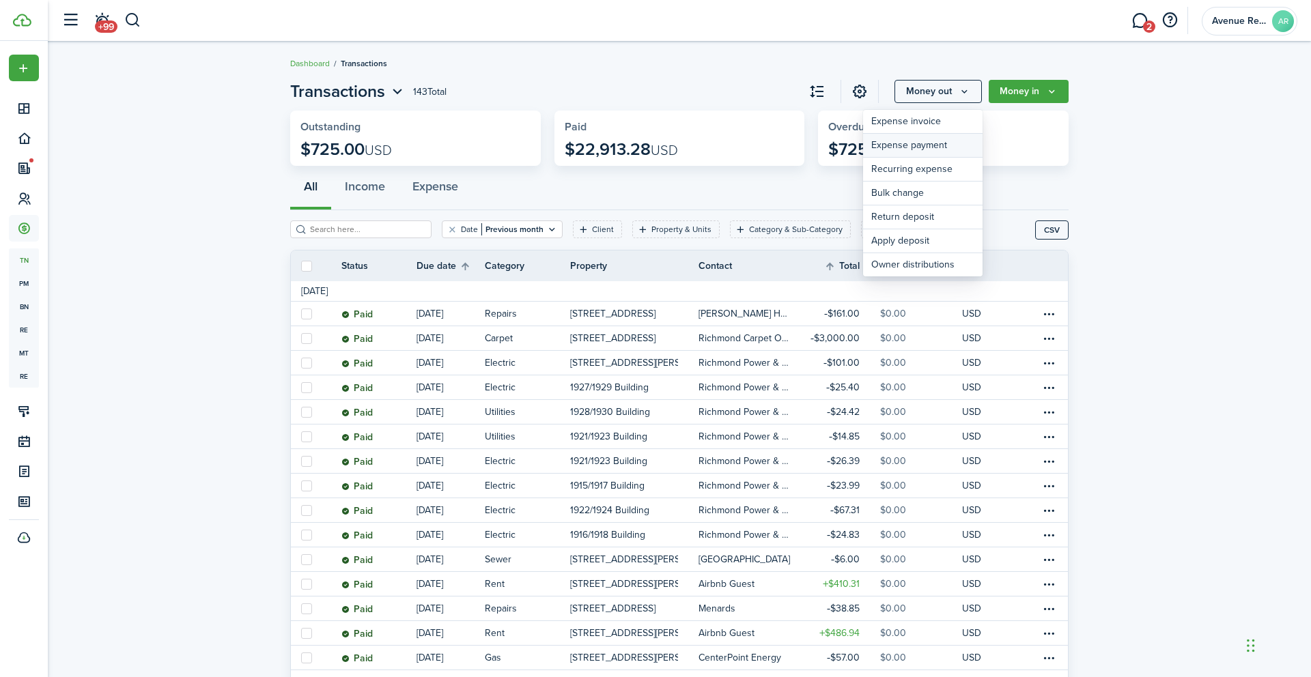
click at [903, 143] on link "Expense payment" at bounding box center [922, 146] width 119 height 24
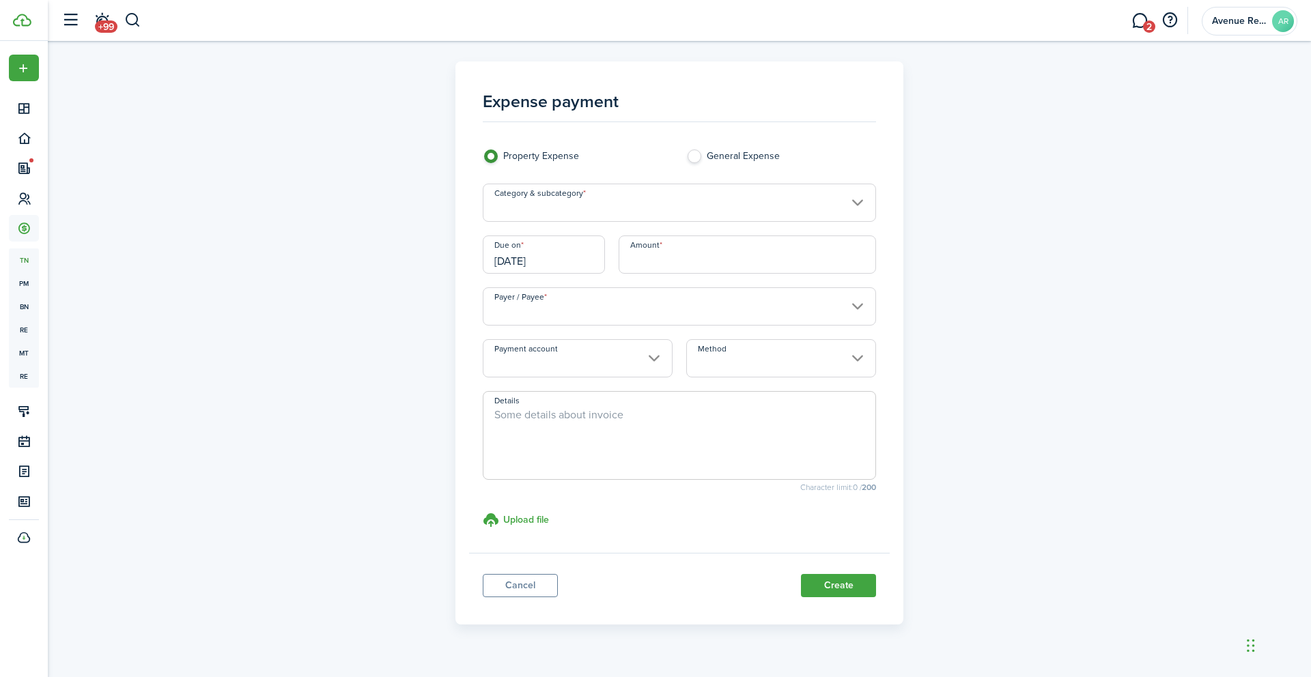
click at [601, 208] on input "Category & subcategory" at bounding box center [680, 203] width 394 height 38
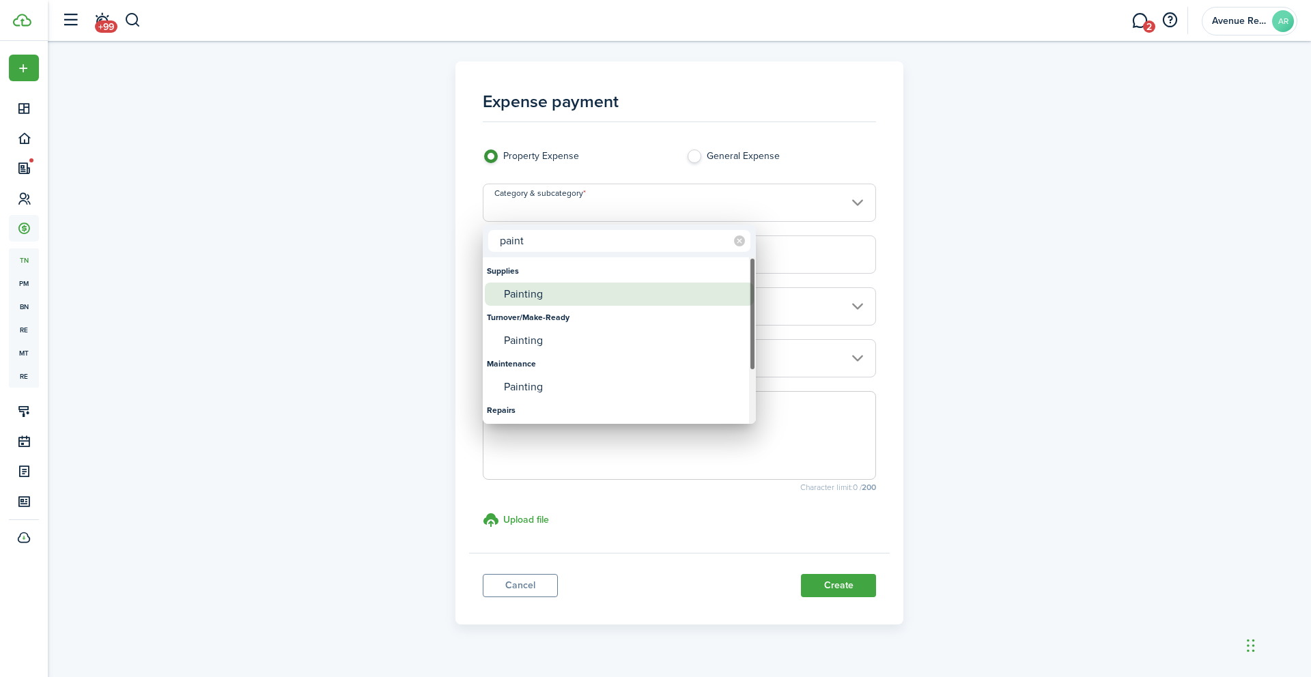
click at [537, 294] on div "Painting" at bounding box center [625, 294] width 242 height 23
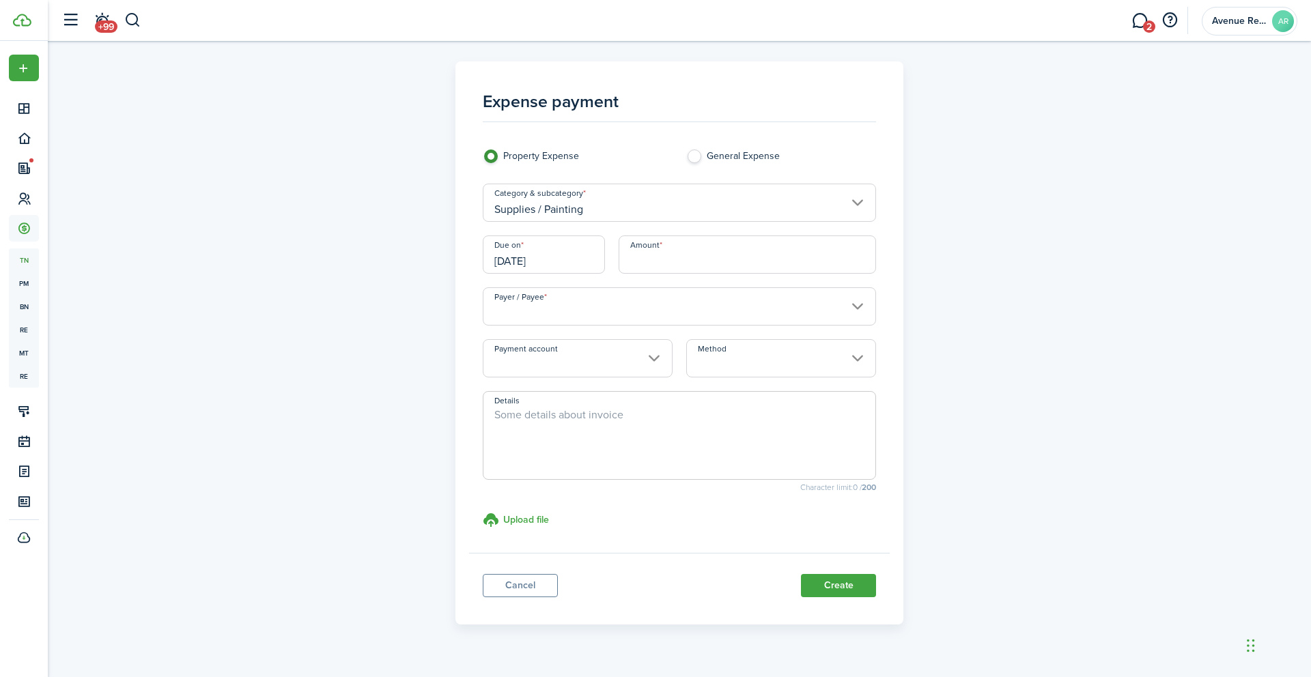
click at [565, 262] on input "[DATE]" at bounding box center [544, 255] width 122 height 38
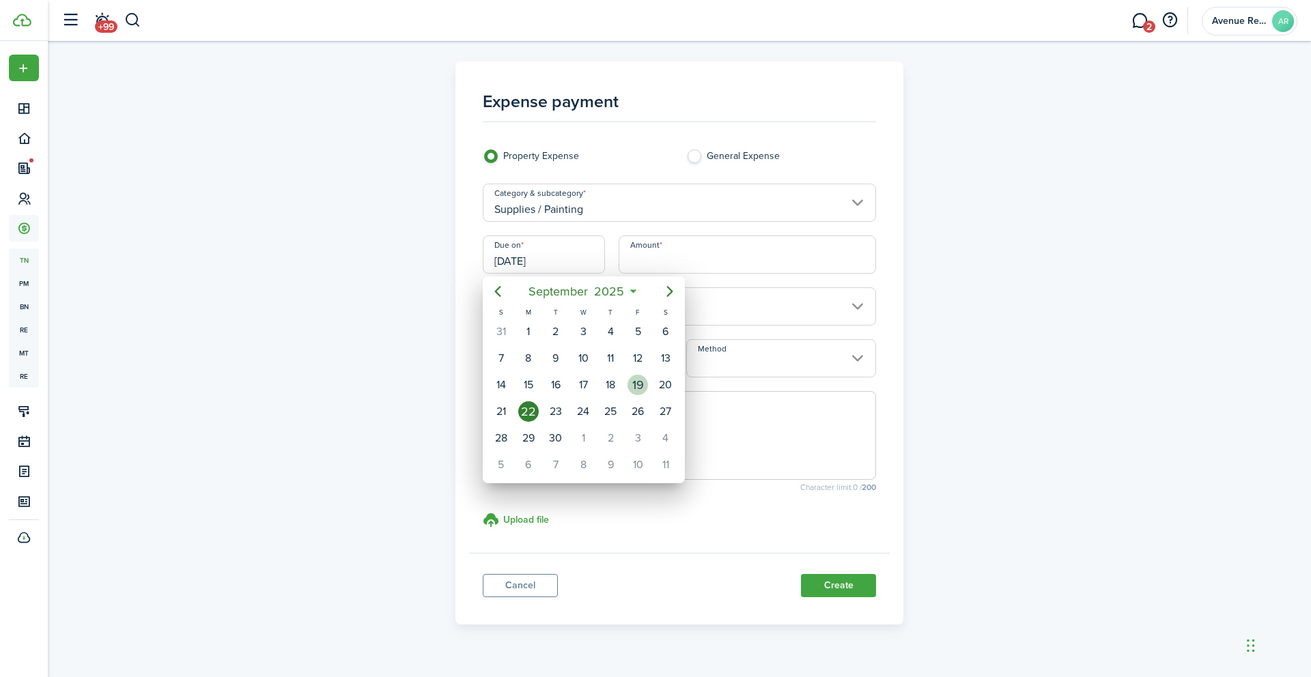
click at [638, 384] on div "19" at bounding box center [637, 385] width 20 height 20
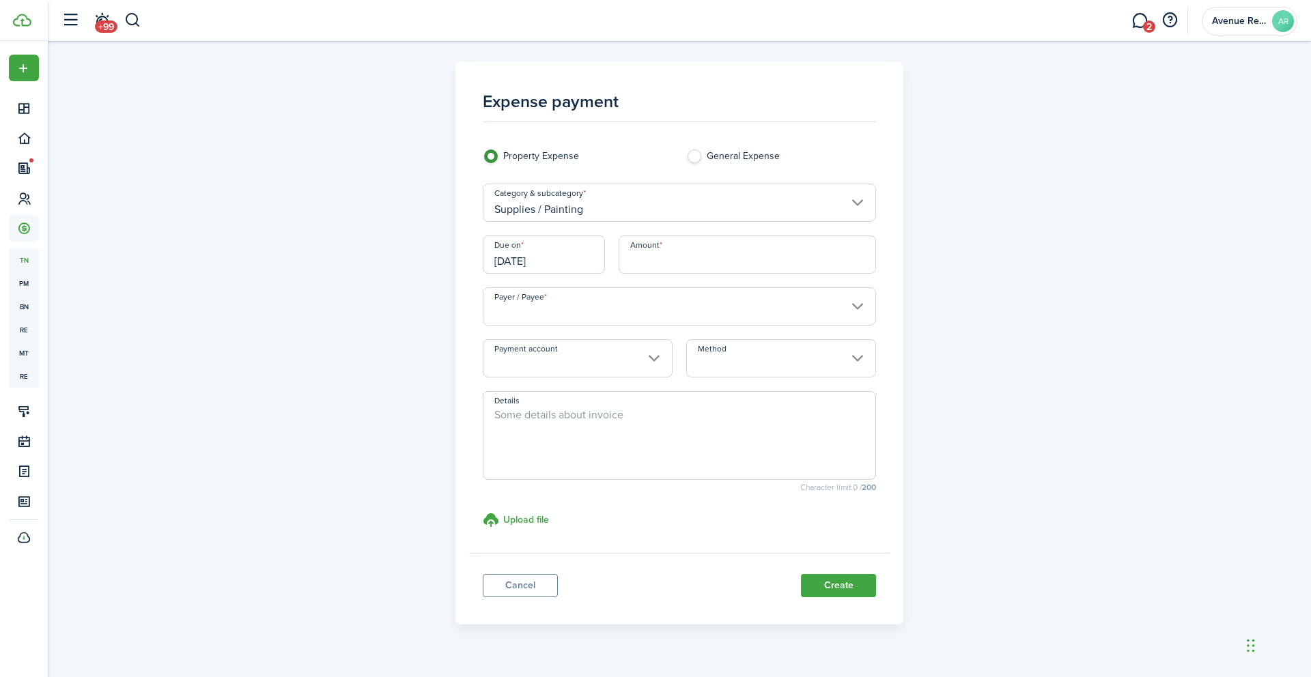
click at [688, 257] on input "Amount" at bounding box center [748, 255] width 258 height 38
click at [623, 307] on input "Payer / Payee" at bounding box center [680, 306] width 394 height 38
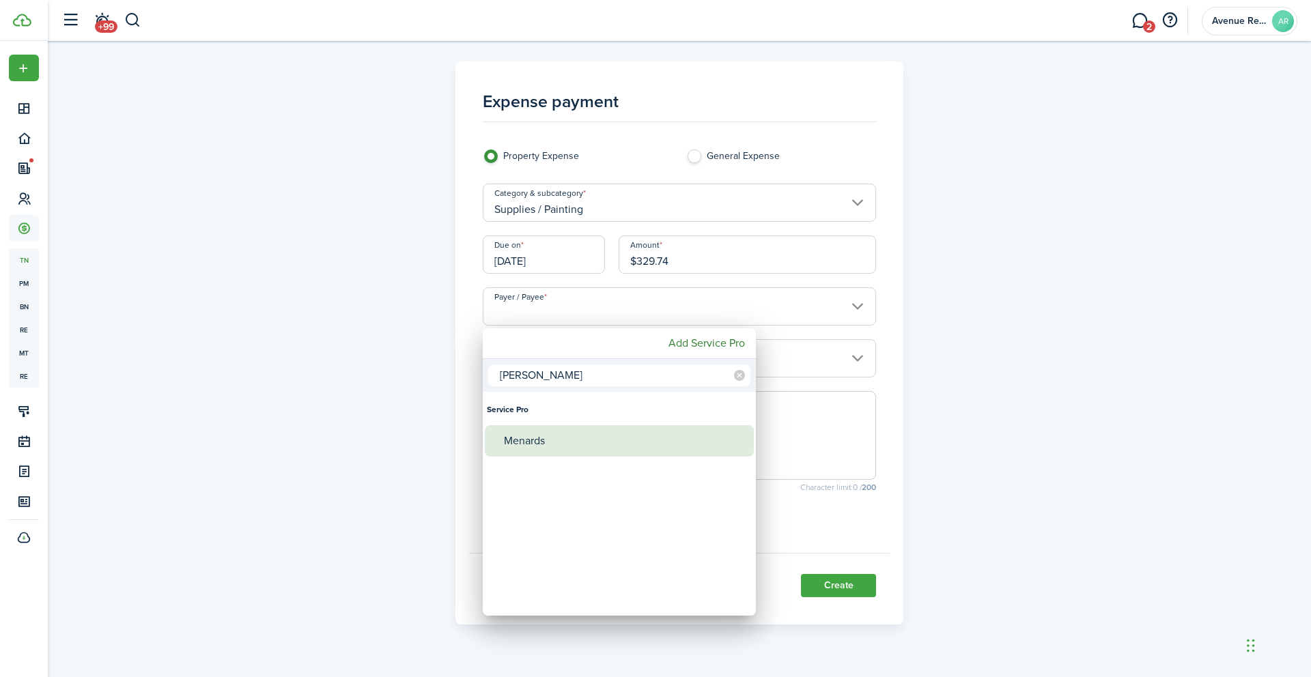
click at [542, 446] on div "Menards" at bounding box center [625, 440] width 242 height 31
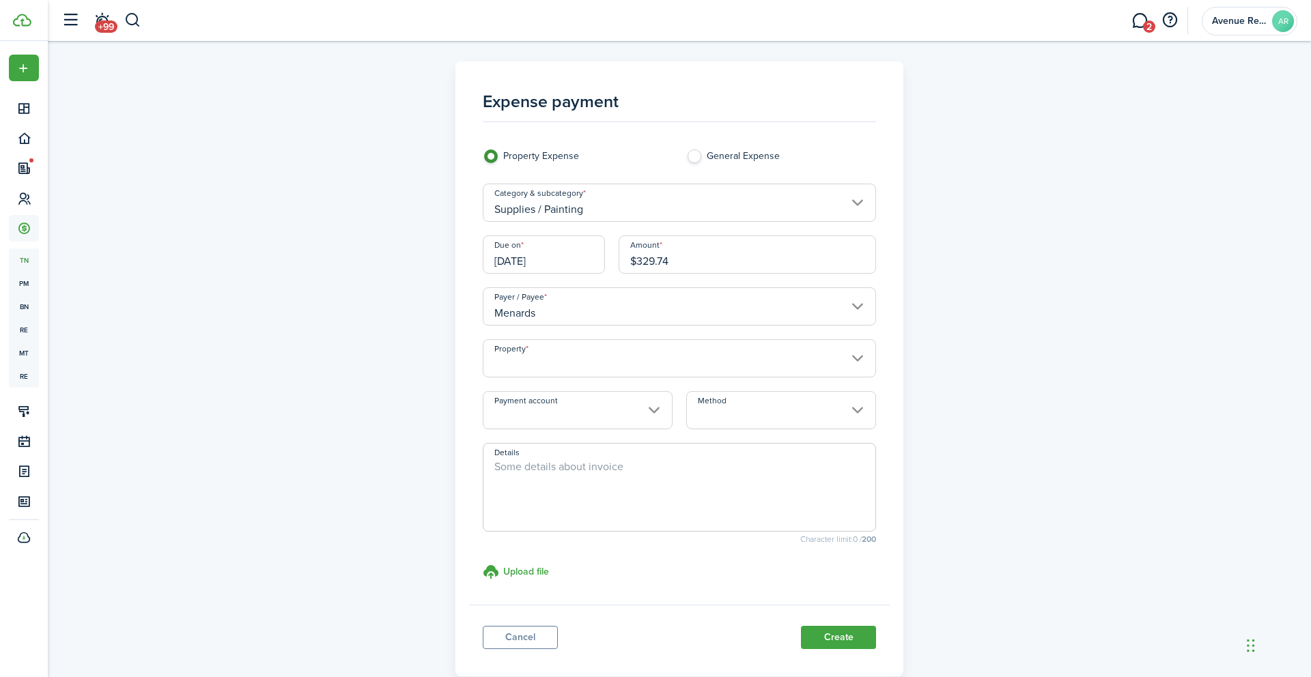
click at [576, 360] on input "Property" at bounding box center [680, 358] width 394 height 38
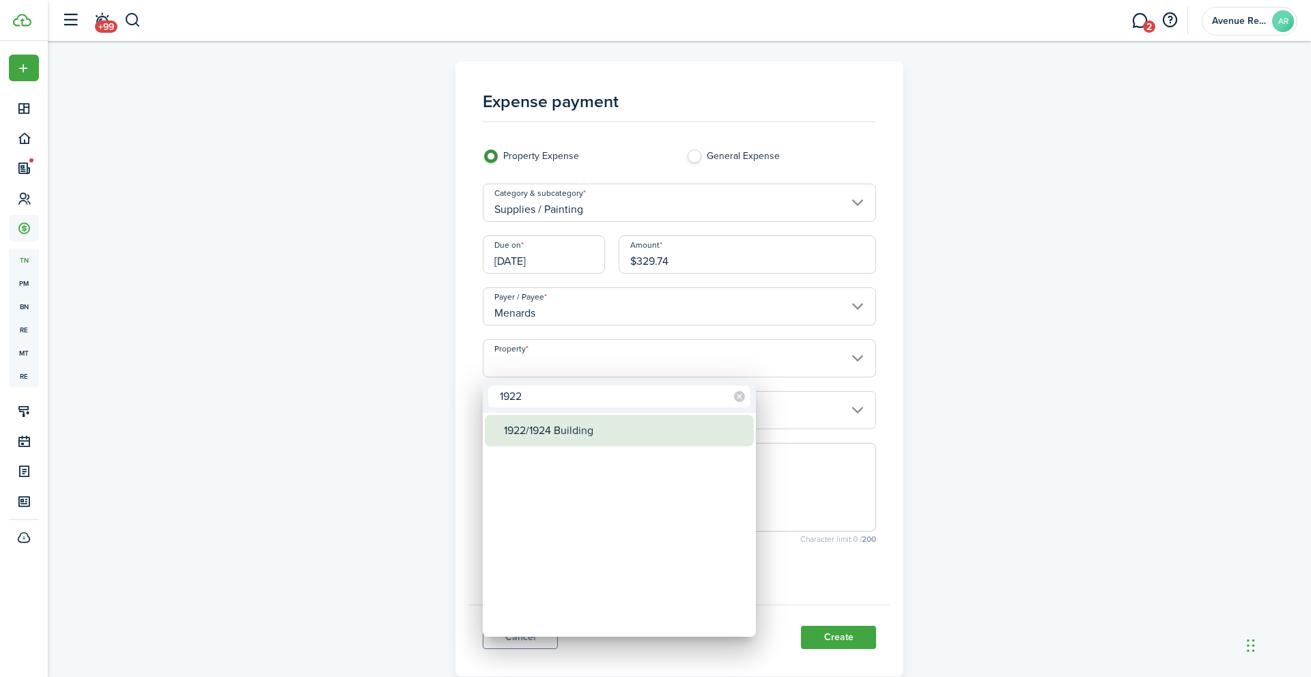
click at [571, 426] on div "1922/1924 Building" at bounding box center [625, 430] width 242 height 31
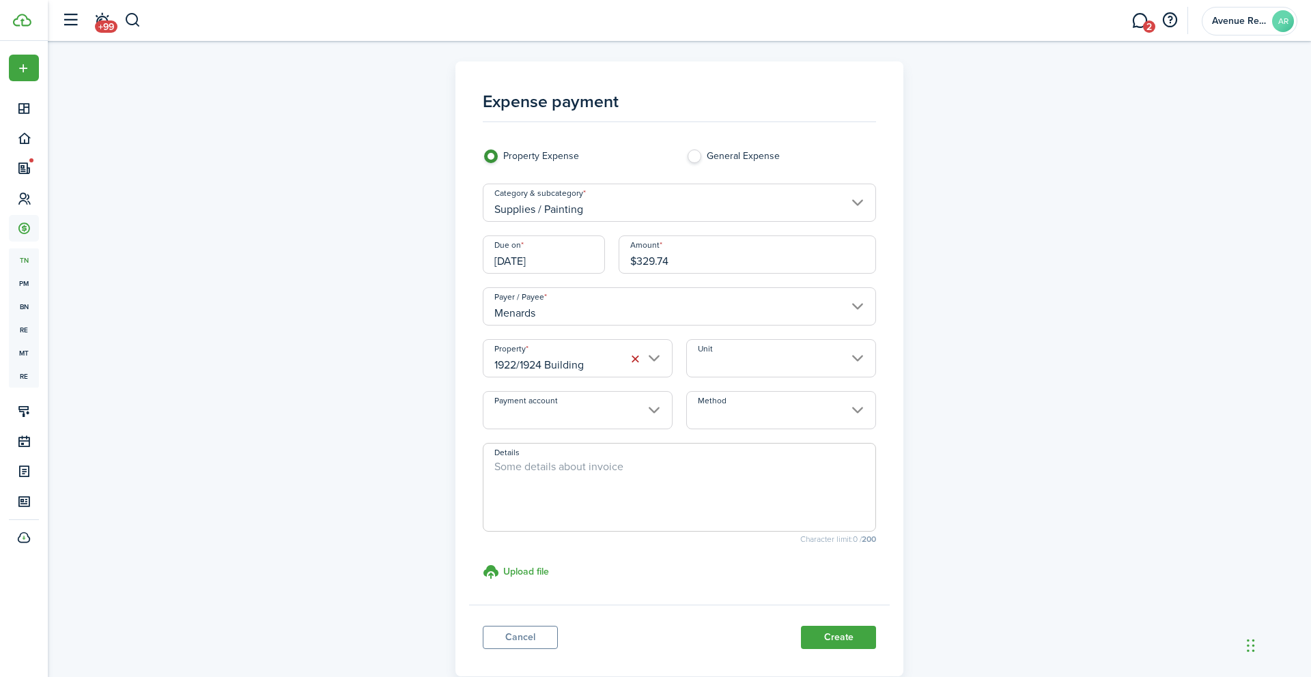
click at [754, 350] on input "Unit" at bounding box center [781, 358] width 190 height 38
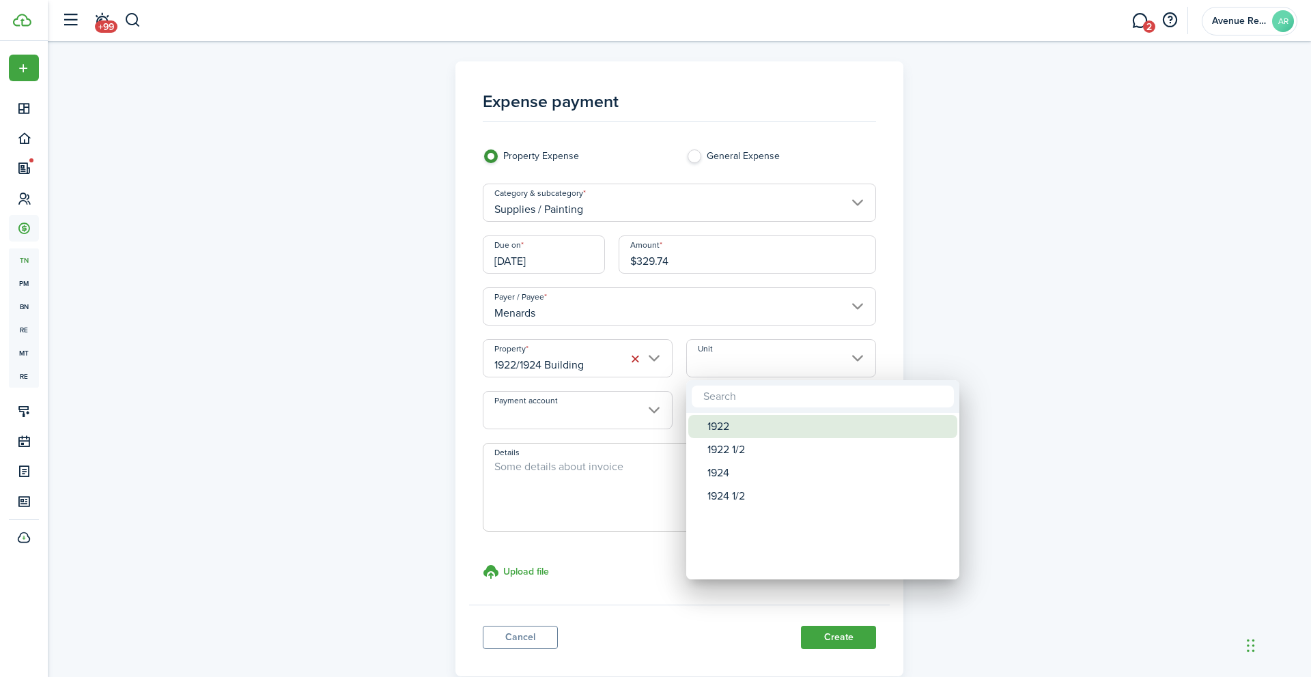
click at [737, 424] on div "1922" at bounding box center [828, 426] width 242 height 23
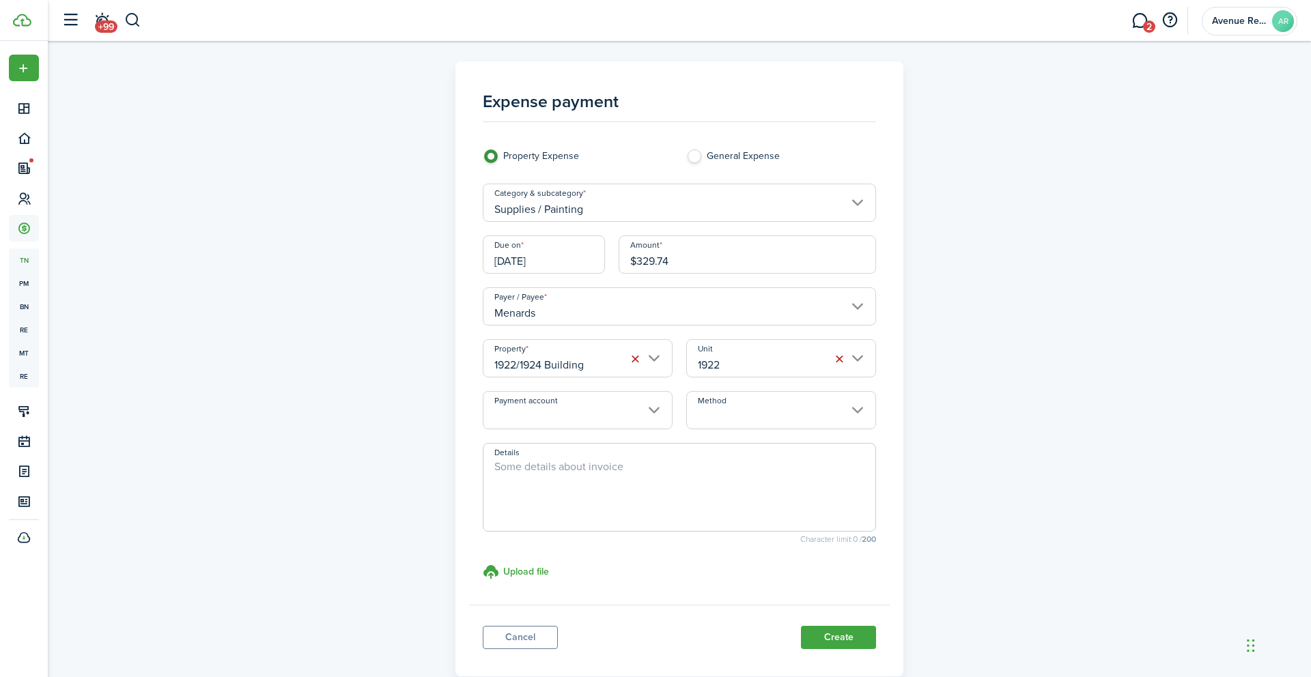
click at [614, 412] on input "Payment account" at bounding box center [578, 410] width 190 height 38
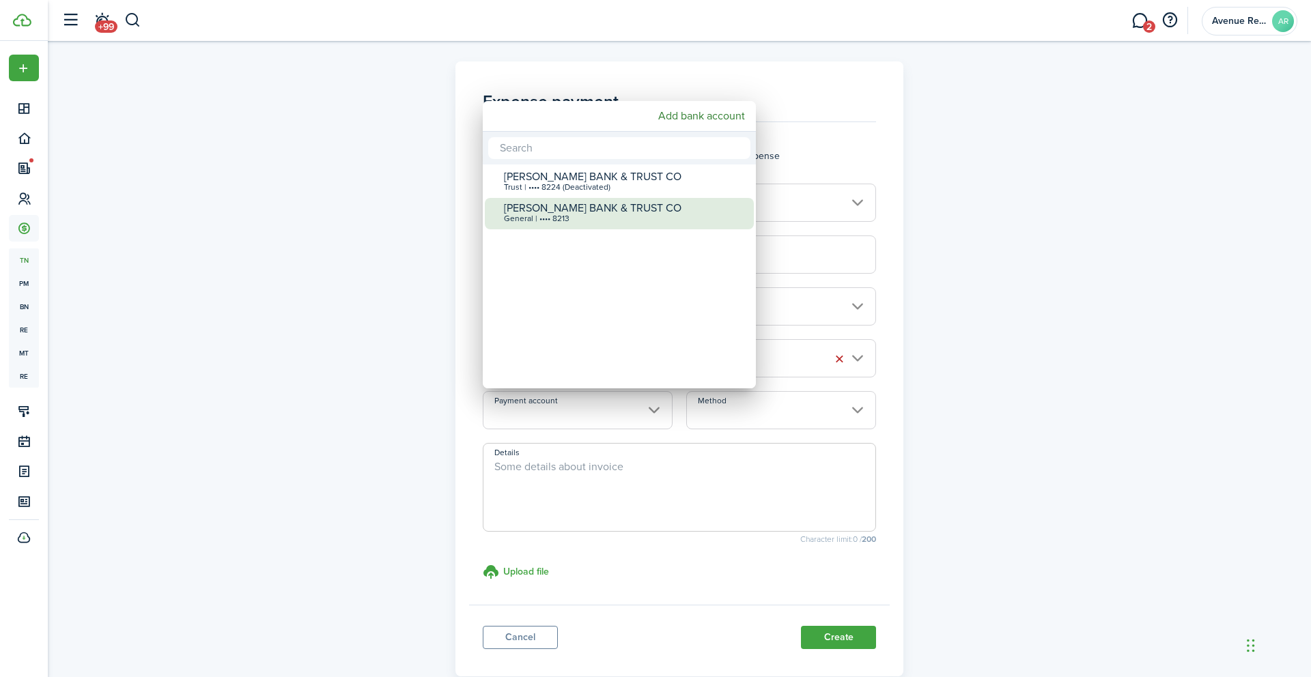
click at [619, 214] on div "[PERSON_NAME] BANK & TRUST CO" at bounding box center [625, 208] width 242 height 12
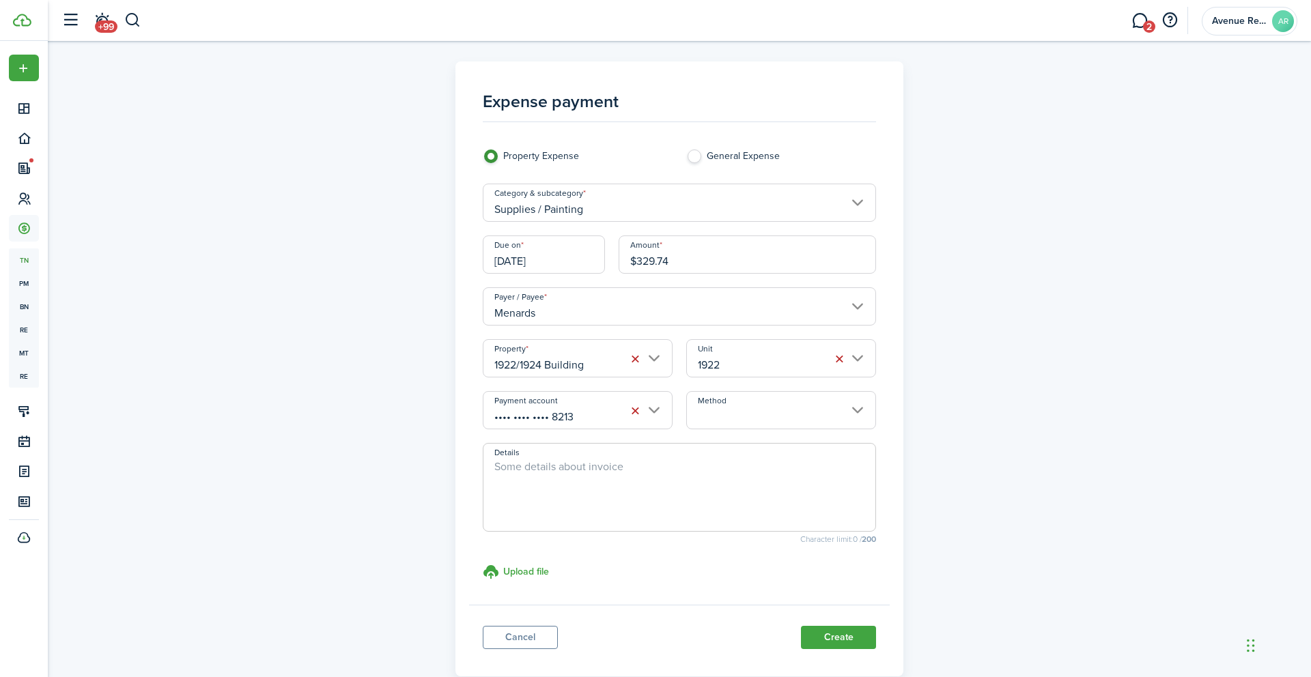
click at [745, 412] on input "Method" at bounding box center [781, 410] width 190 height 38
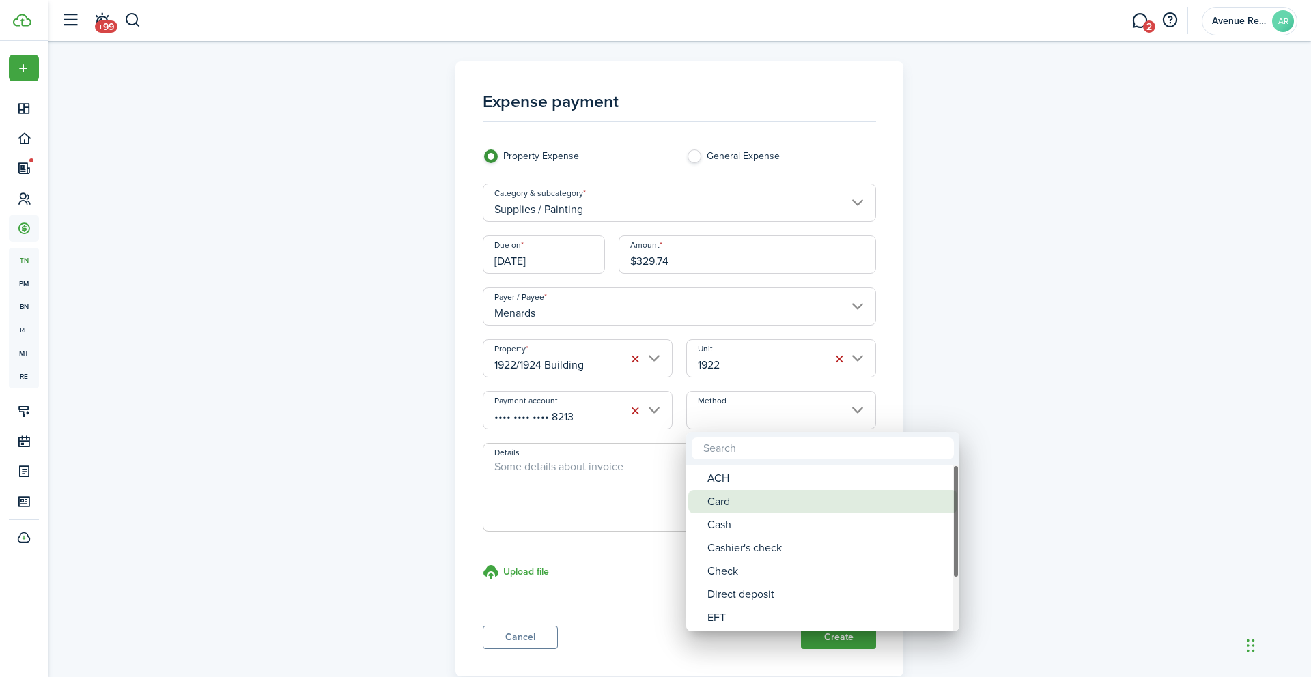
click at [735, 502] on div "Card" at bounding box center [828, 501] width 242 height 23
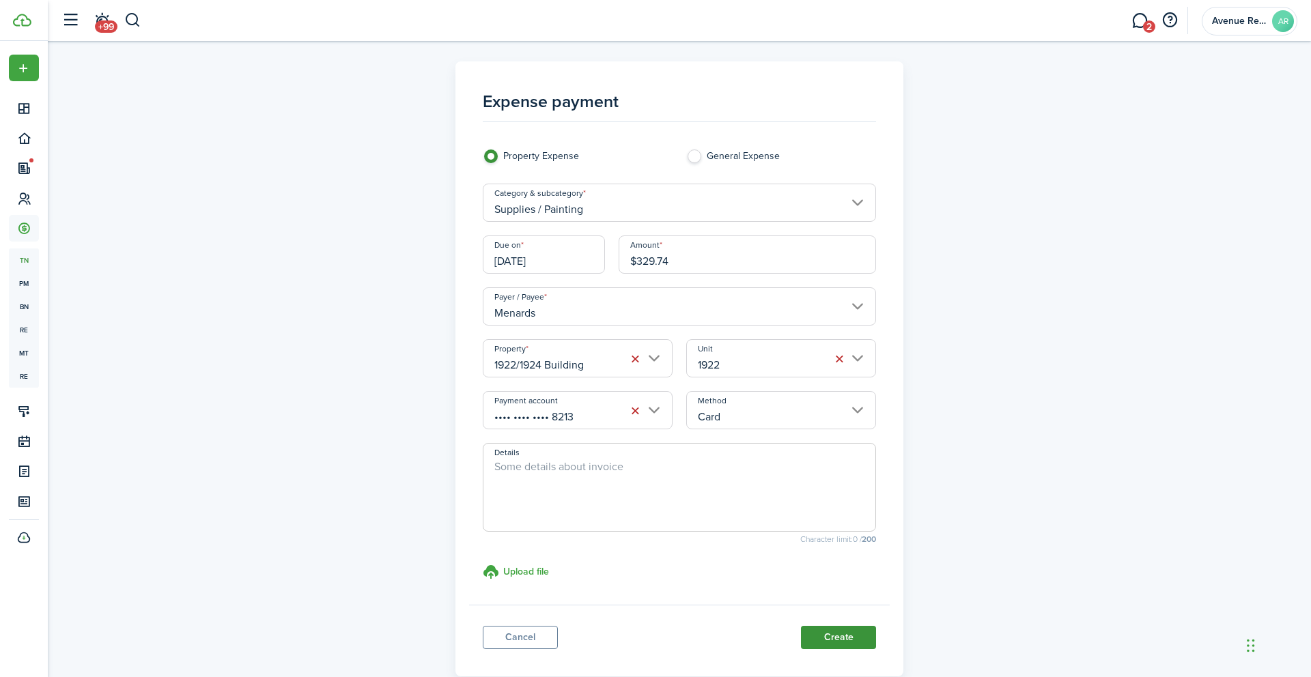
click at [834, 634] on button "Create" at bounding box center [838, 637] width 75 height 23
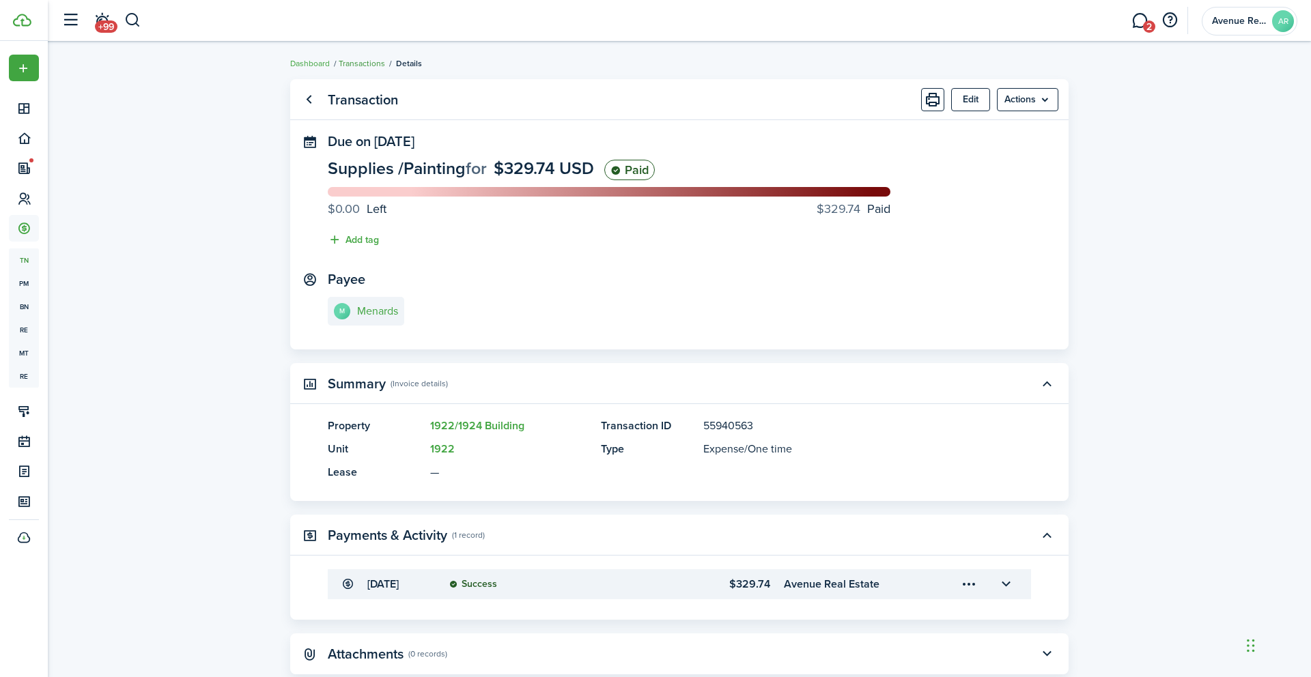
click at [368, 62] on link "Transactions" at bounding box center [362, 63] width 46 height 12
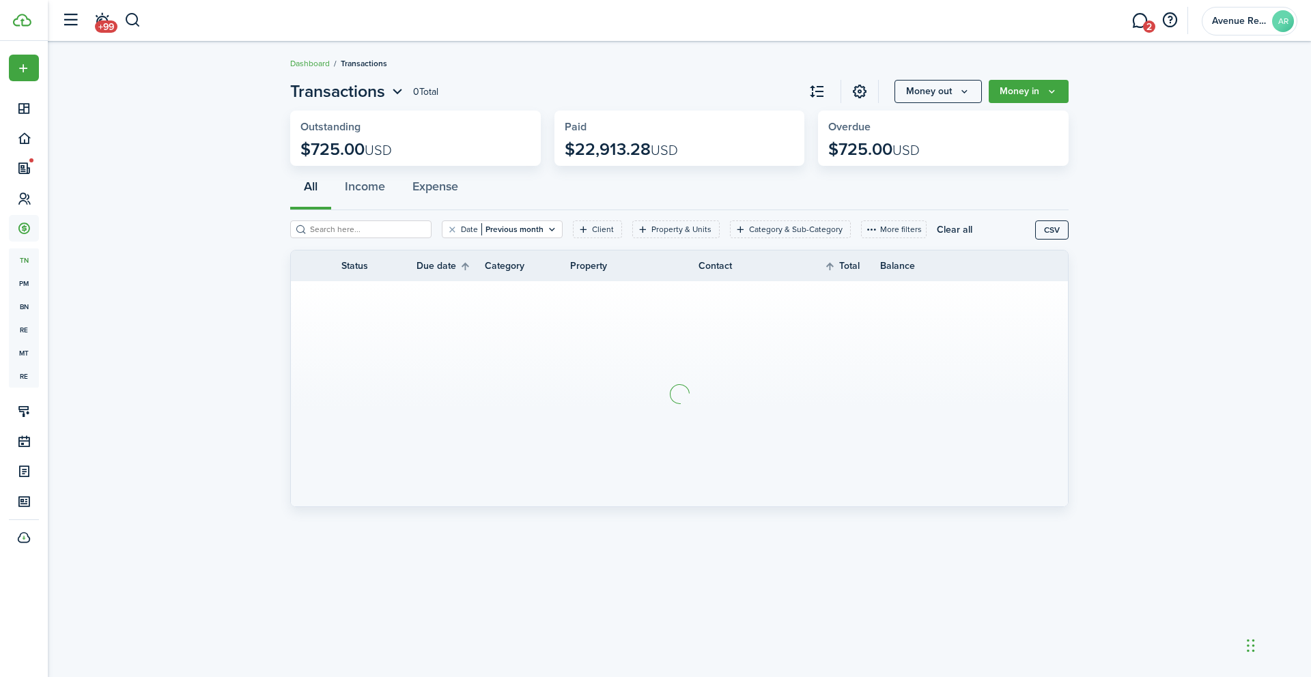
click at [967, 88] on icon "Money out" at bounding box center [964, 91] width 12 height 11
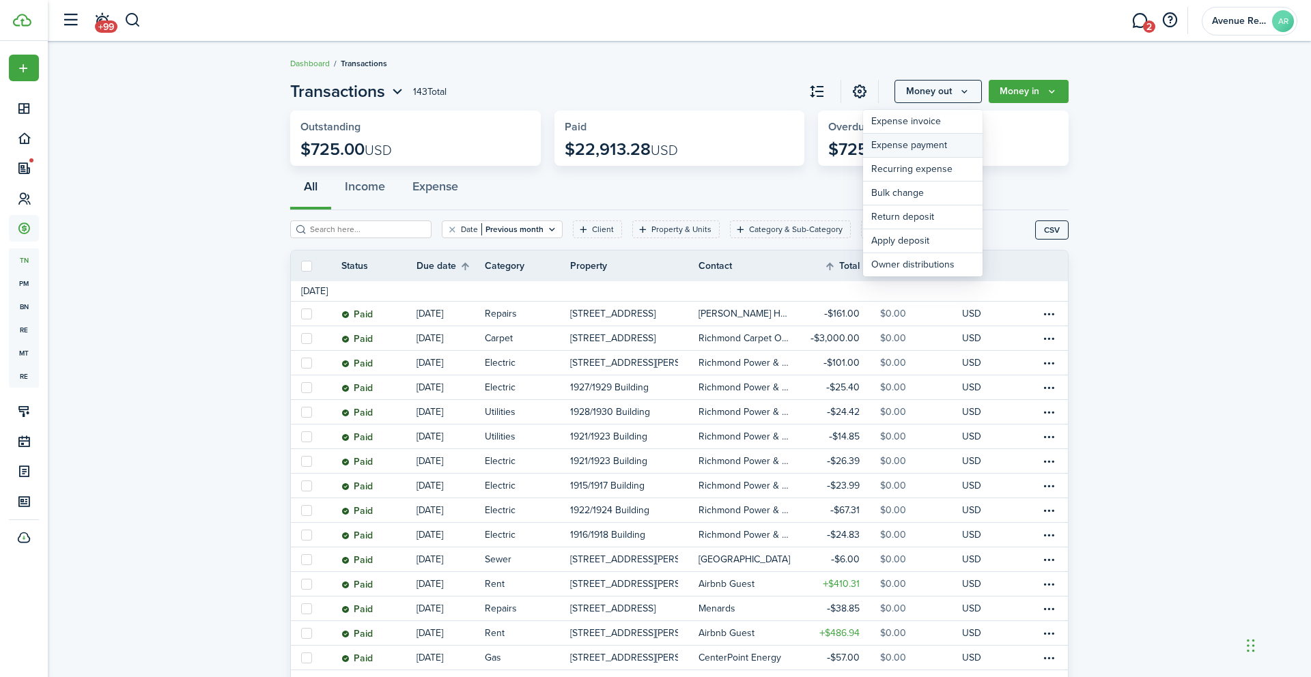
click at [922, 148] on link "Expense payment" at bounding box center [922, 146] width 119 height 24
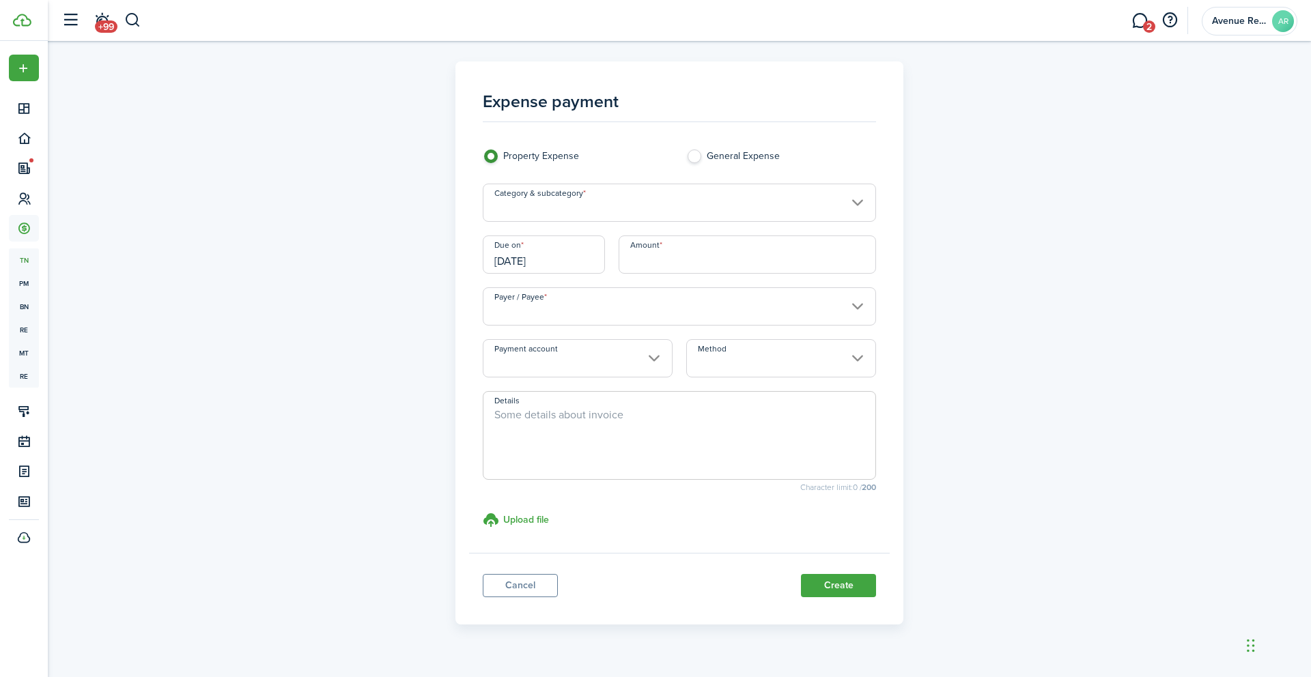
click at [662, 208] on input "Category & subcategory" at bounding box center [680, 203] width 394 height 38
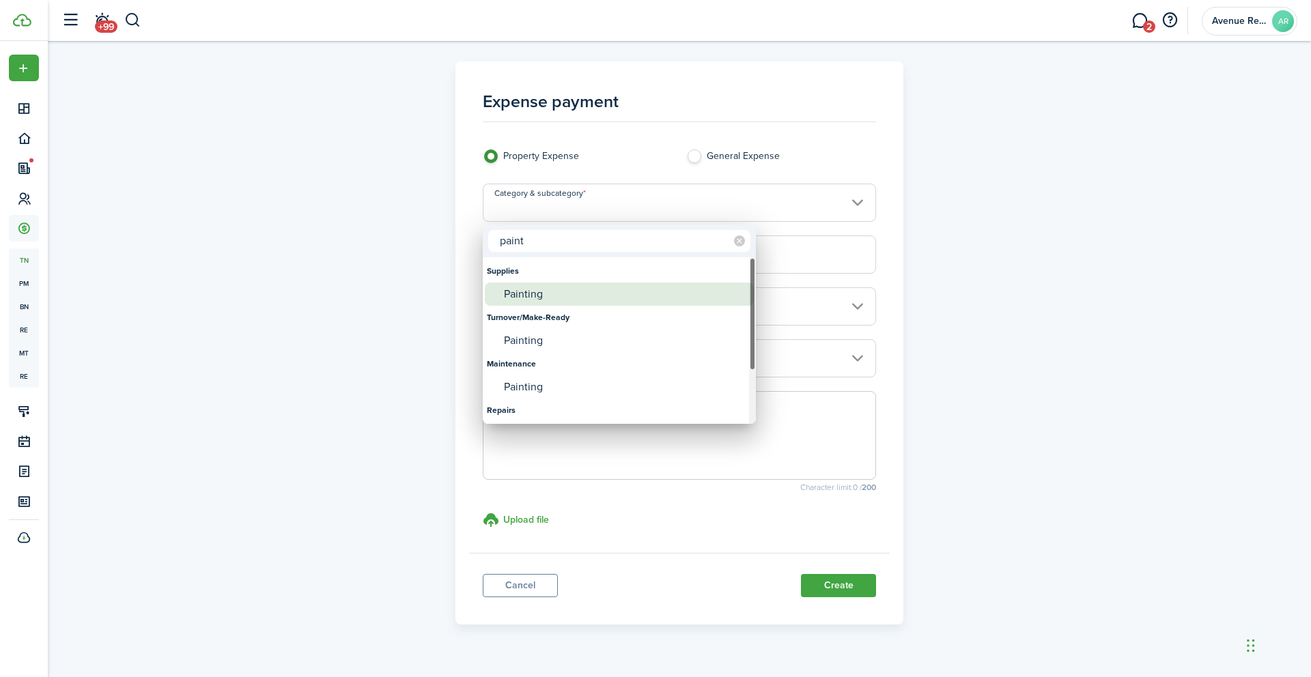
click at [530, 291] on div "Painting" at bounding box center [625, 294] width 242 height 23
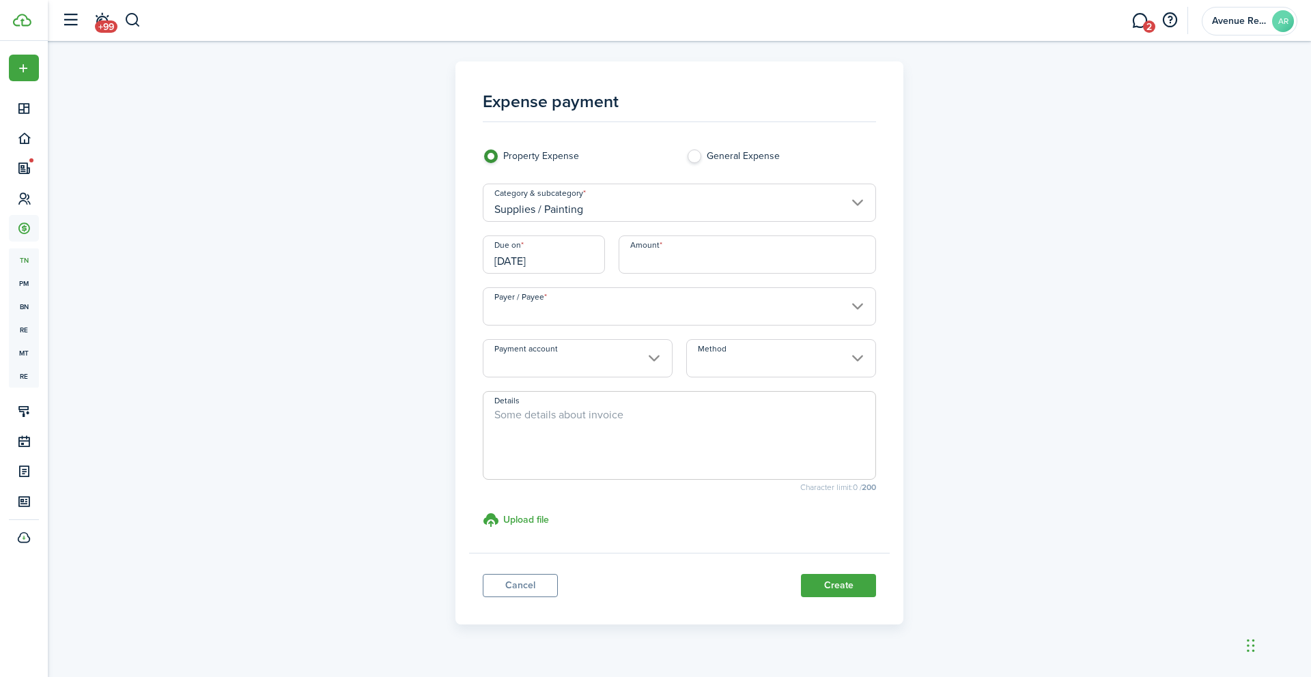
click at [572, 264] on input "[DATE]" at bounding box center [544, 255] width 122 height 38
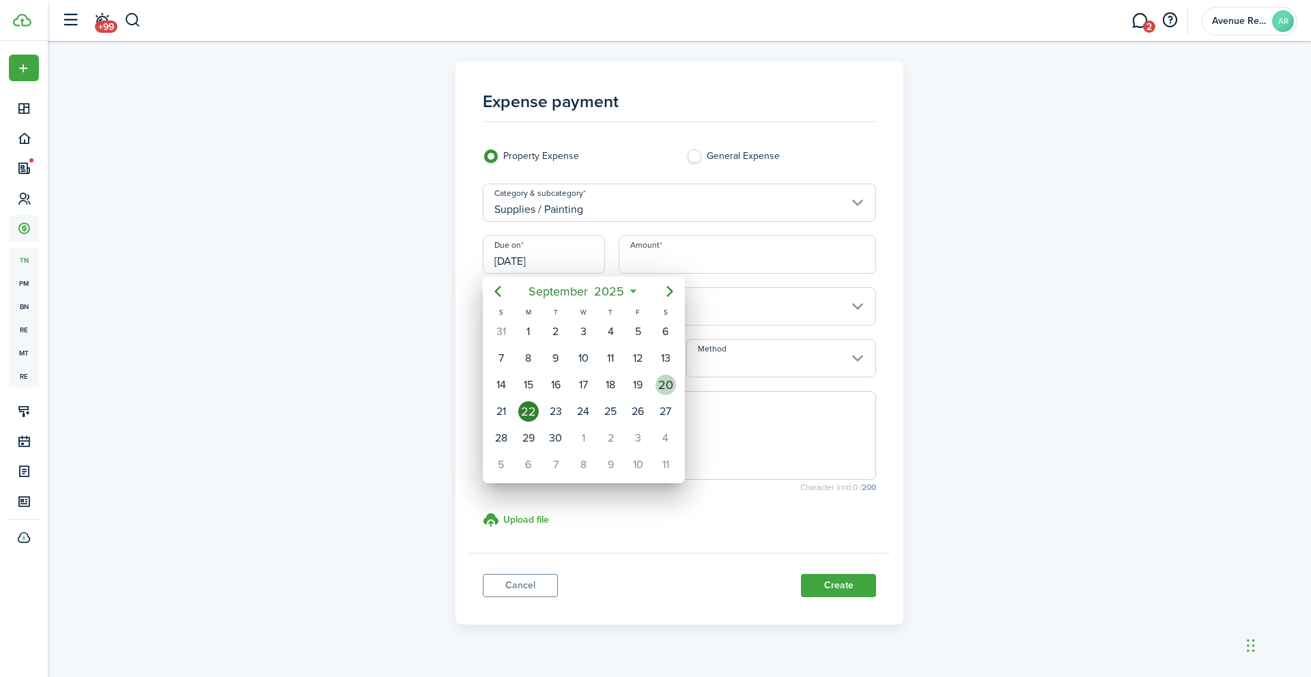
click at [666, 386] on div "20" at bounding box center [665, 385] width 20 height 20
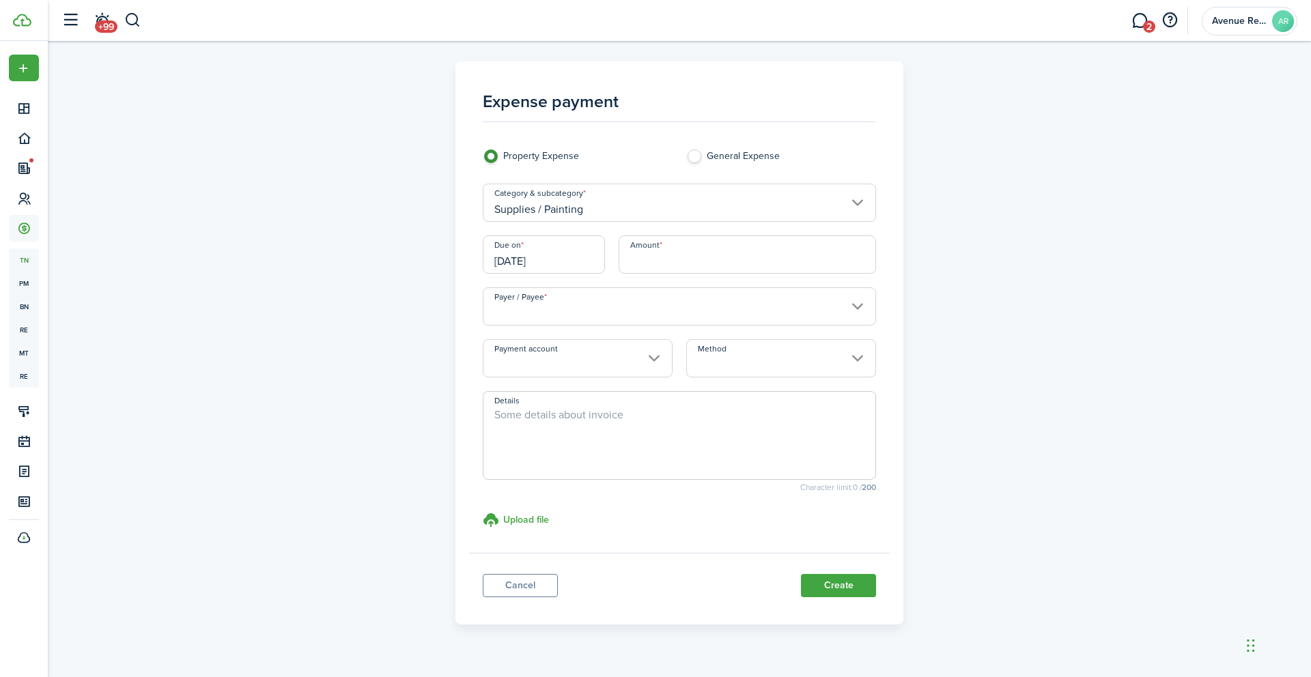
click at [685, 257] on input "Amount" at bounding box center [748, 255] width 258 height 38
click at [631, 310] on input "Payer / Payee" at bounding box center [680, 306] width 394 height 38
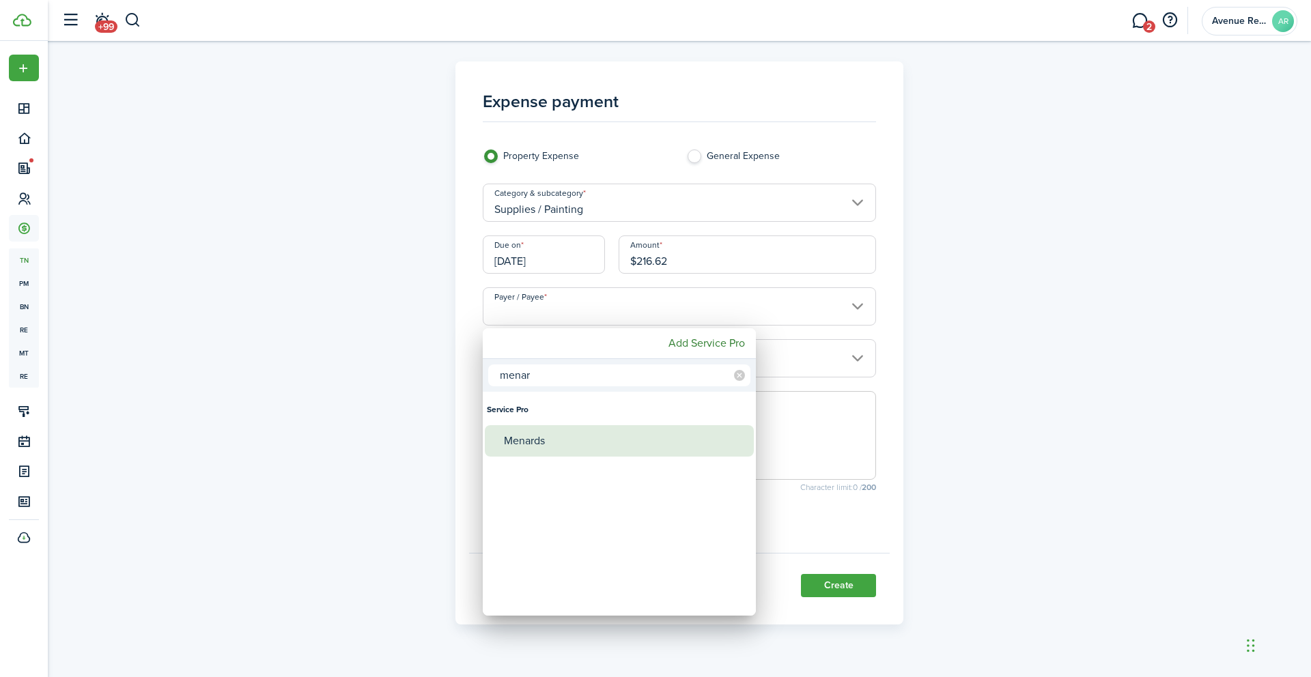
click at [545, 443] on div "Menards" at bounding box center [625, 440] width 242 height 31
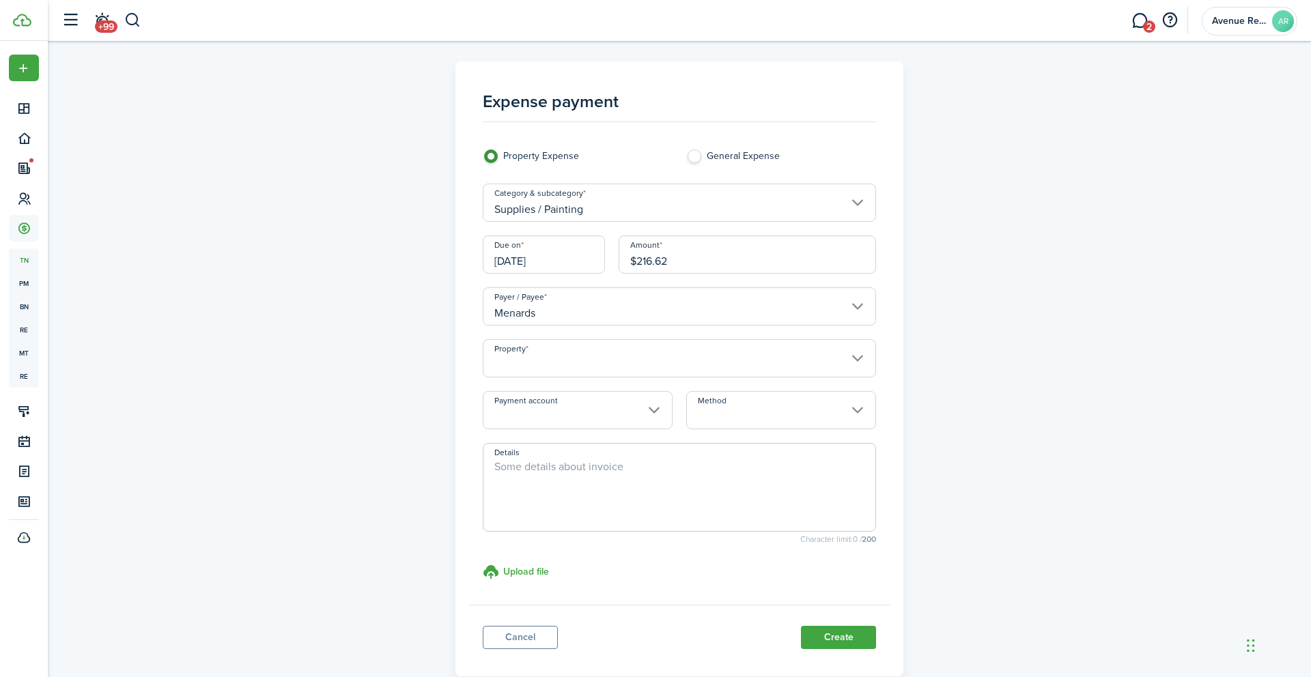
click at [553, 365] on input "Property" at bounding box center [680, 358] width 394 height 38
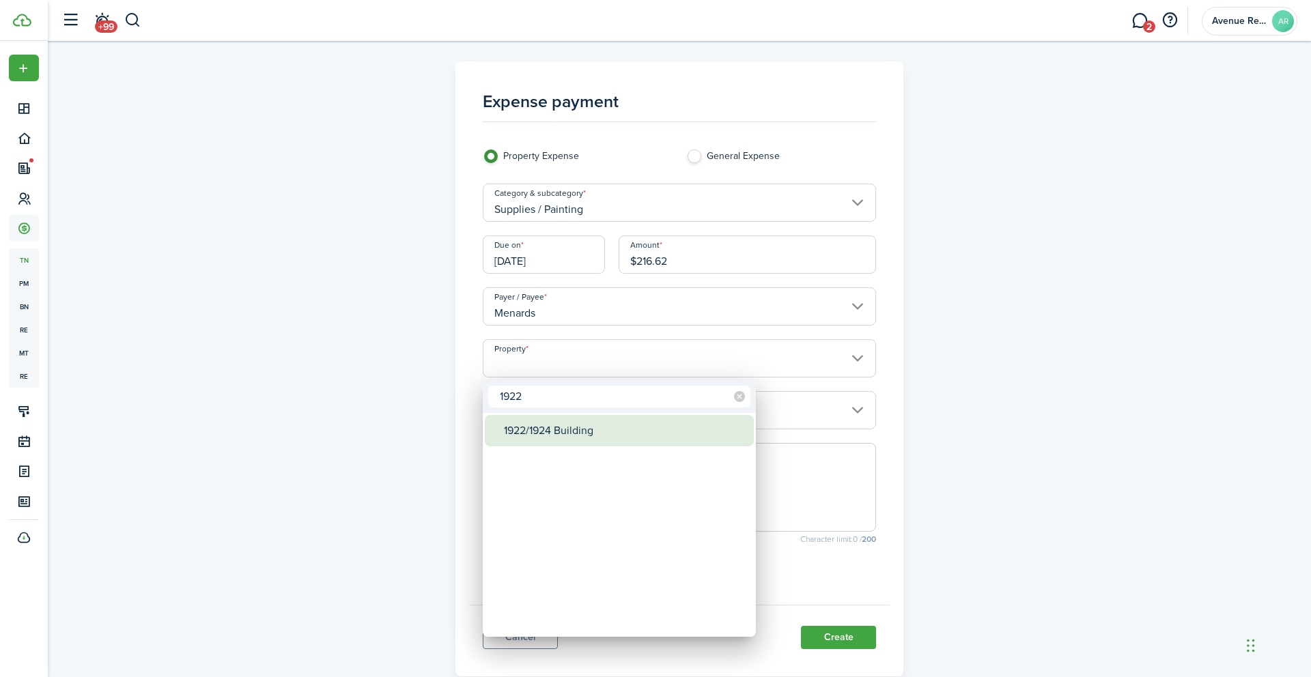
click at [539, 431] on div "1922/1924 Building" at bounding box center [625, 430] width 242 height 31
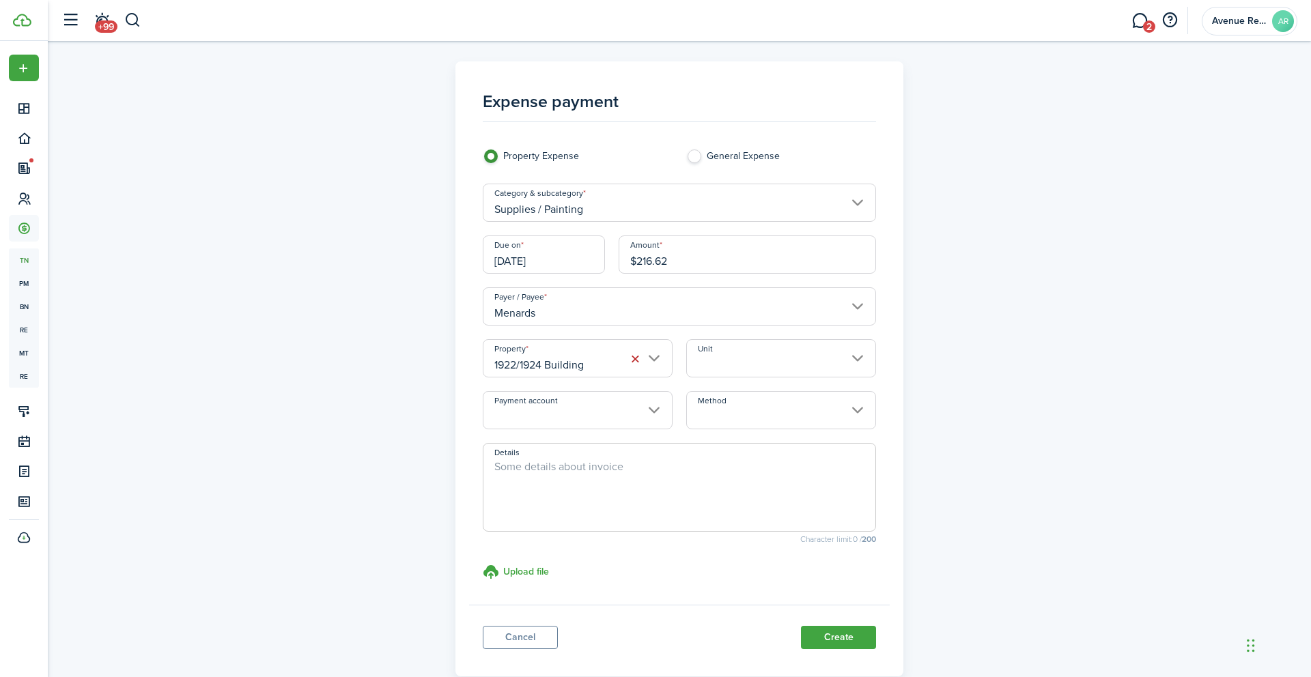
click at [745, 357] on input "Unit" at bounding box center [781, 358] width 190 height 38
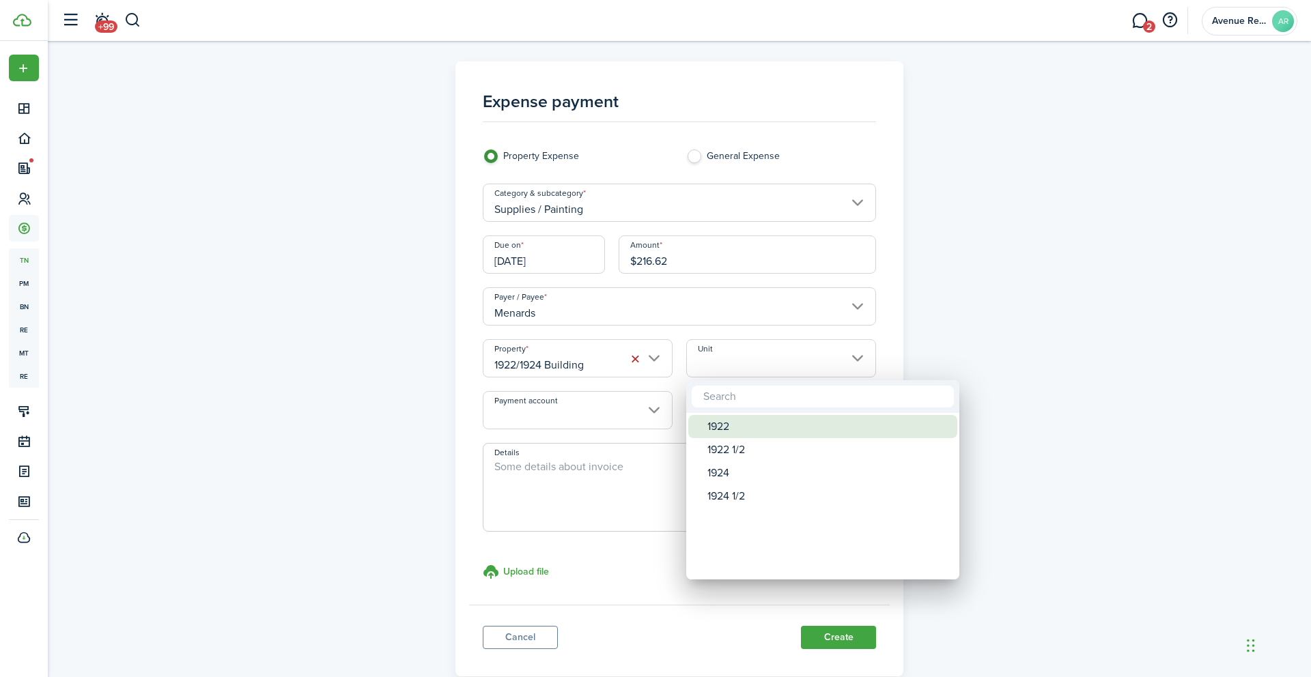
click at [741, 424] on div "1922" at bounding box center [828, 426] width 242 height 23
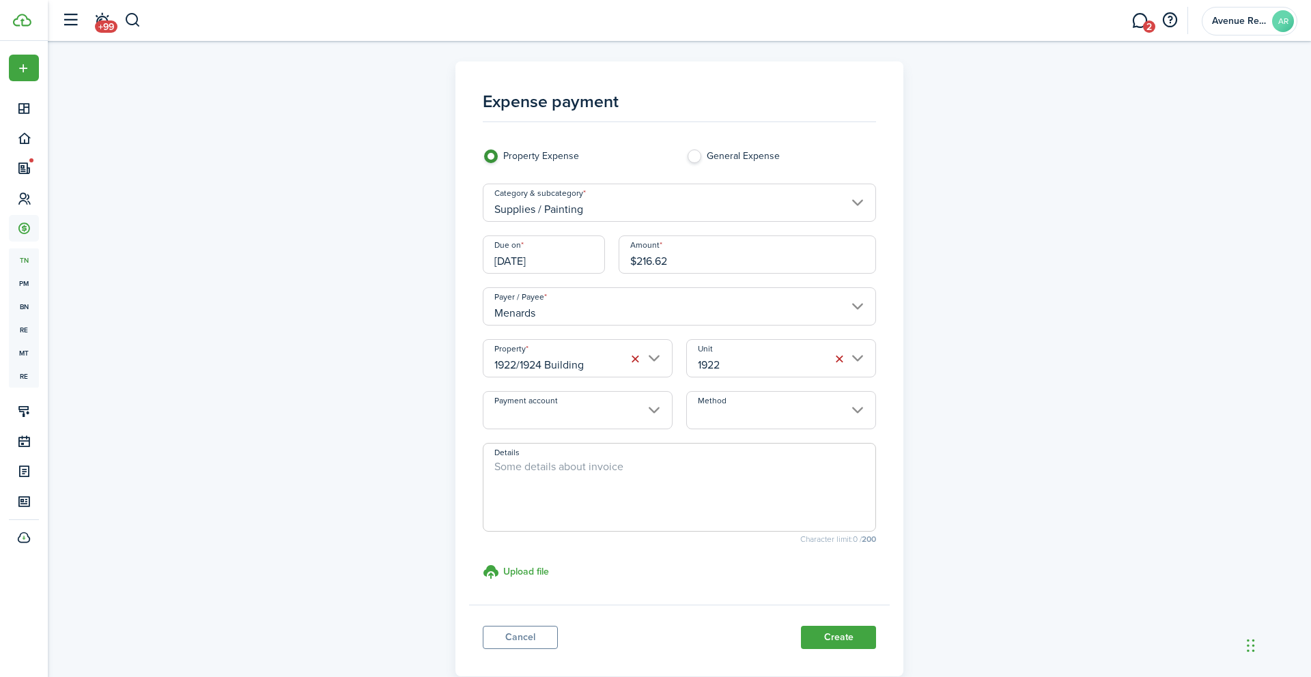
click at [650, 416] on input "Payment account" at bounding box center [578, 410] width 190 height 38
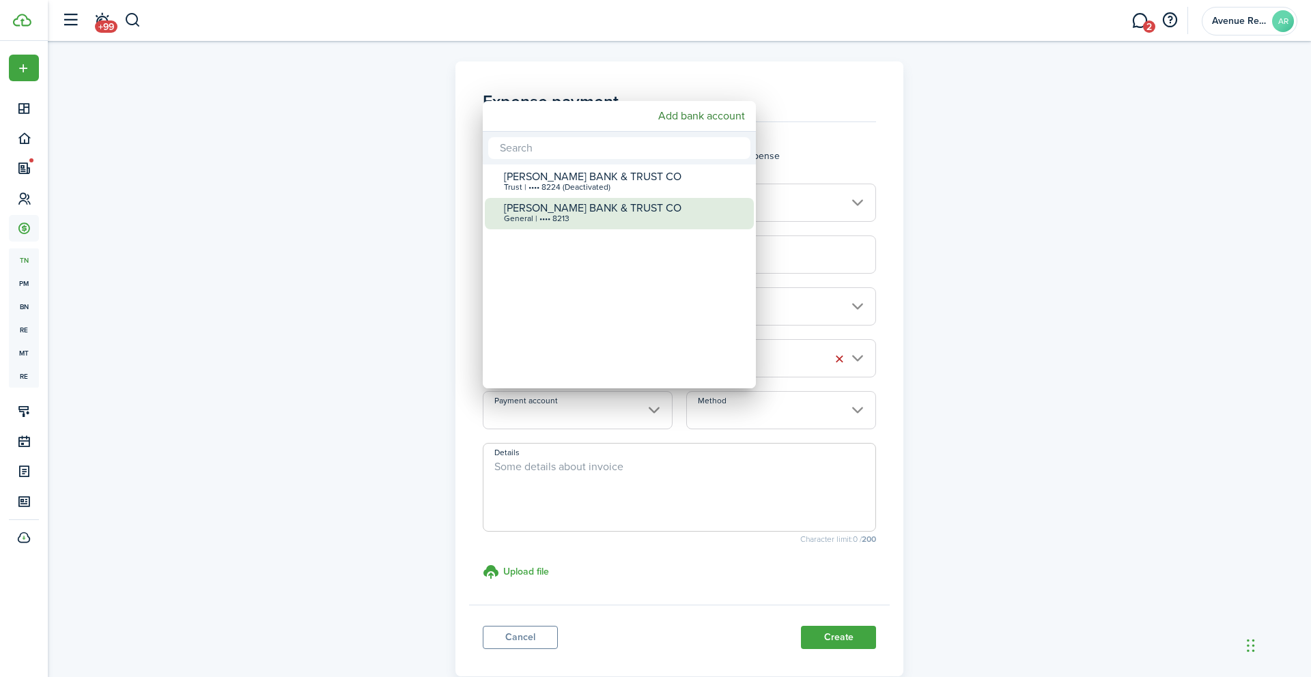
click at [648, 218] on div "General | •••• 8213" at bounding box center [625, 219] width 242 height 10
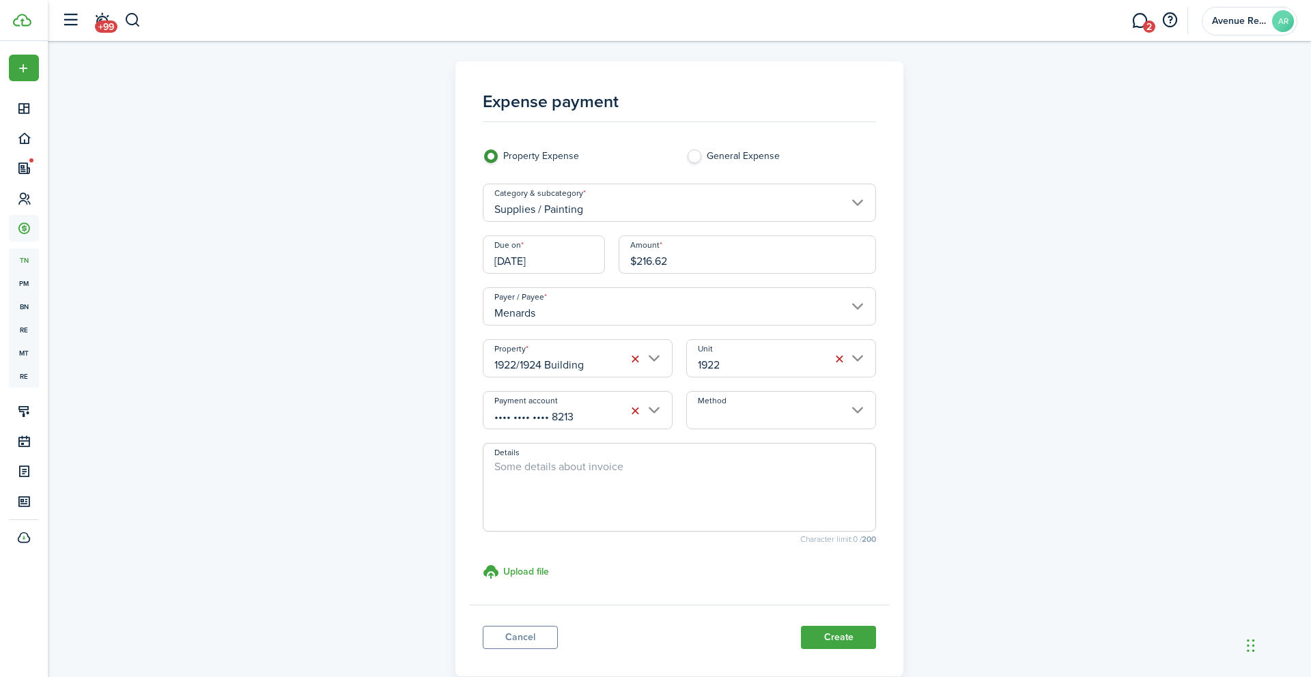
click at [733, 414] on input "Method" at bounding box center [781, 410] width 190 height 38
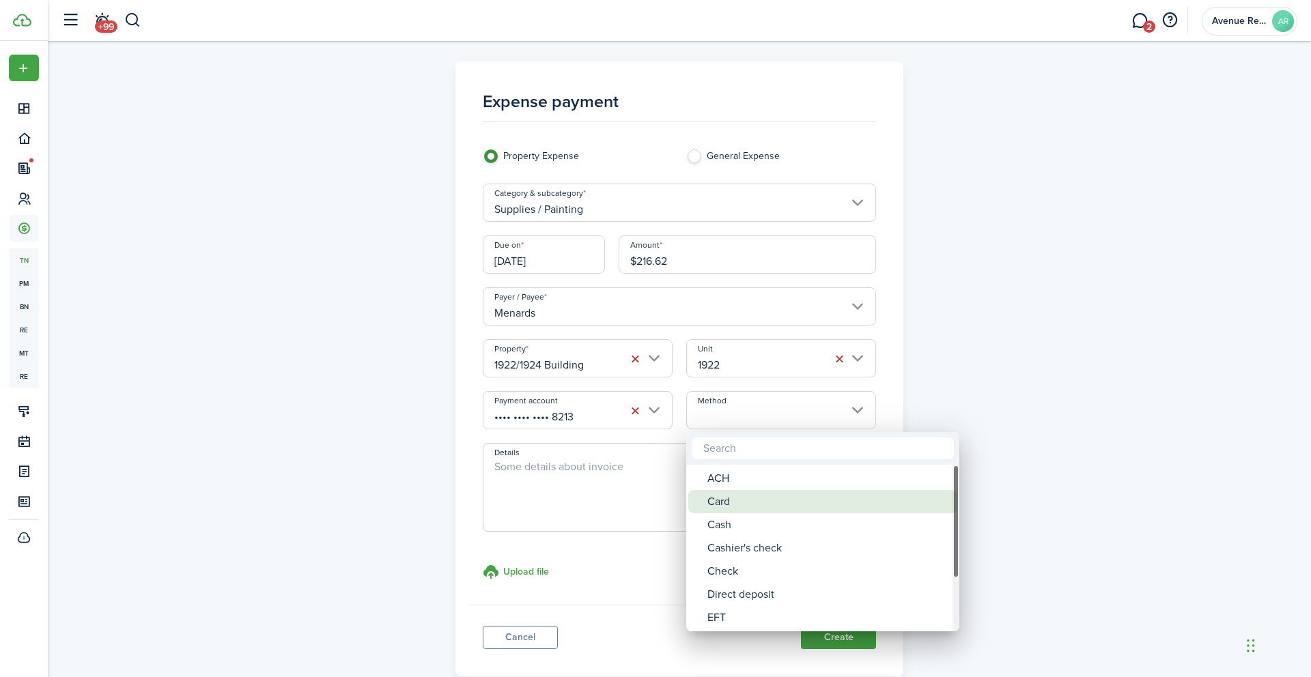
click at [734, 502] on div "Card" at bounding box center [828, 501] width 242 height 23
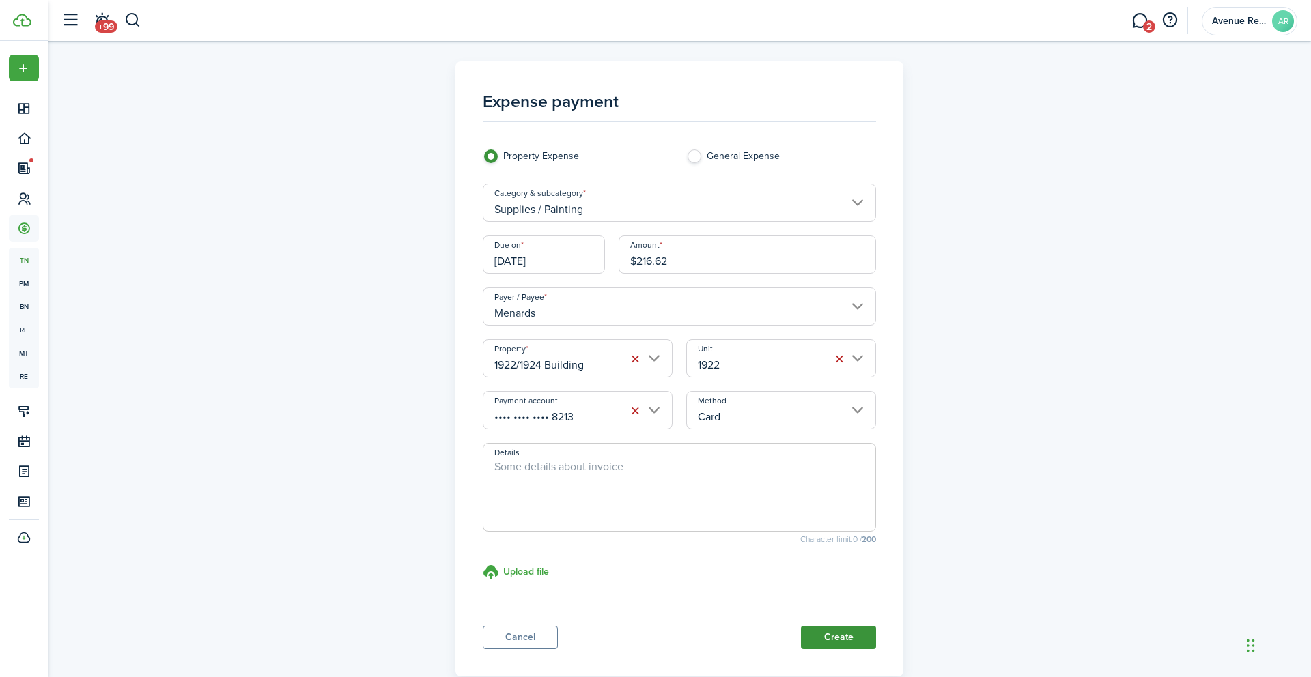
click at [828, 638] on button "Create" at bounding box center [838, 637] width 75 height 23
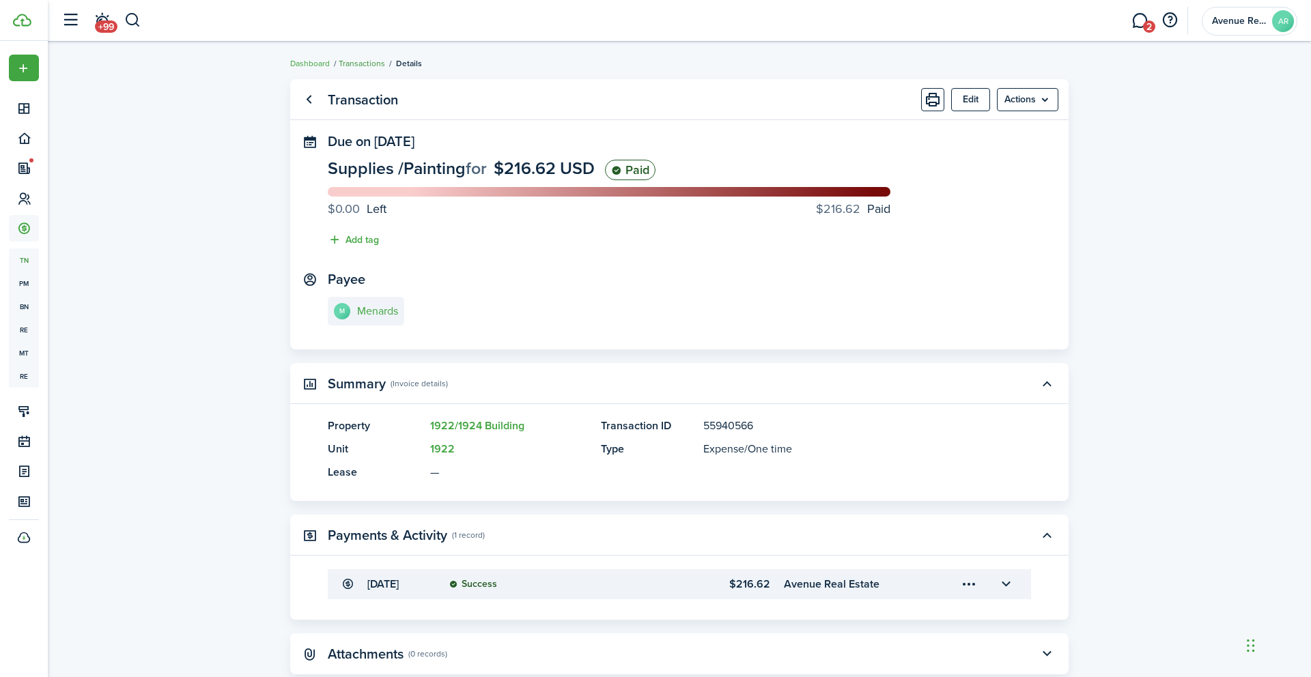
click at [373, 66] on link "Transactions" at bounding box center [362, 63] width 46 height 12
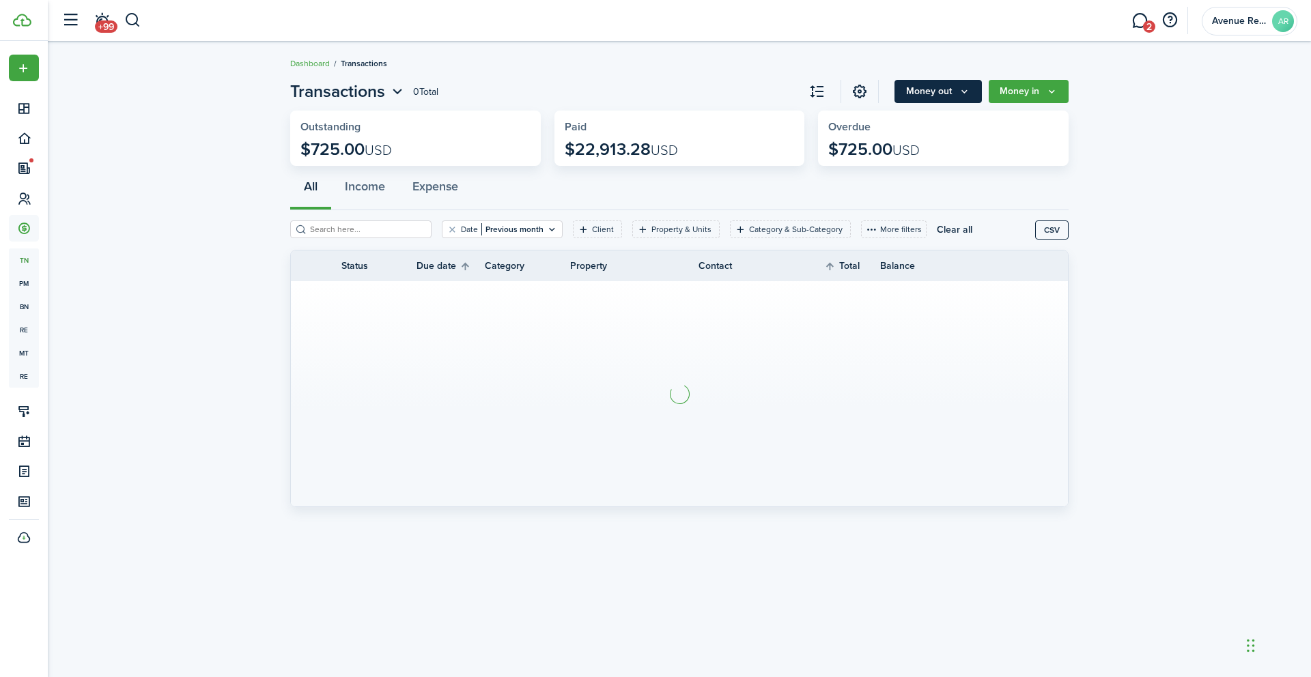
click at [956, 91] on button "Money out" at bounding box center [937, 91] width 87 height 23
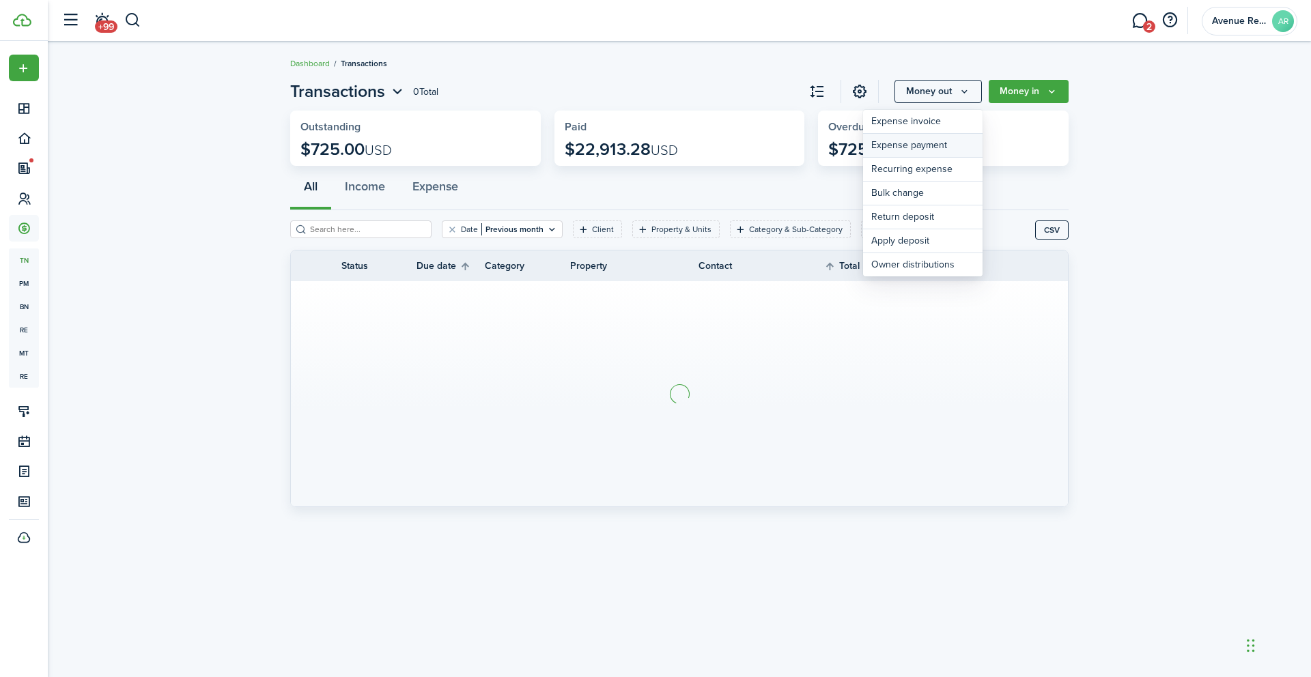
click at [922, 149] on link "Expense payment" at bounding box center [922, 146] width 119 height 24
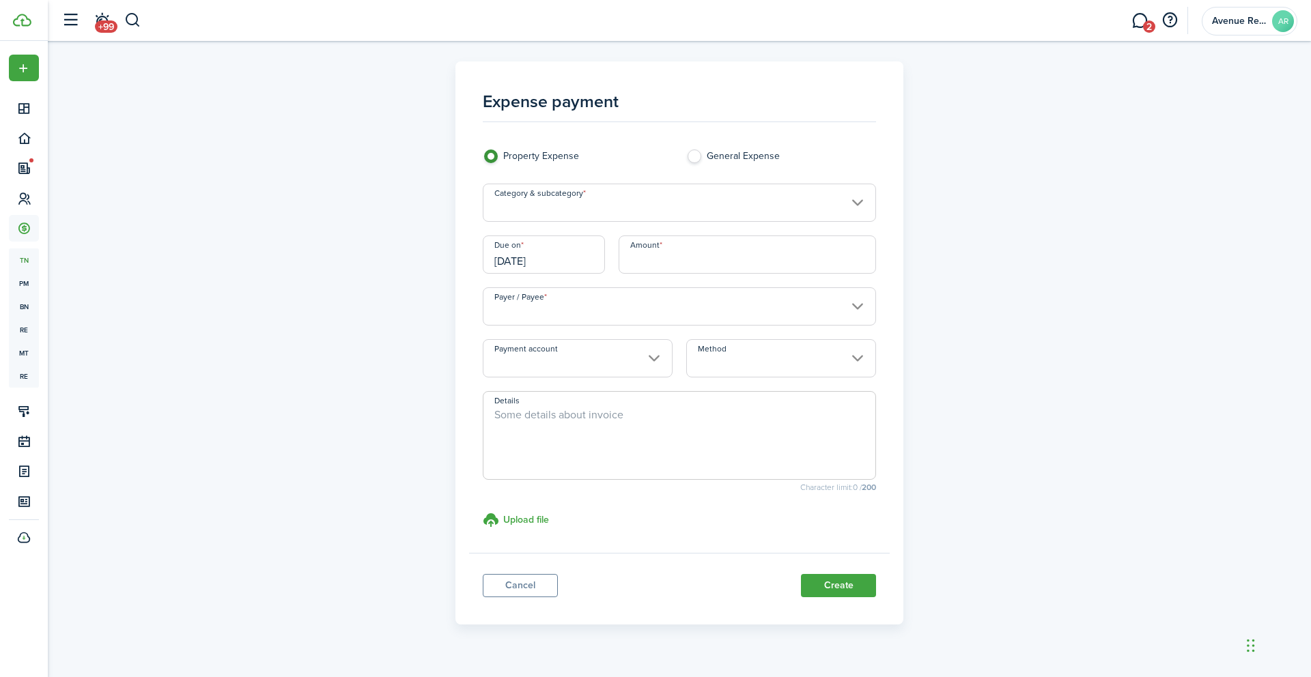
click at [706, 201] on input "Category & subcategory" at bounding box center [680, 203] width 394 height 38
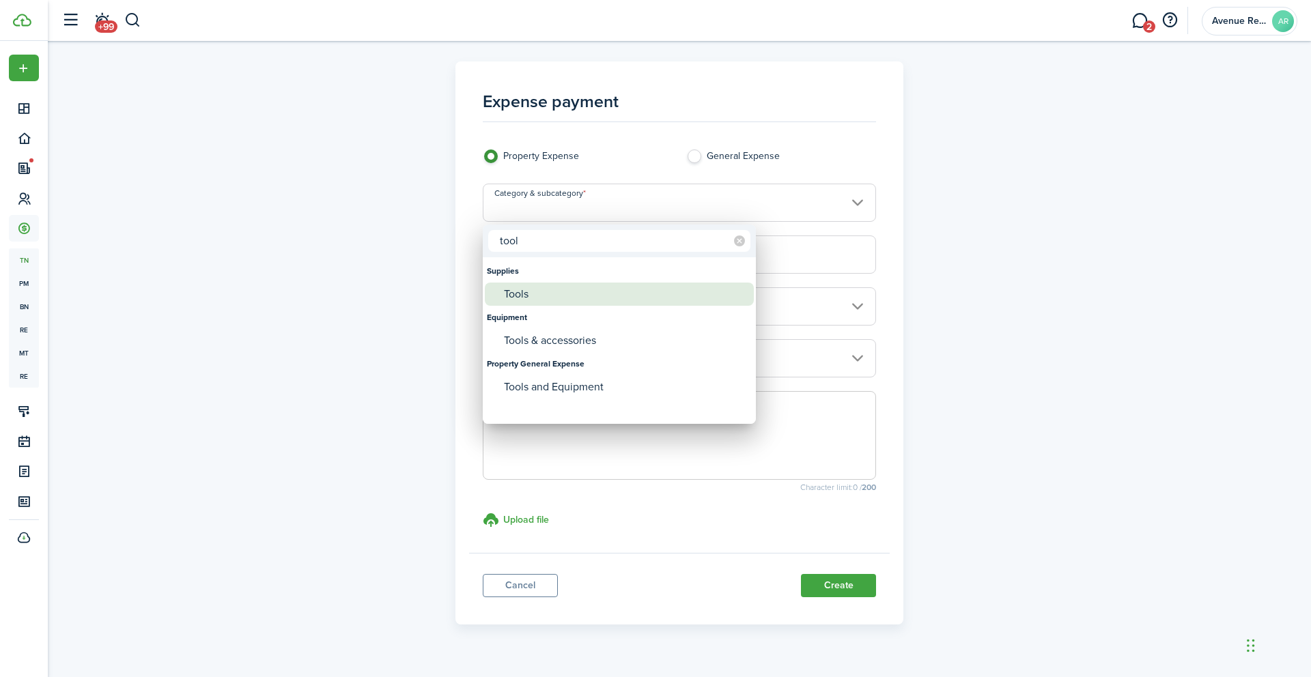
click at [545, 294] on div "Tools" at bounding box center [625, 294] width 242 height 23
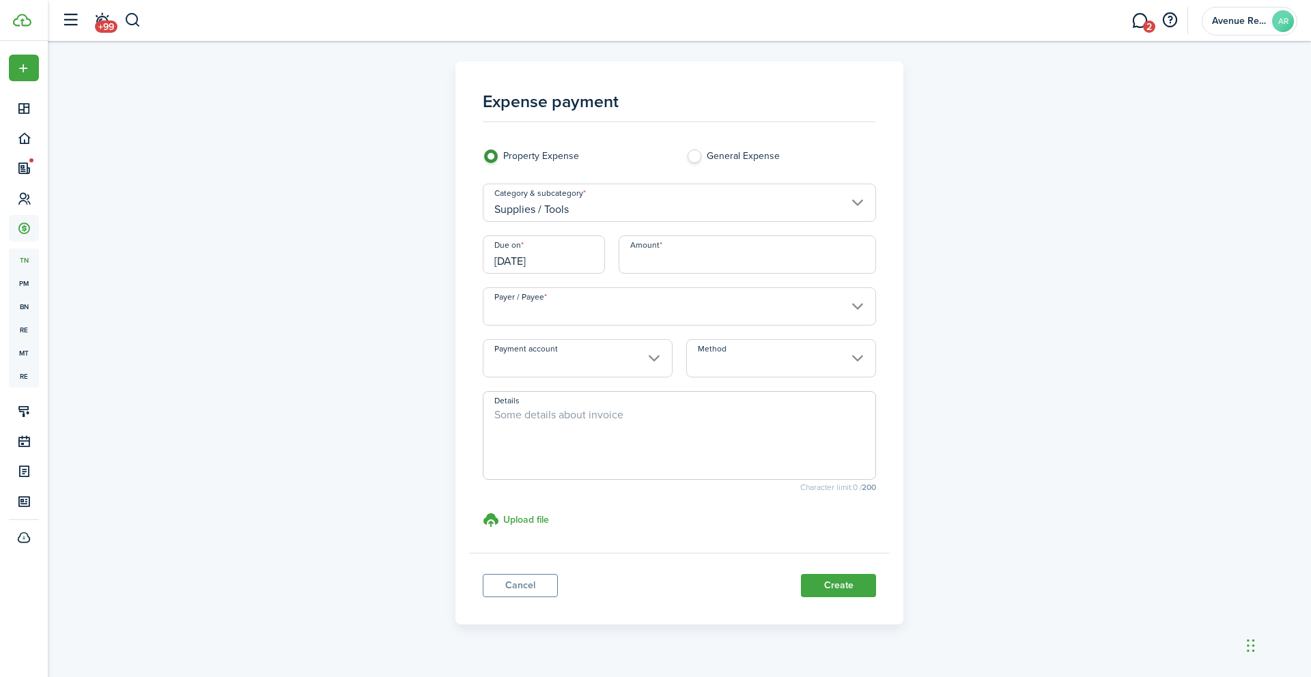
click at [573, 257] on input "[DATE]" at bounding box center [544, 255] width 122 height 38
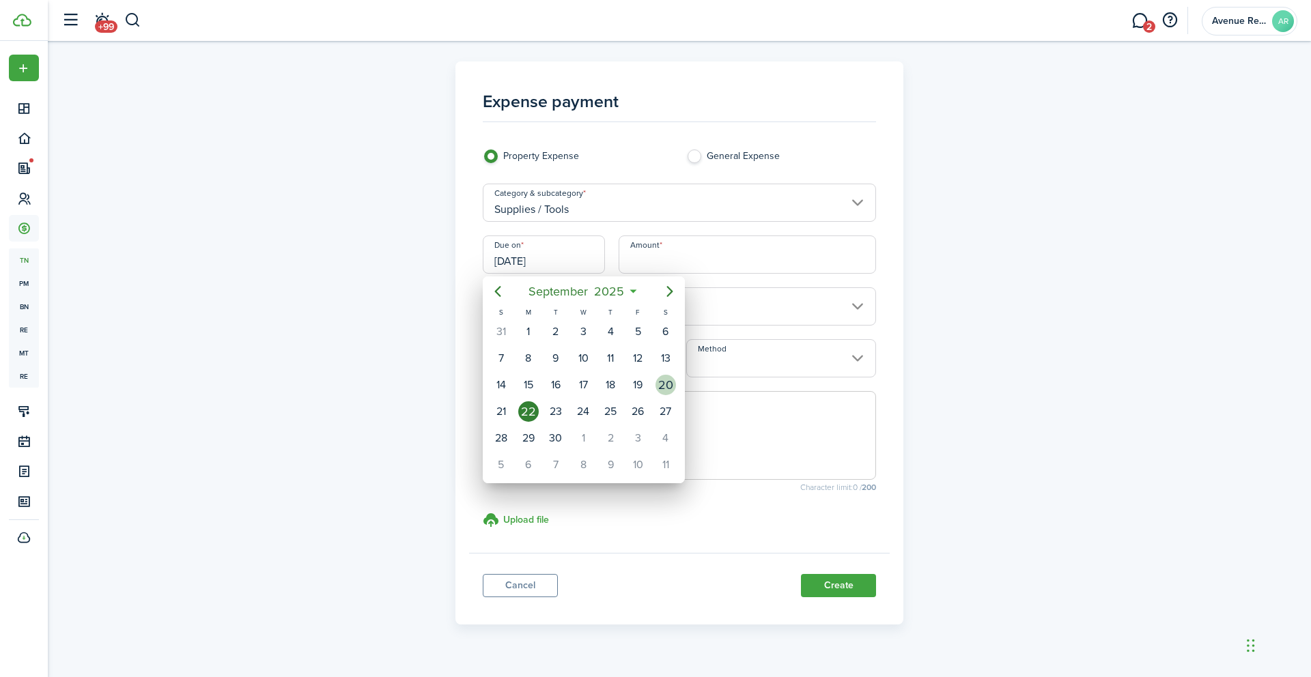
click at [659, 379] on div "20" at bounding box center [665, 385] width 20 height 20
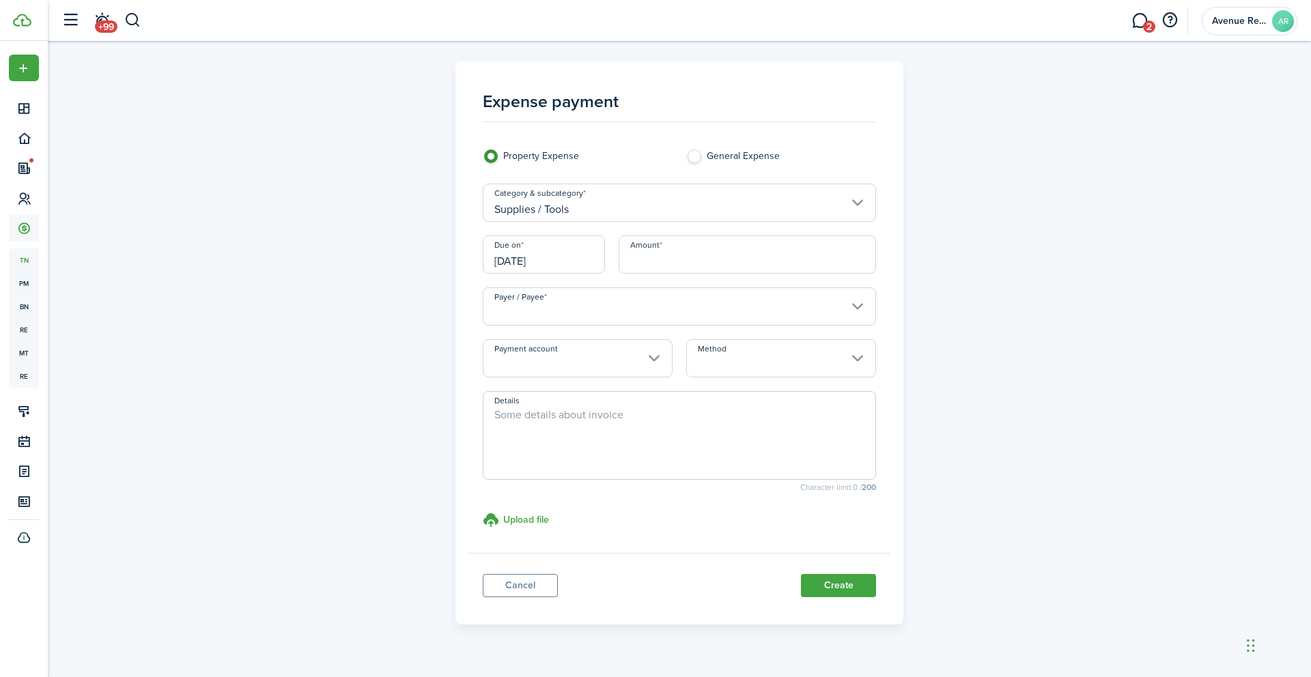
click at [679, 251] on input "Amount" at bounding box center [748, 255] width 258 height 38
click at [616, 314] on input "Payer / Payee" at bounding box center [680, 306] width 394 height 38
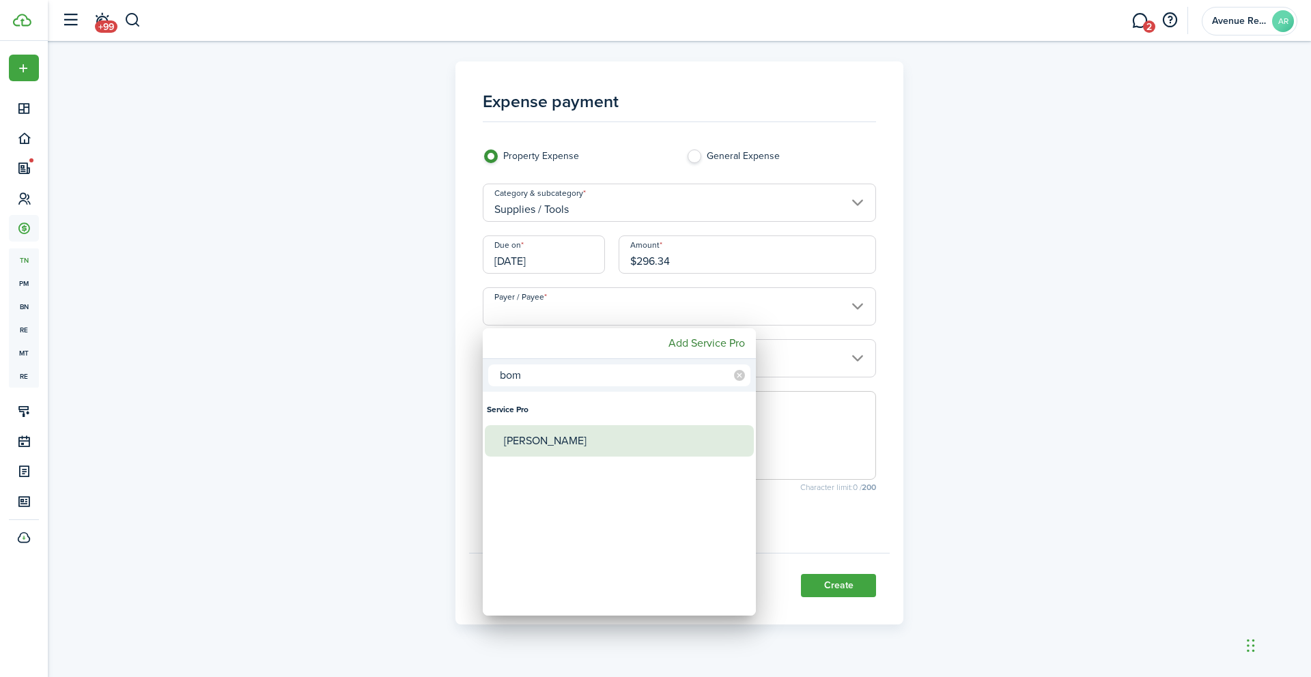
click at [573, 433] on div "[PERSON_NAME]" at bounding box center [625, 440] width 242 height 31
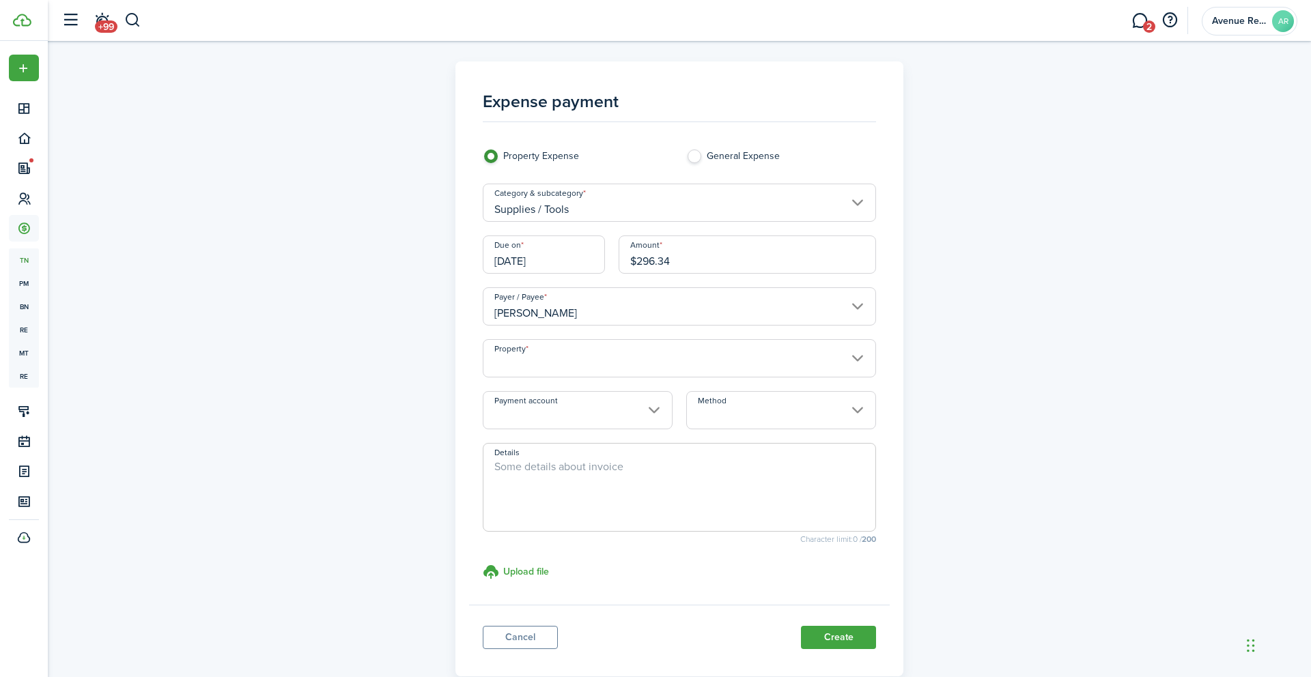
click at [558, 364] on input "Property" at bounding box center [680, 358] width 394 height 38
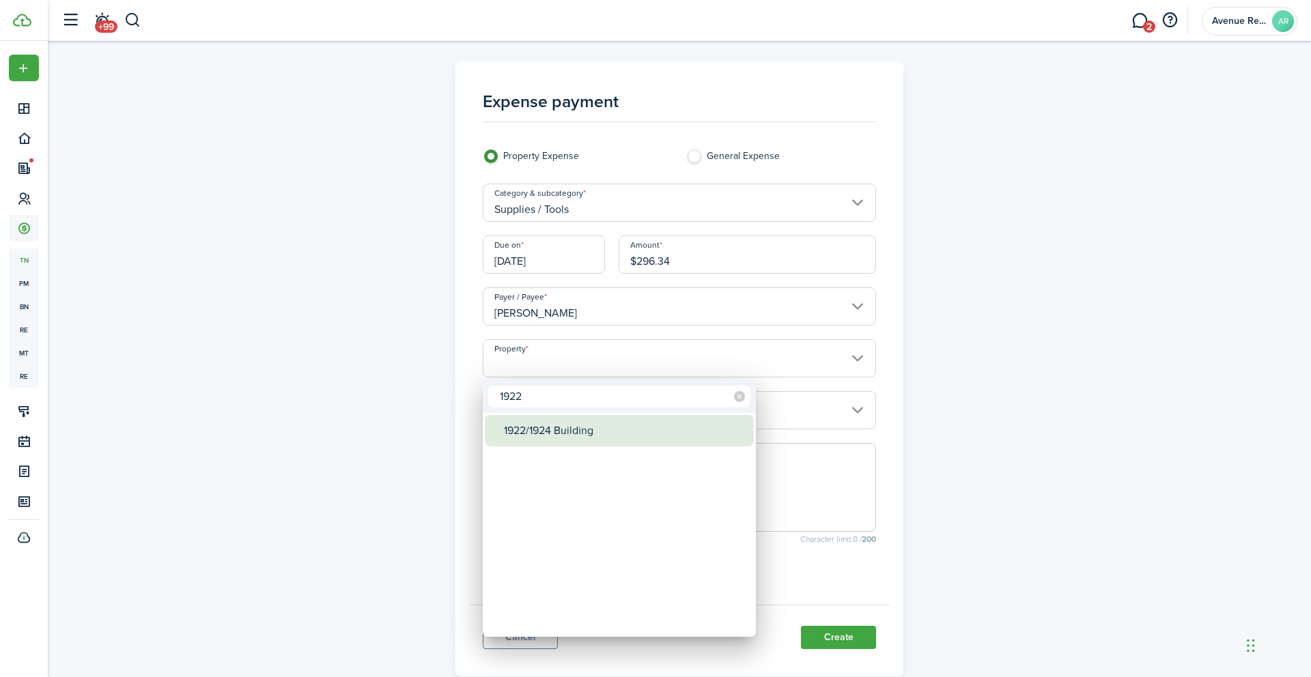
click at [556, 432] on div "1922/1924 Building" at bounding box center [625, 430] width 242 height 31
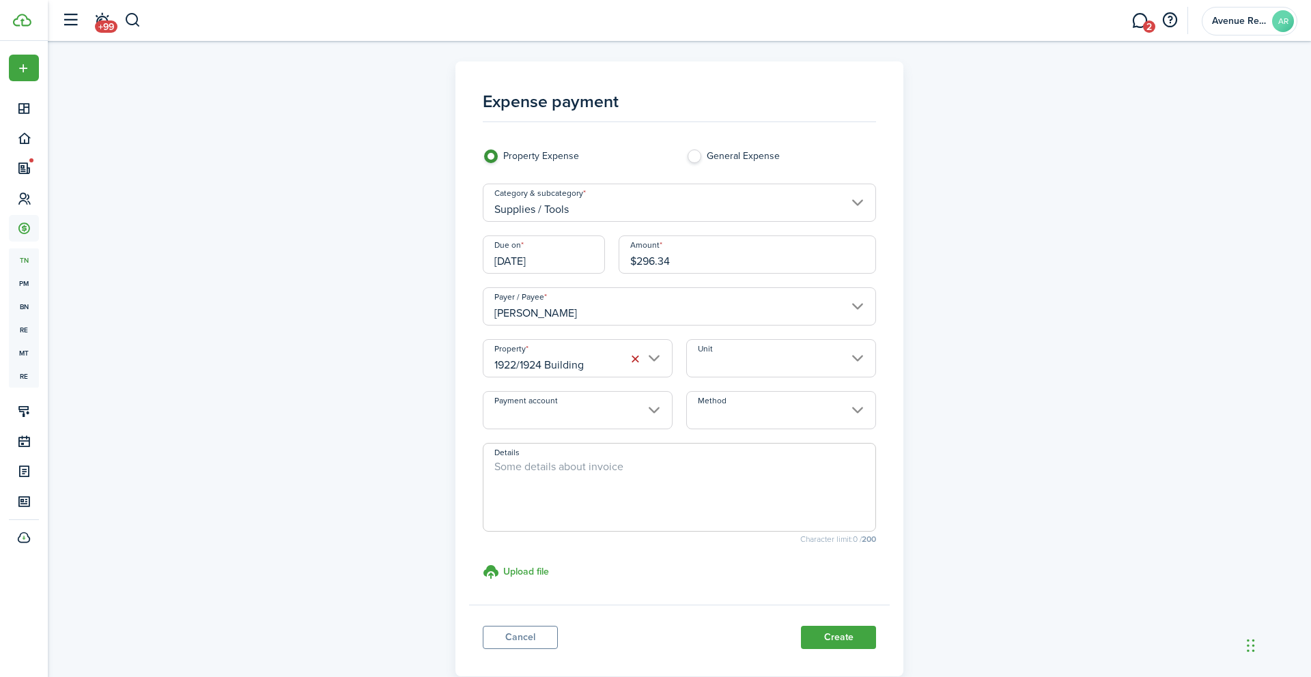
click at [759, 362] on input "Unit" at bounding box center [781, 358] width 190 height 38
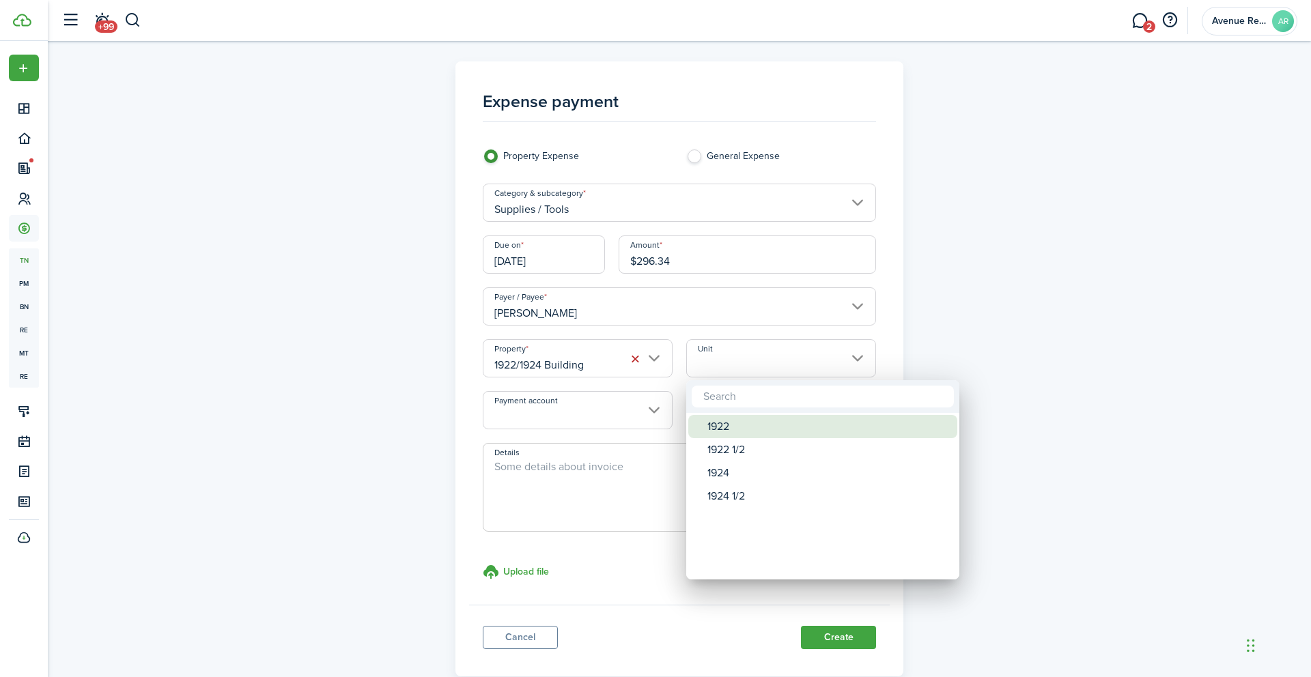
click at [739, 429] on div "1922" at bounding box center [828, 426] width 242 height 23
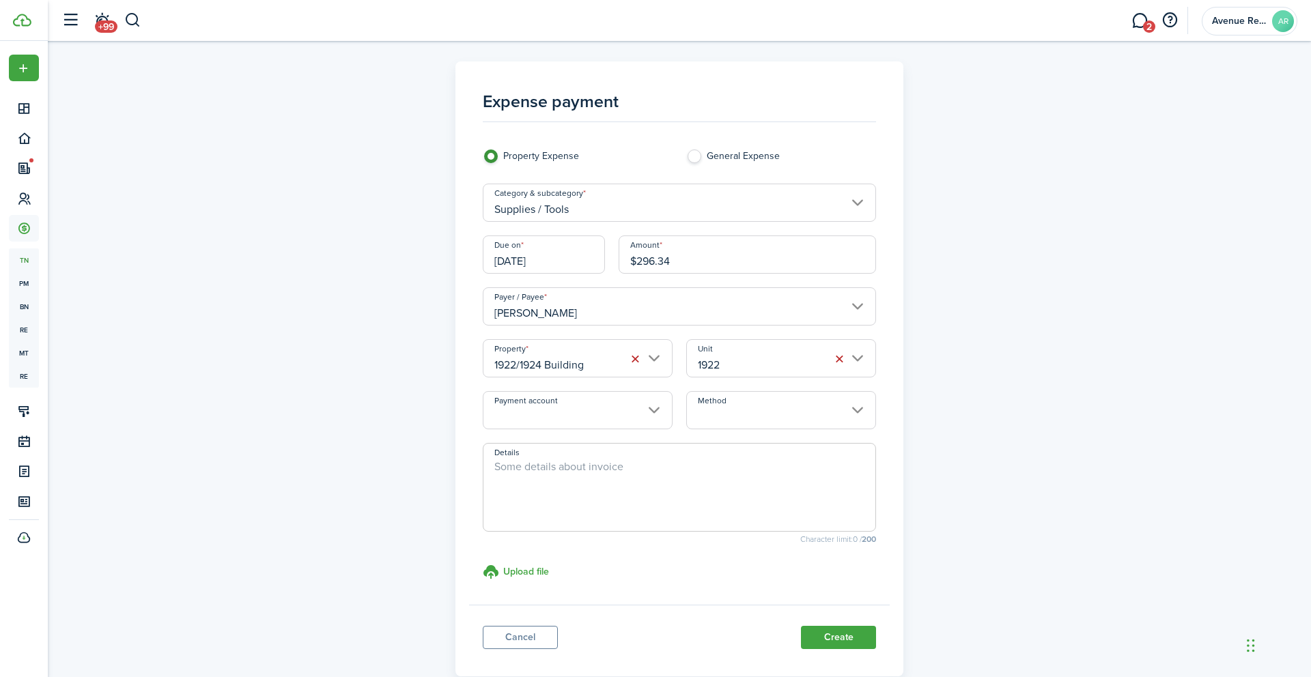
click at [618, 416] on input "Payment account" at bounding box center [578, 410] width 190 height 38
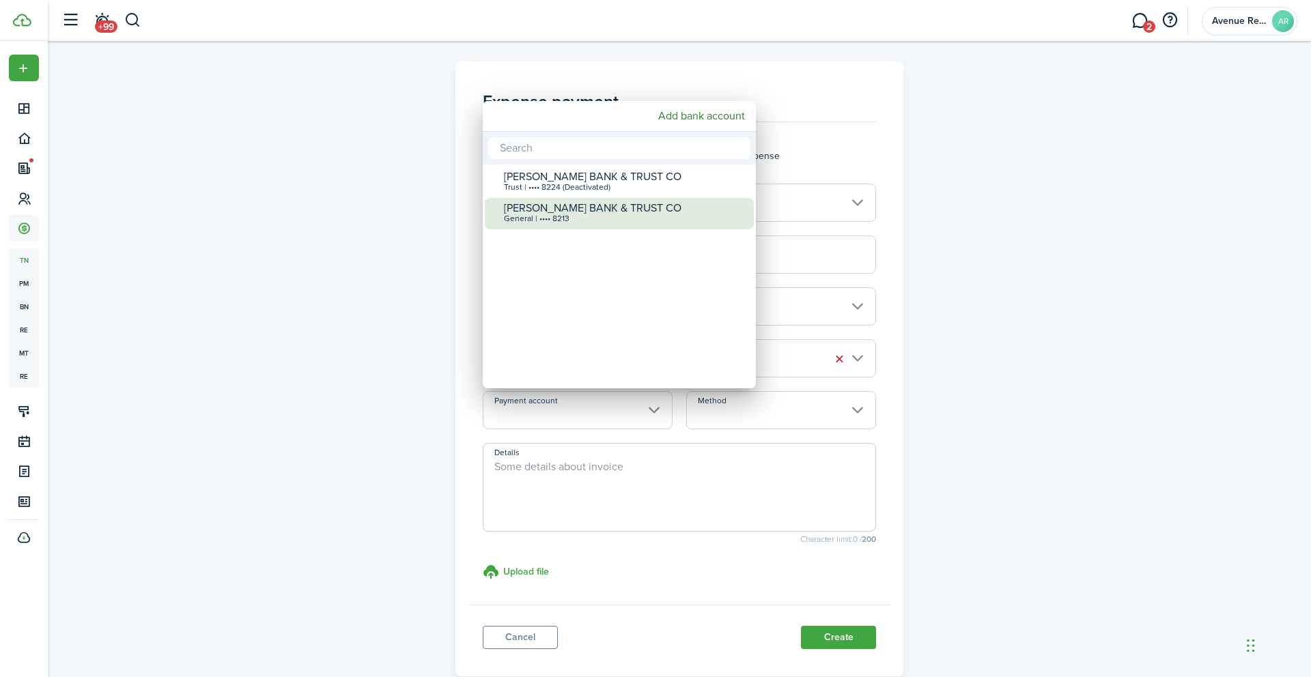
click at [592, 210] on div "[PERSON_NAME] BANK & TRUST CO" at bounding box center [625, 208] width 242 height 12
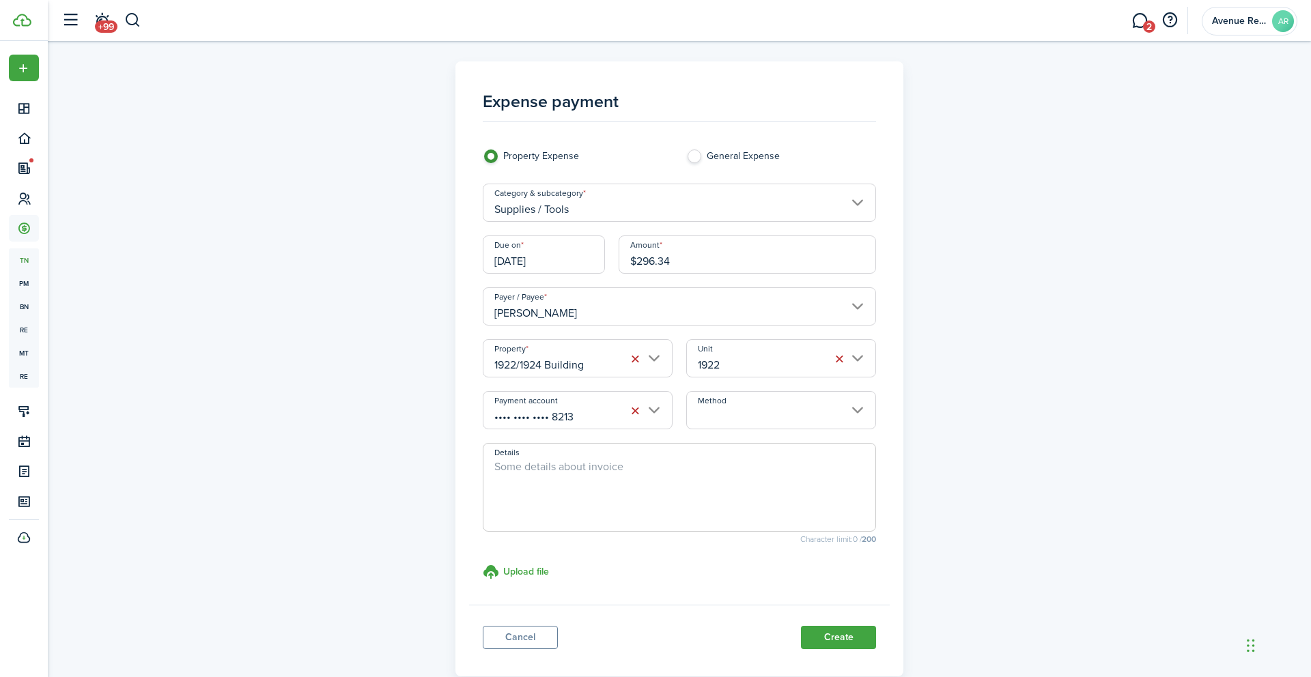
click at [725, 416] on input "Method" at bounding box center [781, 410] width 190 height 38
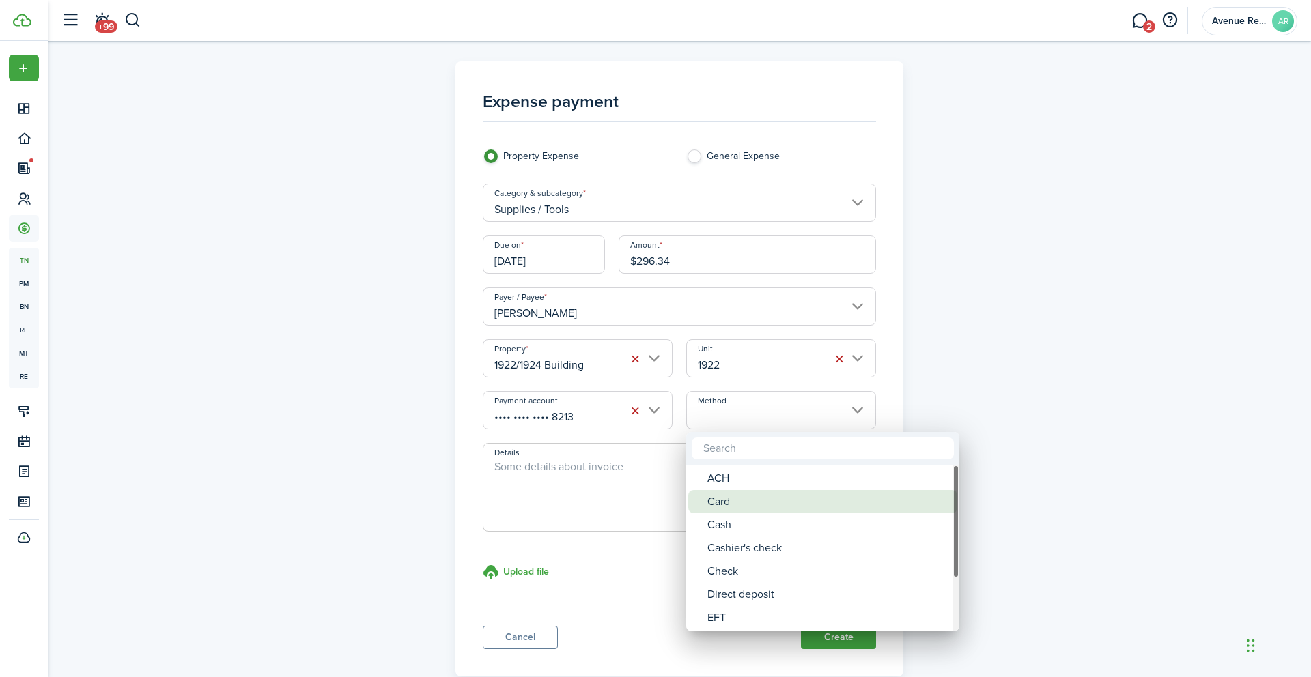
click at [749, 502] on div "Card" at bounding box center [828, 501] width 242 height 23
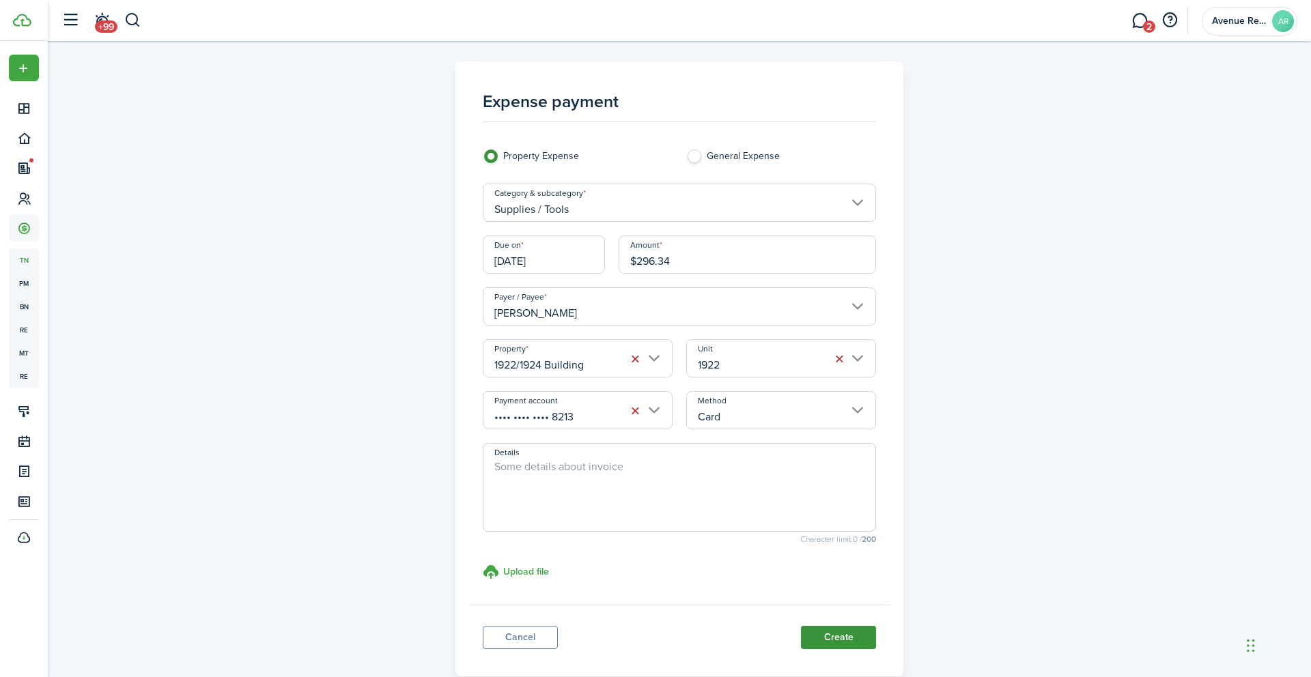
click at [833, 631] on button "Create" at bounding box center [838, 637] width 75 height 23
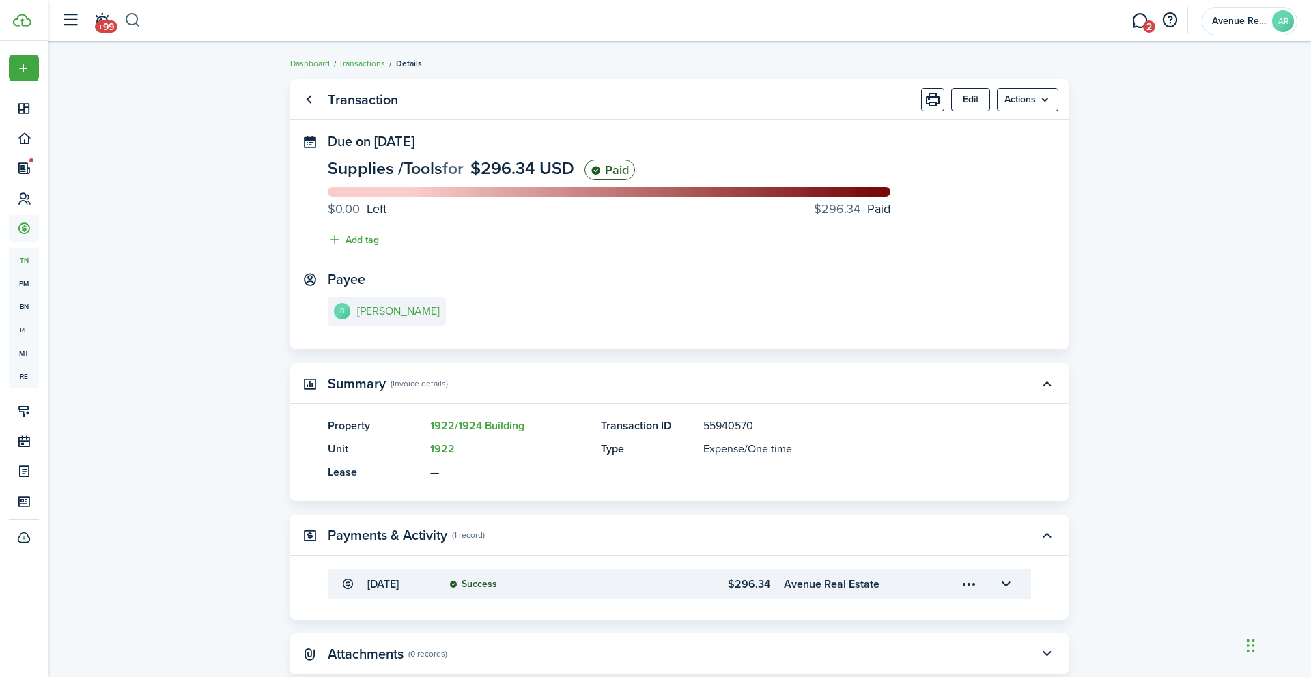
click at [130, 19] on button "button" at bounding box center [132, 20] width 17 height 23
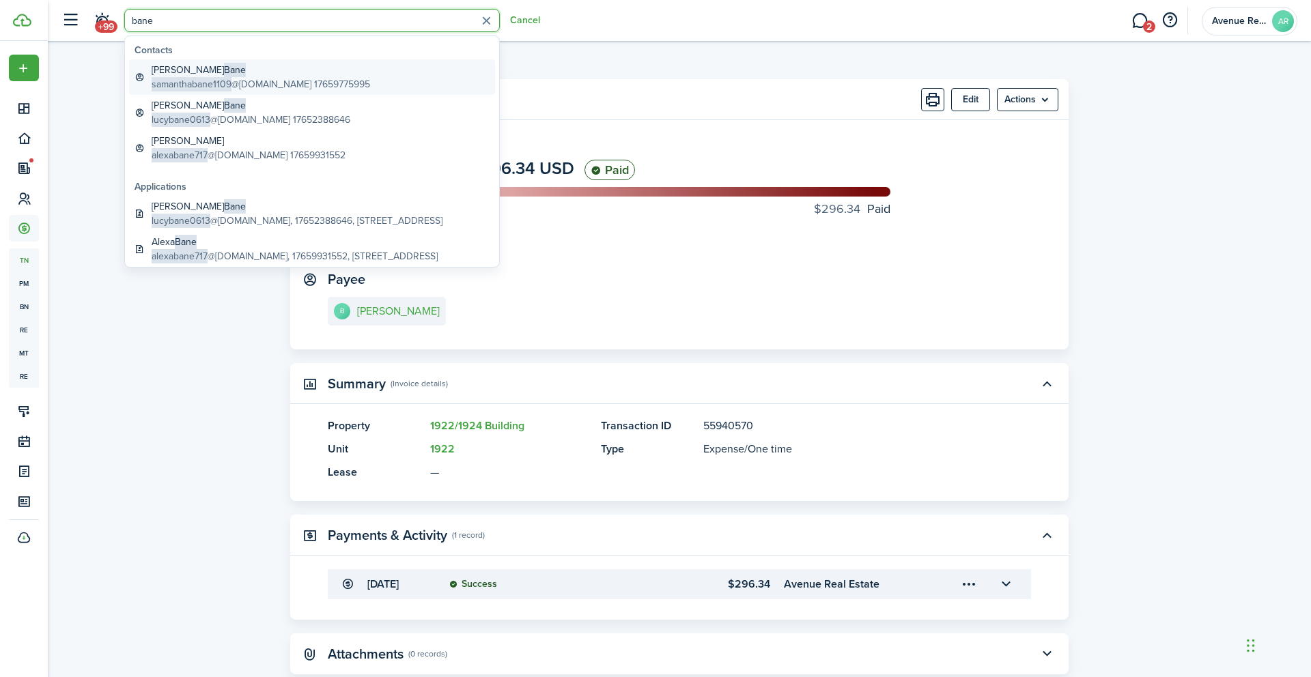
click at [179, 72] on global-search-item-title "[PERSON_NAME]" at bounding box center [261, 70] width 218 height 14
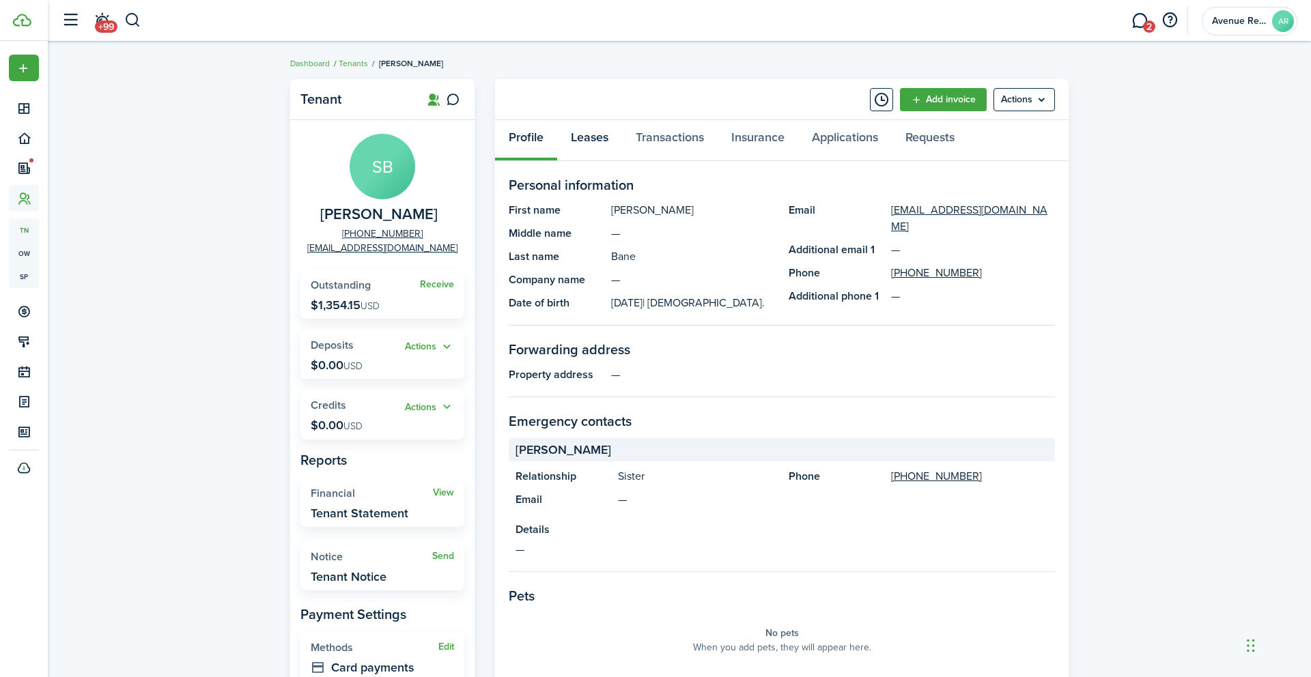
click at [591, 134] on link "Leases" at bounding box center [589, 140] width 65 height 41
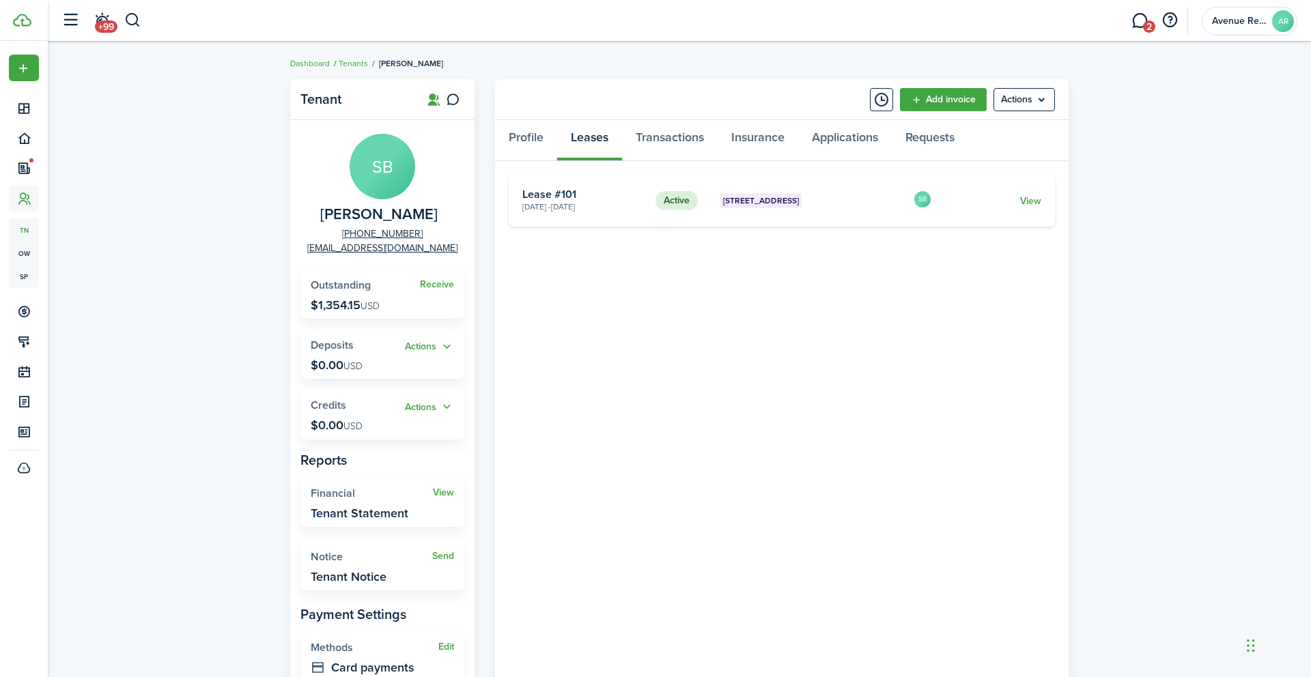
click at [741, 201] on span "[STREET_ADDRESS]" at bounding box center [761, 201] width 76 height 12
click at [1032, 201] on link "View" at bounding box center [1030, 201] width 21 height 14
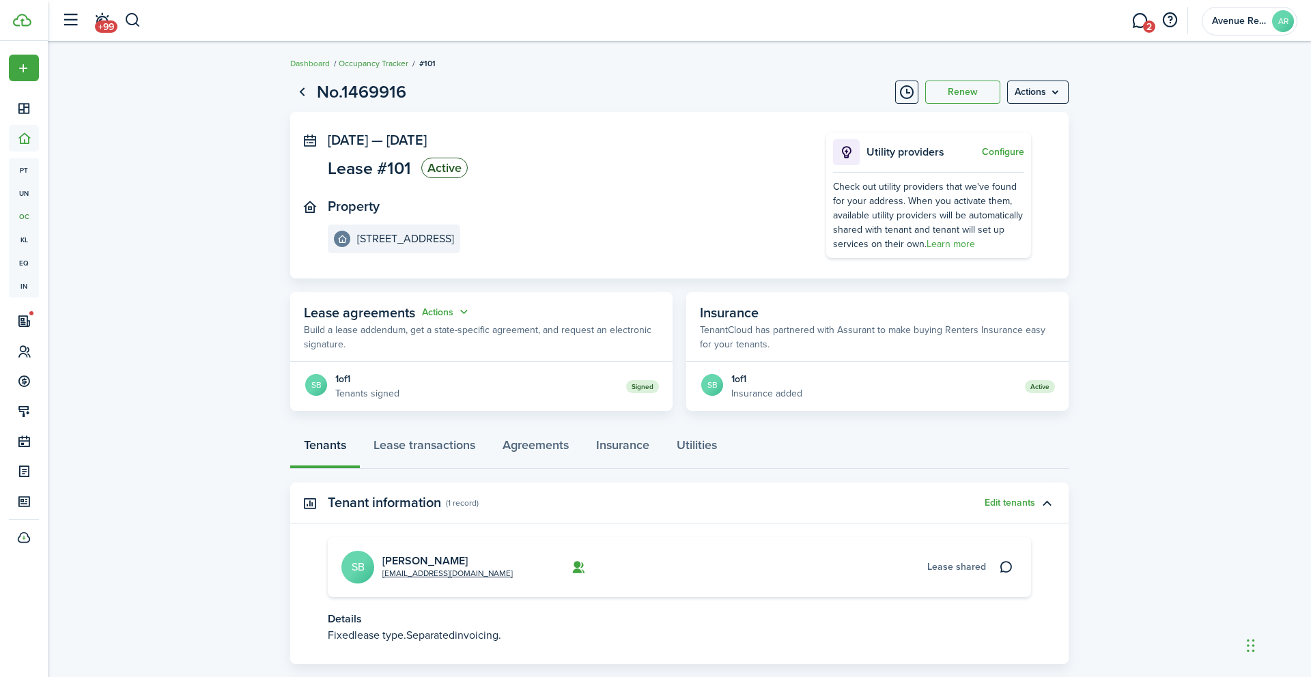
click at [360, 62] on link "Occupancy Tracker" at bounding box center [374, 63] width 70 height 12
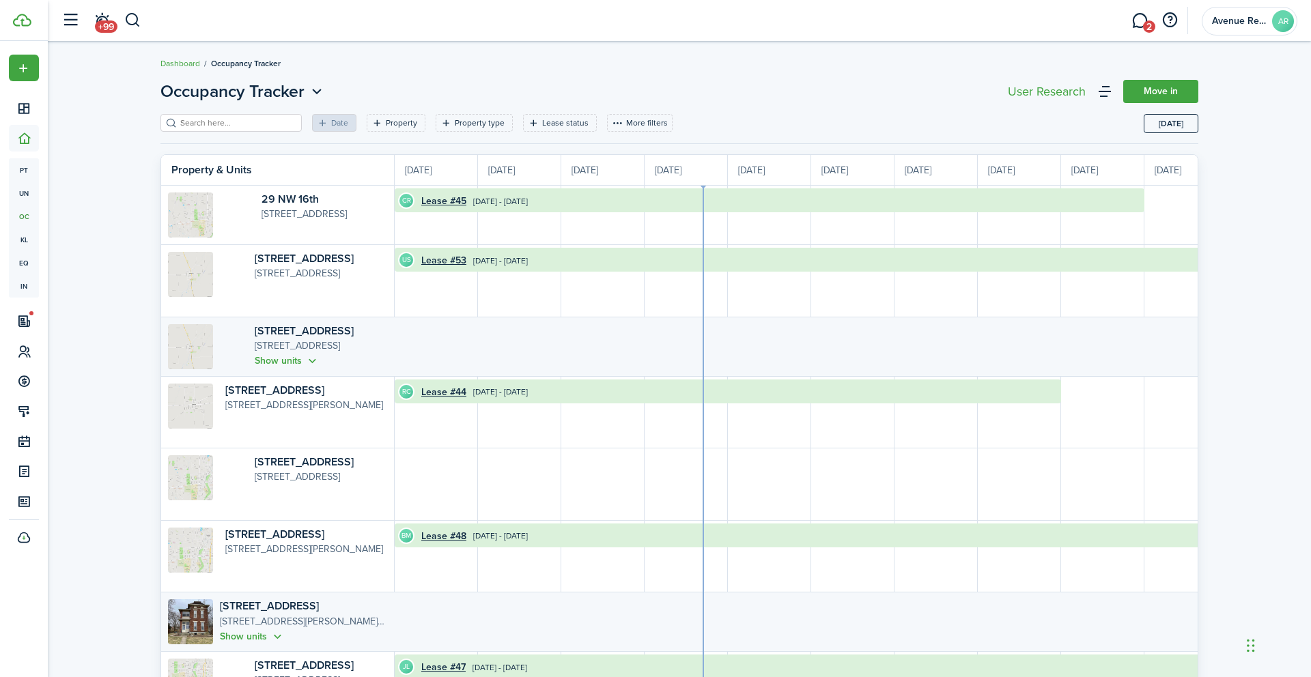
scroll to position [0, 250]
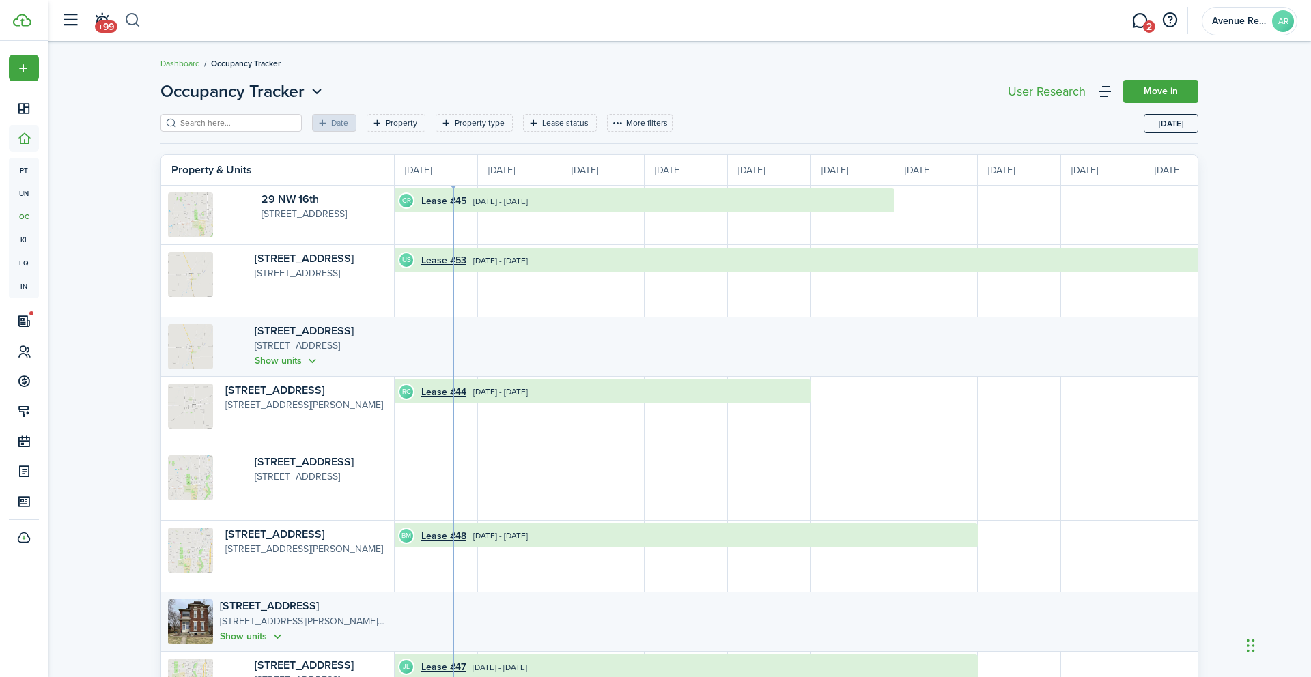
click at [132, 22] on button "button" at bounding box center [132, 20] width 17 height 23
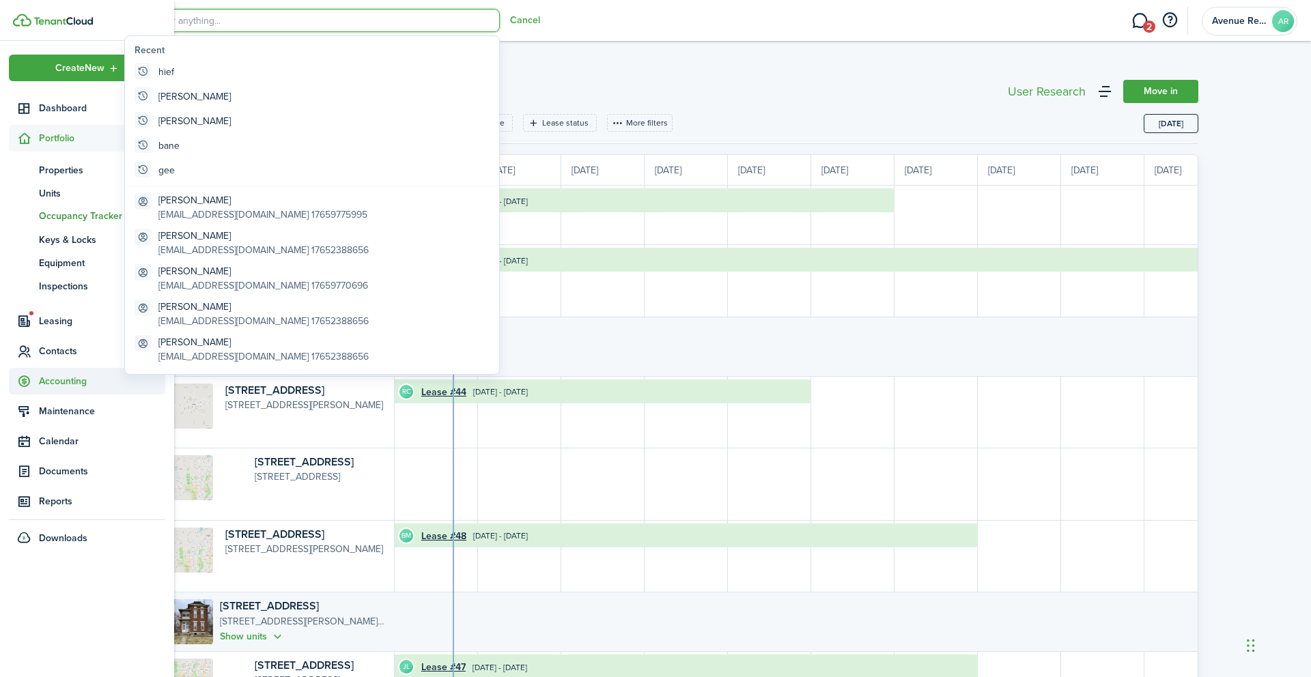
click at [53, 374] on span "Accounting" at bounding box center [102, 381] width 126 height 14
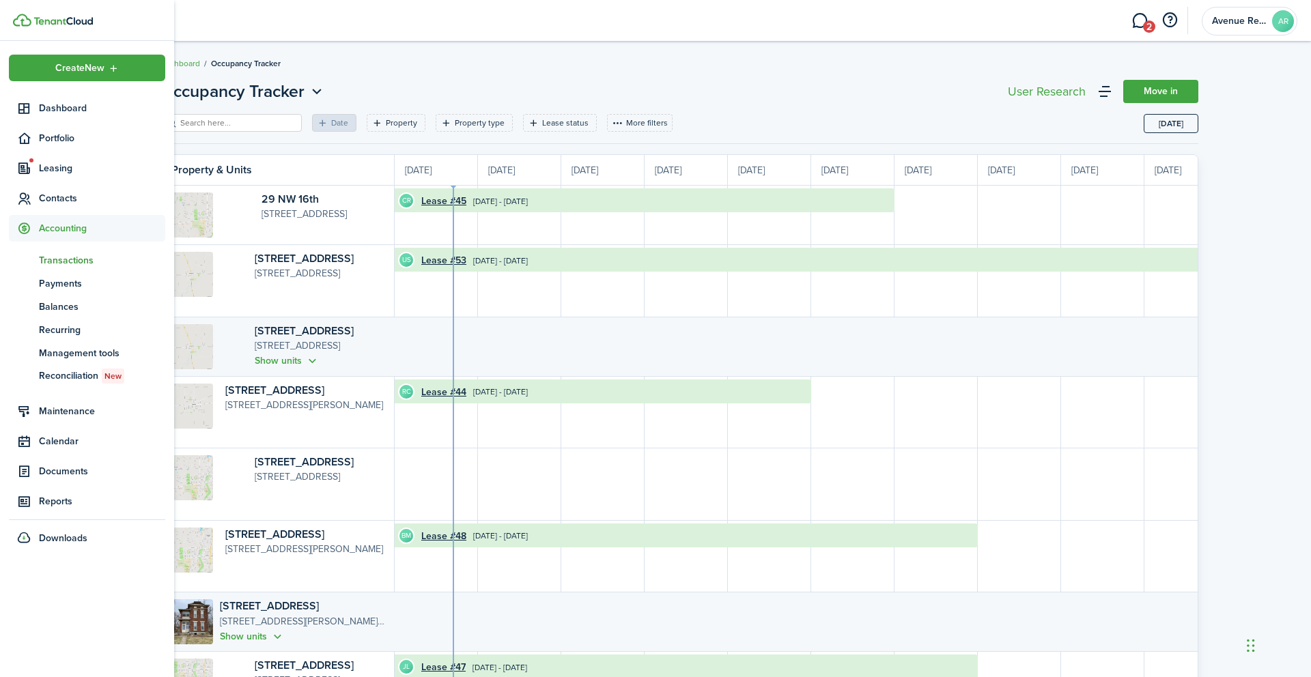
click at [68, 260] on span "Transactions" at bounding box center [102, 260] width 126 height 14
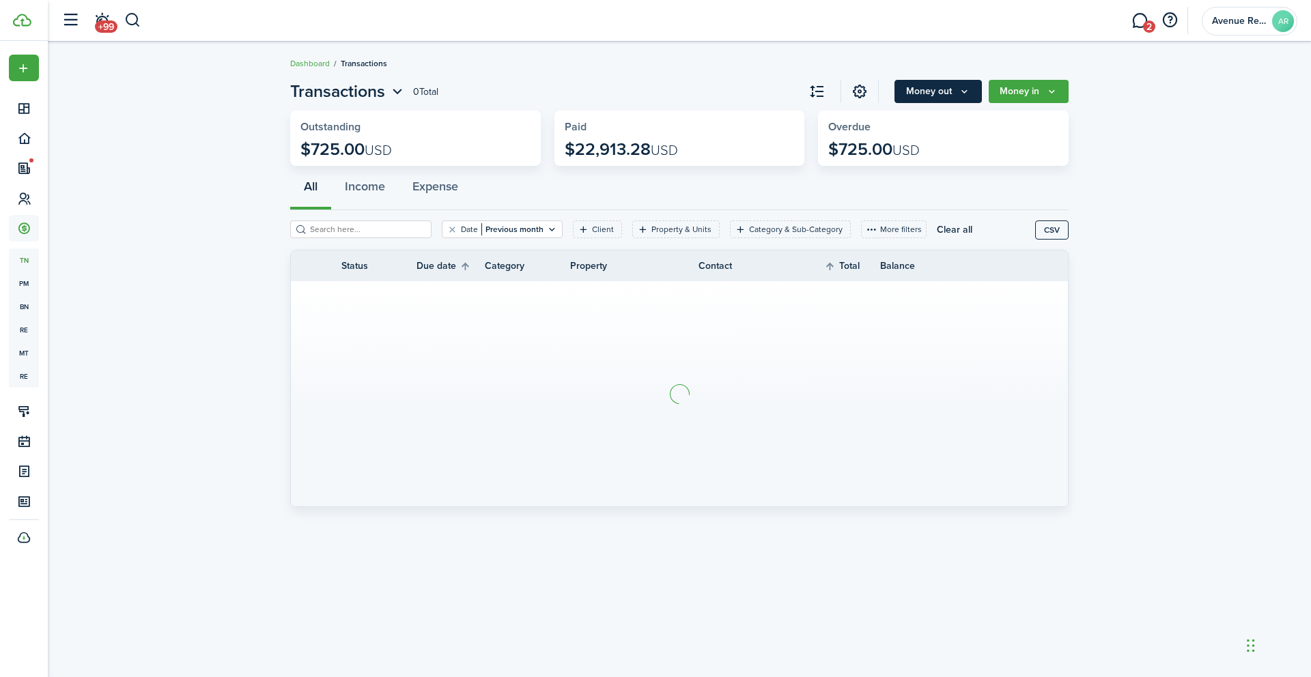
click at [972, 89] on button "Money out" at bounding box center [937, 91] width 87 height 23
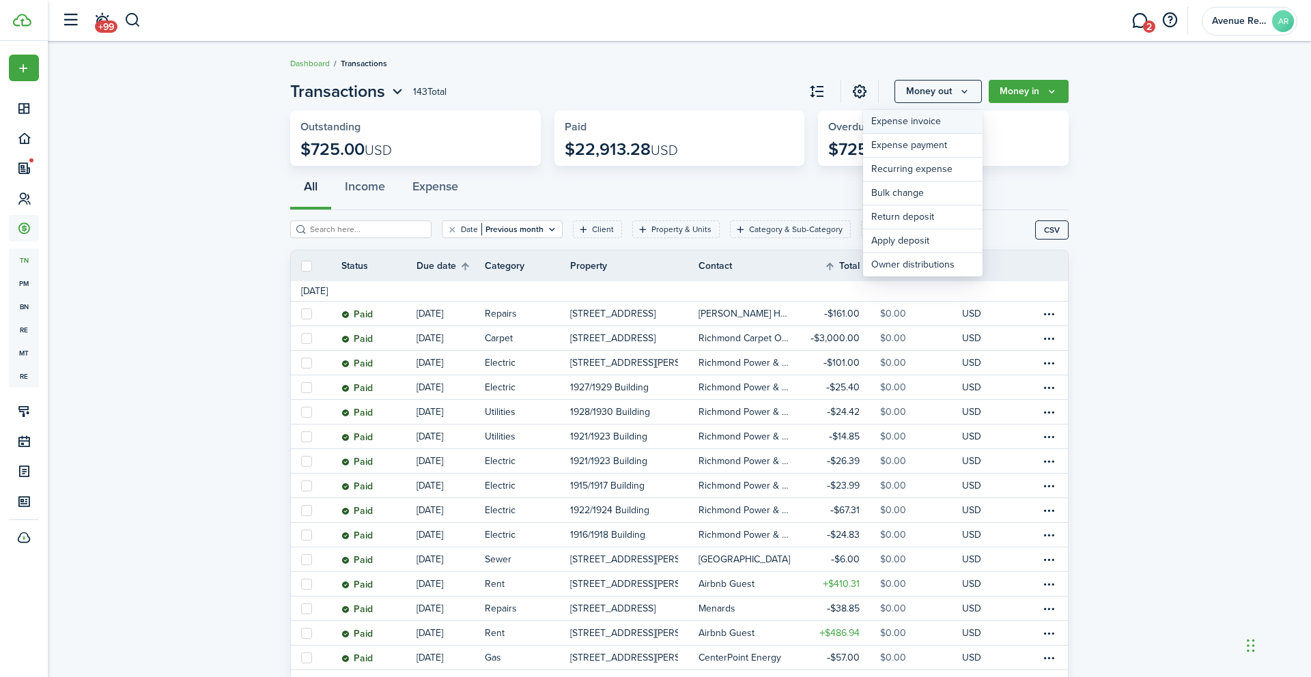
click at [933, 123] on link "Expense invoice" at bounding box center [922, 122] width 119 height 24
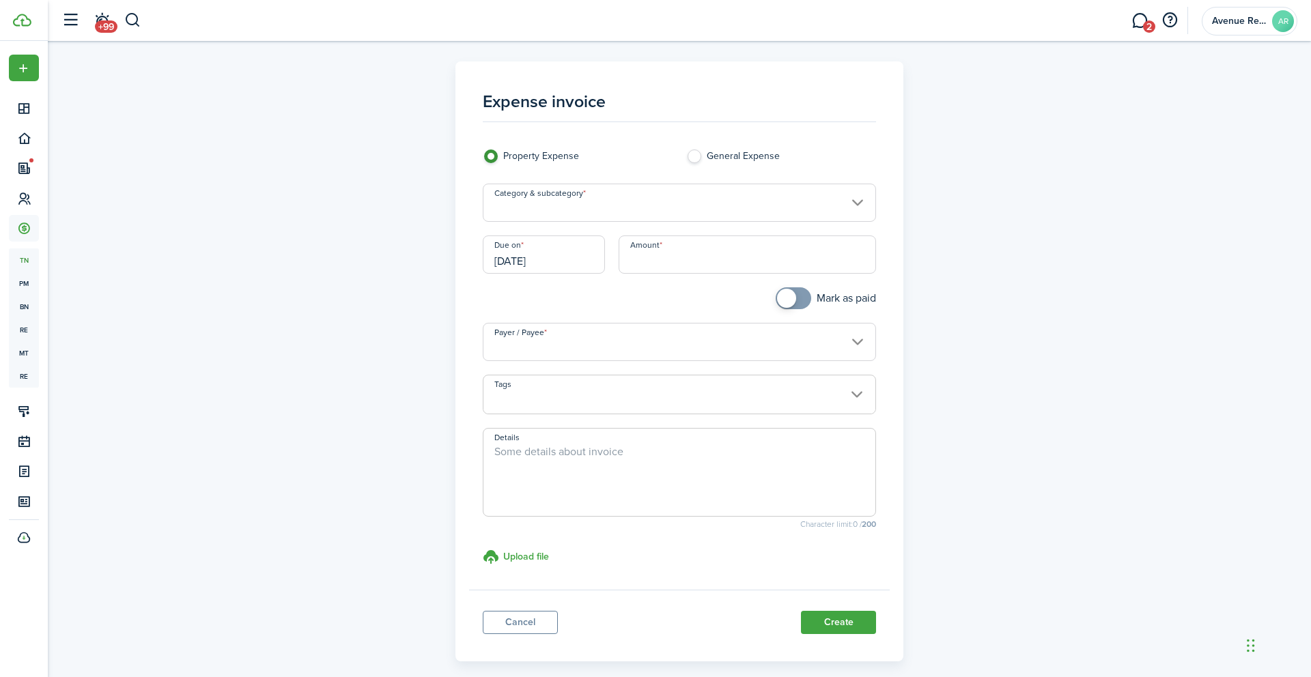
click at [659, 201] on input "Category & subcategory" at bounding box center [680, 203] width 394 height 38
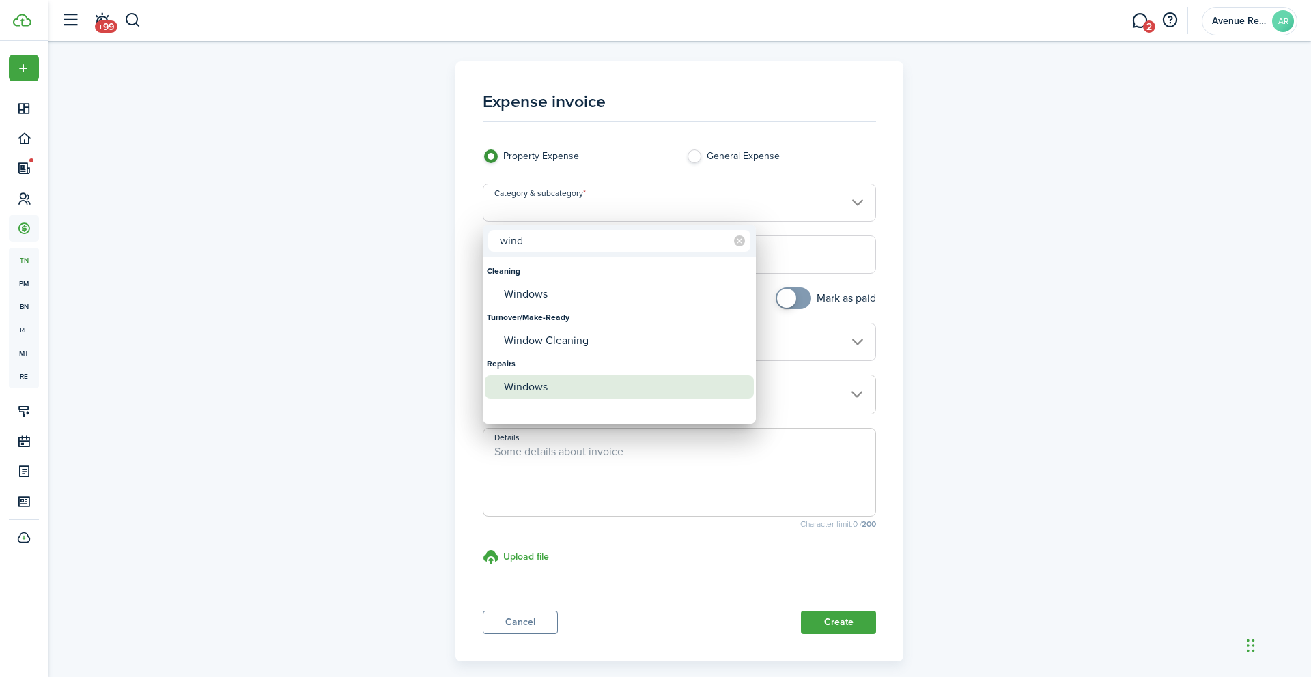
click at [548, 384] on div "Windows" at bounding box center [625, 386] width 242 height 23
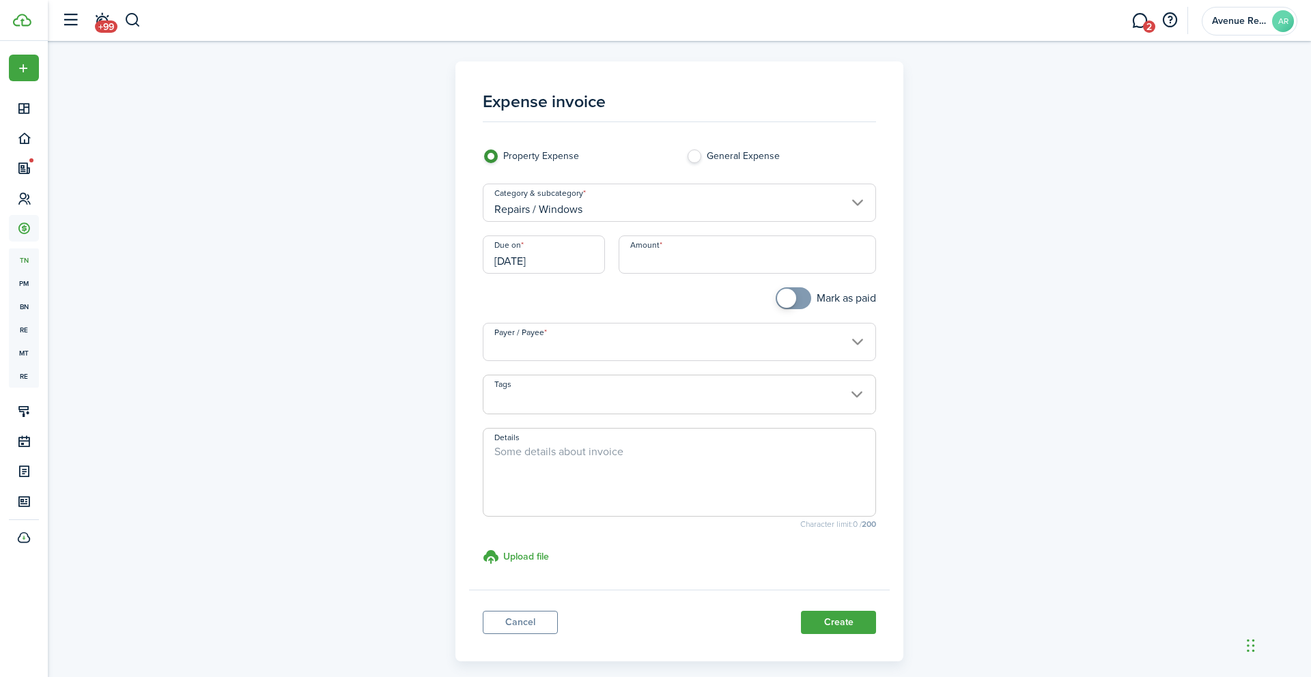
click at [698, 261] on input "Amount" at bounding box center [748, 255] width 258 height 38
click at [713, 304] on div "Mark as paid" at bounding box center [780, 304] width 203 height 35
click at [601, 347] on input "Payer / Payee" at bounding box center [680, 342] width 394 height 38
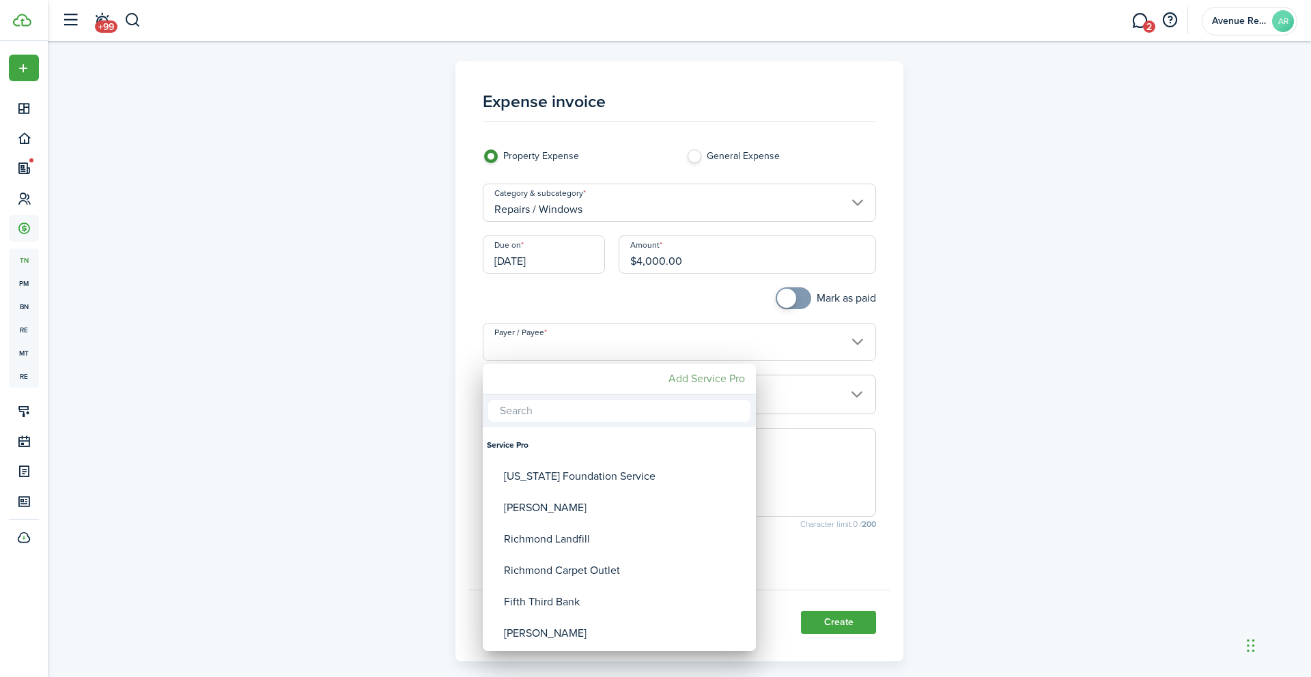
click at [702, 380] on mbsc-button "Add Service Pro" at bounding box center [706, 379] width 87 height 25
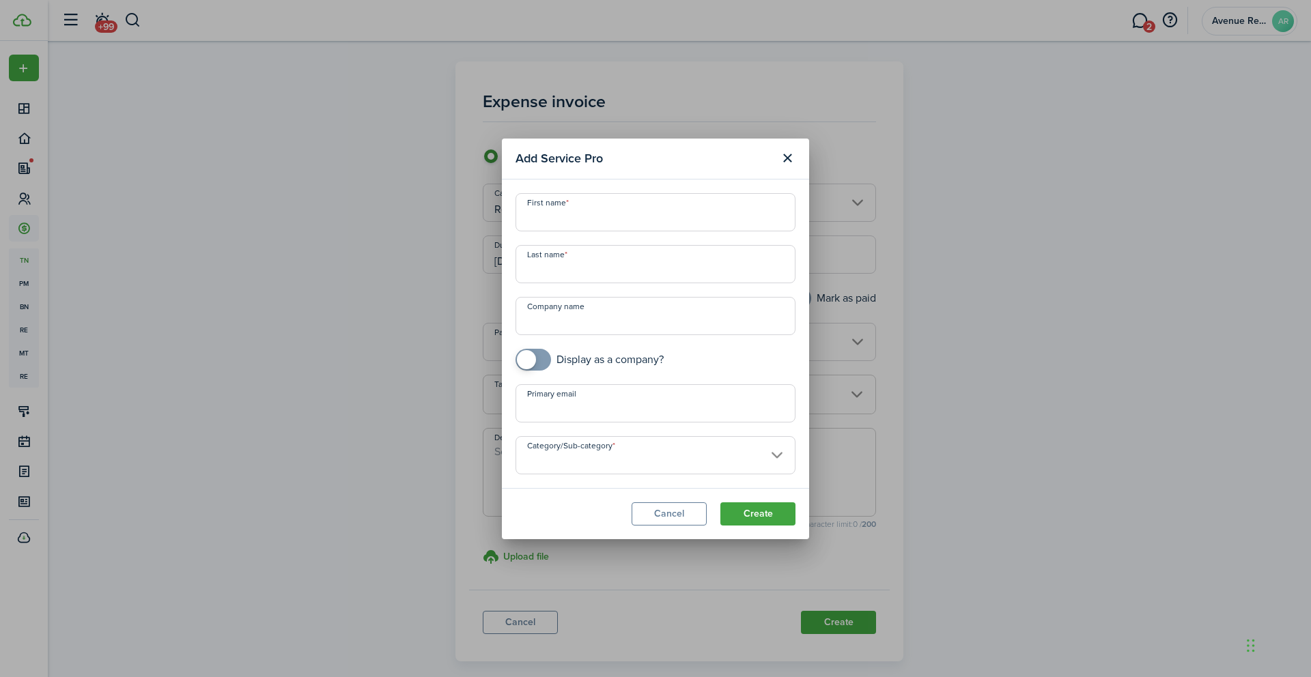
click at [567, 223] on input "First name" at bounding box center [655, 212] width 280 height 38
click at [644, 458] on input "Category/Sub-category" at bounding box center [655, 455] width 280 height 38
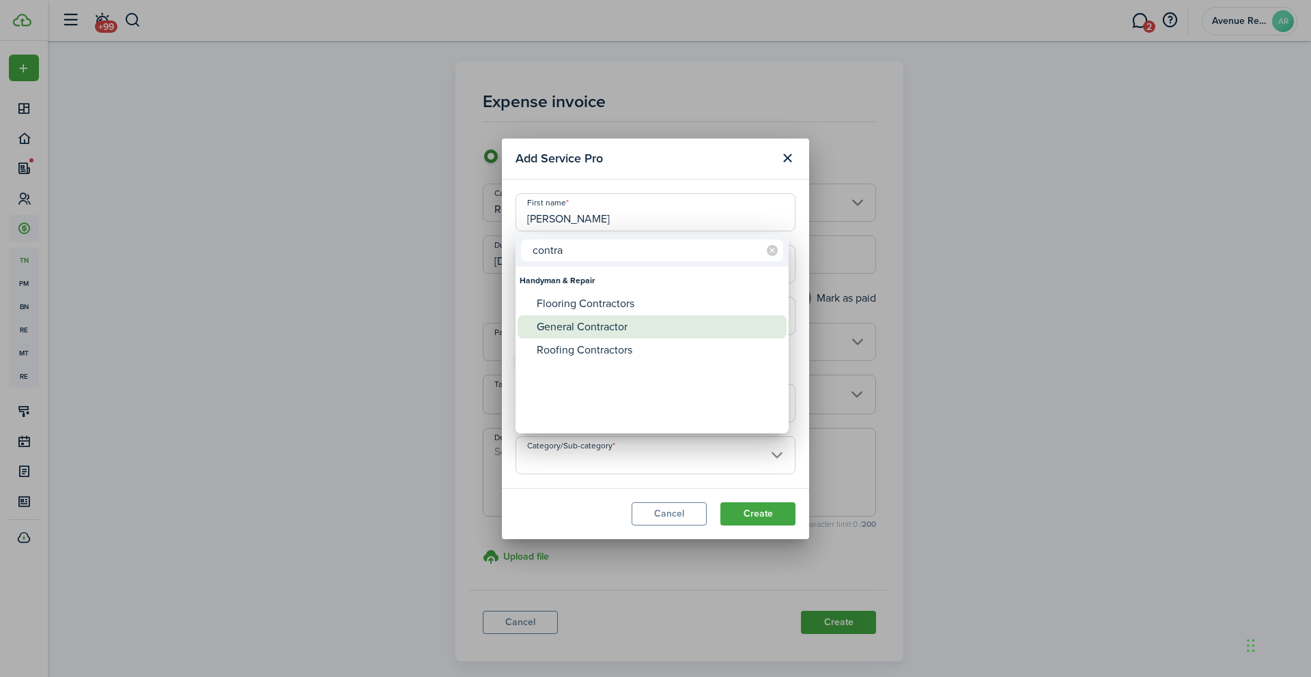
click at [619, 324] on div "General Contractor" at bounding box center [658, 326] width 242 height 23
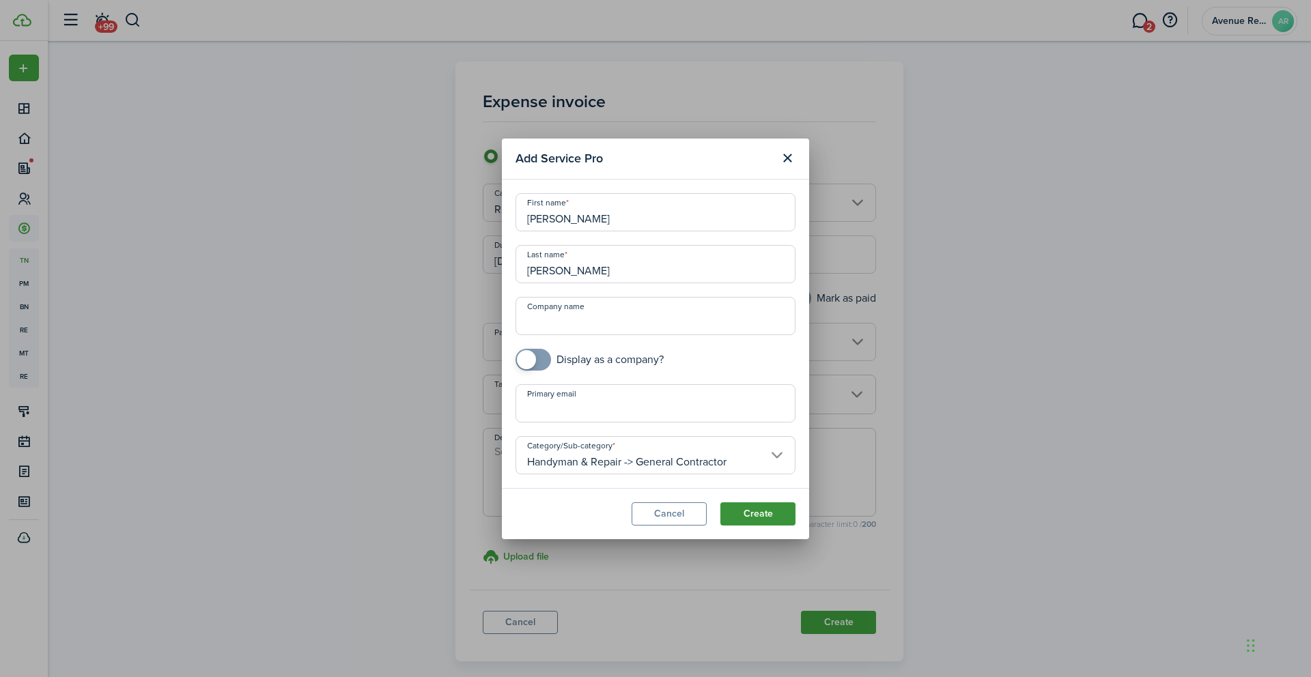
click at [754, 515] on button "Create" at bounding box center [757, 513] width 75 height 23
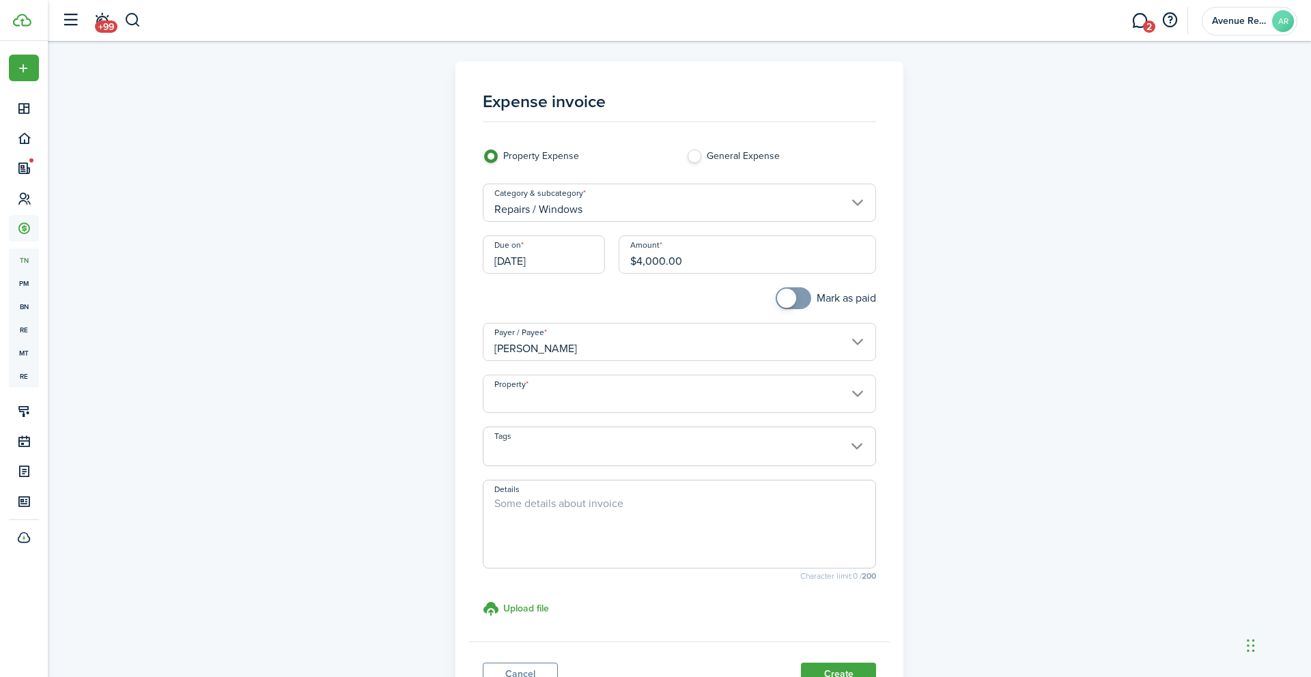
click at [621, 396] on input "Property" at bounding box center [680, 394] width 394 height 38
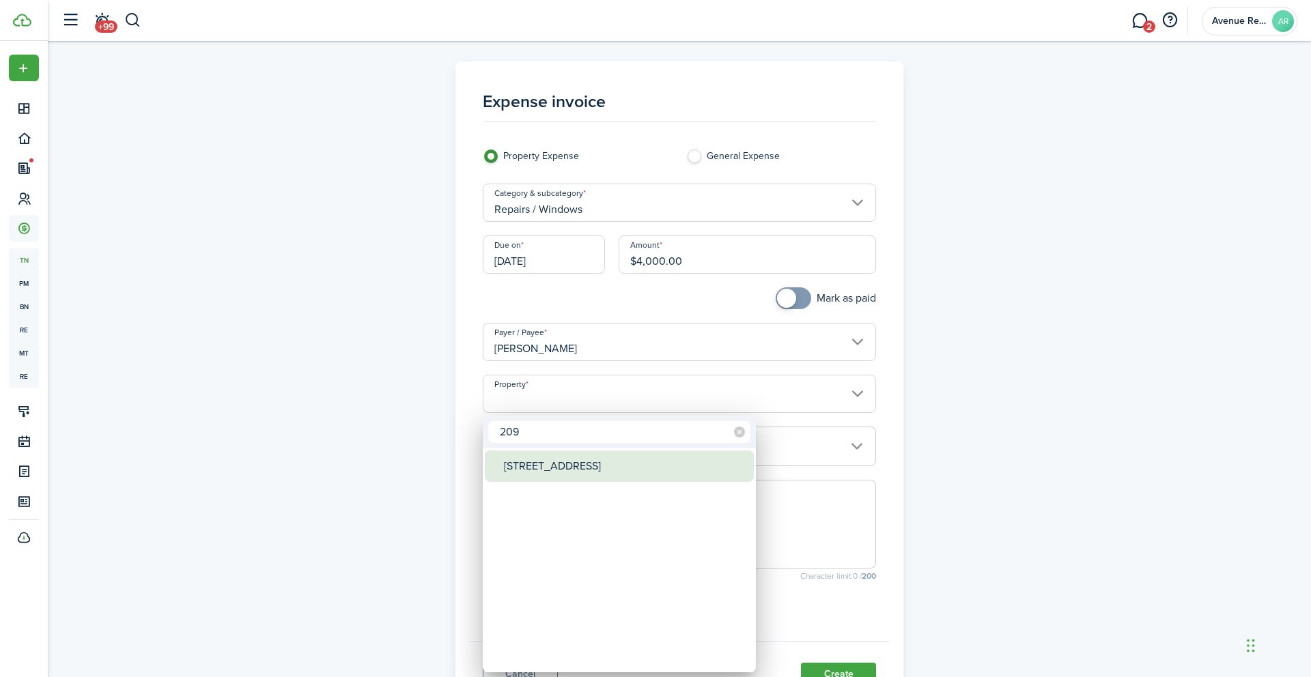
click at [579, 467] on div "[STREET_ADDRESS]" at bounding box center [625, 466] width 242 height 31
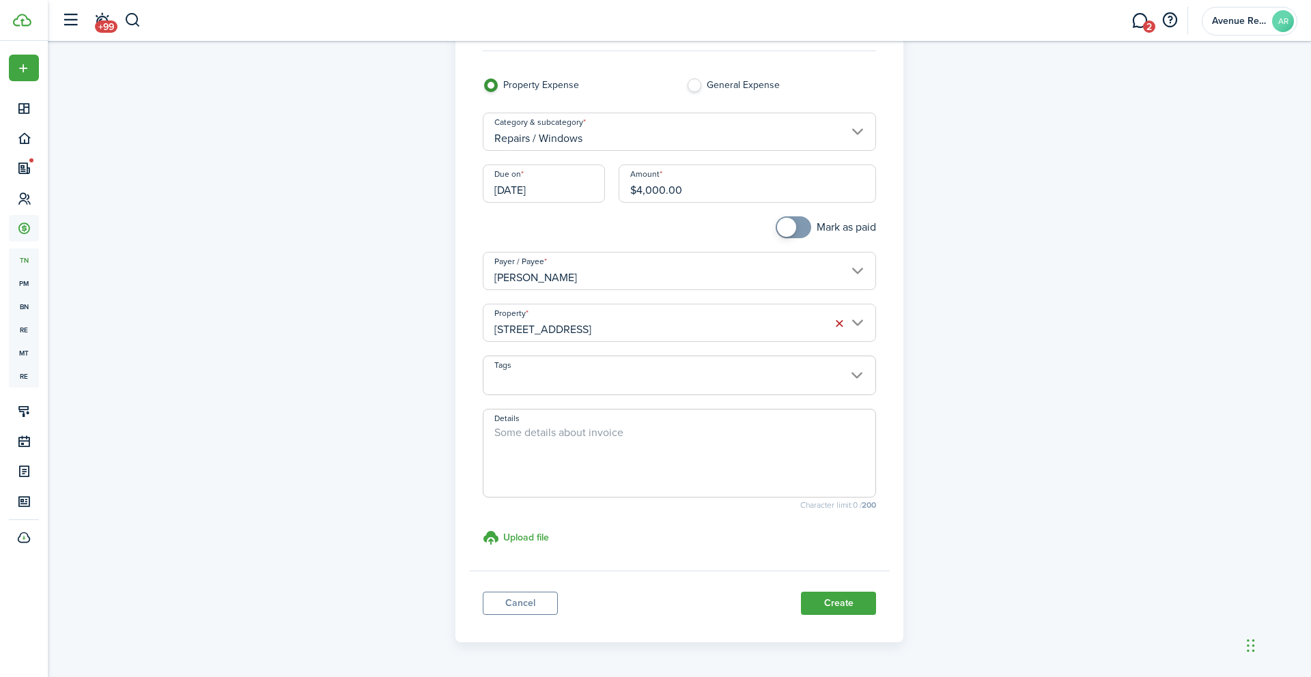
scroll to position [115, 0]
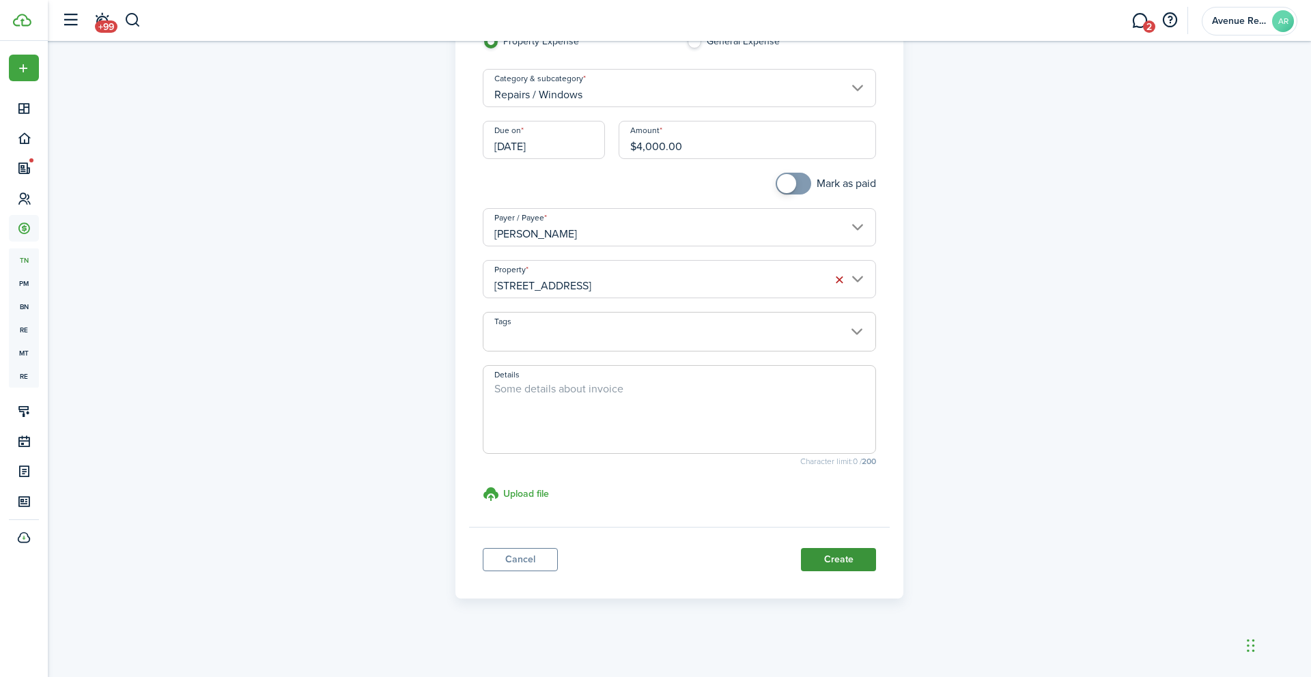
click at [841, 561] on button "Create" at bounding box center [838, 559] width 75 height 23
